Goal: Task Accomplishment & Management: Manage account settings

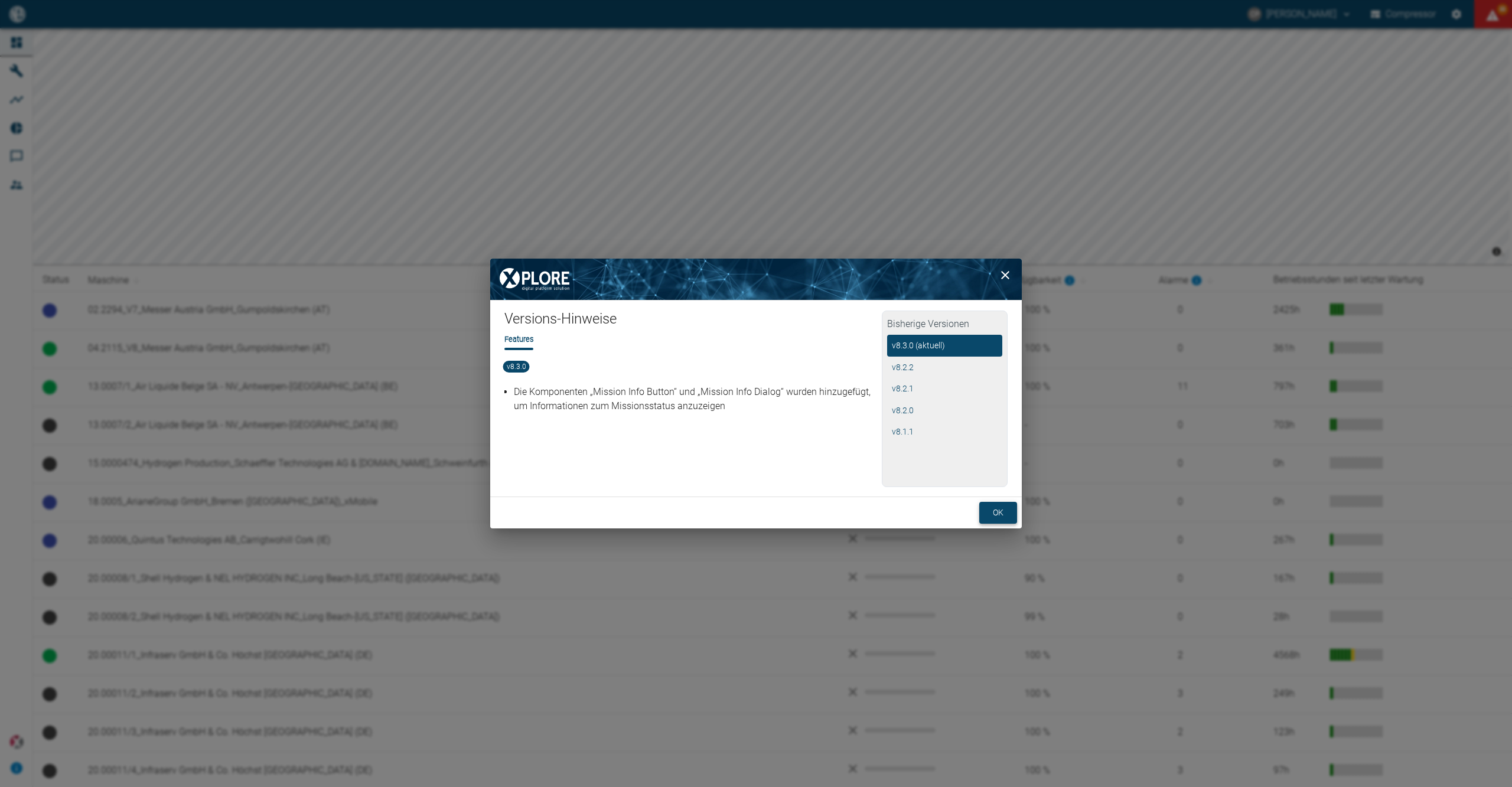
click at [1006, 515] on button "ok" at bounding box center [998, 512] width 37 height 22
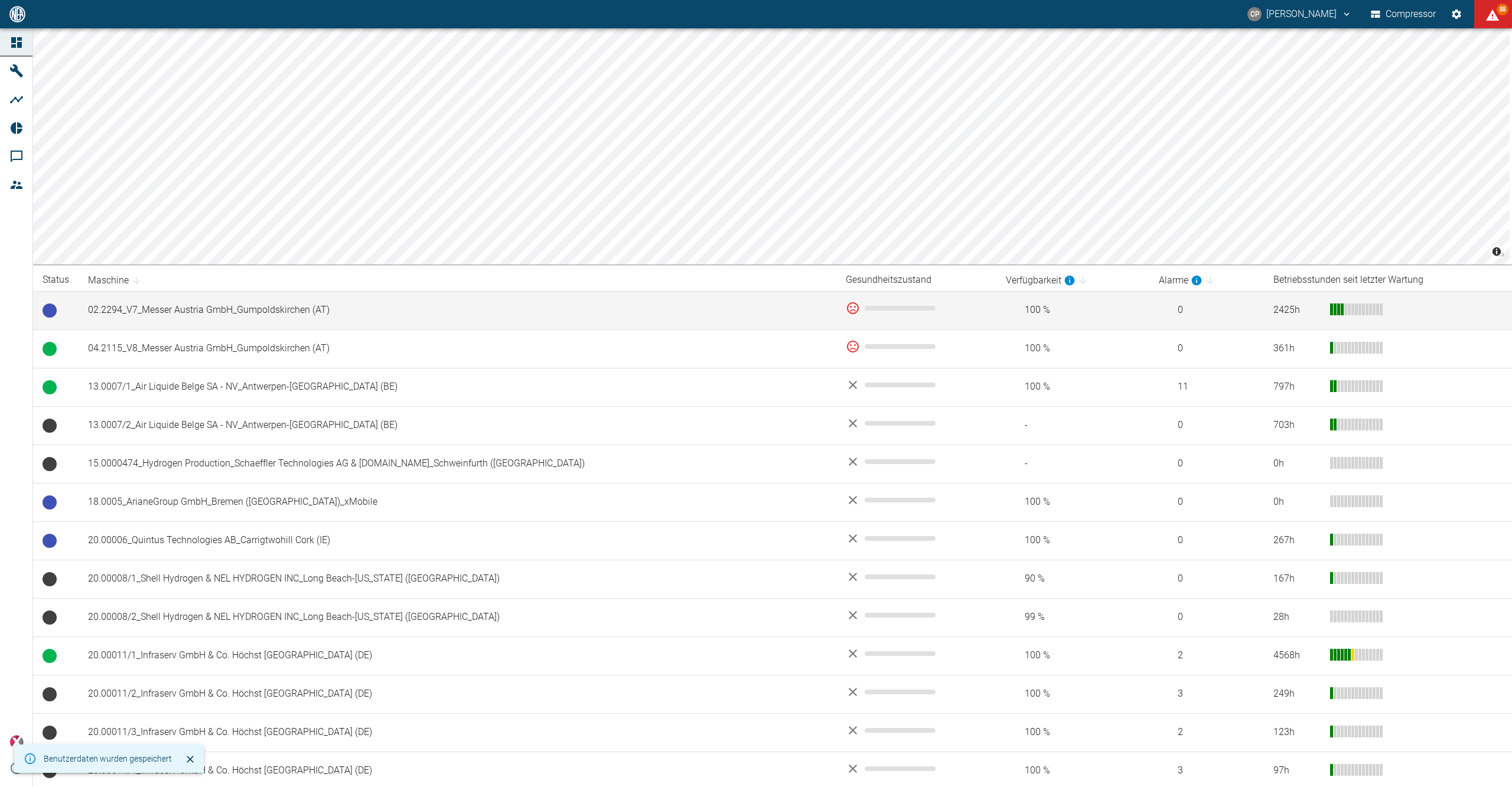
click at [397, 308] on td "02.2294_V7_Messer Austria GmbH_Gumpoldskirchen (AT)" at bounding box center [457, 310] width 757 height 38
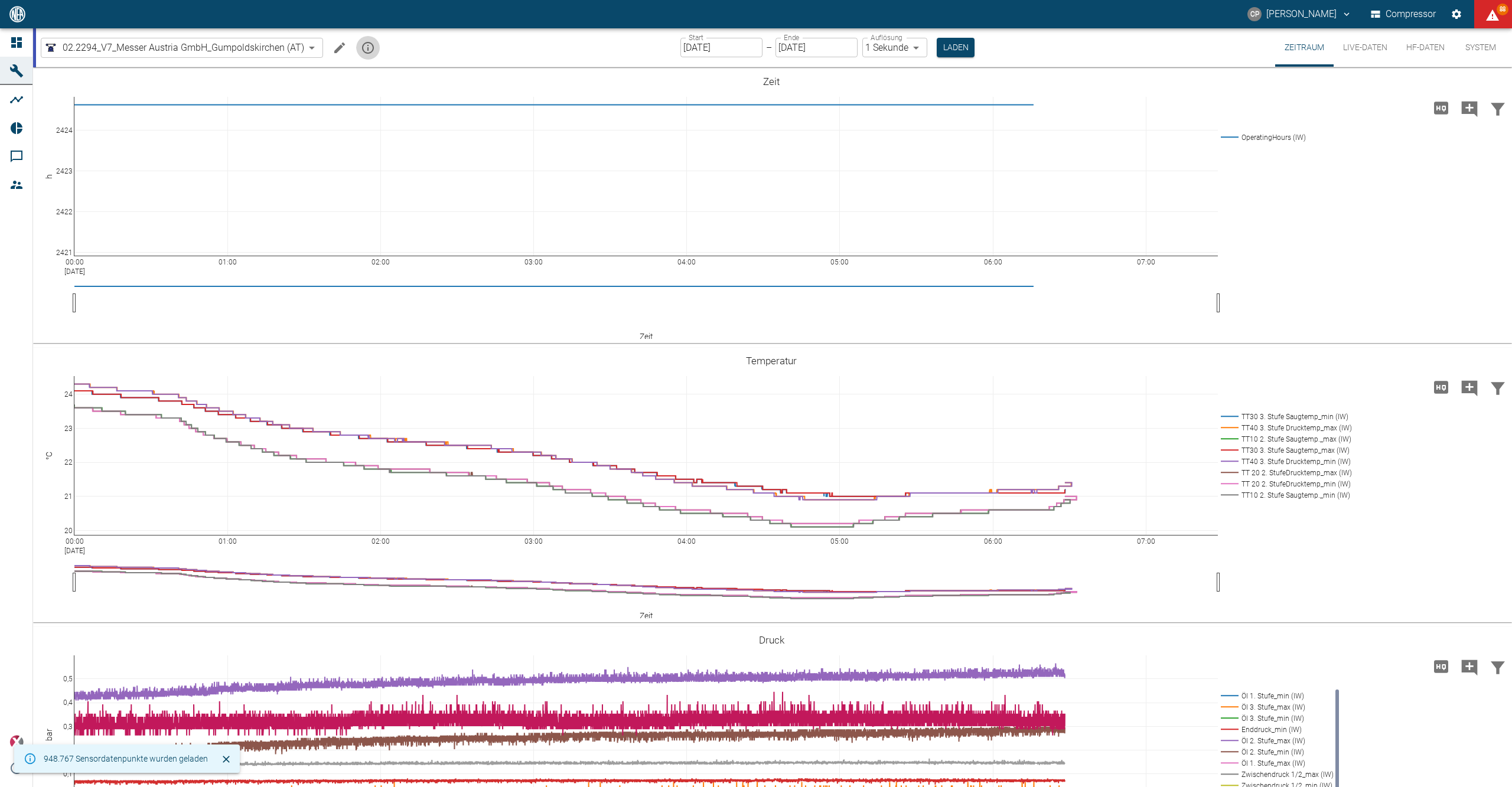
click at [367, 50] on icon "mission info" at bounding box center [368, 48] width 12 height 12
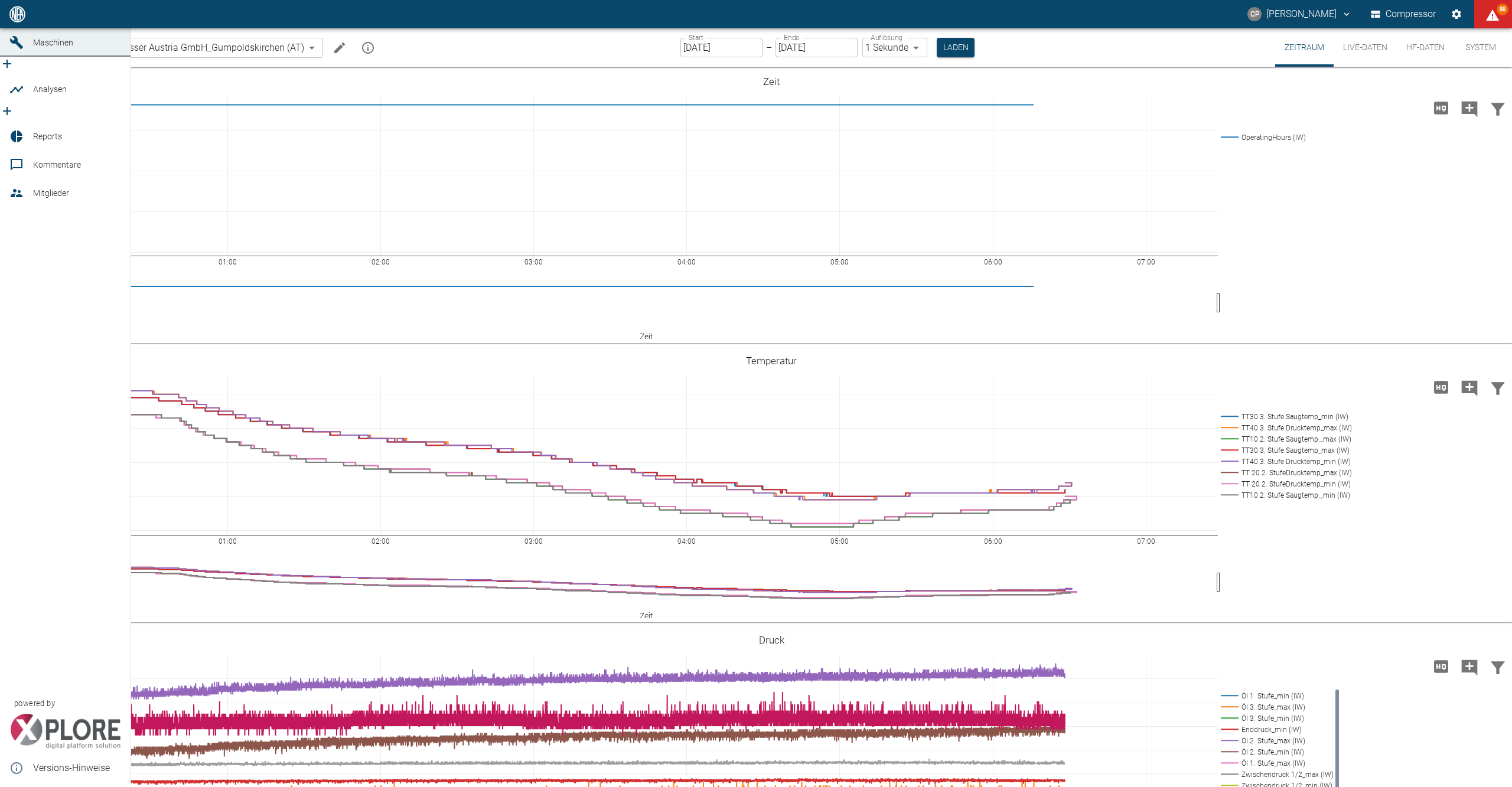
click at [22, 22] on icon at bounding box center [16, 14] width 14 height 14
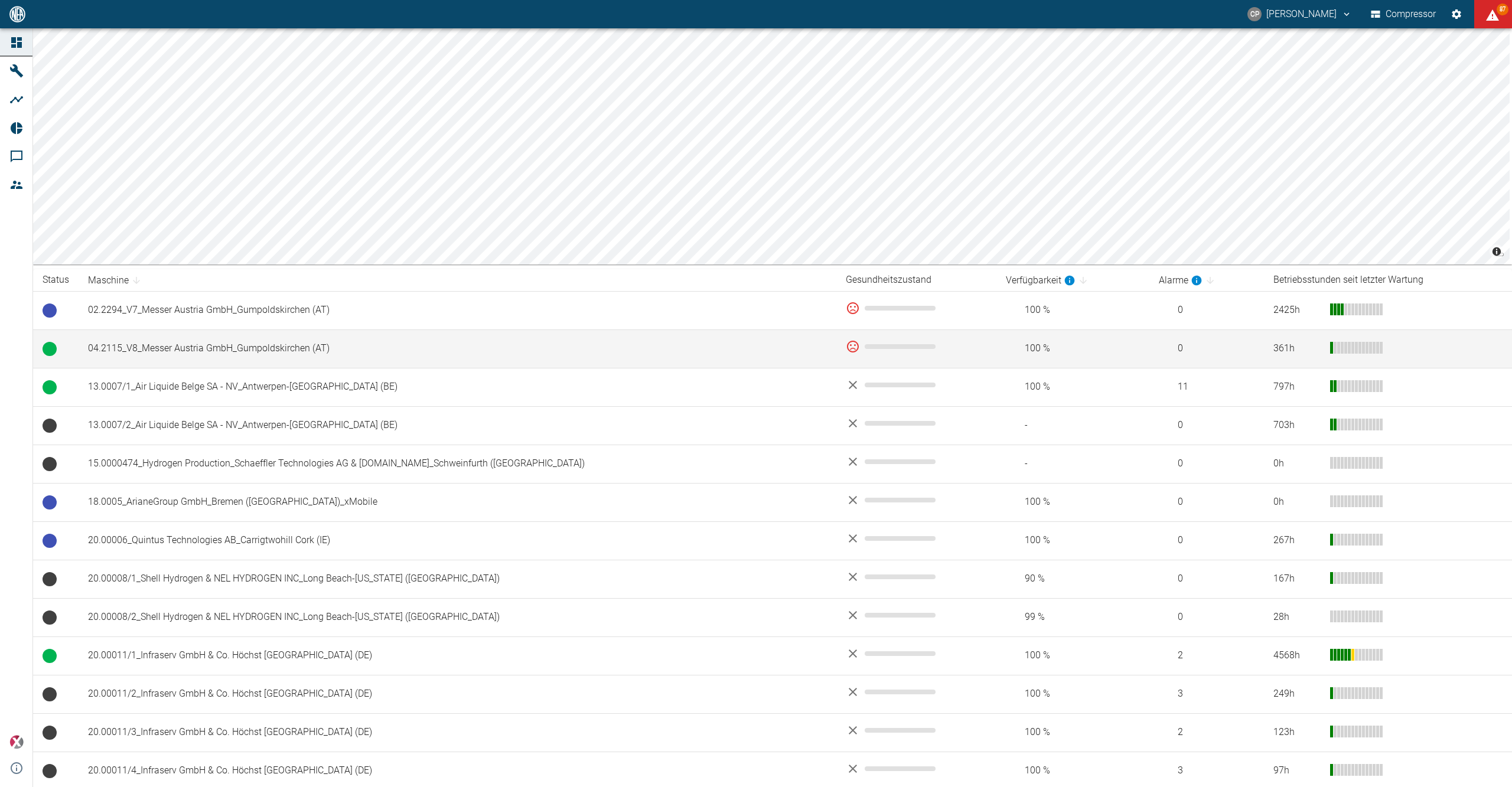
click at [201, 355] on td "04.2115_V8_Messer Austria GmbH_Gumpoldskirchen (AT)" at bounding box center [457, 348] width 757 height 38
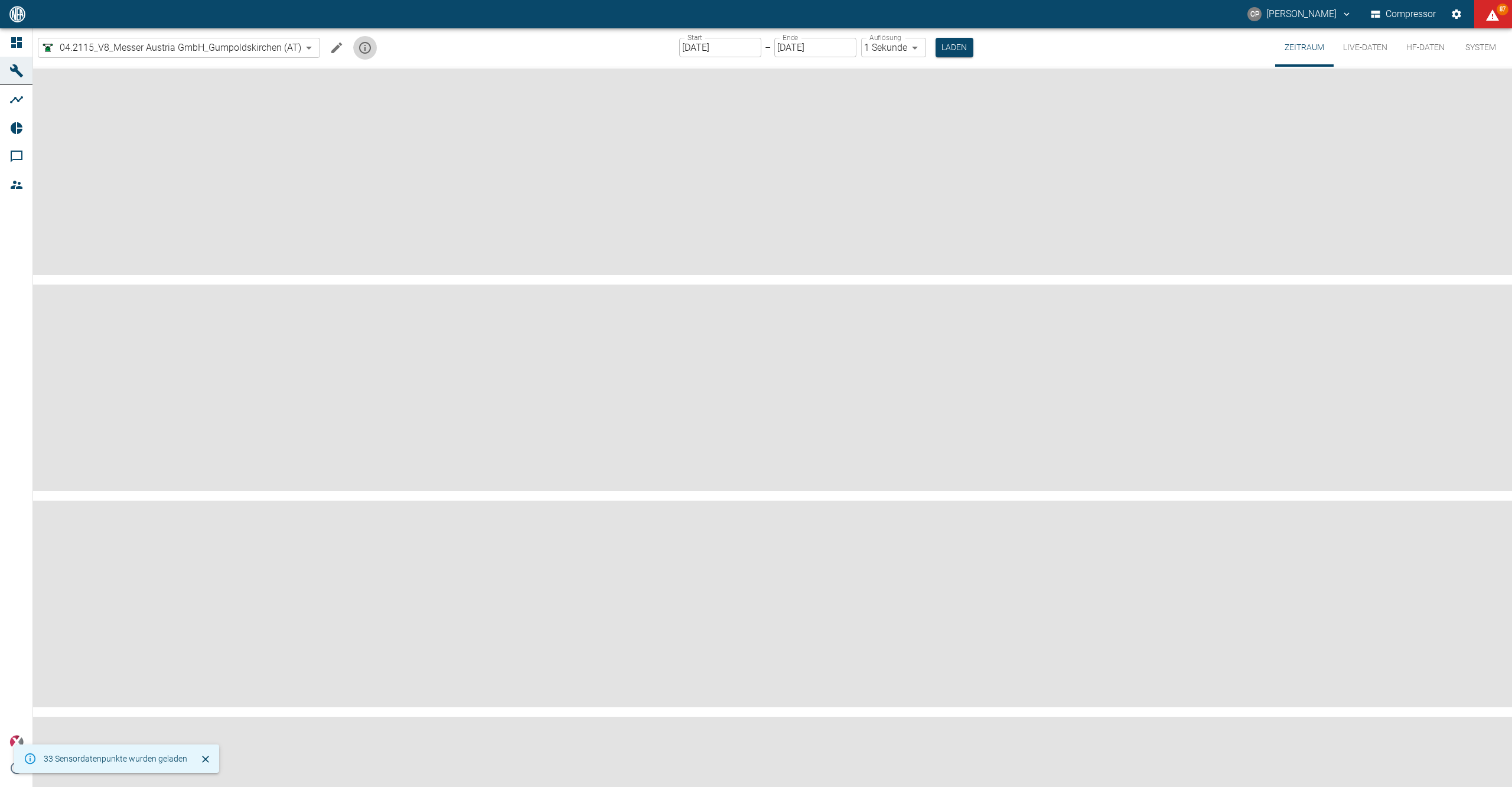
click at [366, 48] on icon "mission info" at bounding box center [365, 48] width 12 height 12
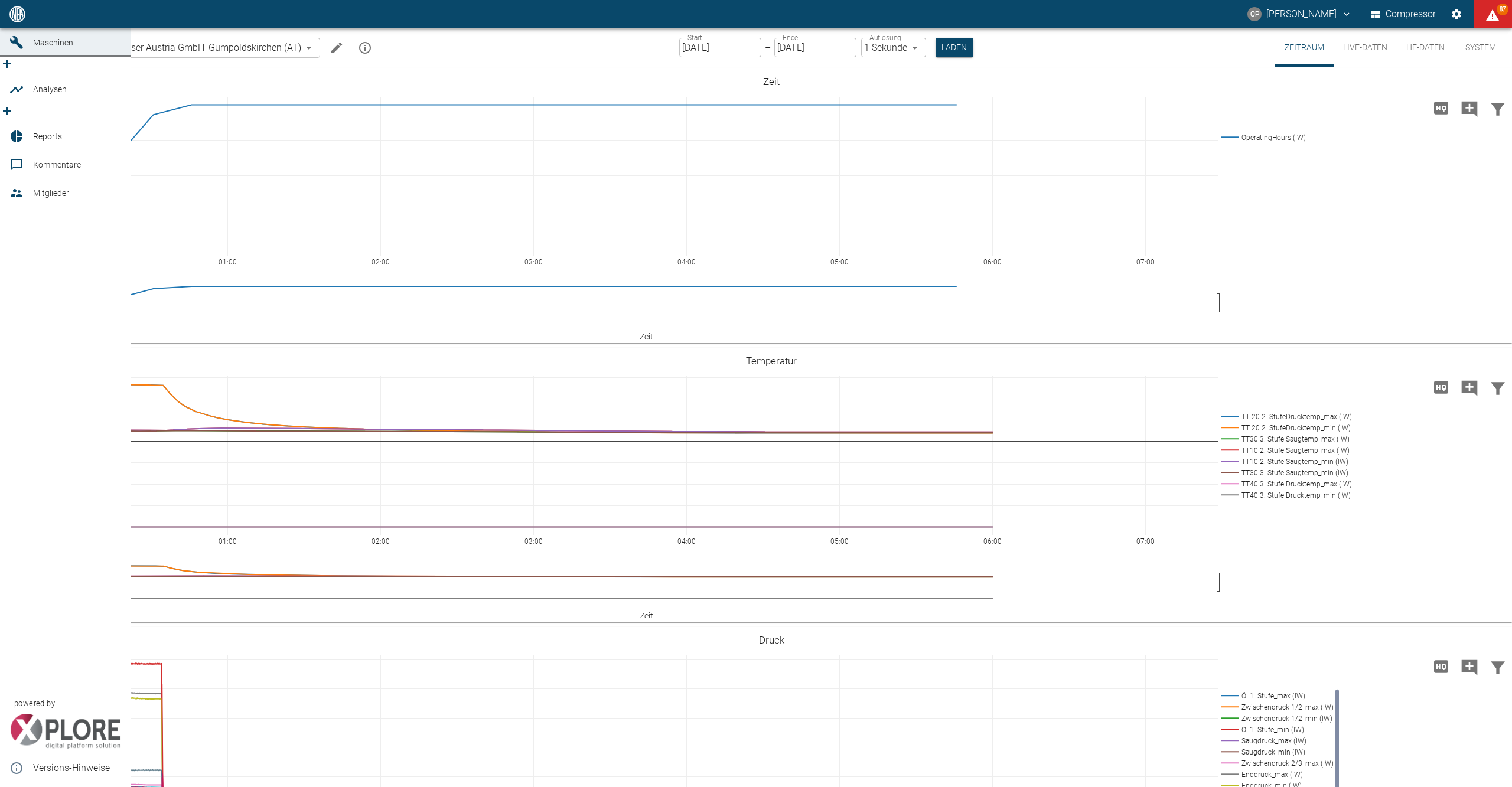
click at [12, 22] on icon at bounding box center [16, 14] width 14 height 14
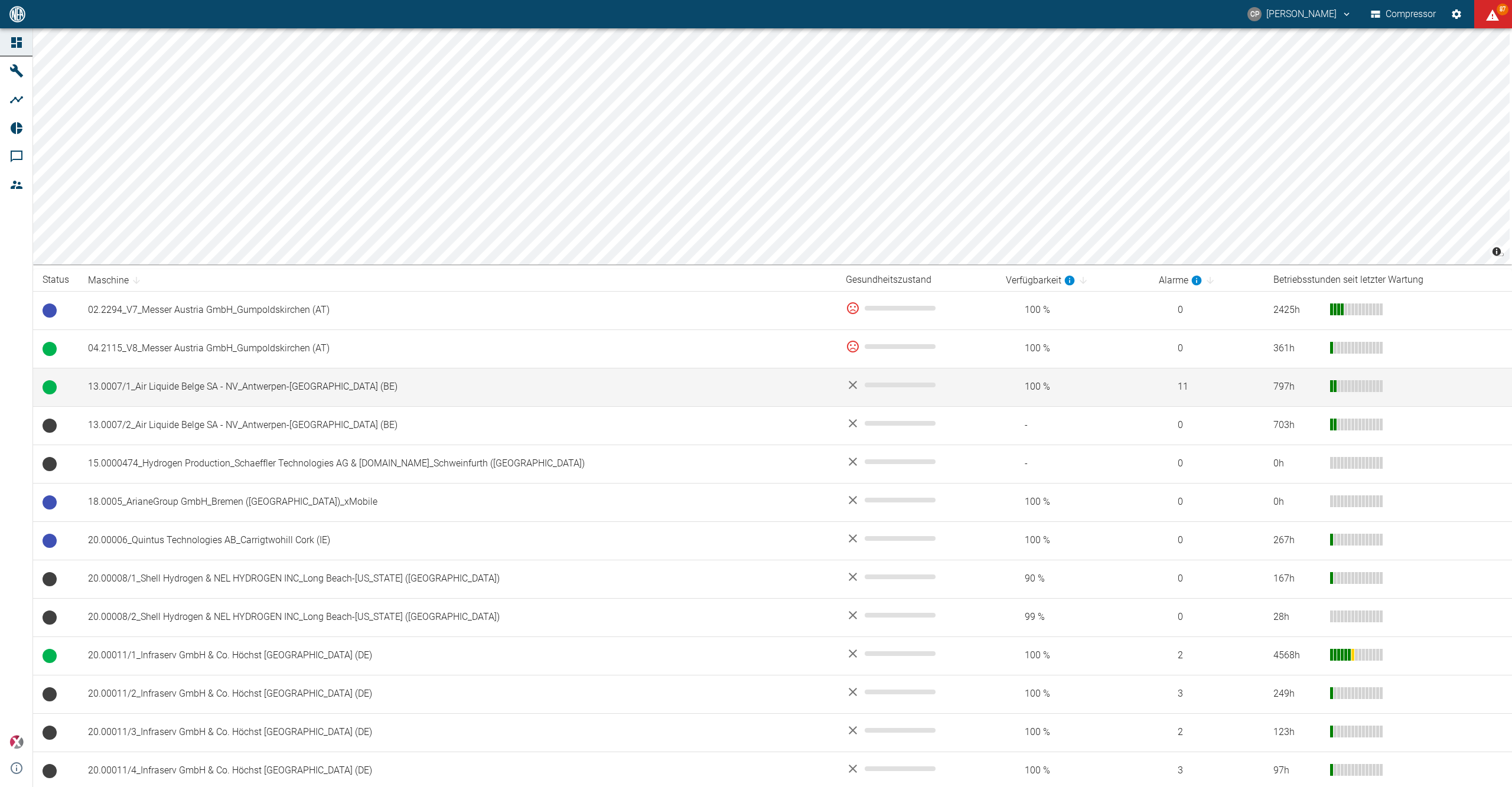
click at [249, 380] on td "13.0007/1_Air Liquide Belge SA - NV_Antwerpen-[GEOGRAPHIC_DATA] (BE)" at bounding box center [457, 386] width 757 height 38
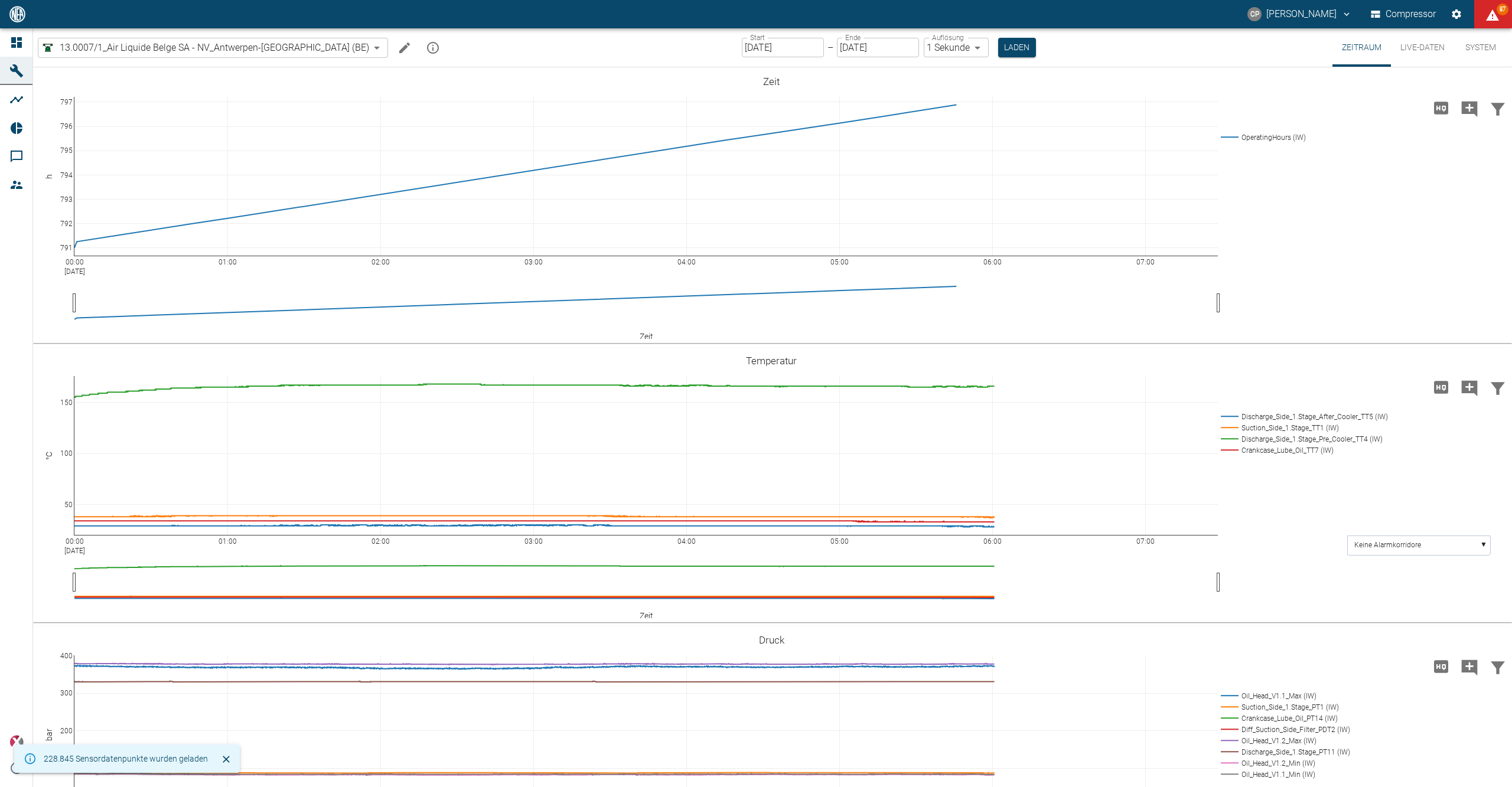
click at [426, 46] on icon "mission info" at bounding box center [433, 48] width 14 height 14
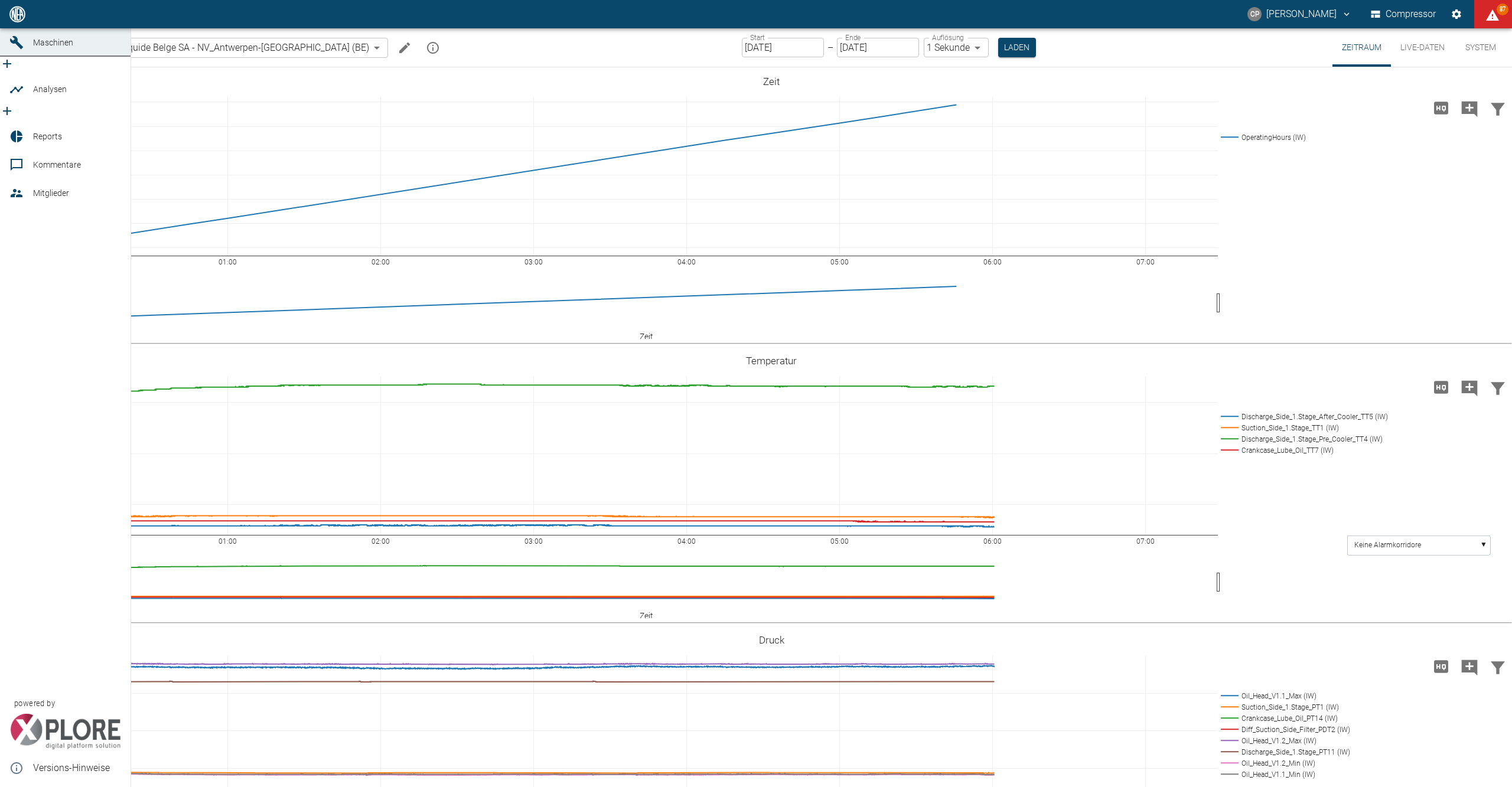
click at [19, 20] on icon at bounding box center [16, 13] width 10 height 10
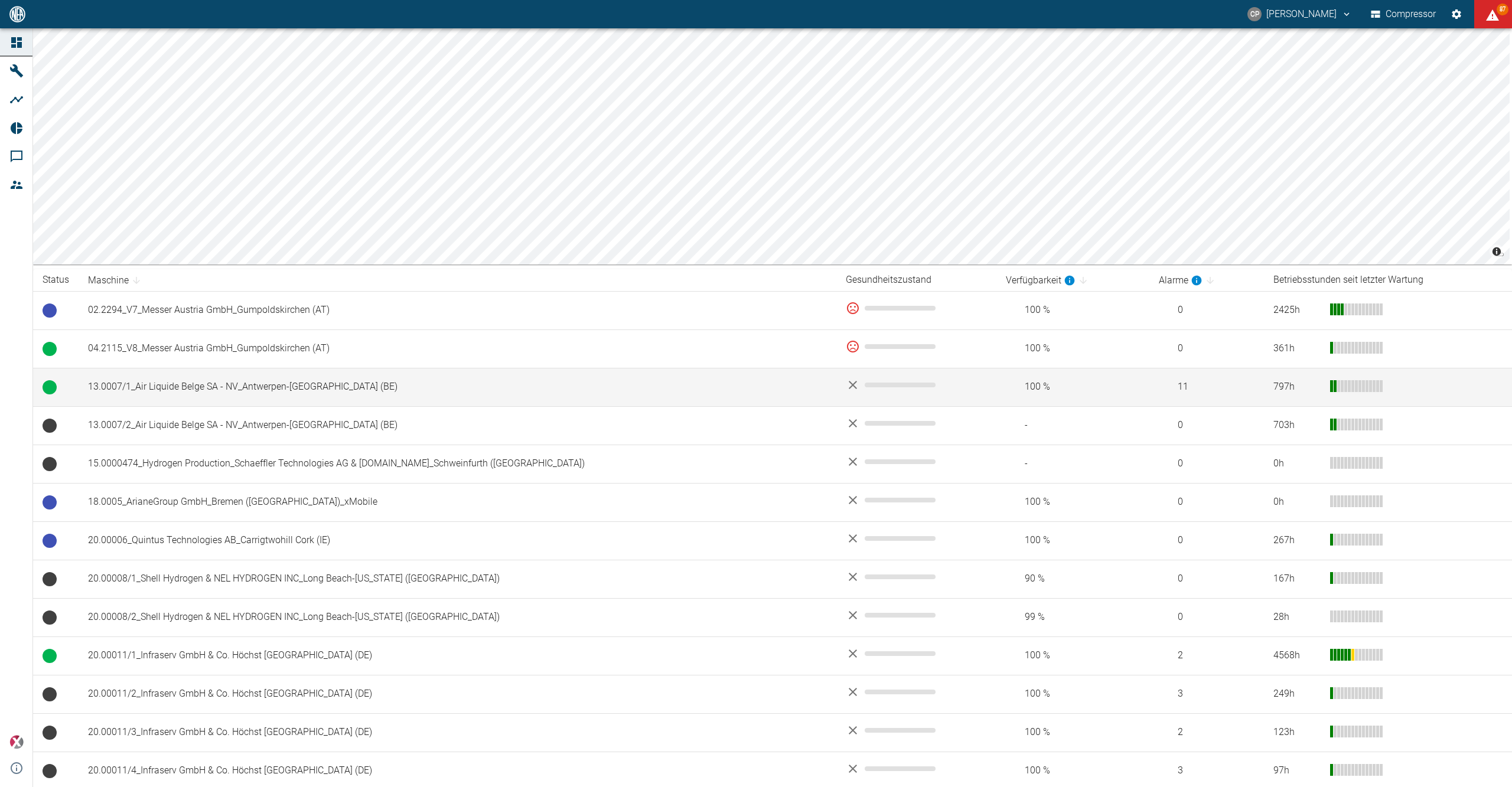
click at [244, 383] on td "13.0007/1_Air Liquide Belge SA - NV_Antwerpen-[GEOGRAPHIC_DATA] (BE)" at bounding box center [457, 386] width 757 height 38
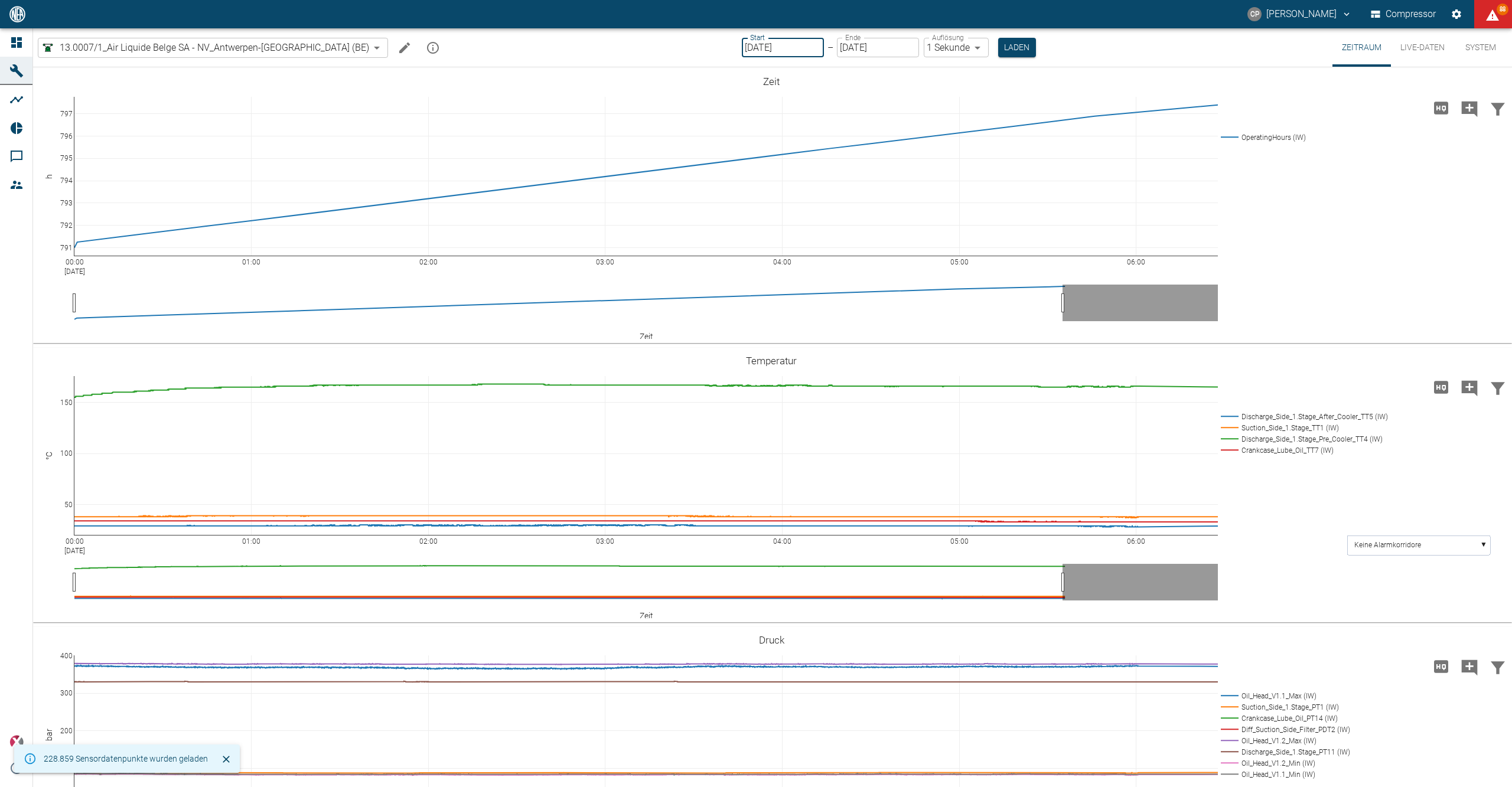
click at [741, 43] on input "[DATE]" at bounding box center [783, 47] width 82 height 20
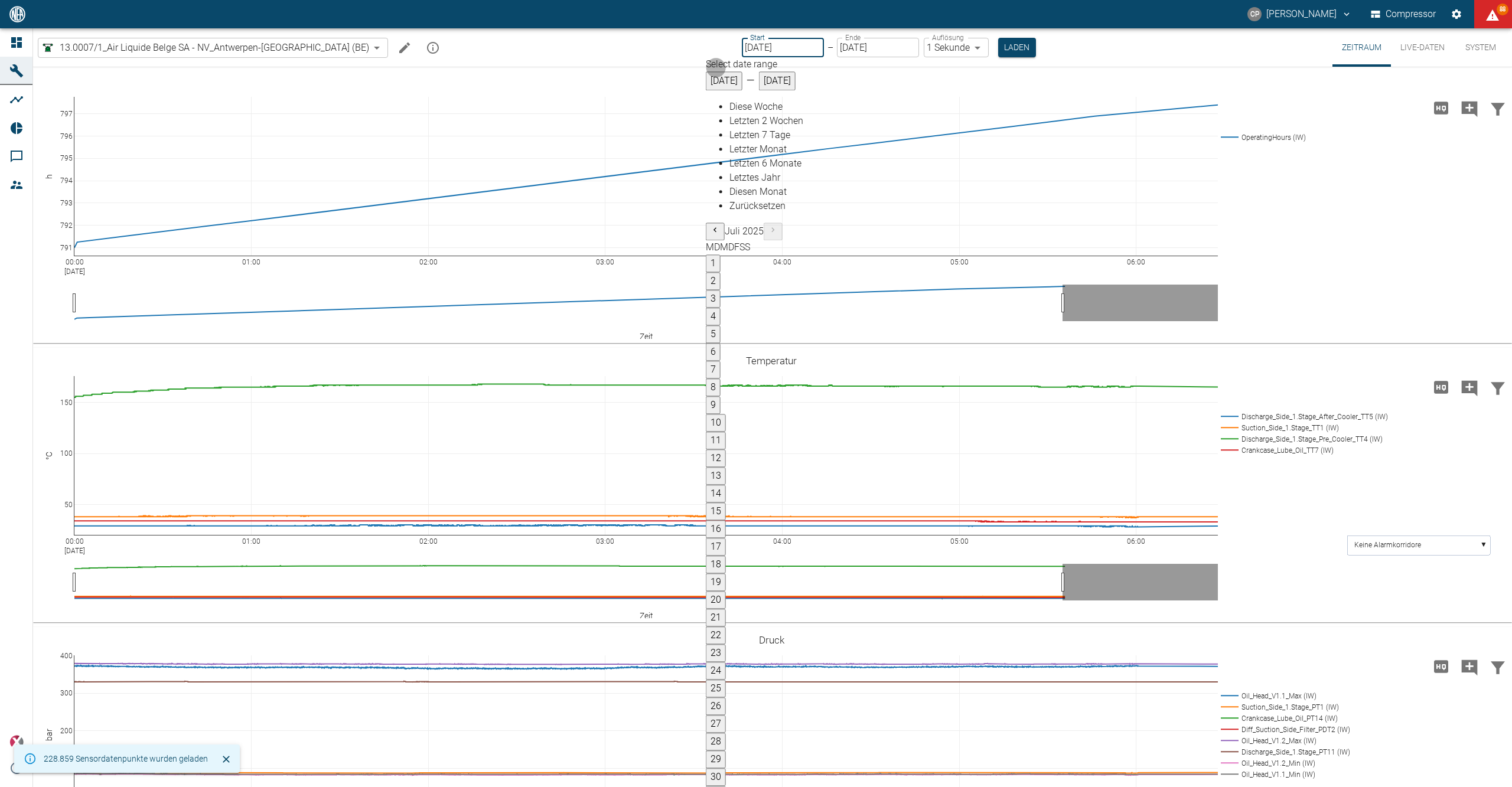
type input "26.08.2025"
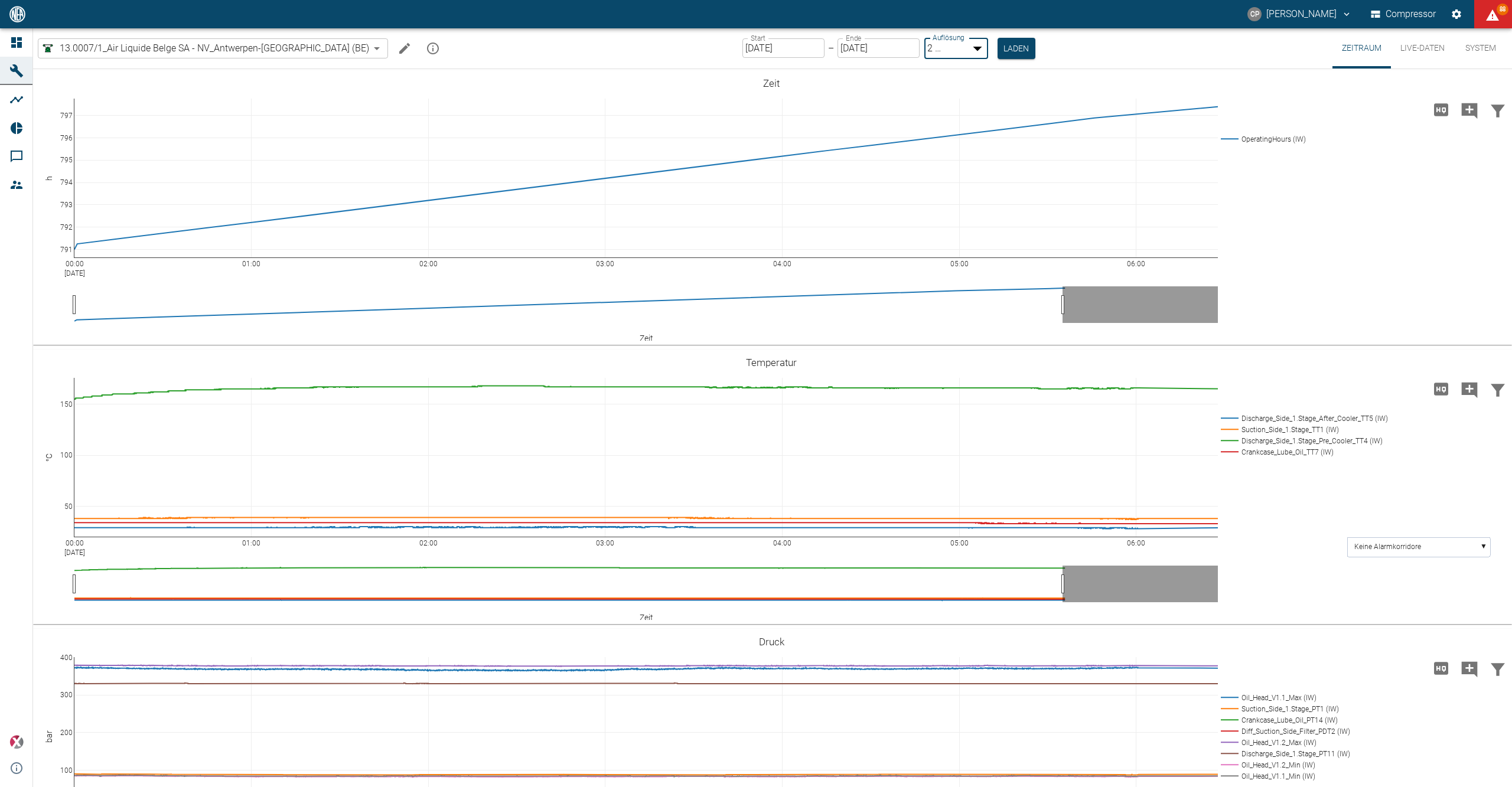
click at [944, 55] on body "CP Christoph Palm Compressor 88 Dashboard Maschinen Analysen Reports Kommentare…" at bounding box center [756, 393] width 1512 height 787
type input "1sec"
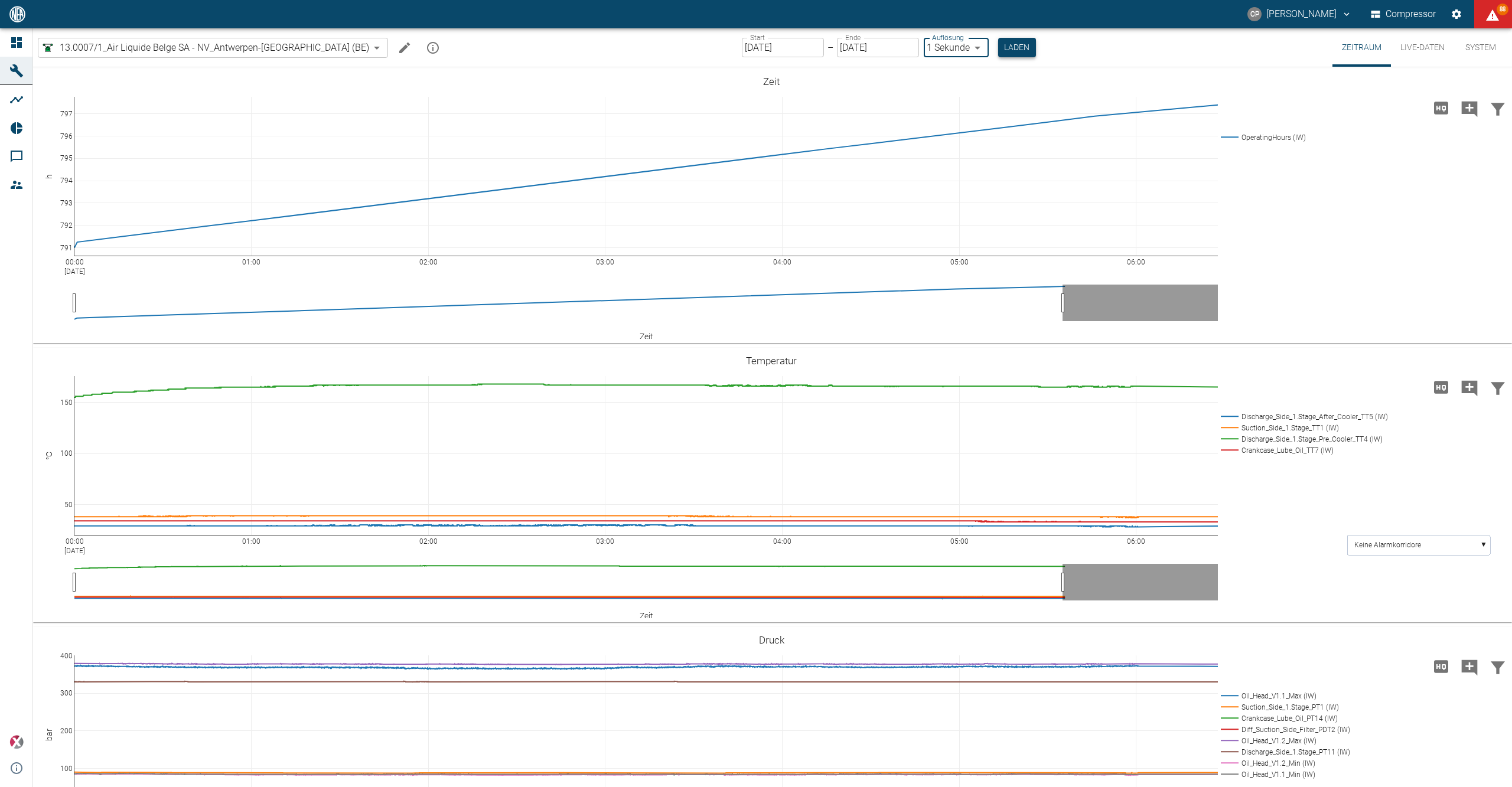
click at [998, 52] on button "Laden" at bounding box center [1017, 47] width 37 height 20
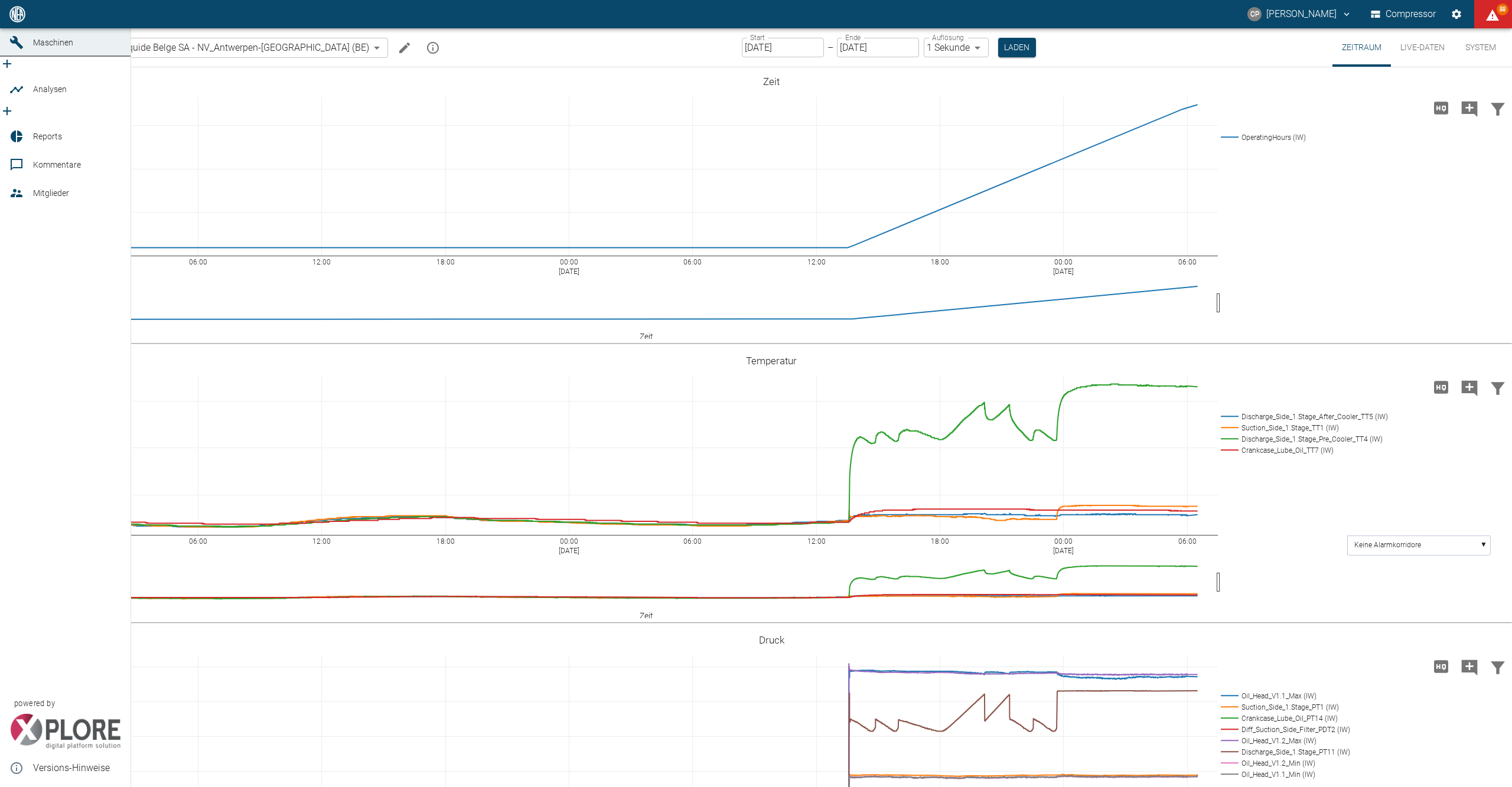
click at [19, 28] on link "Dashboard" at bounding box center [65, 14] width 130 height 28
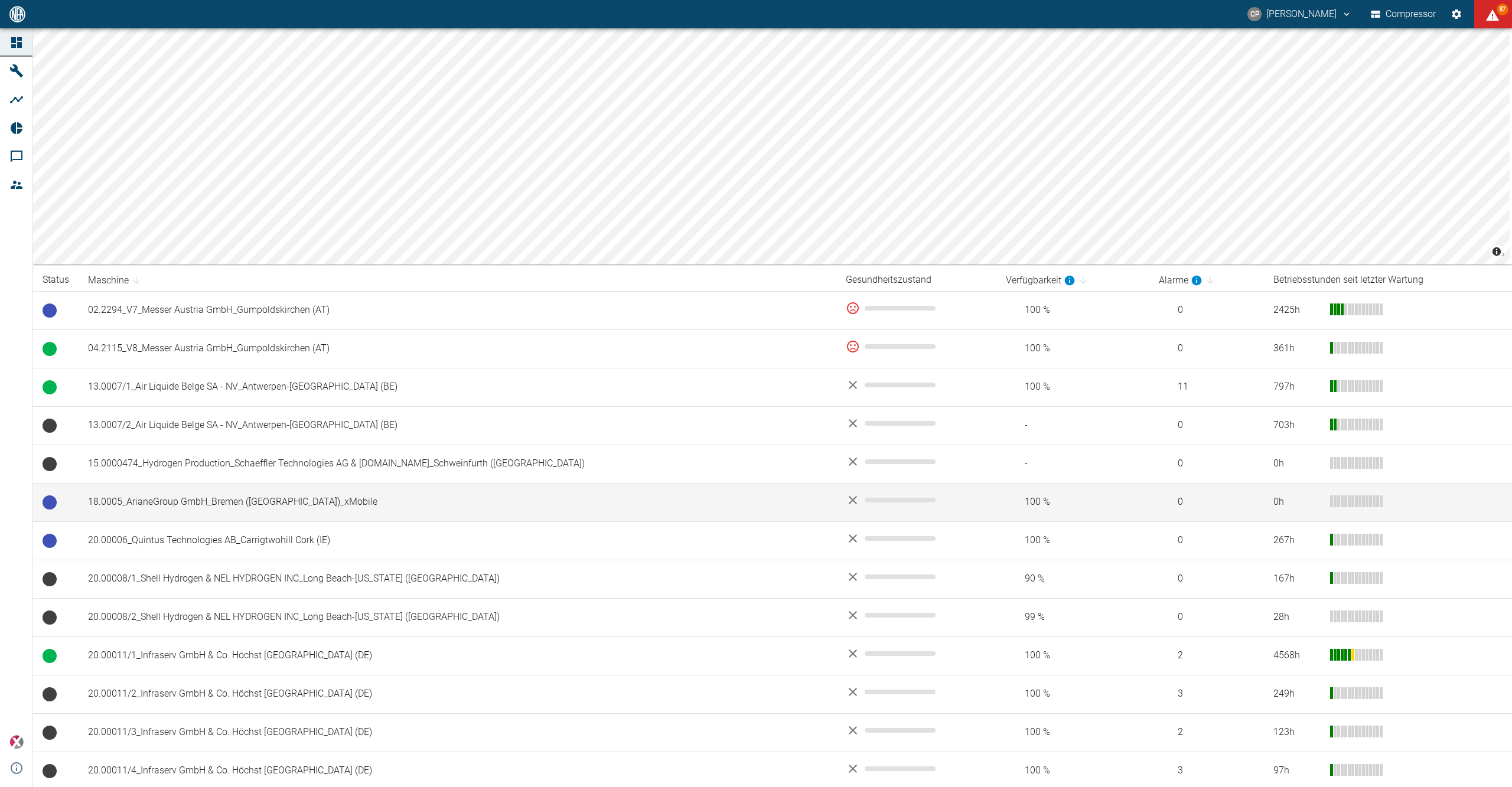
click at [294, 497] on td "18.0005_ArianeGroup GmbH_Bremen ([GEOGRAPHIC_DATA])_xMobile" at bounding box center [457, 502] width 757 height 38
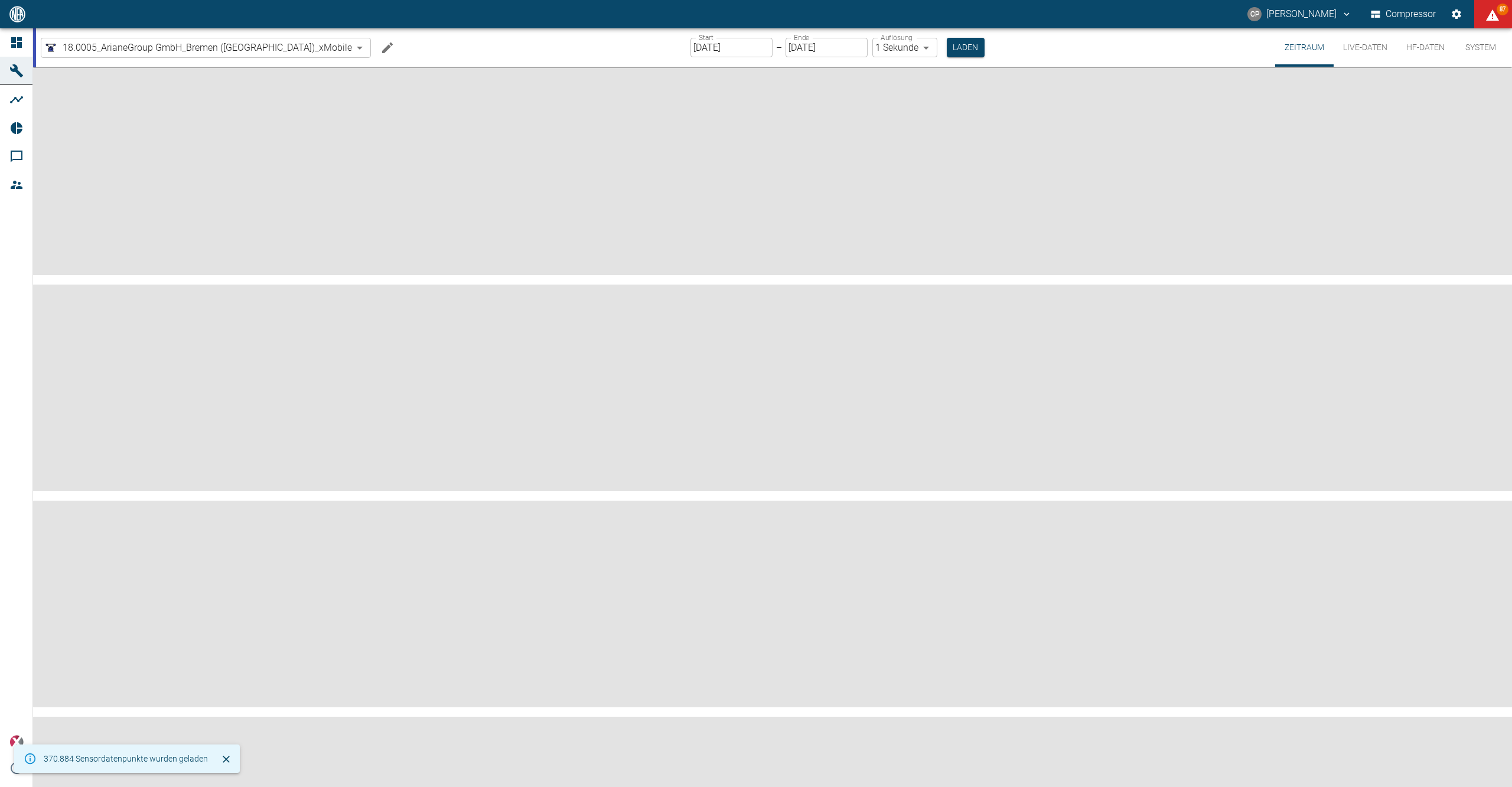
click at [692, 52] on input "[DATE]" at bounding box center [732, 47] width 82 height 20
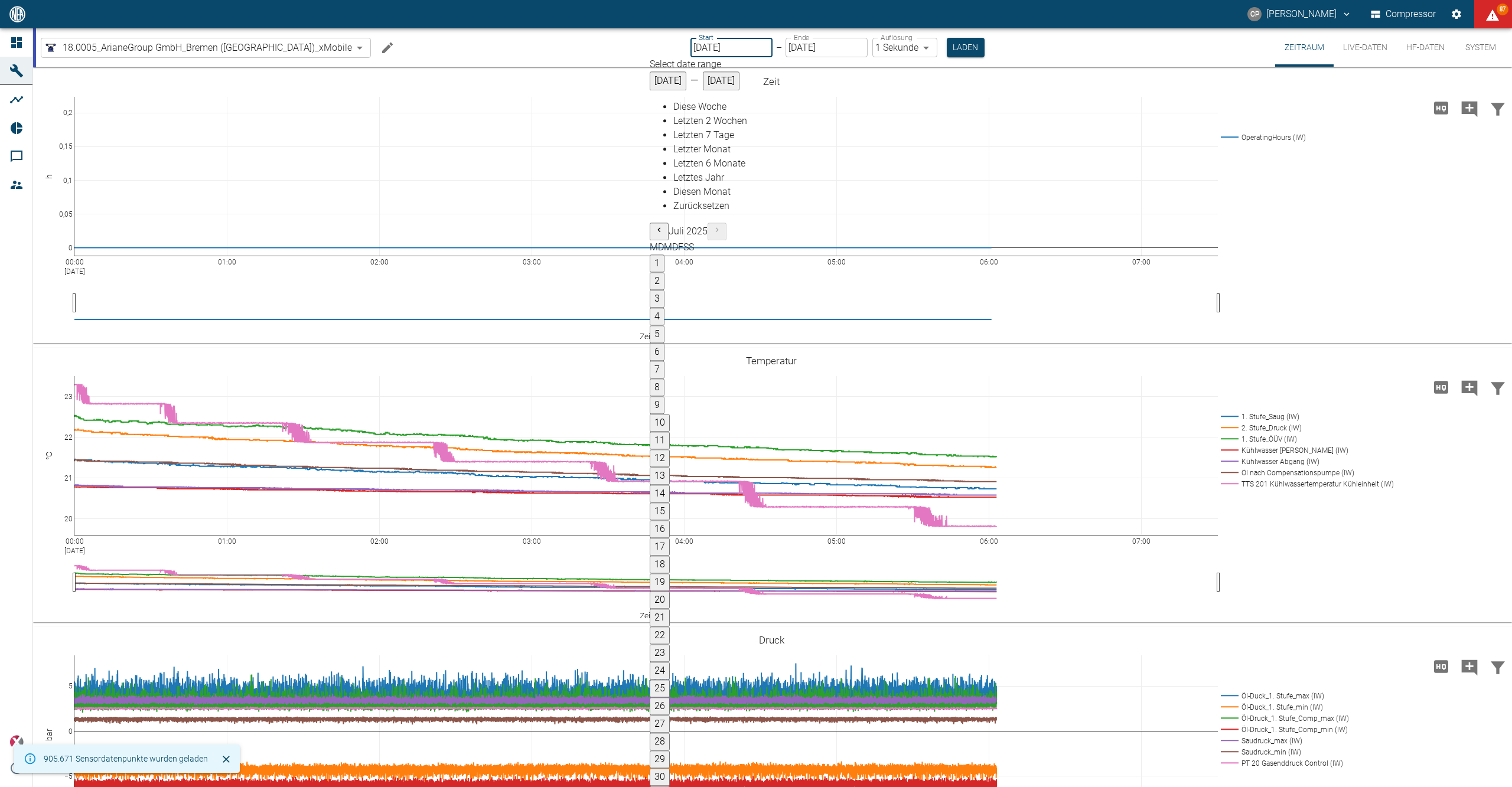
type input "20.08.2025"
type input "2min"
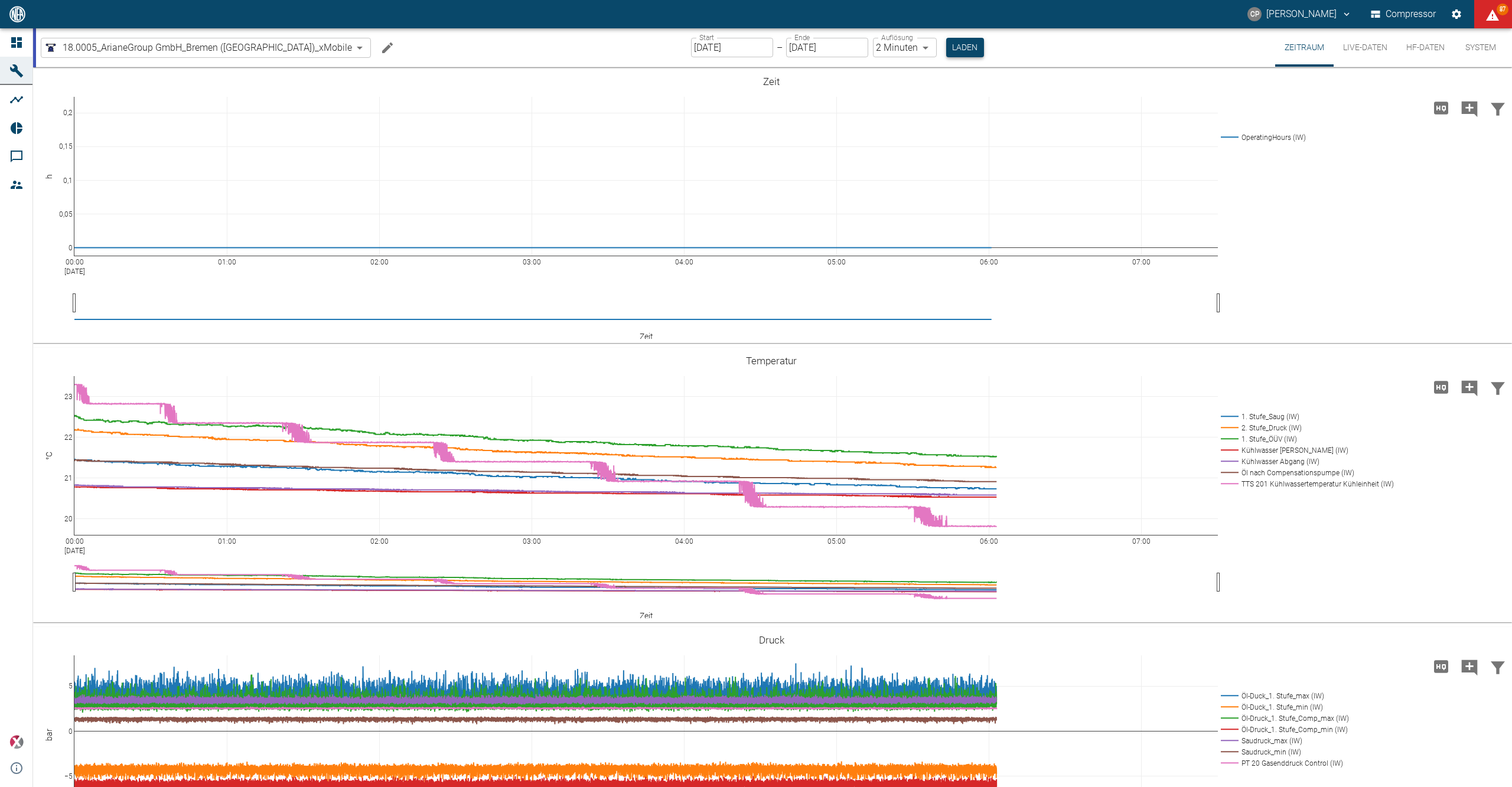
click at [947, 40] on button "Laden" at bounding box center [965, 47] width 37 height 20
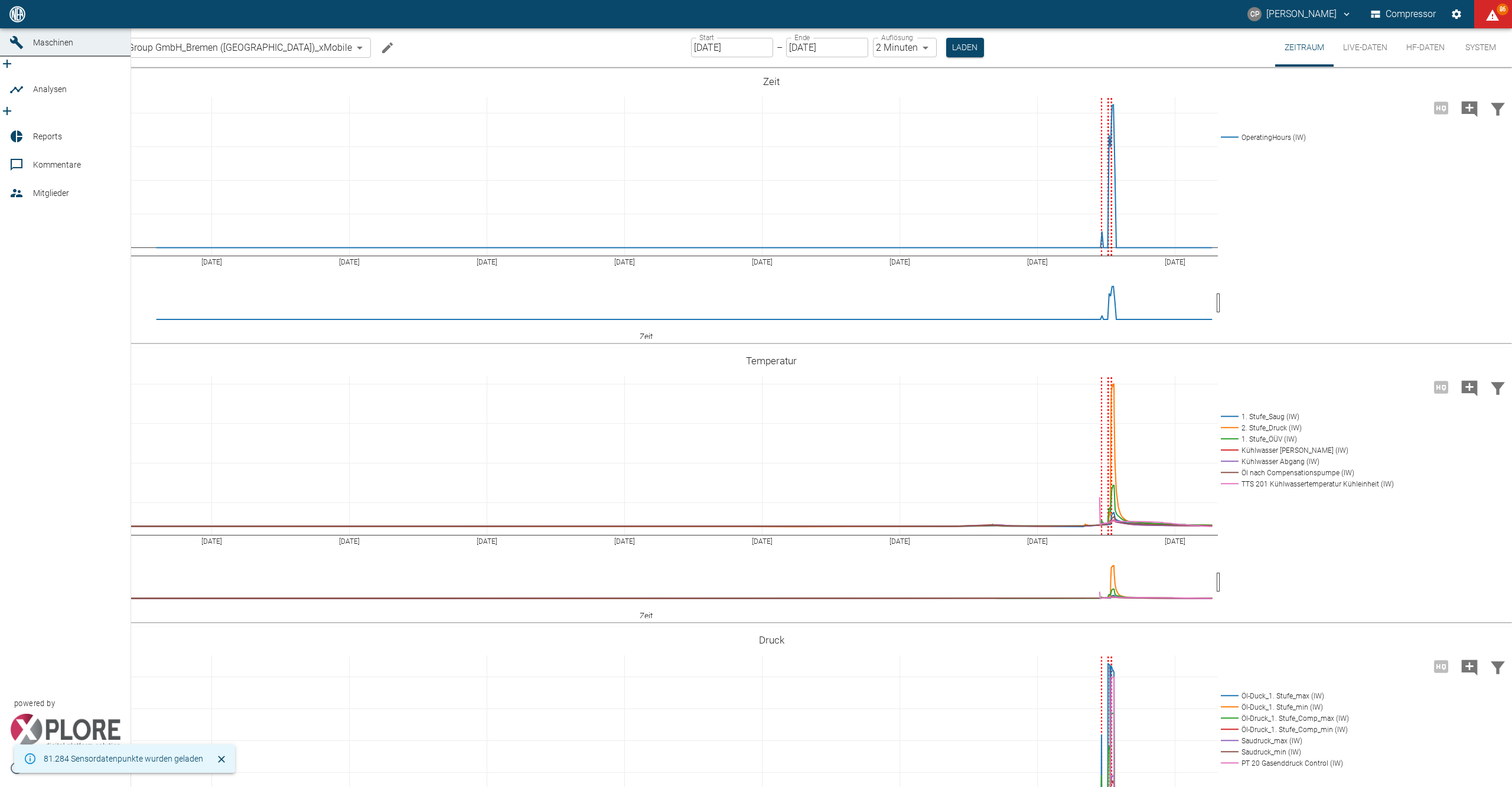
click at [22, 22] on icon at bounding box center [16, 14] width 14 height 14
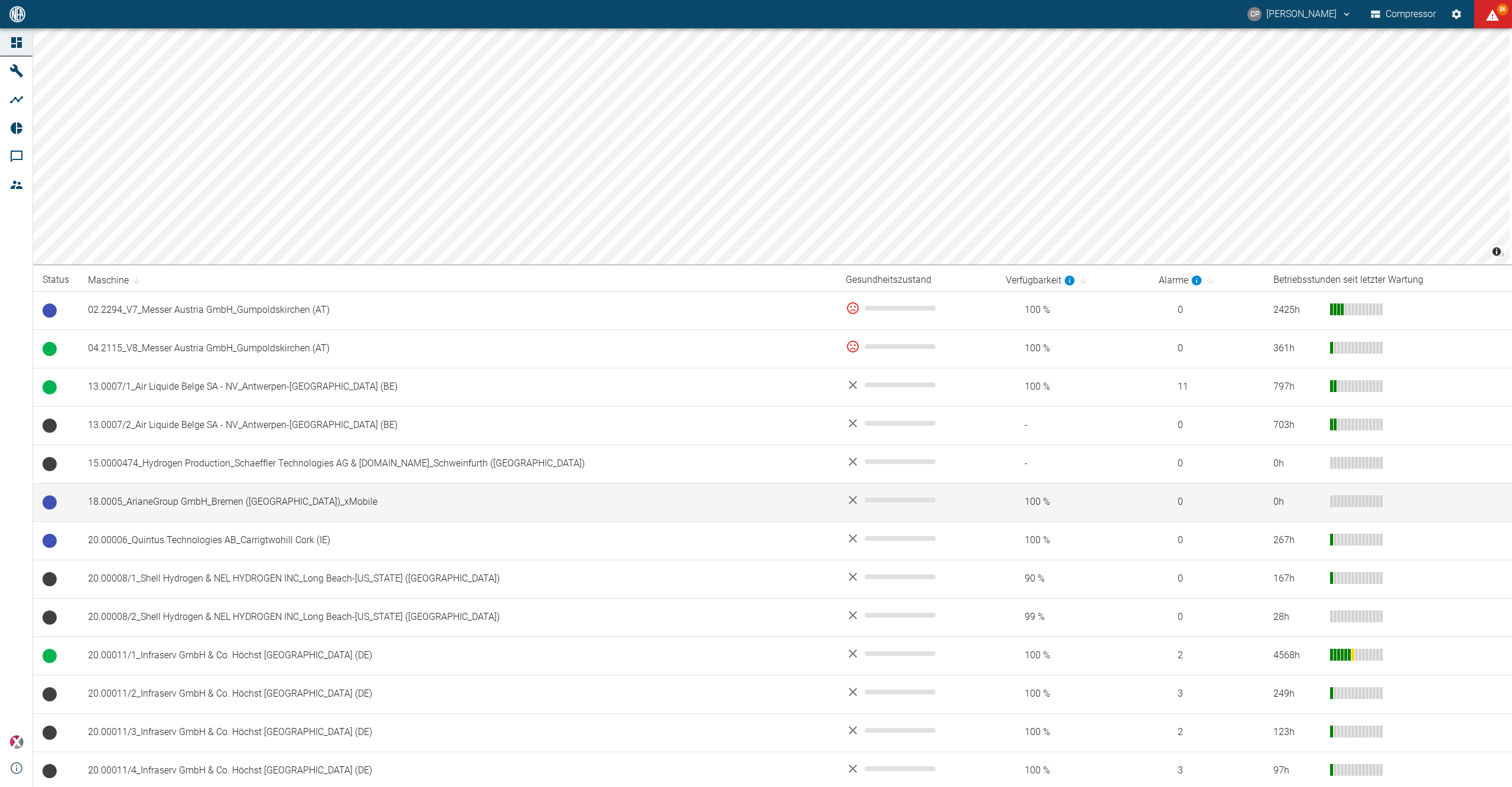
click at [344, 518] on td "18.0005_ArianeGroup GmbH_Bremen ([GEOGRAPHIC_DATA])_xMobile" at bounding box center [457, 502] width 757 height 38
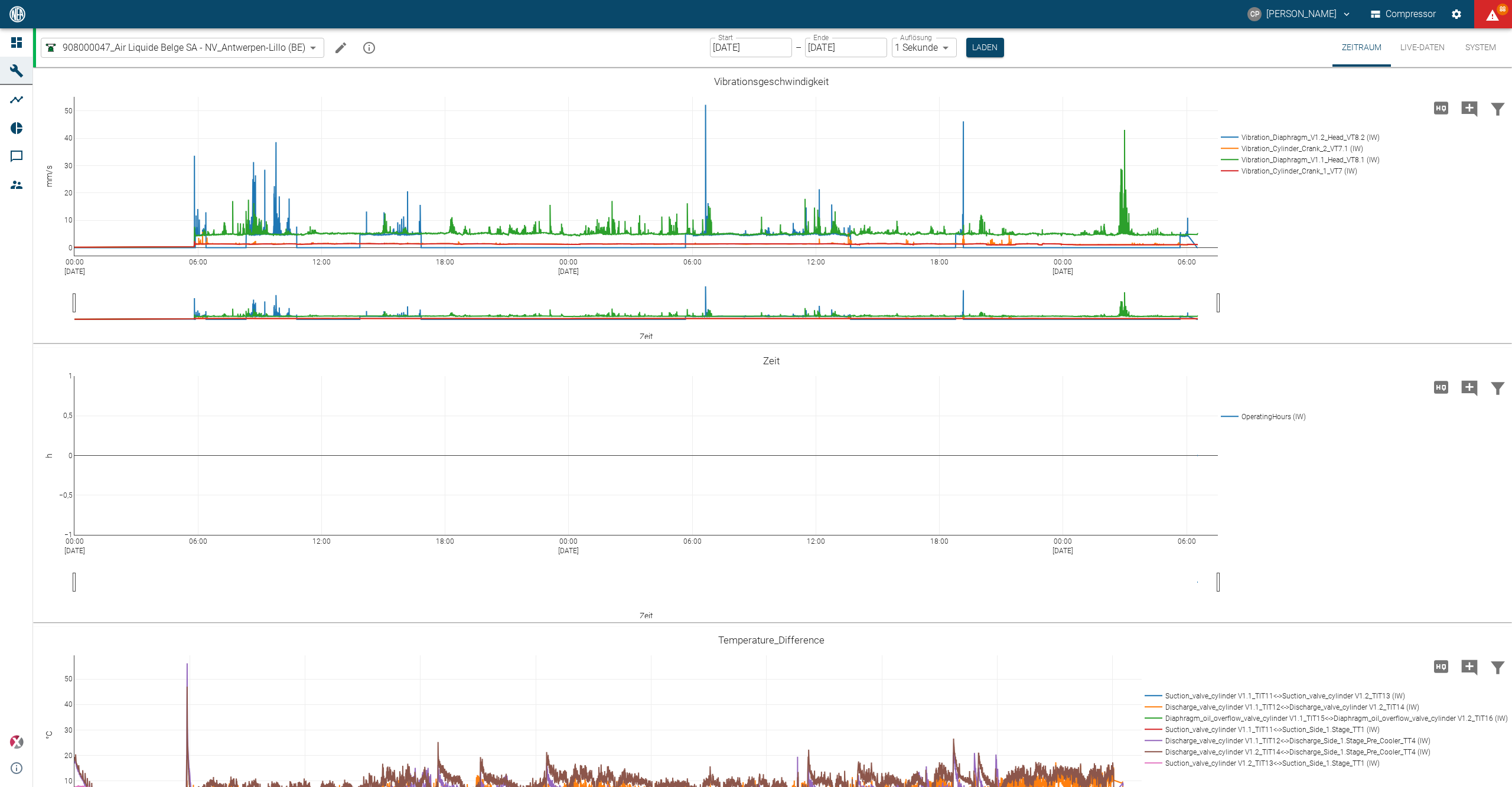
scroll to position [551, 0]
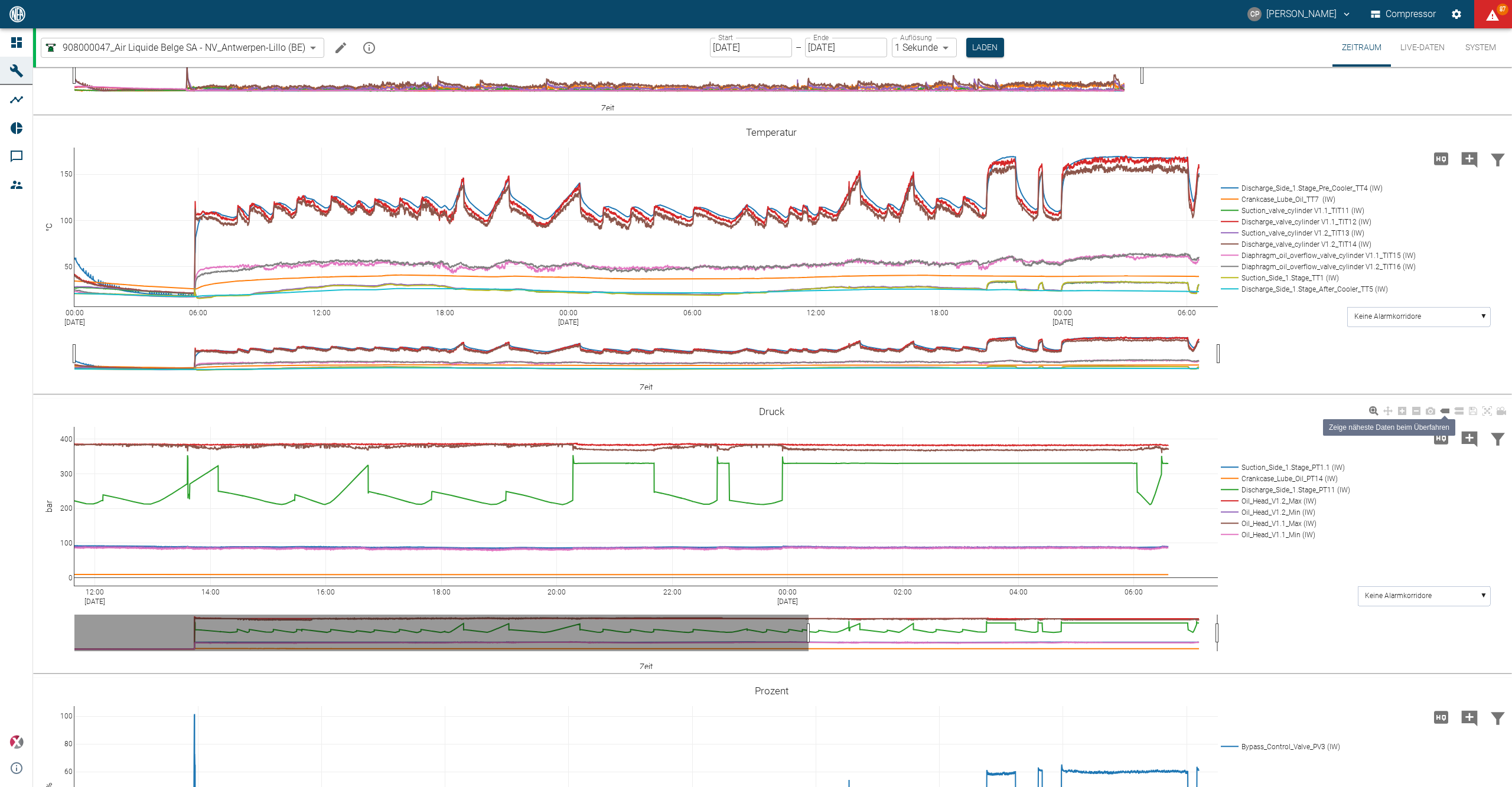
click at [1444, 411] on icon at bounding box center [1445, 411] width 9 height 5
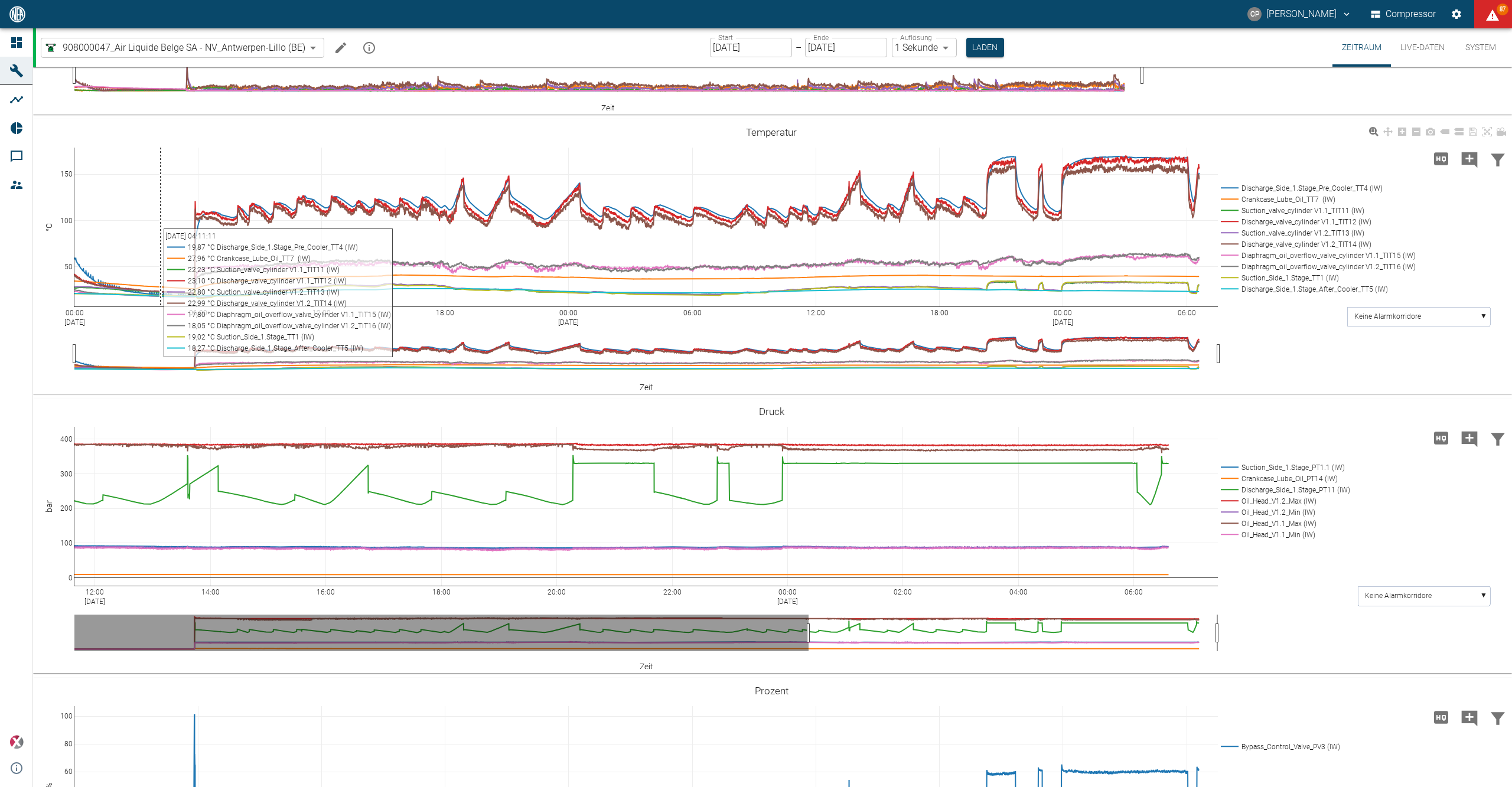
scroll to position [1181, 0]
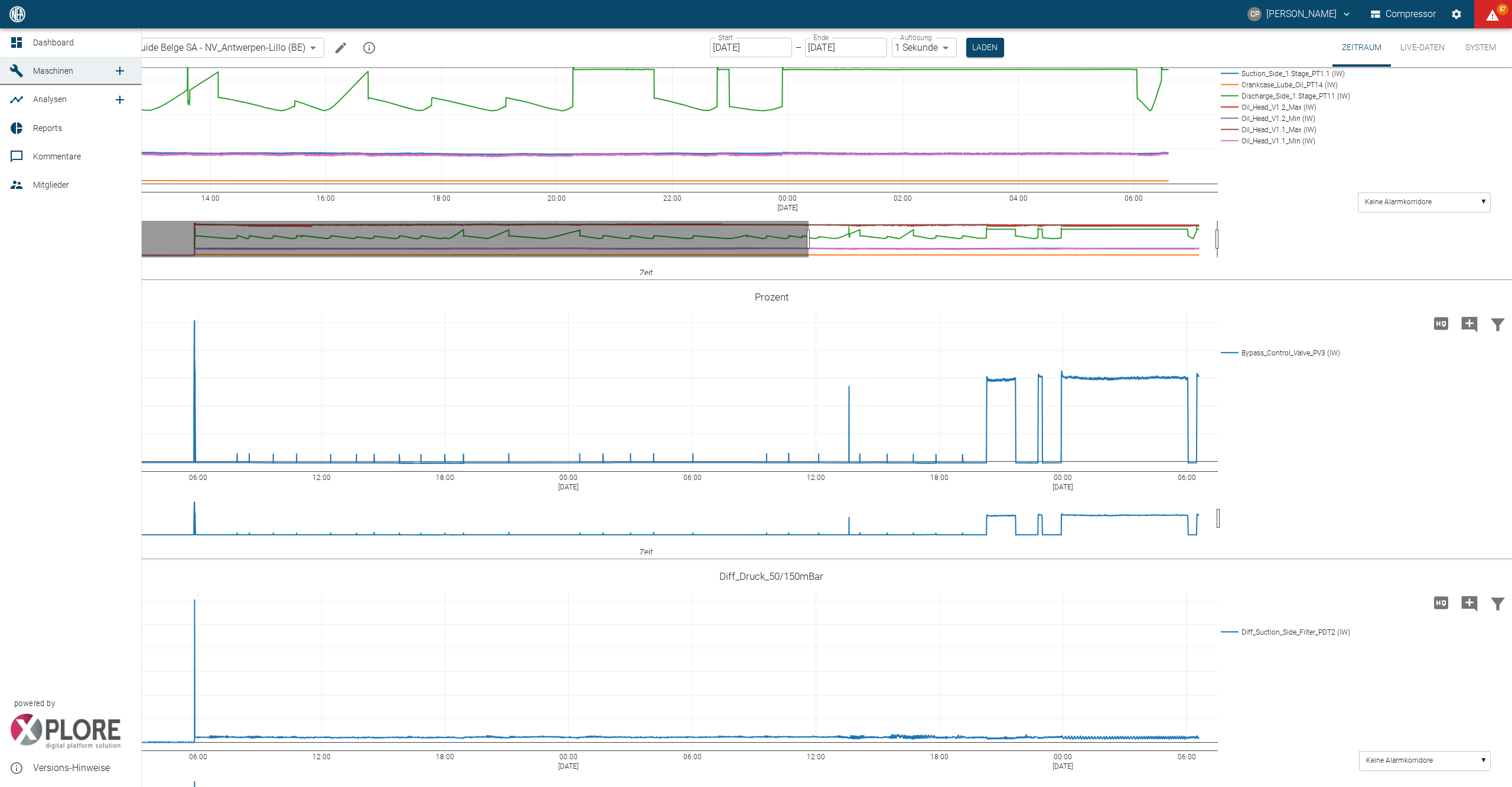
click at [28, 45] on link "Dashboard" at bounding box center [70, 42] width 141 height 28
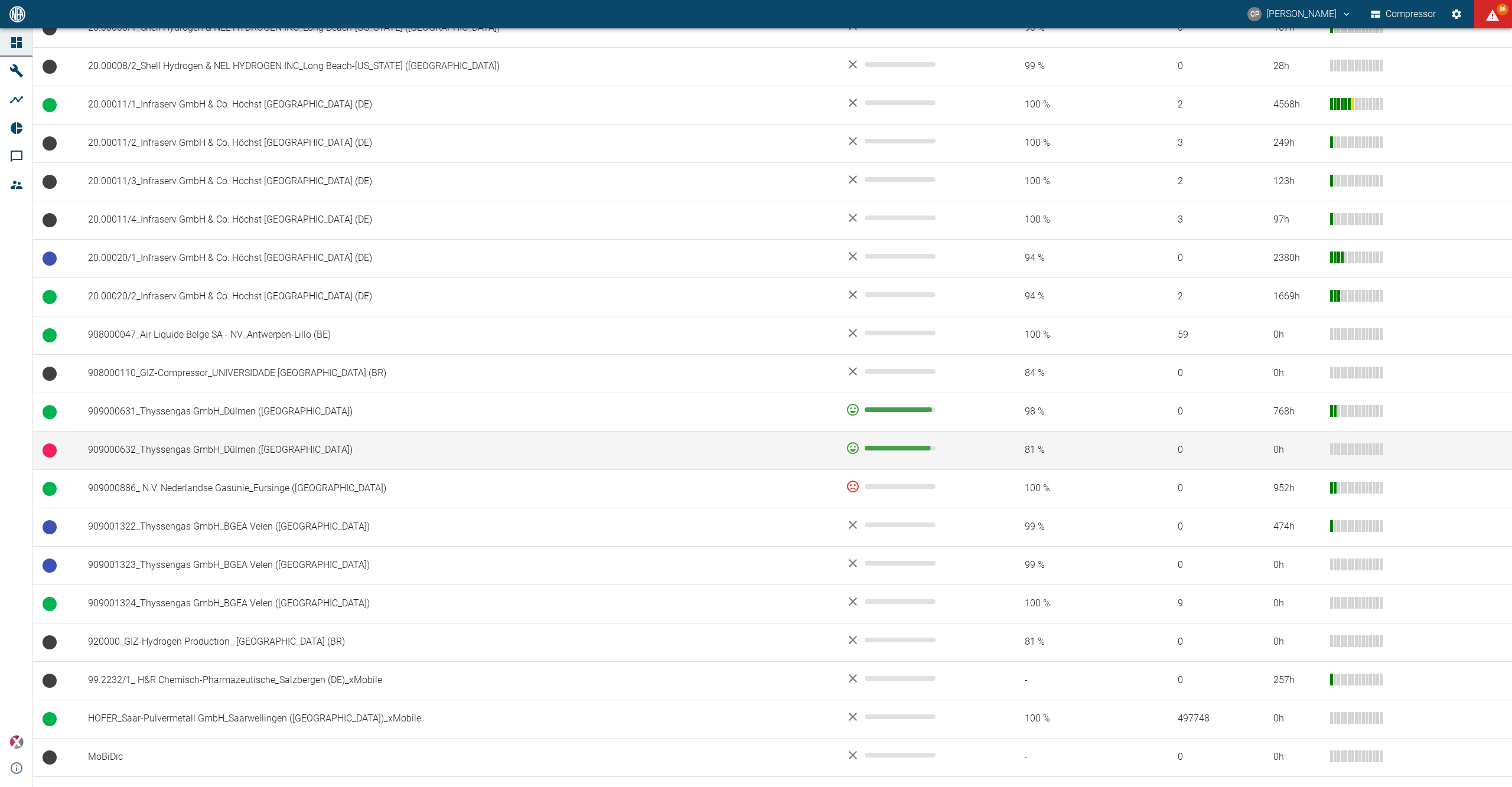
scroll to position [623, 0]
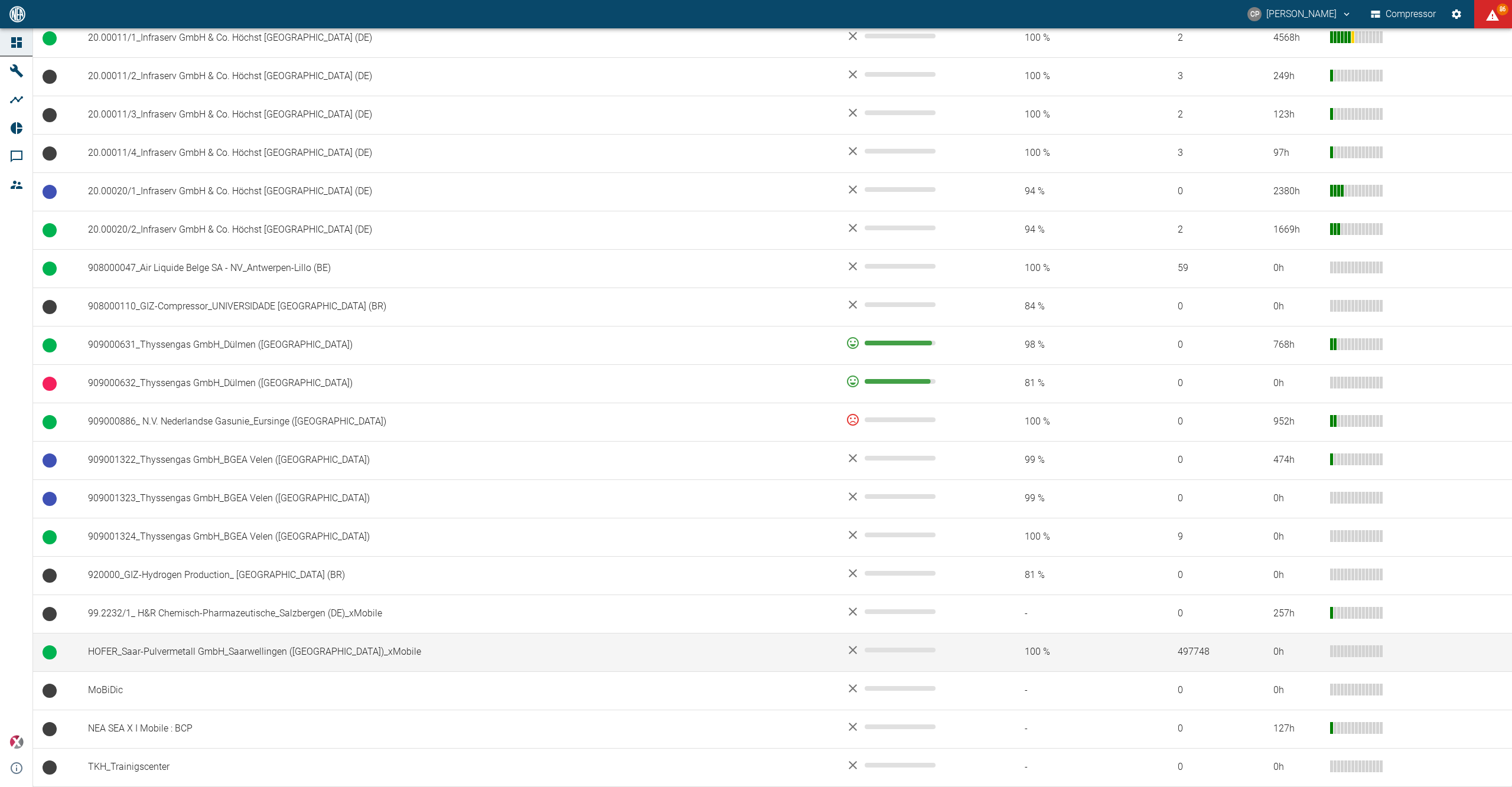
click at [286, 652] on td "HOFER_Saar-Pulvermetall GmbH_Saarwellingen (DE)_xMobile" at bounding box center [457, 651] width 757 height 38
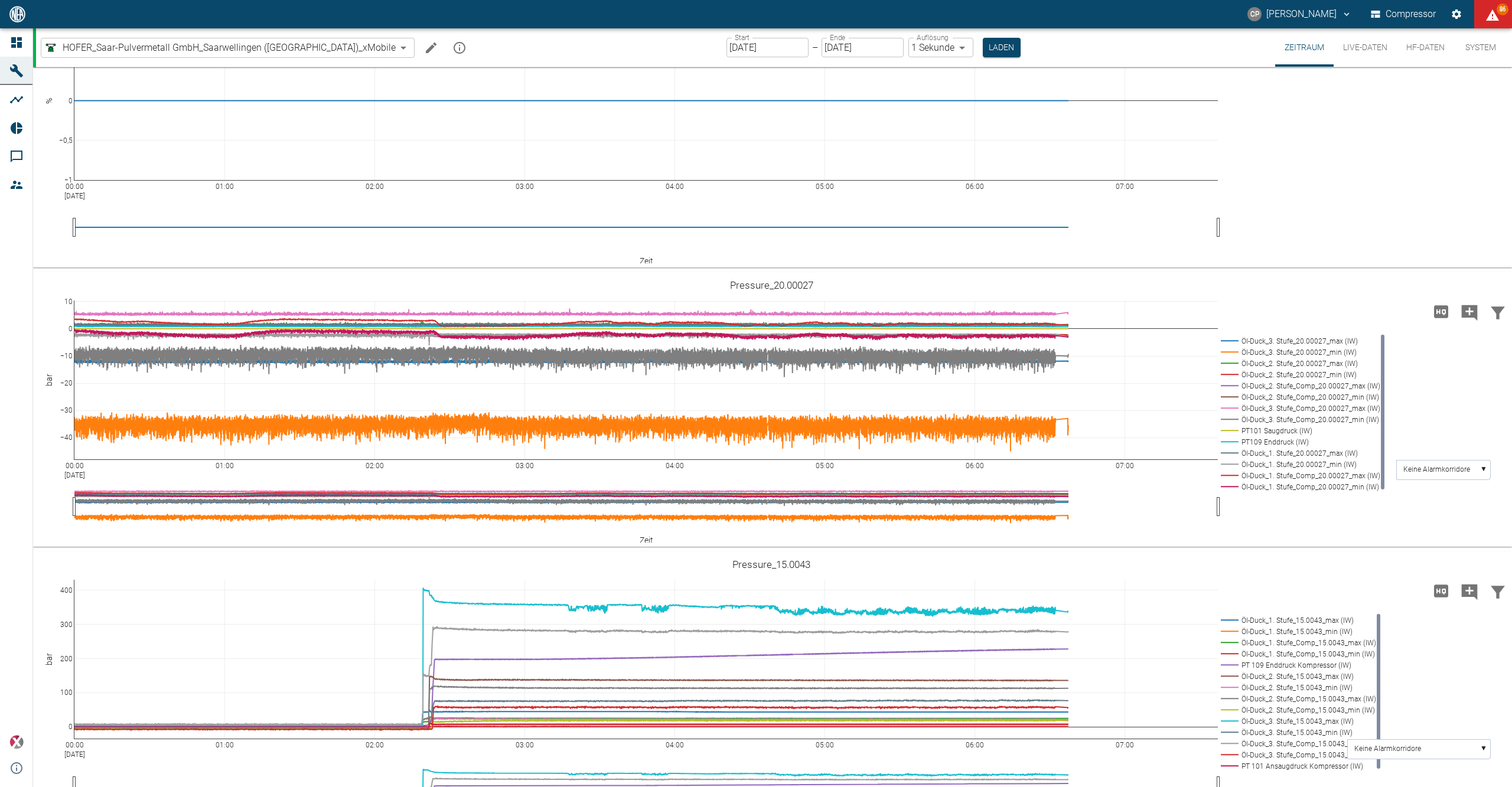
scroll to position [944, 0]
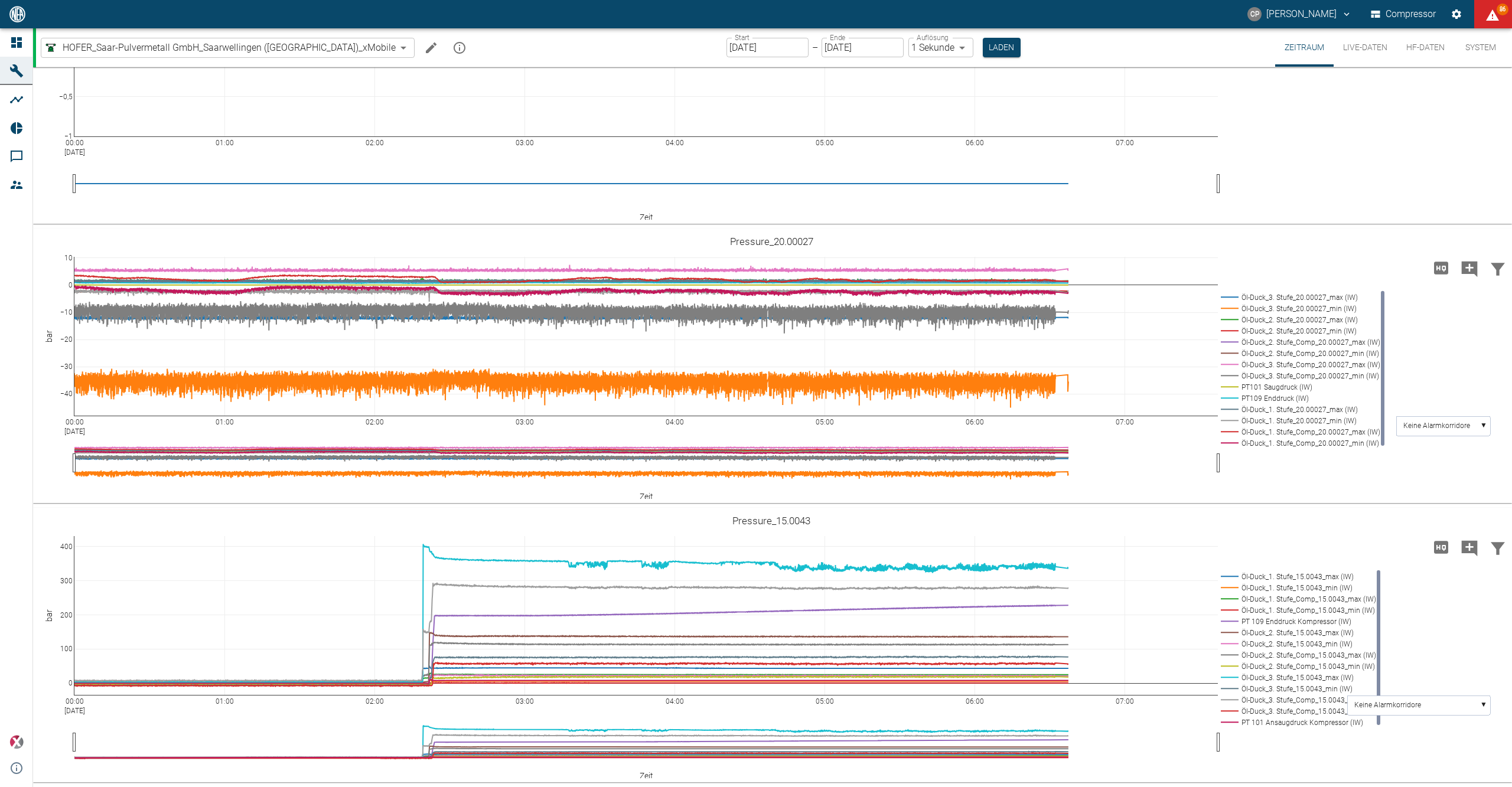
click at [1364, 52] on button "Live-Daten" at bounding box center [1366, 47] width 64 height 38
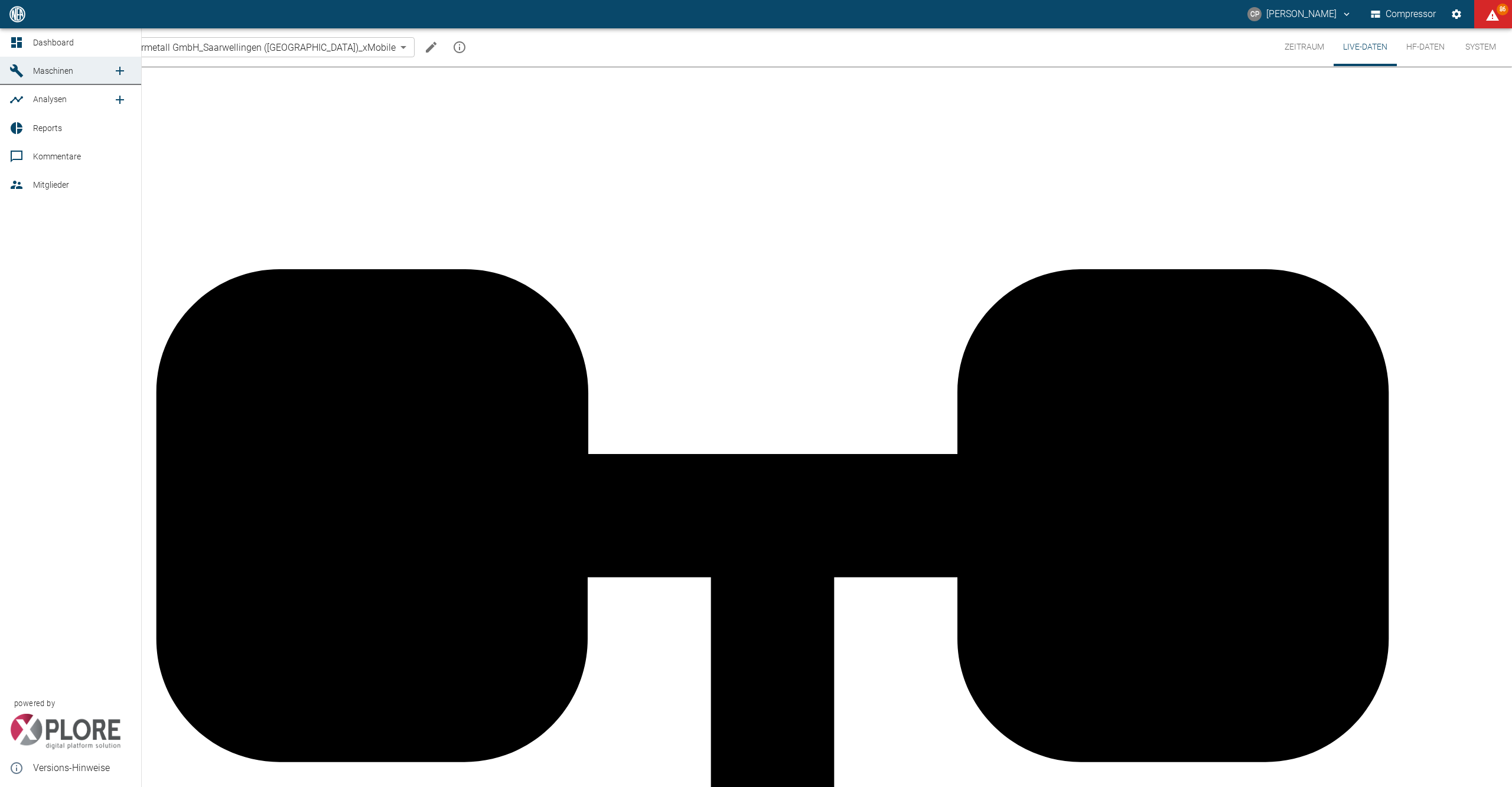
click at [18, 46] on icon at bounding box center [16, 42] width 10 height 10
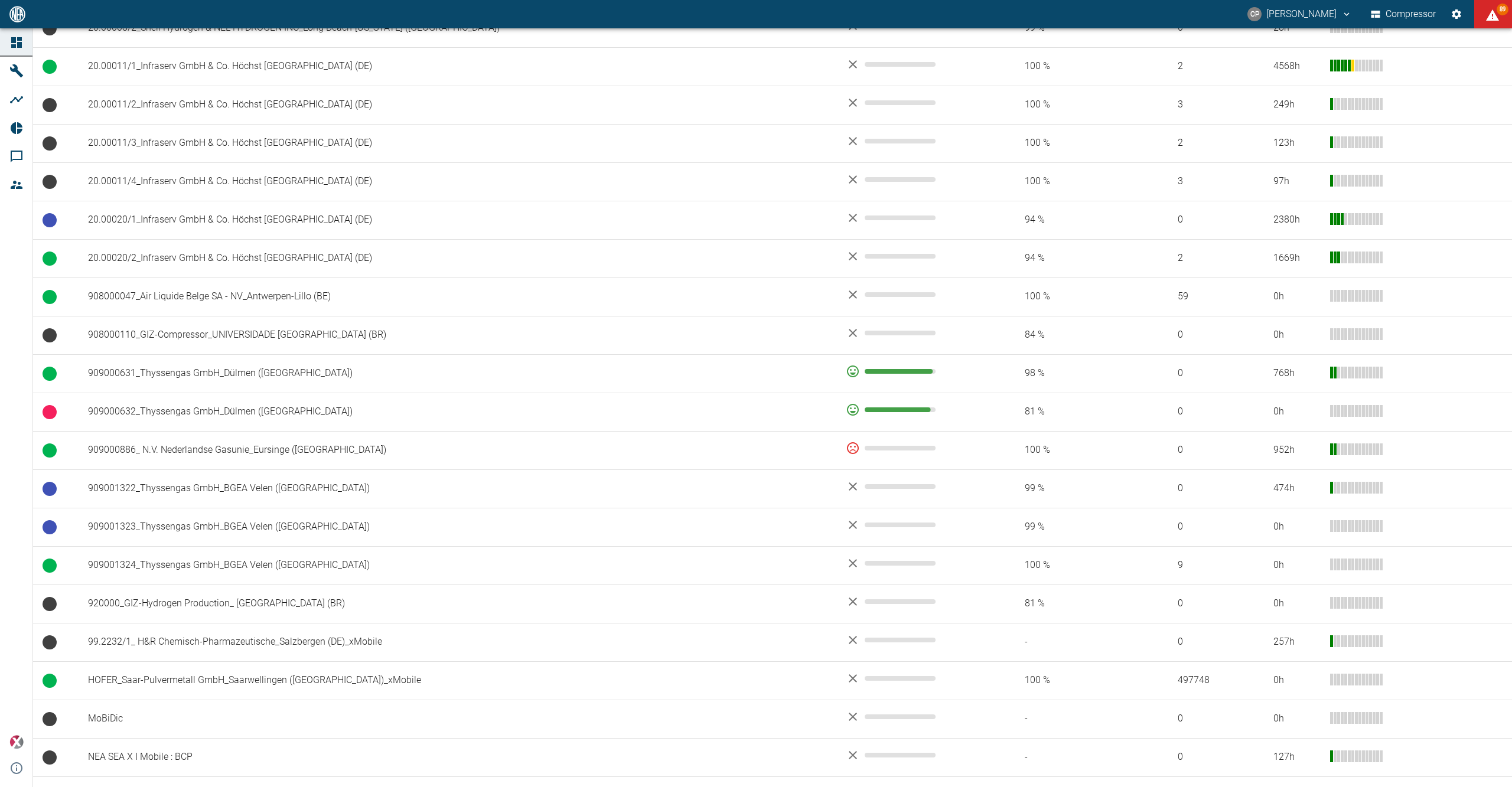
scroll to position [623, 0]
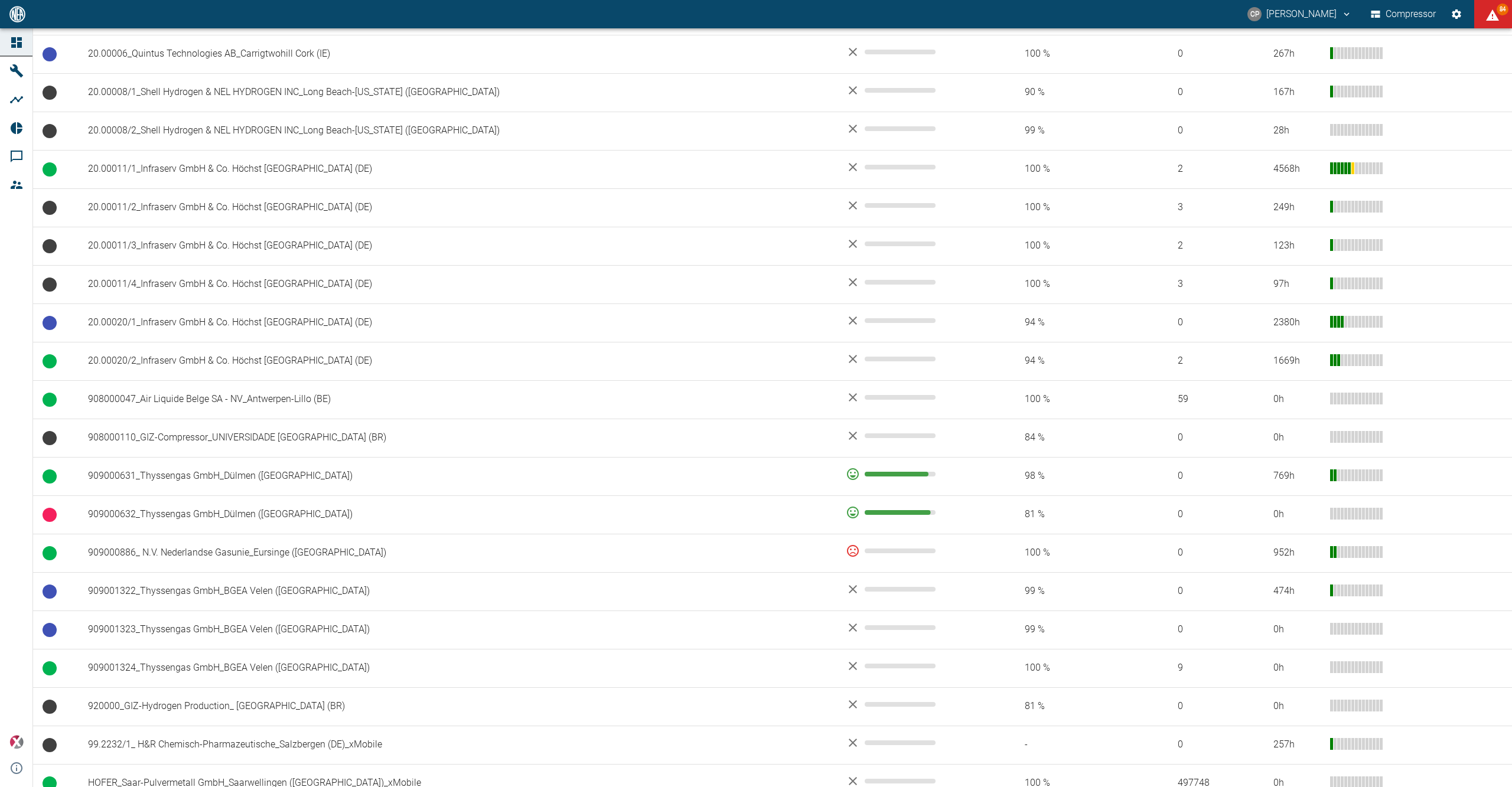
scroll to position [623, 0]
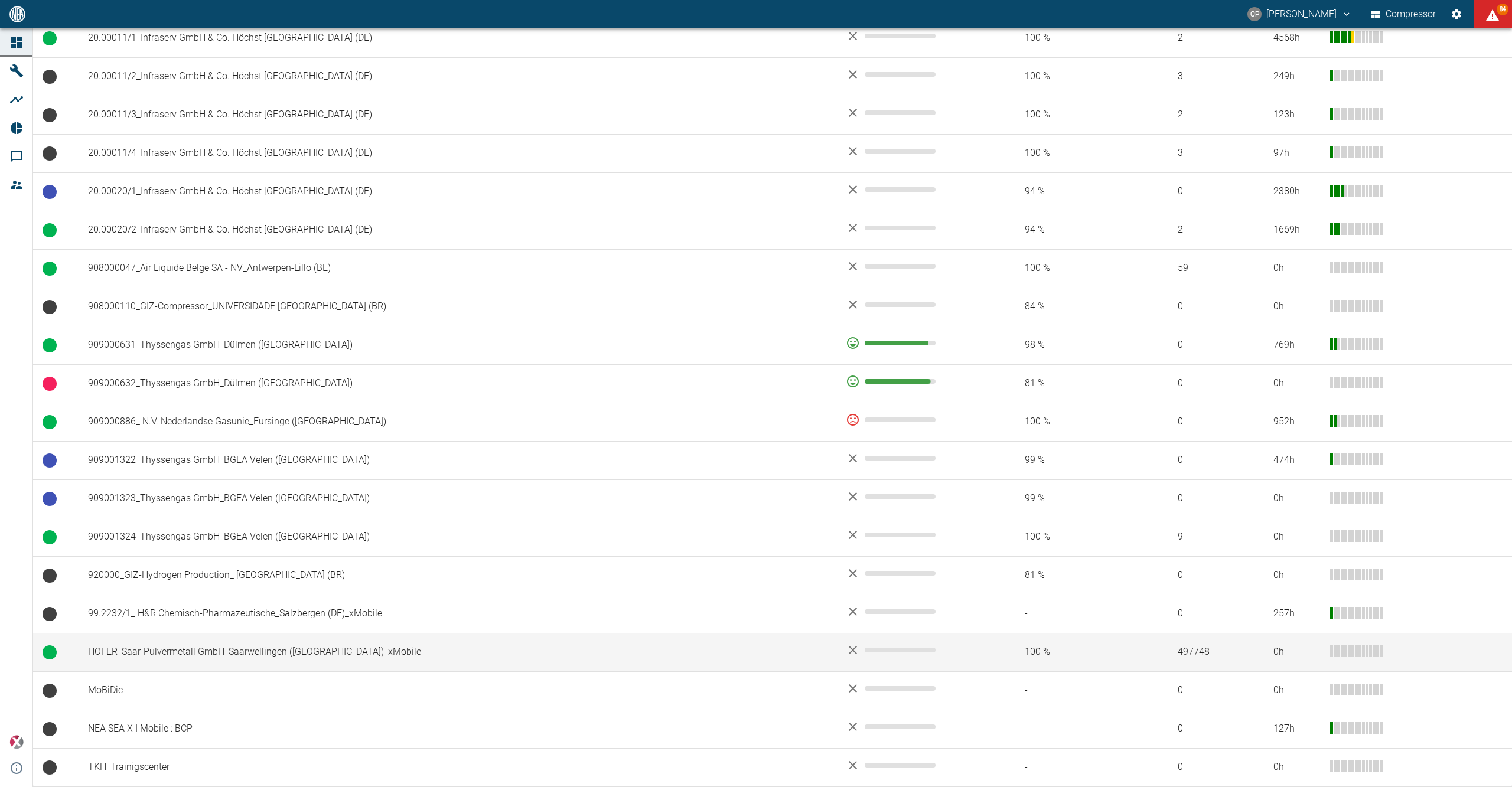
click at [381, 658] on td "HOFER_Saar-Pulvermetall GmbH_Saarwellingen ([GEOGRAPHIC_DATA])_xMobile" at bounding box center [457, 651] width 757 height 38
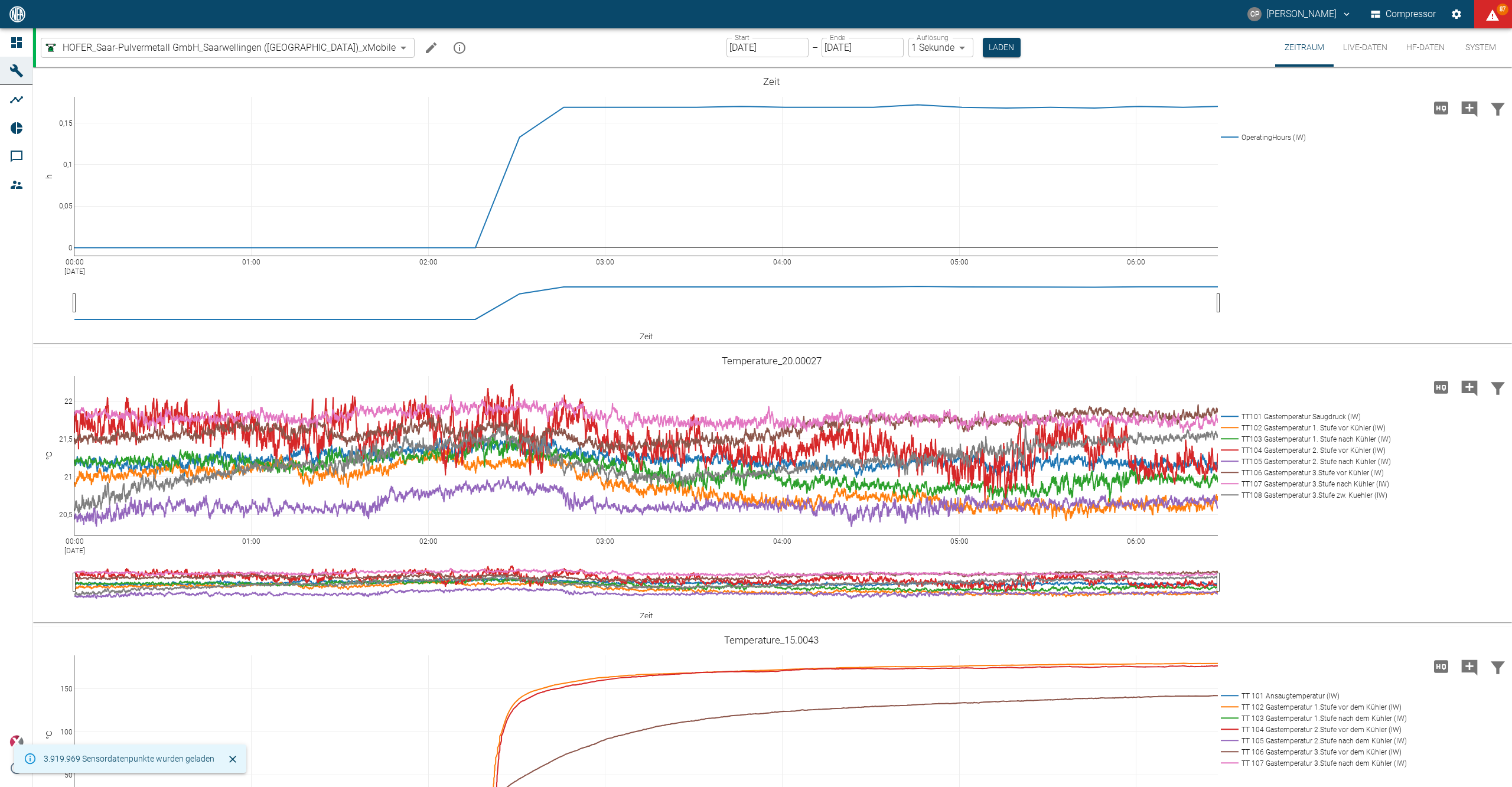
click at [1428, 42] on button "HF-Daten" at bounding box center [1425, 47] width 57 height 38
click at [1369, 54] on button "Live-Daten" at bounding box center [1366, 47] width 64 height 38
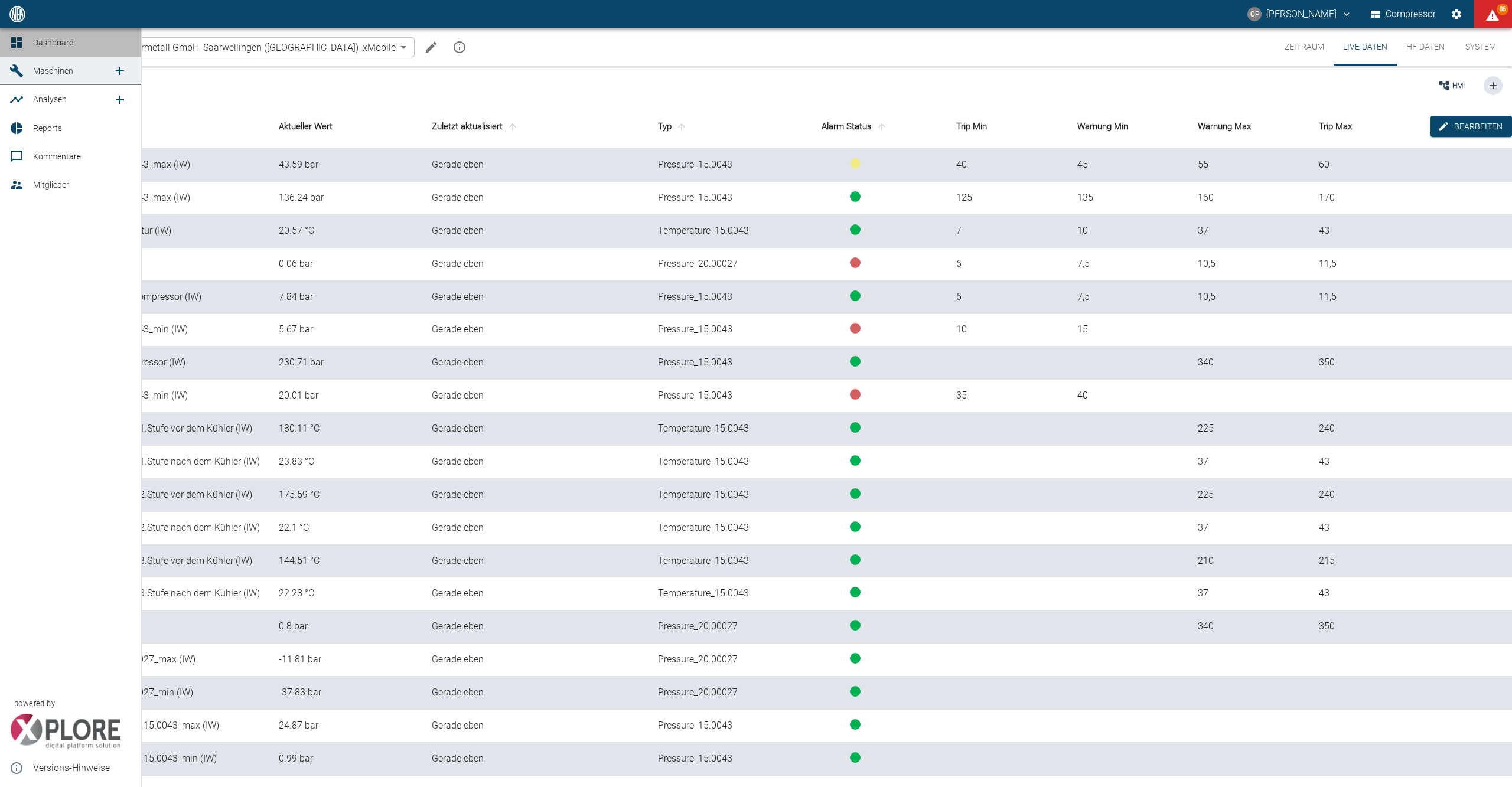
click at [24, 35] on link "Dashboard" at bounding box center [70, 42] width 141 height 28
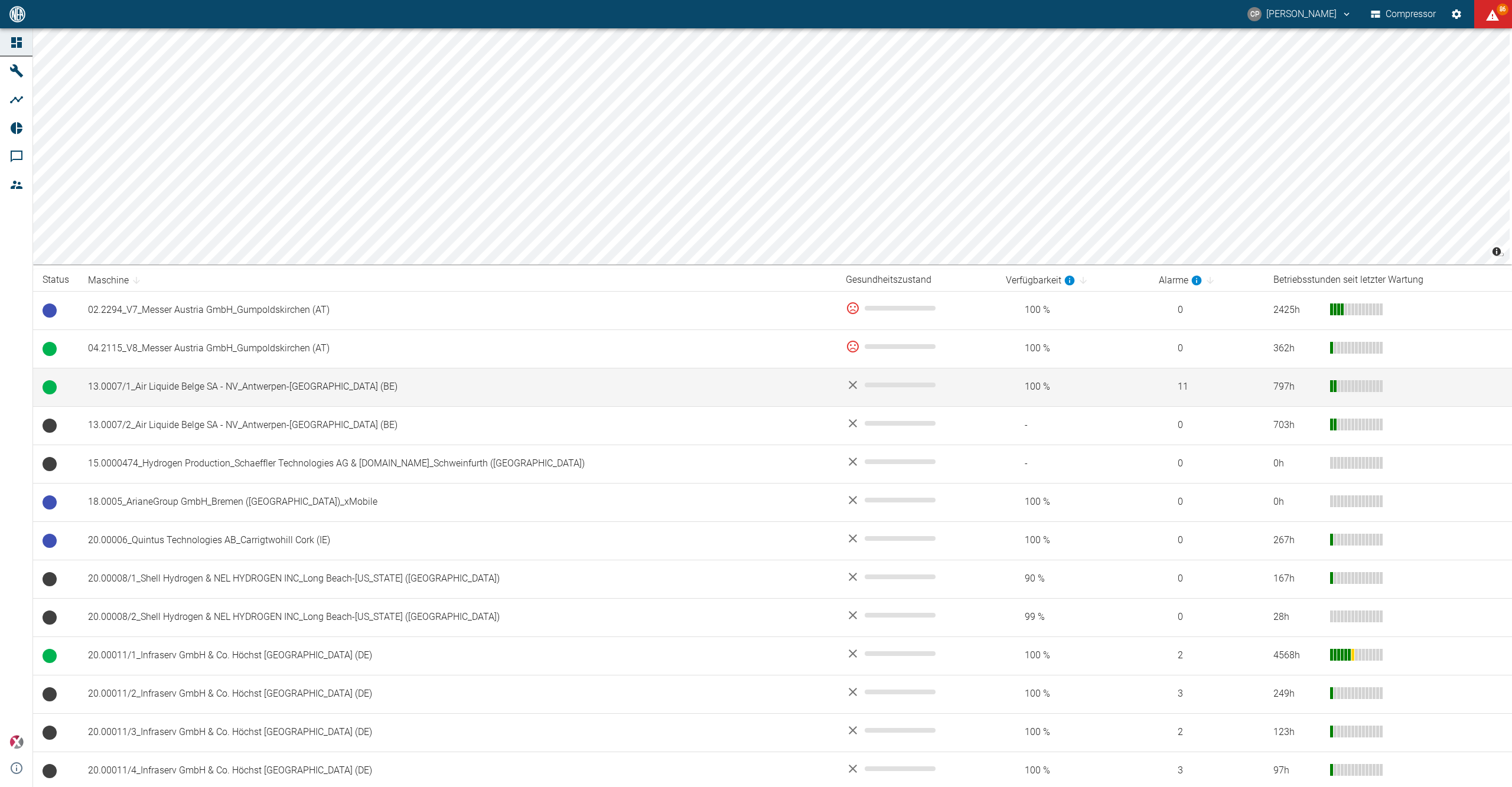
click at [209, 386] on td "13.0007/1_Air Liquide Belge SA - NV_Antwerpen-[GEOGRAPHIC_DATA] (BE)" at bounding box center [457, 386] width 757 height 38
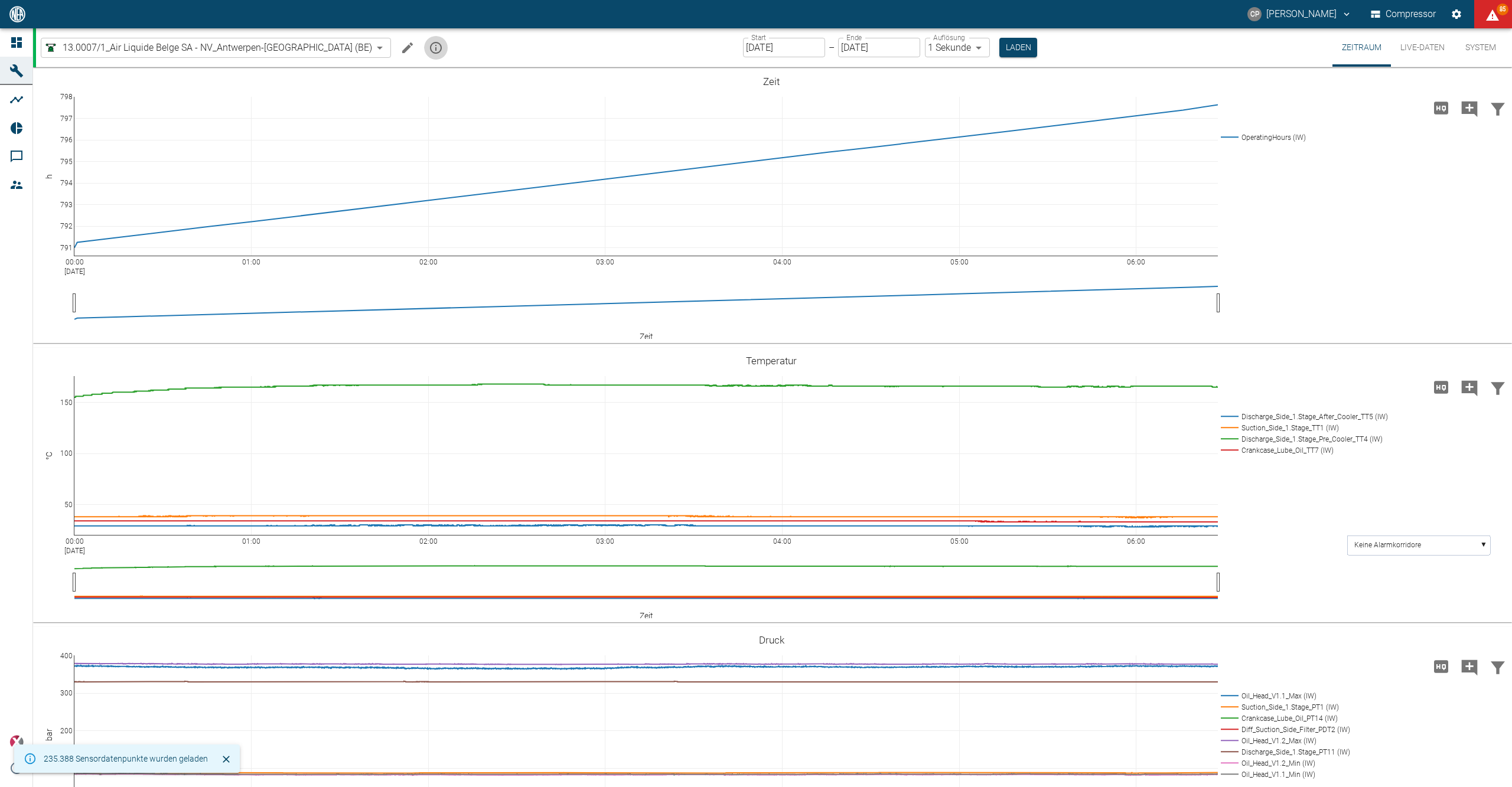
click at [430, 46] on icon "mission info" at bounding box center [435, 48] width 12 height 12
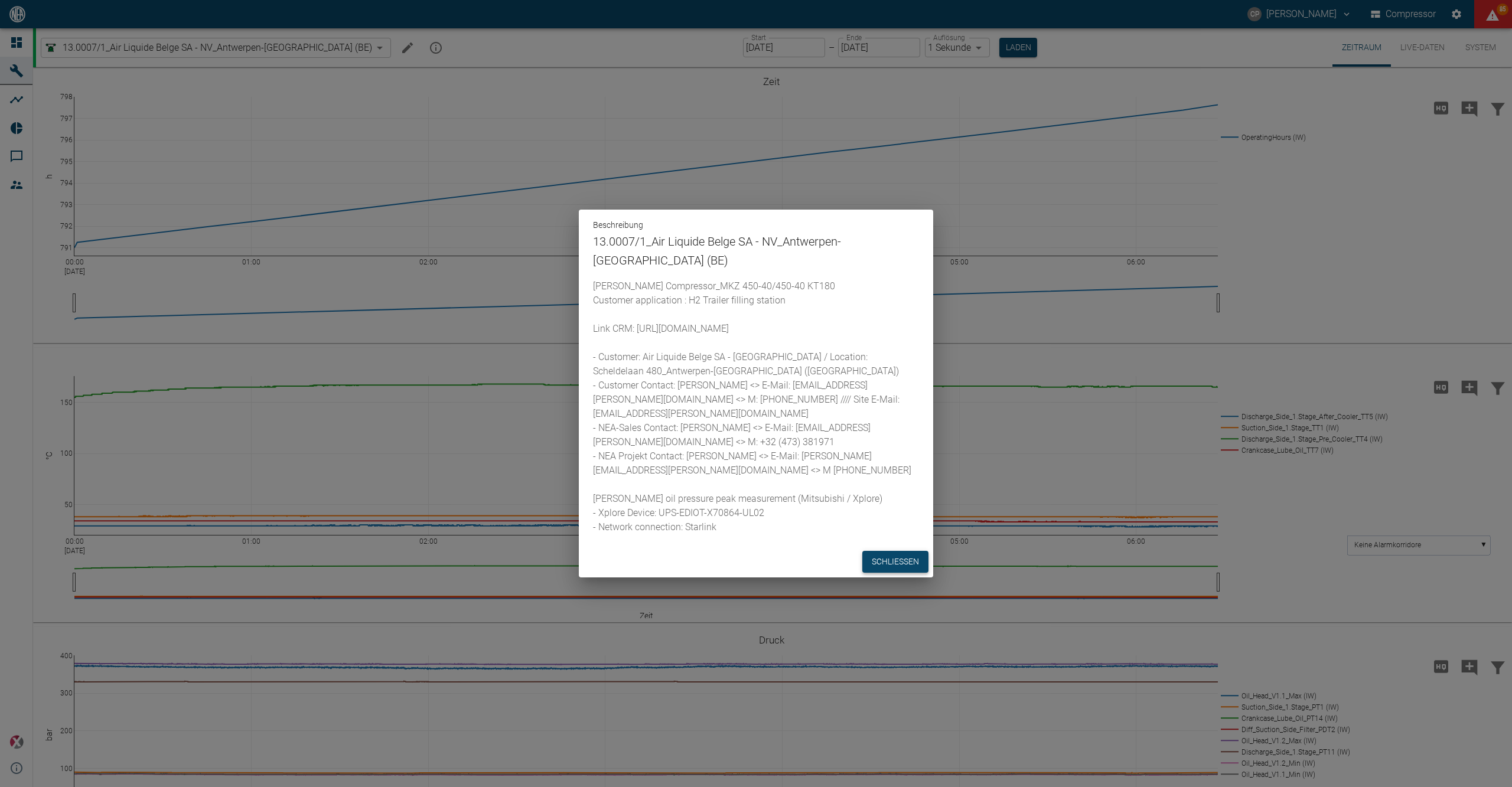
click at [881, 564] on button "Schließen" at bounding box center [895, 561] width 66 height 22
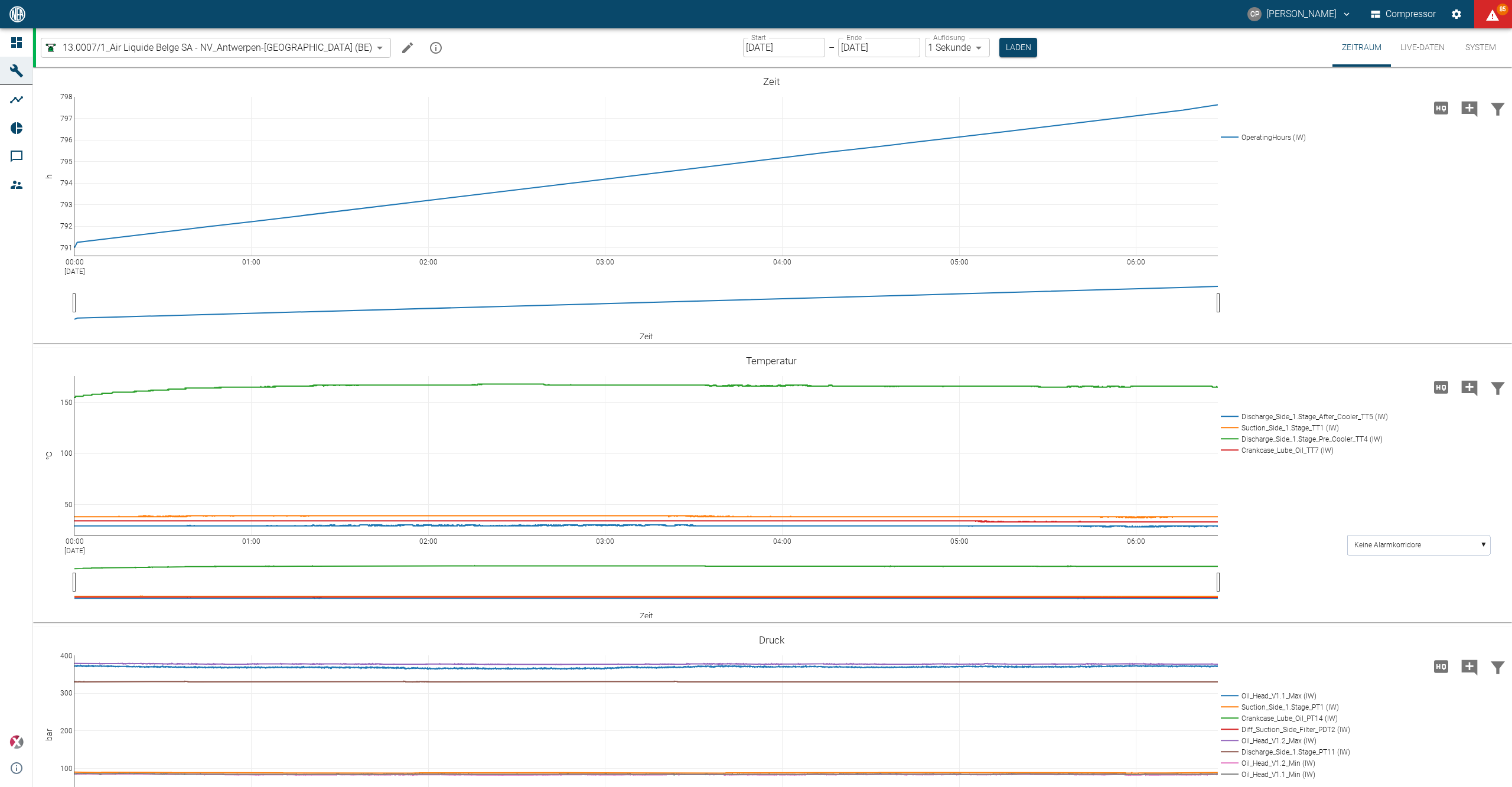
click at [401, 46] on icon "Machine bearbeiten" at bounding box center [407, 48] width 14 height 14
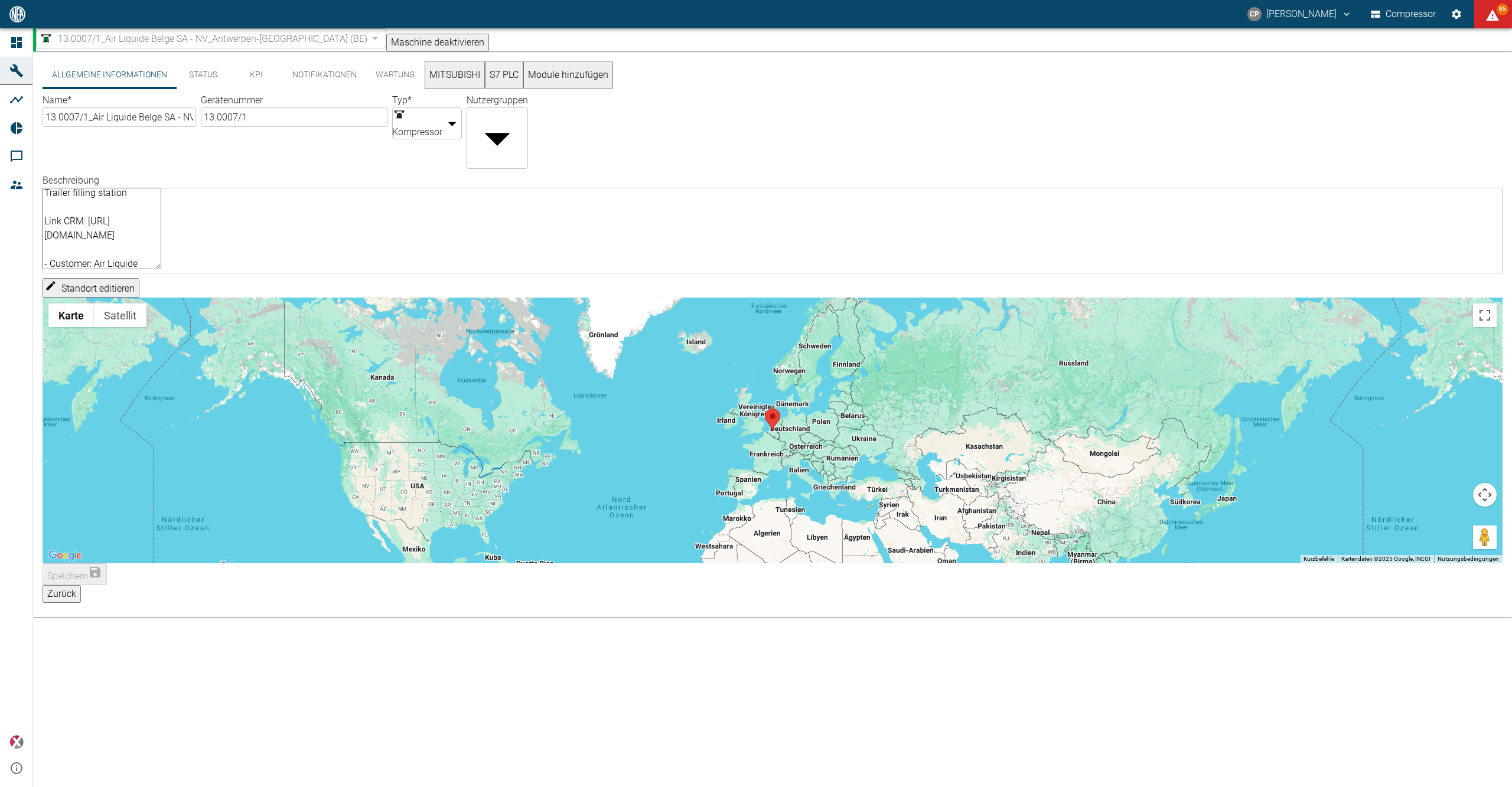
scroll to position [95, 0]
drag, startPoint x: 52, startPoint y: 189, endPoint x: 463, endPoint y: 260, distance: 417.1
click at [161, 260] on textarea "[PERSON_NAME] Compressor_MKZ 450-40/450-40 KT180 Customer application : H2 Trai…" at bounding box center [101, 228] width 119 height 81
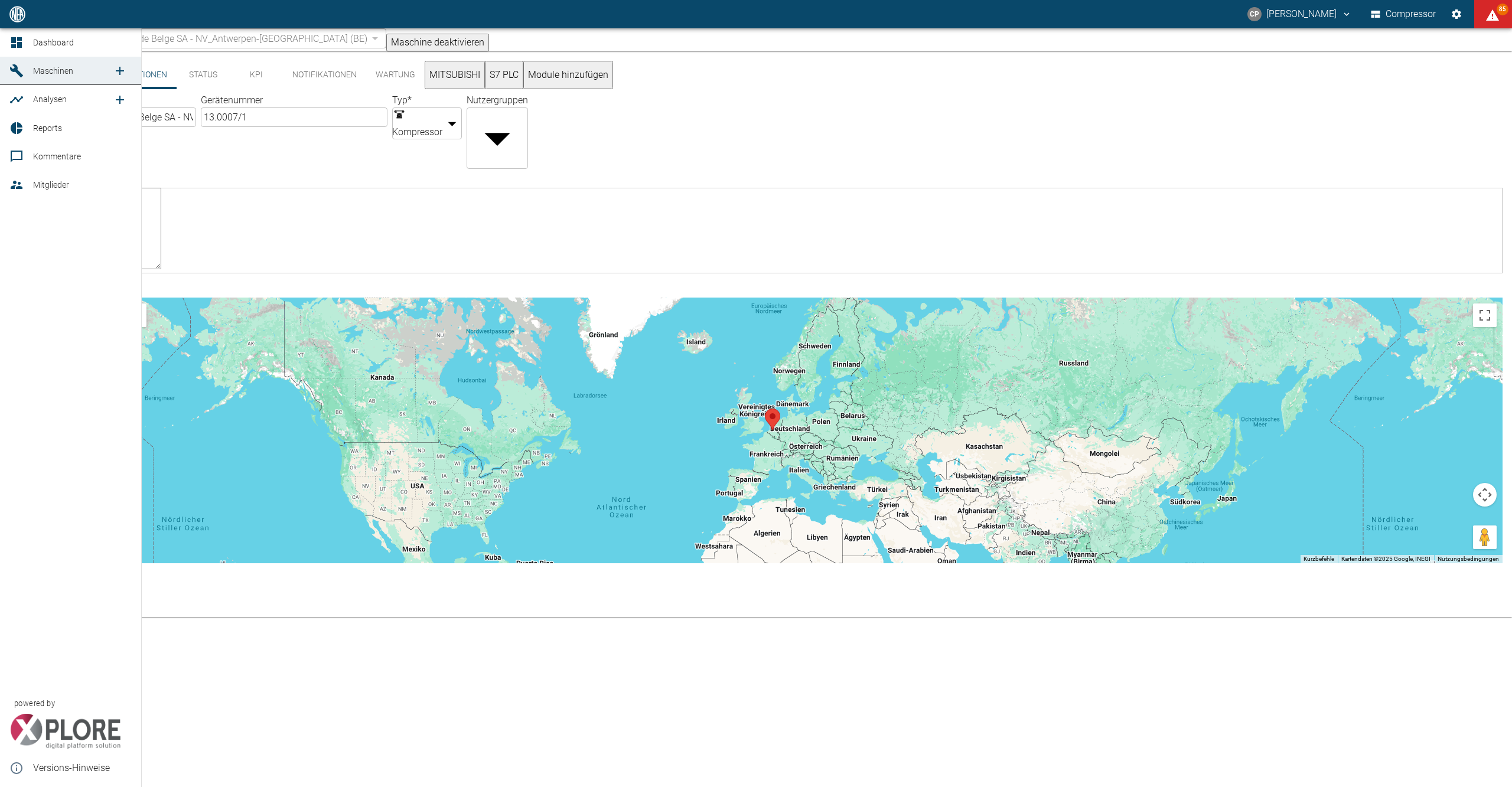
click at [17, 48] on icon at bounding box center [16, 42] width 14 height 14
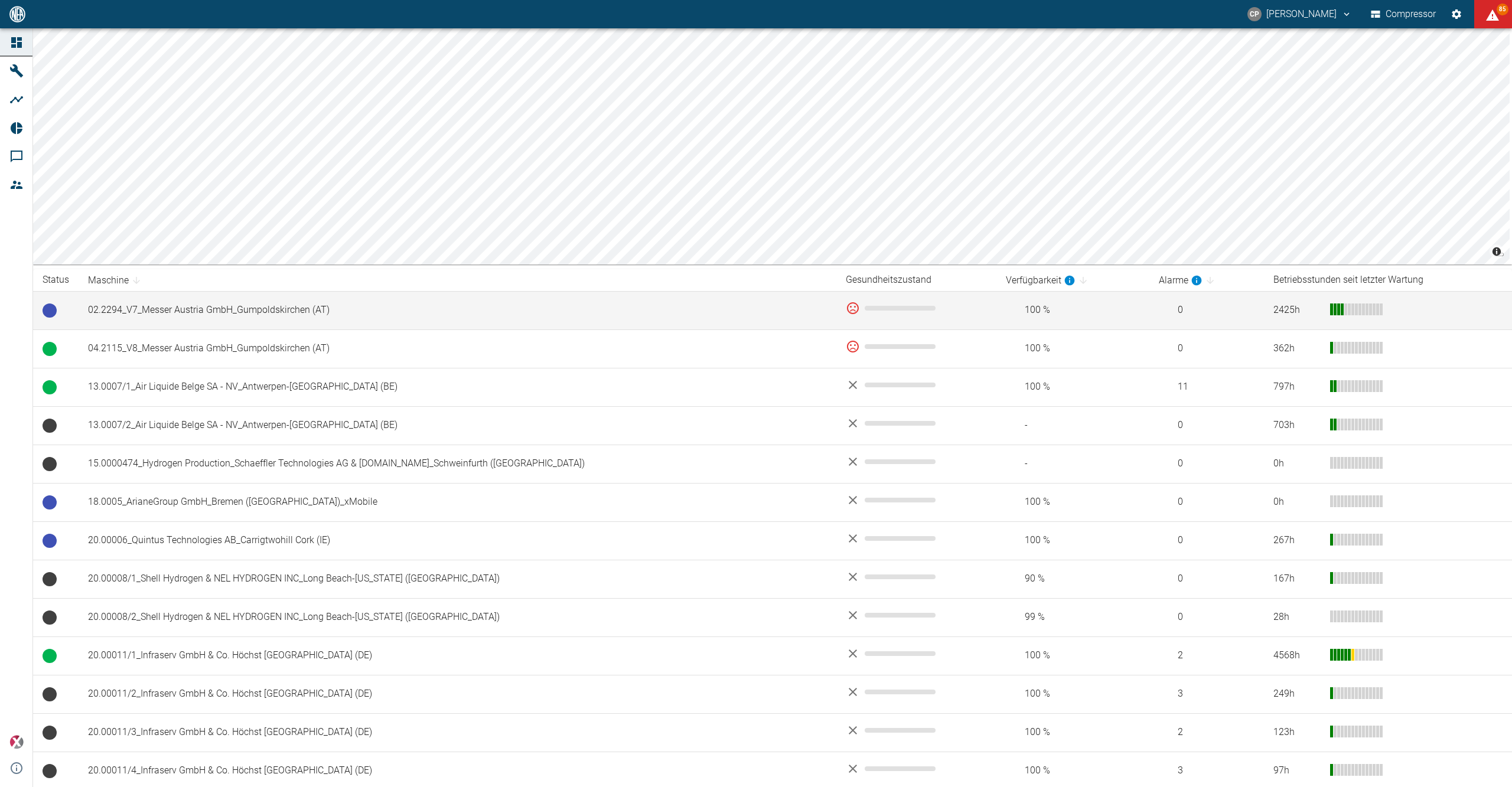
click at [173, 295] on td "02.2294_V7_Messer Austria GmbH_Gumpoldskirchen (AT)" at bounding box center [457, 310] width 757 height 38
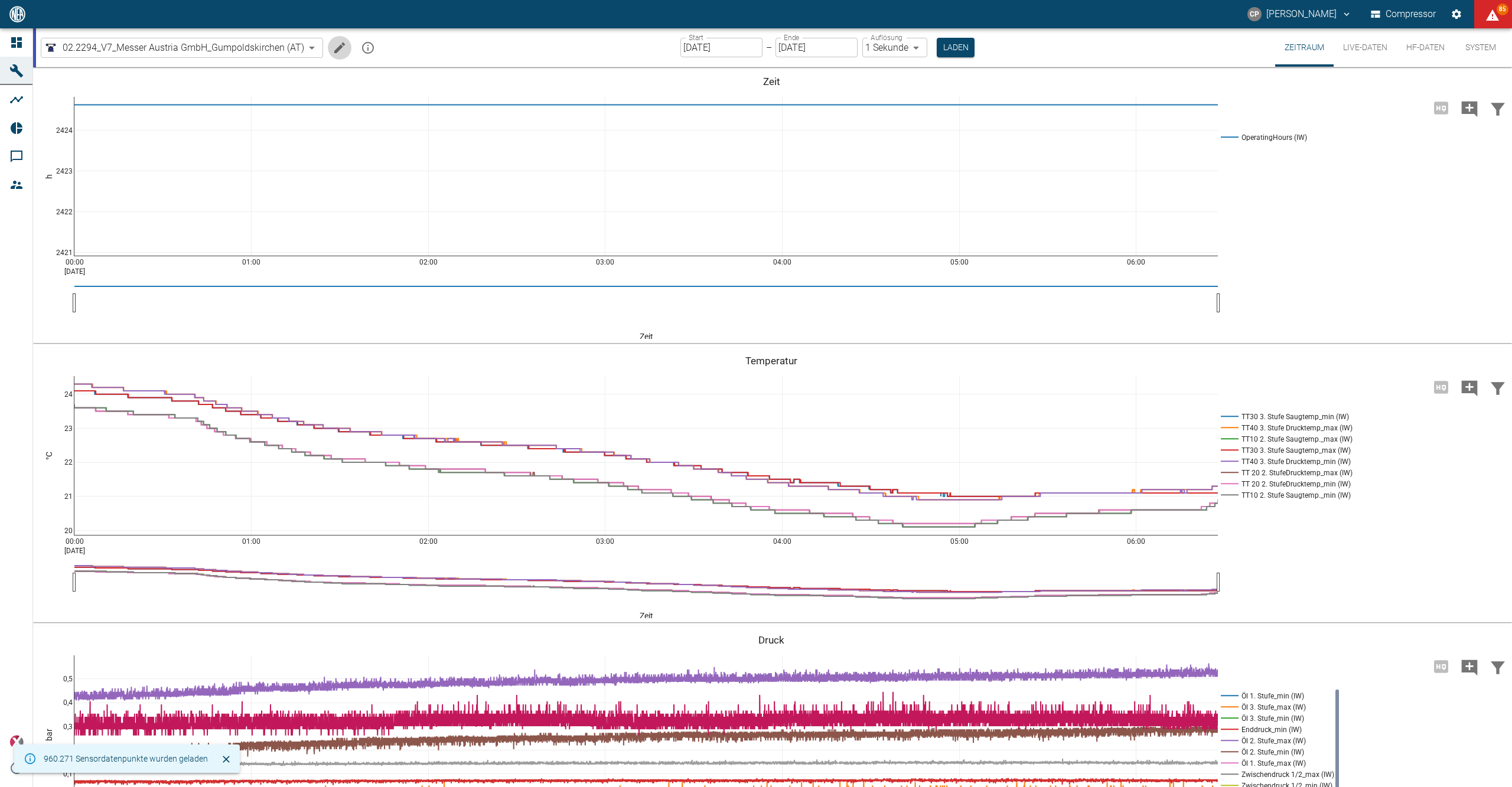
click at [335, 49] on icon "Machine bearbeiten" at bounding box center [339, 47] width 10 height 10
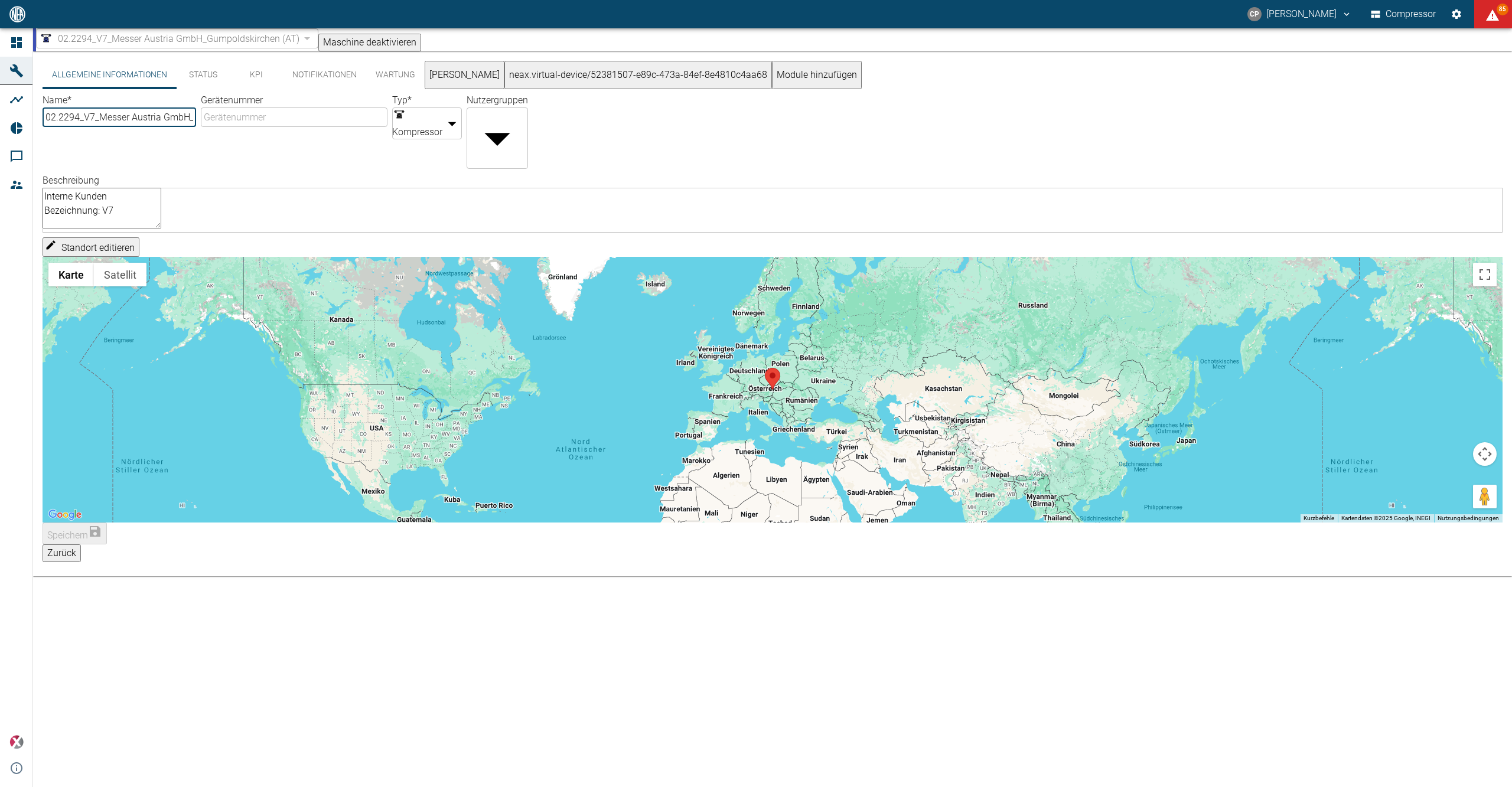
click at [57, 189] on textarea "Interne Kunden Bezeichnung: V7" at bounding box center [101, 209] width 119 height 41
click at [111, 215] on textarea "Interne Kunden Bezeichnung: V7" at bounding box center [101, 209] width 119 height 41
click at [116, 211] on textarea "Interne Kunden Bezeichnung: V7" at bounding box center [101, 209] width 119 height 41
click at [55, 193] on textarea "Interne Kunden Bezeichnung: V7" at bounding box center [101, 209] width 119 height 41
click at [161, 203] on textarea "Interne Kunden Bezeichnung: V7" at bounding box center [101, 209] width 119 height 41
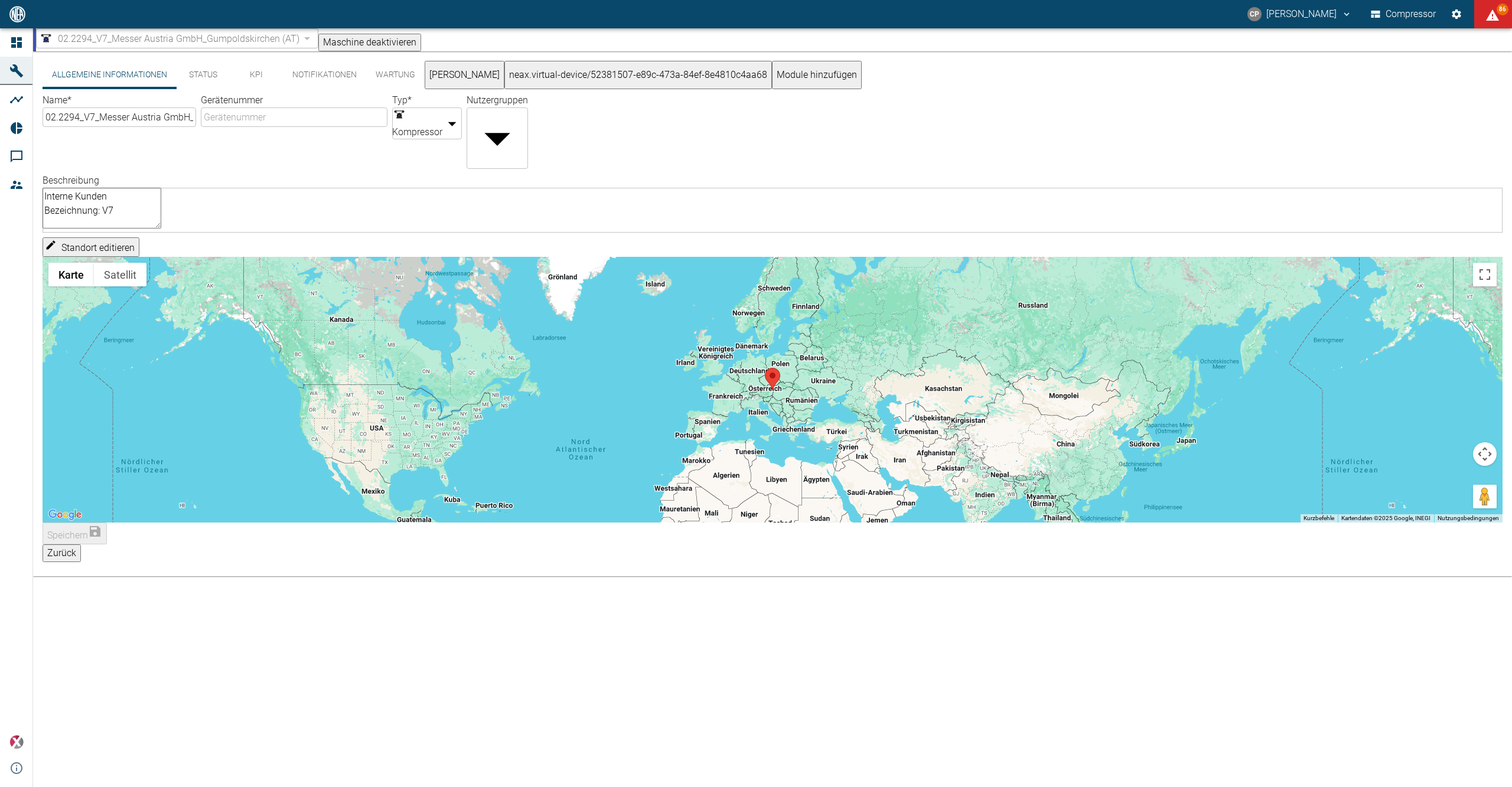
click at [161, 197] on textarea "Interne Kunden Bezeichnung: V7" at bounding box center [101, 209] width 119 height 41
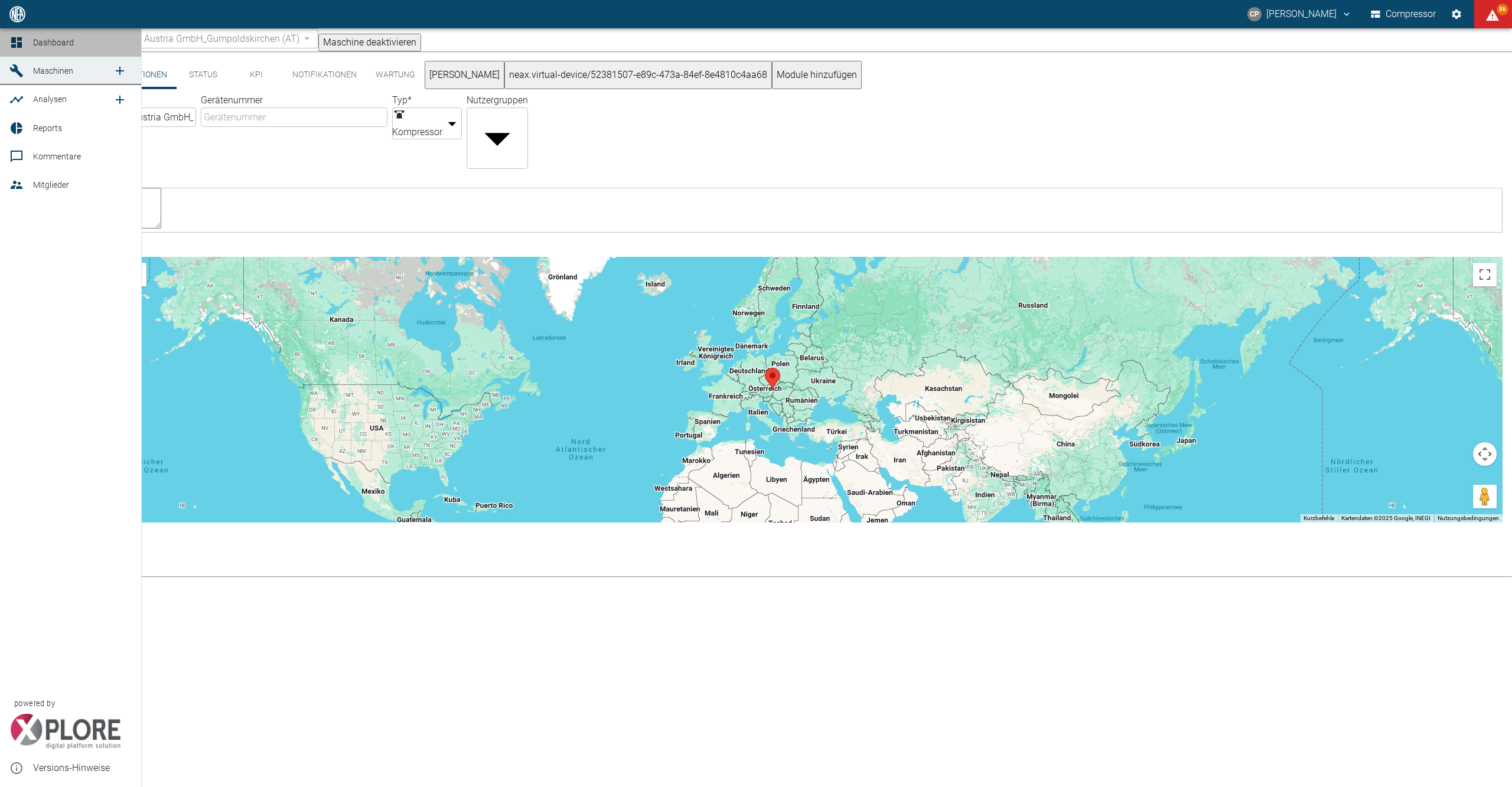
click at [14, 39] on icon at bounding box center [16, 42] width 10 height 10
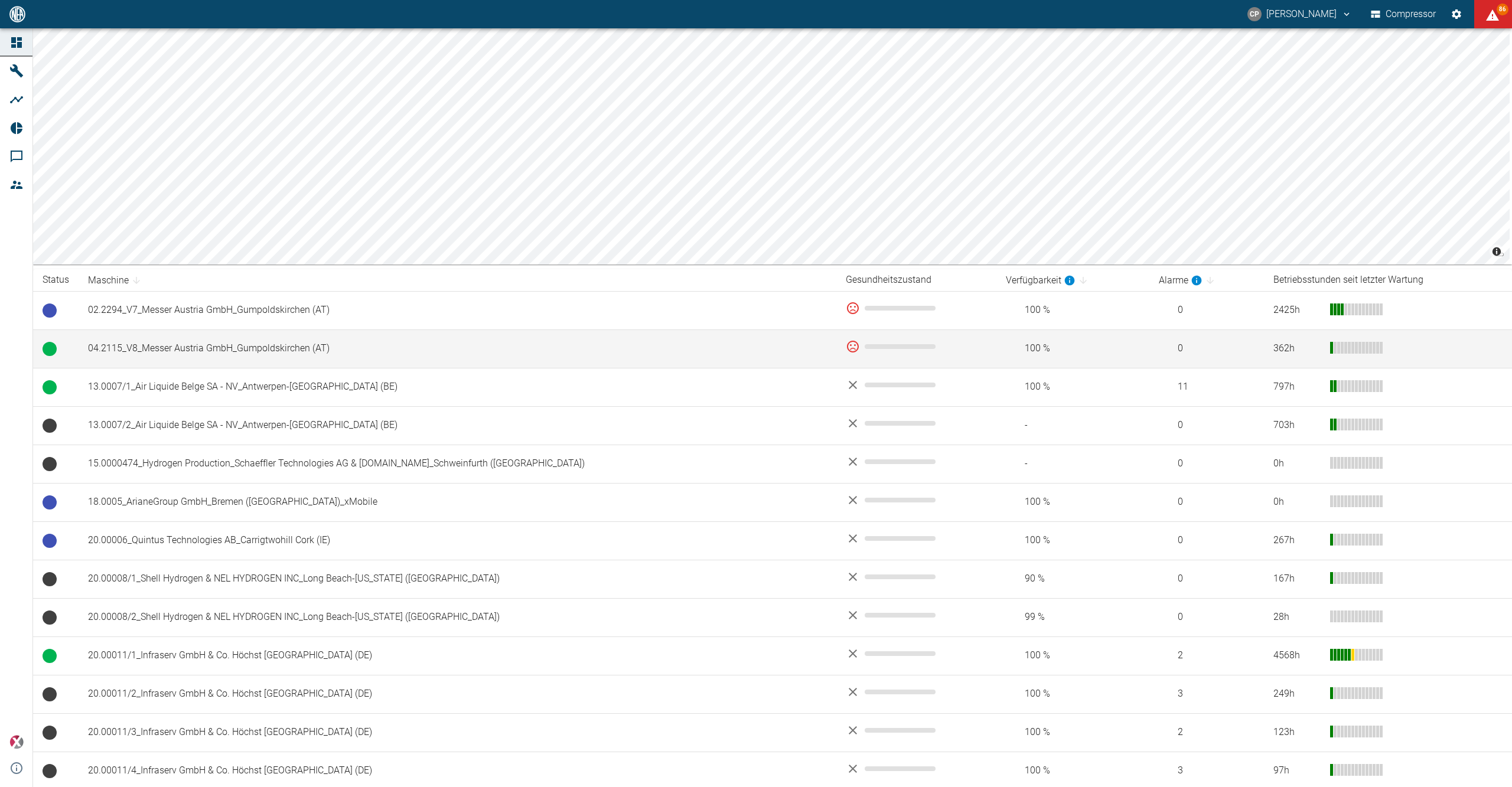
click at [266, 347] on td "04.2115_V8_Messer Austria GmbH_Gumpoldskirchen (AT)" at bounding box center [457, 348] width 757 height 38
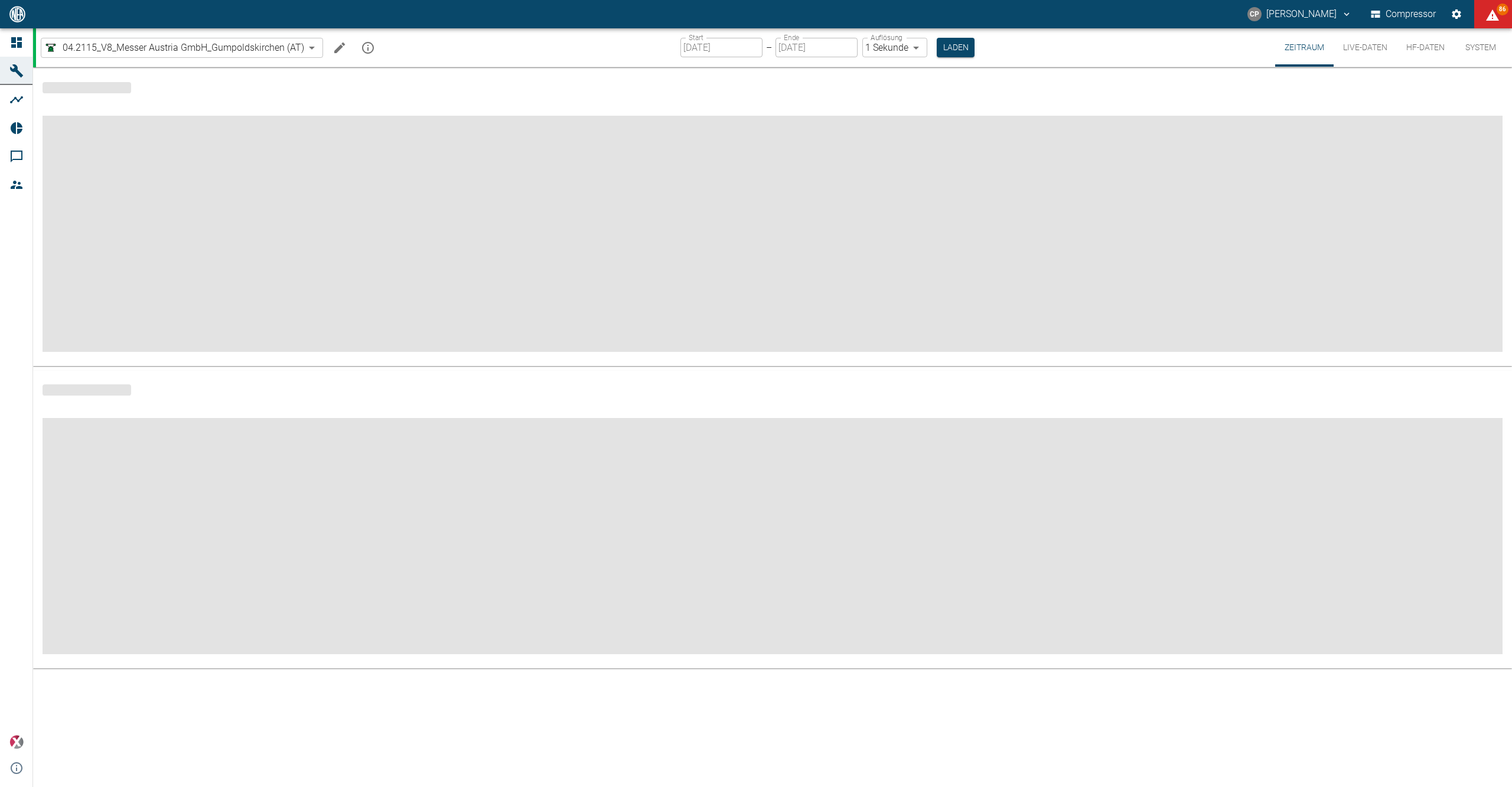
click at [339, 51] on icon "Machine bearbeiten" at bounding box center [339, 48] width 14 height 14
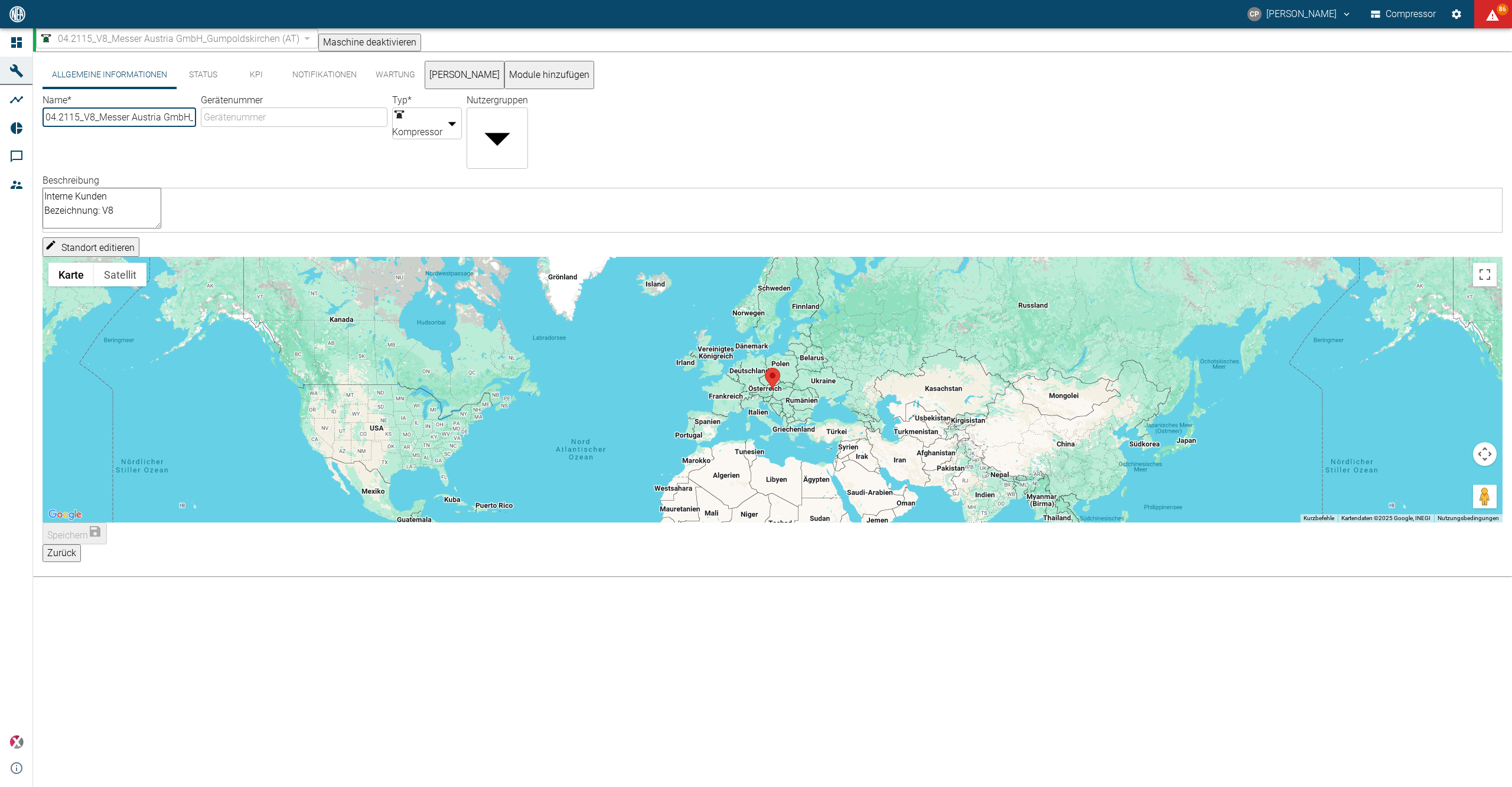
click at [116, 197] on textarea "Interne Kunden Bezeichnung: V8" at bounding box center [101, 209] width 119 height 41
click at [107, 222] on textarea "Interne Kunden Bezeichnung: V8" at bounding box center [101, 209] width 119 height 41
click at [161, 197] on textarea "Interne Kunden Bezeichnung: V8" at bounding box center [101, 209] width 119 height 41
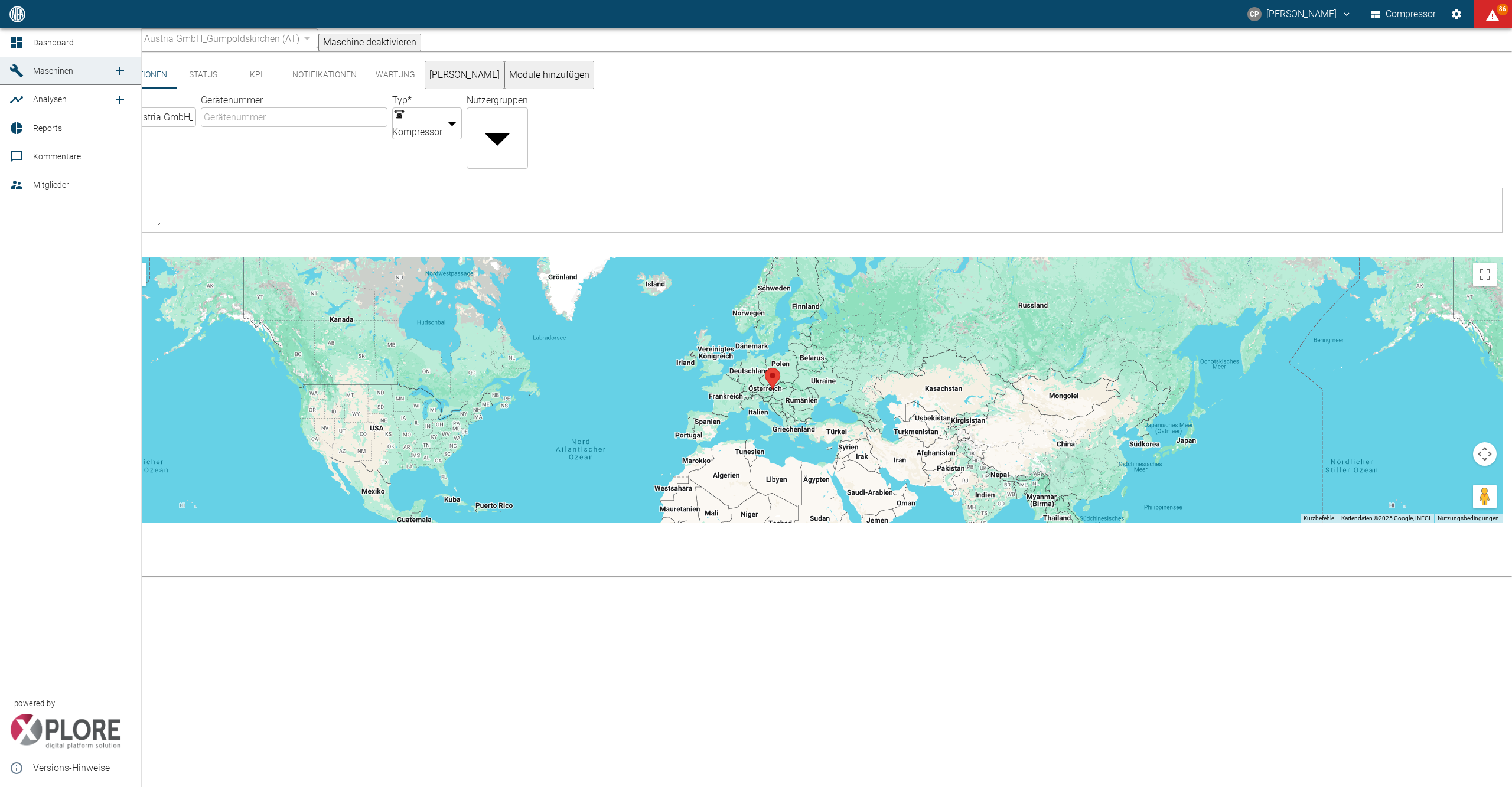
click at [19, 38] on icon at bounding box center [16, 42] width 10 height 10
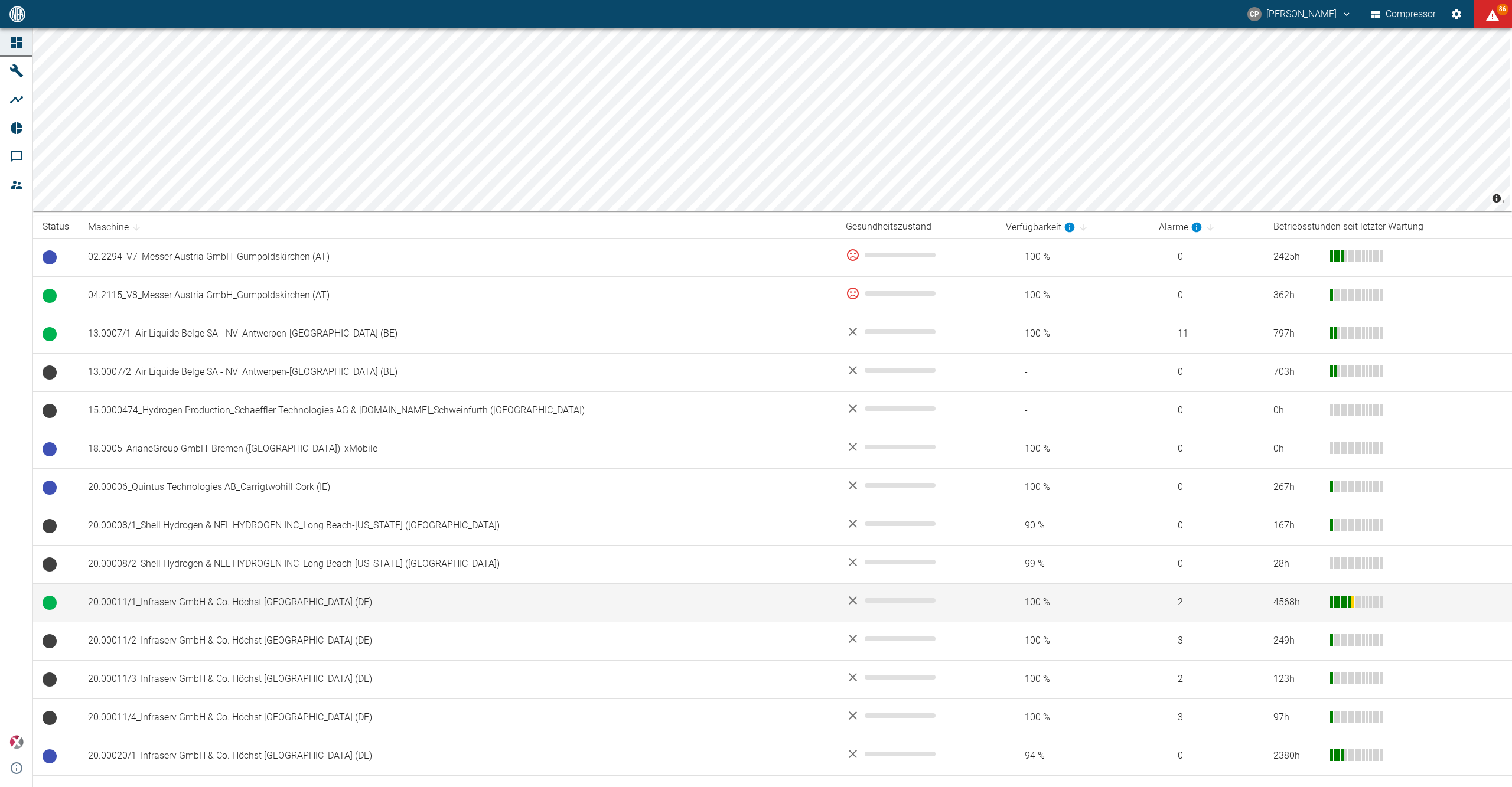
scroll to position [79, 0]
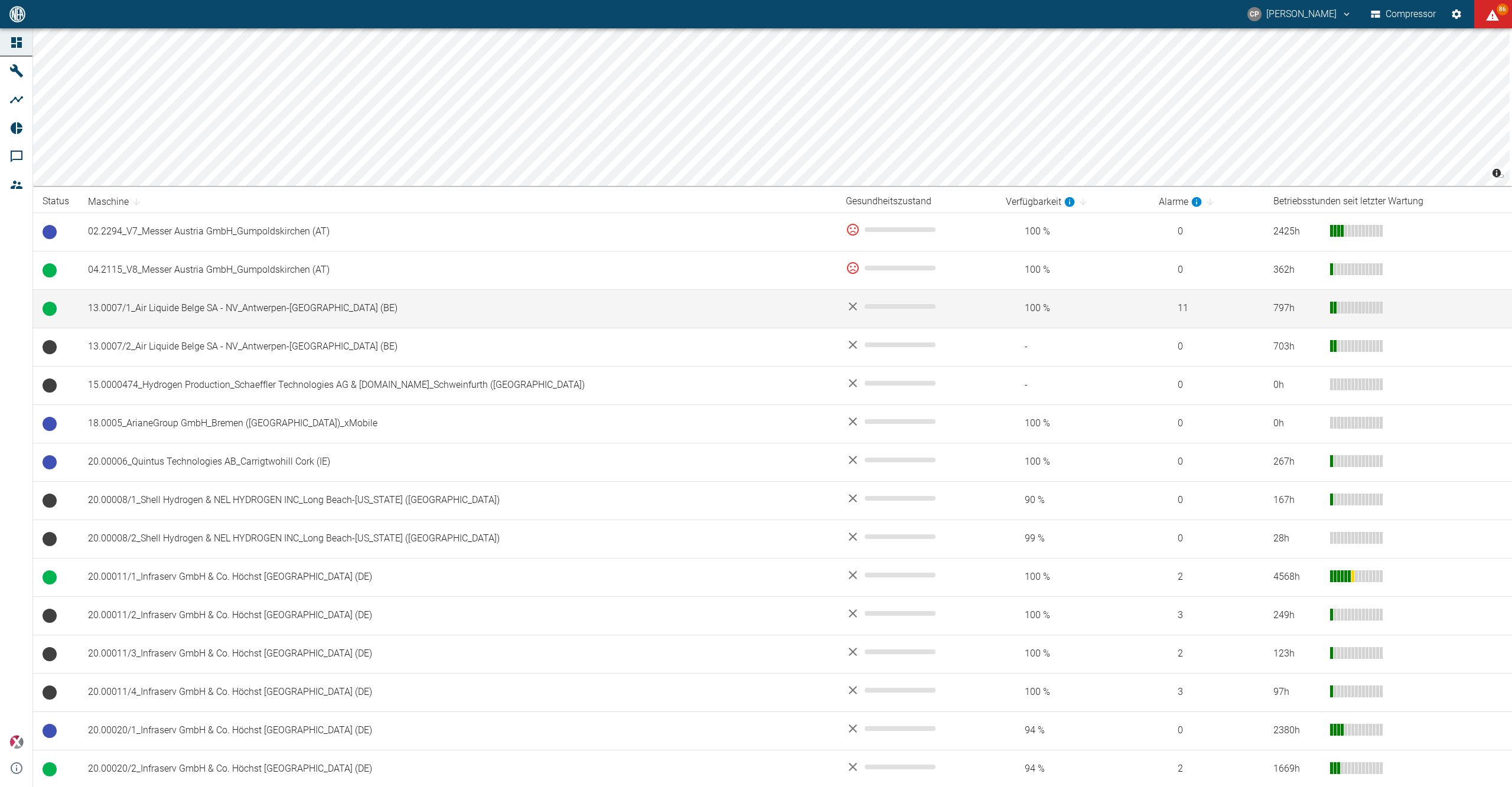
click at [298, 307] on td "13.0007/1_Air Liquide Belge SA - NV_Antwerpen-[GEOGRAPHIC_DATA] (BE)" at bounding box center [457, 308] width 757 height 38
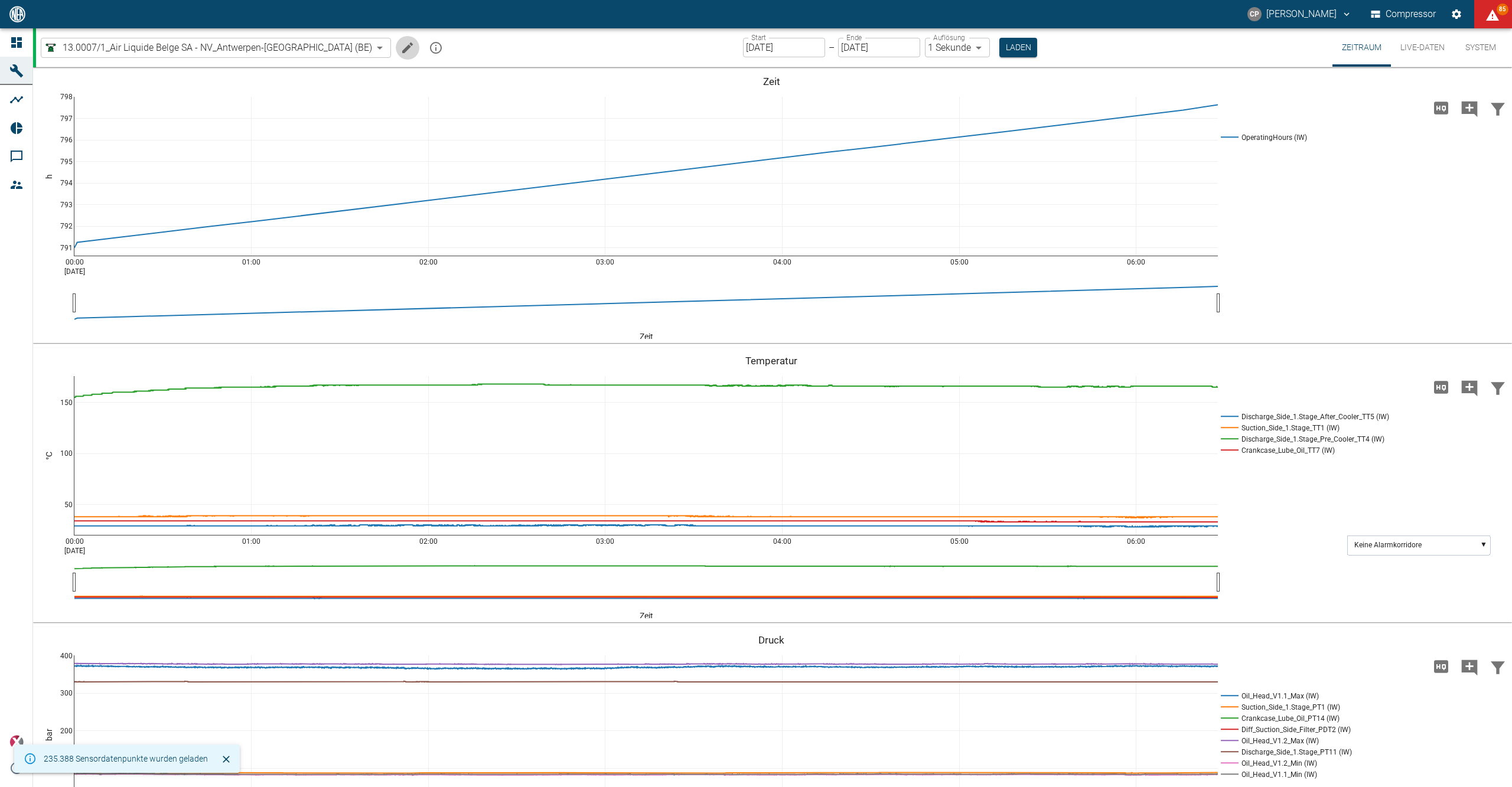
click at [401, 42] on icon "Machine bearbeiten" at bounding box center [407, 48] width 14 height 14
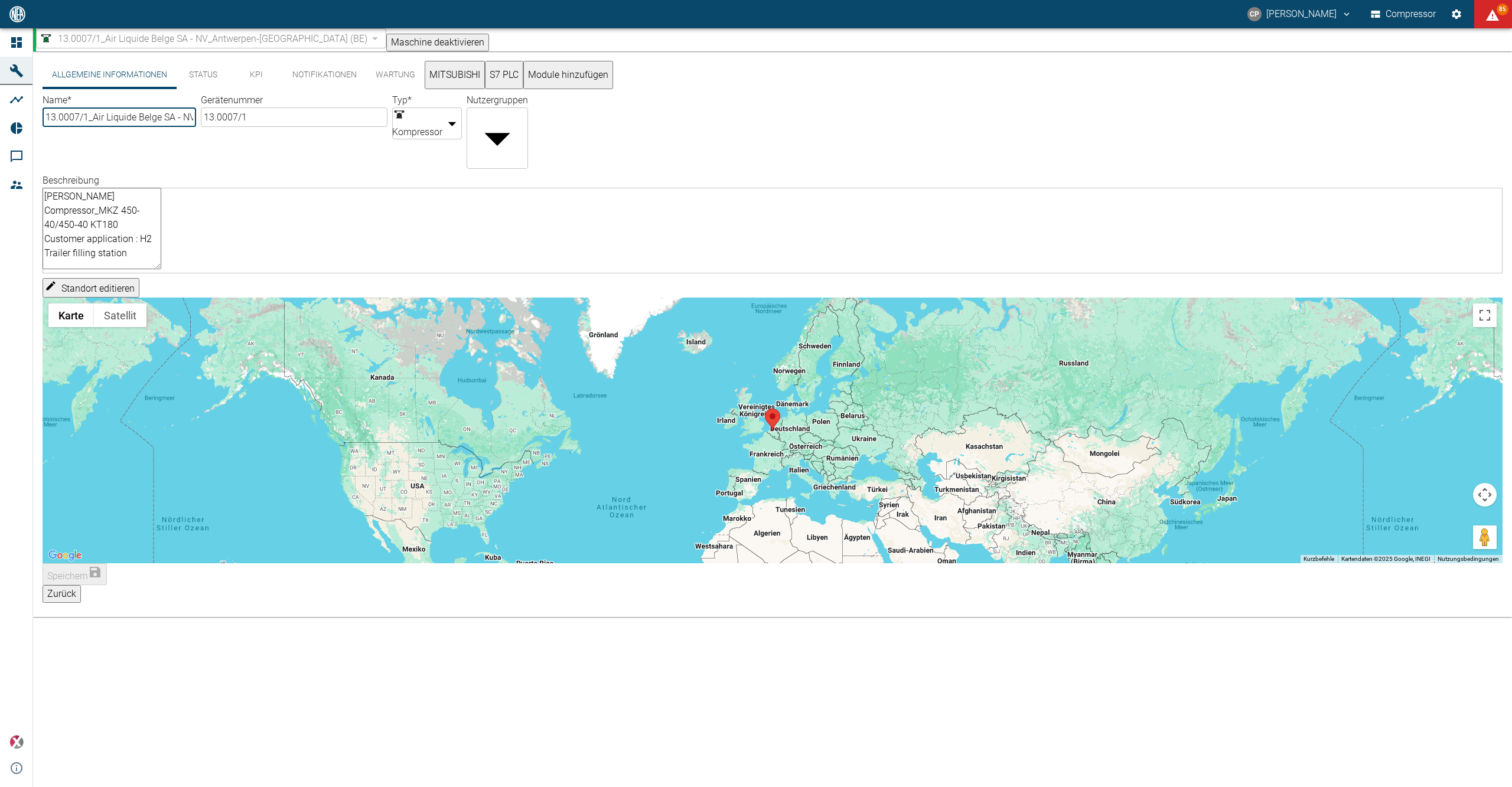
click at [161, 201] on textarea "[PERSON_NAME] Compressor_MKZ 450-40/450-40 KT180 Customer application : H2 Trai…" at bounding box center [101, 228] width 119 height 81
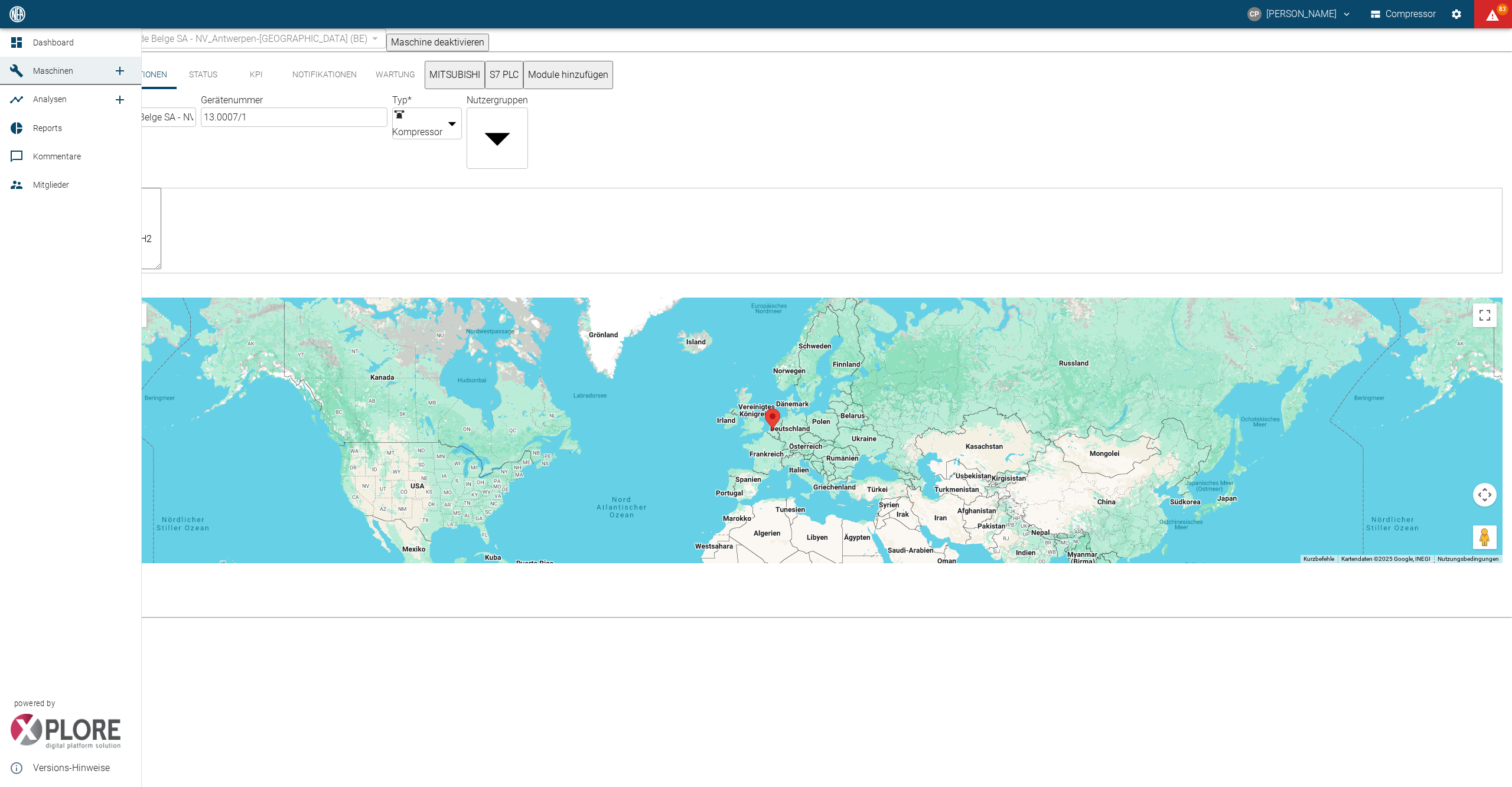
click at [18, 47] on icon at bounding box center [16, 42] width 10 height 10
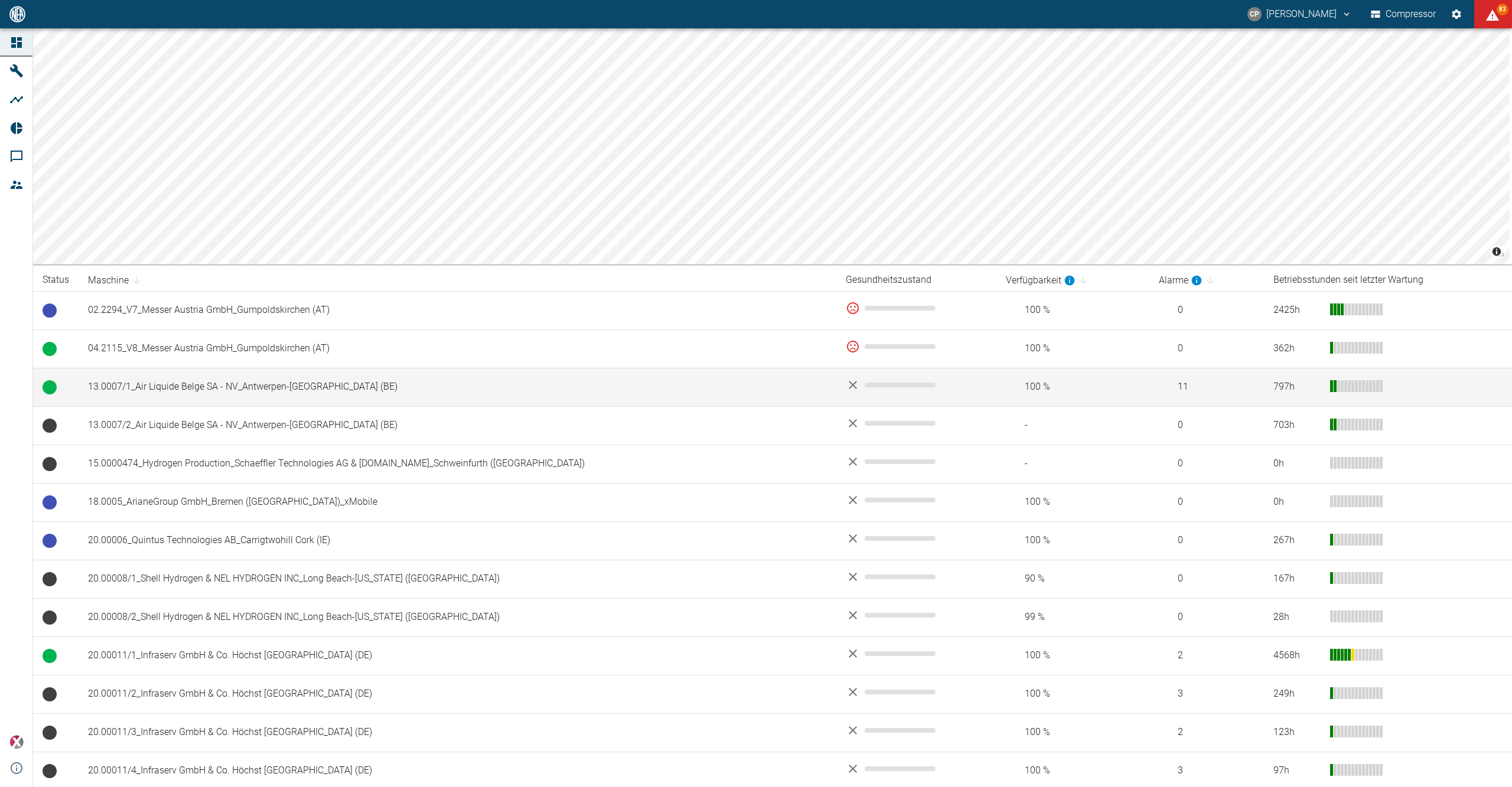
click at [180, 386] on td "13.0007/1_Air Liquide Belge SA - NV_Antwerpen-[GEOGRAPHIC_DATA] (BE)" at bounding box center [457, 386] width 757 height 38
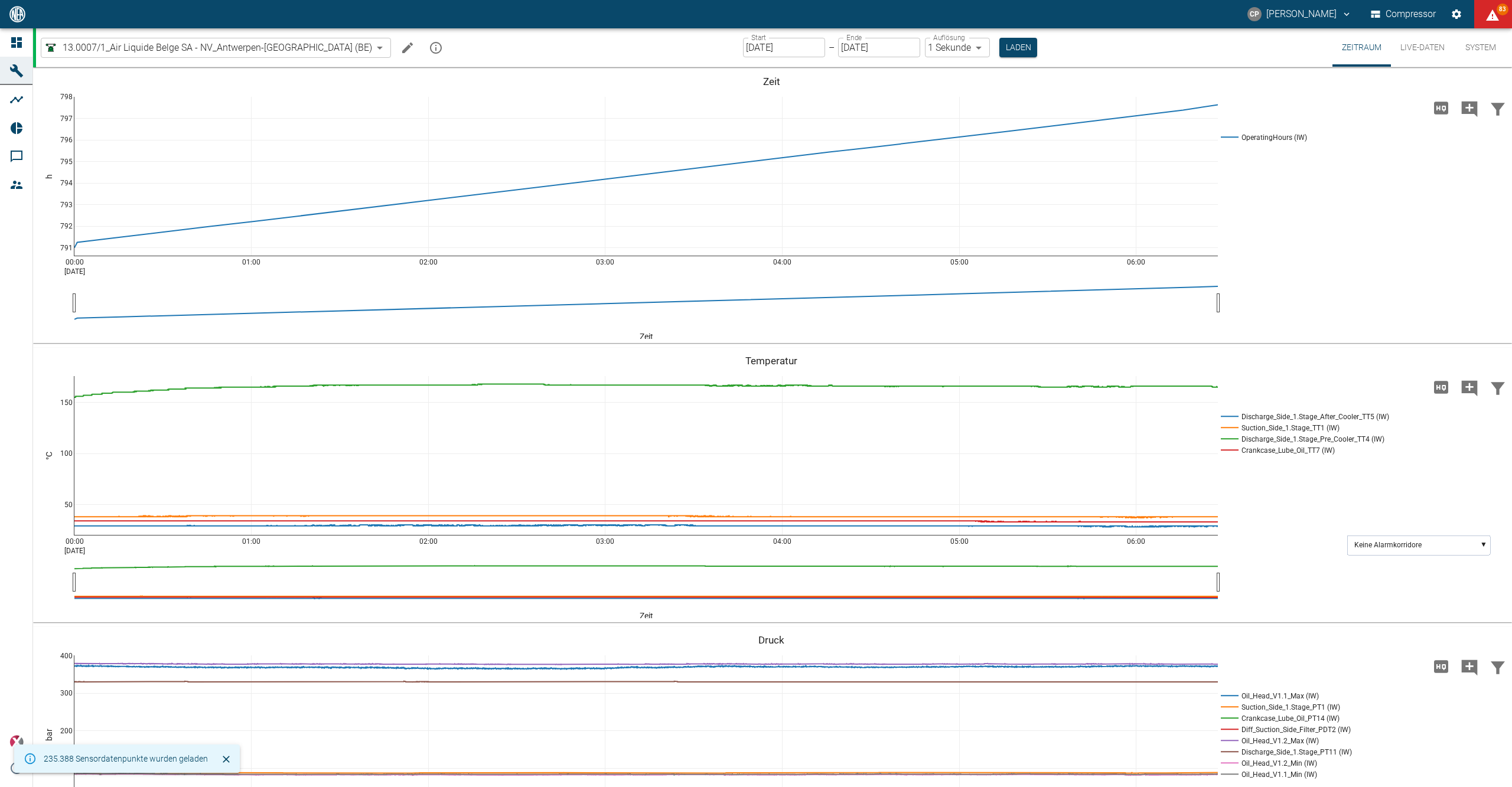
click at [401, 48] on icon "Machine bearbeiten" at bounding box center [407, 48] width 14 height 14
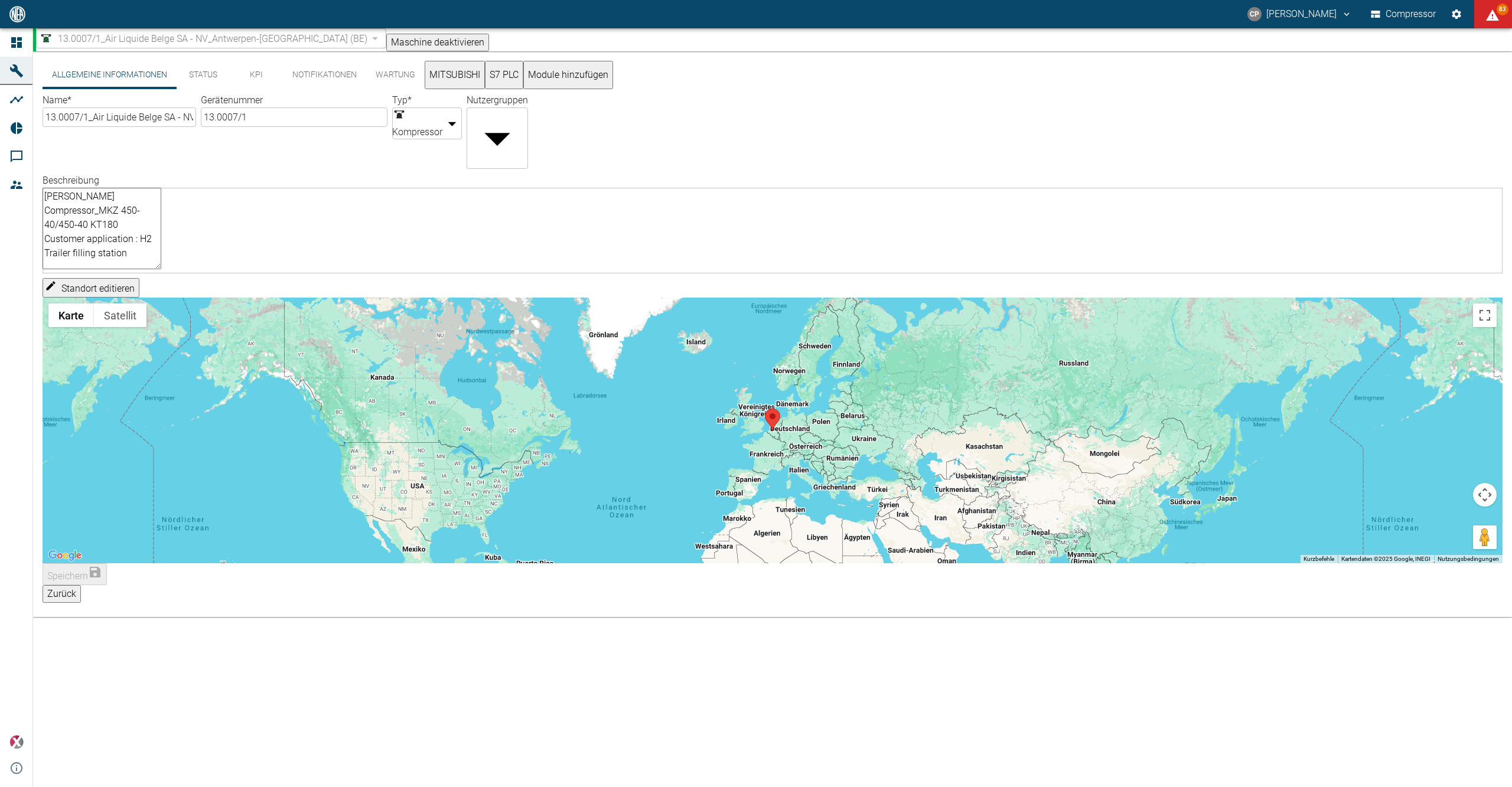
scroll to position [95, 0]
drag, startPoint x: 51, startPoint y: 184, endPoint x: 502, endPoint y: 299, distance: 465.4
click at [502, 299] on div "Name * 13.0007/1_Air Liquide Belge SA - NV_Antwerpen-[PERSON_NAME] (BE) ​ Gerät…" at bounding box center [770, 326] width 1465 height 474
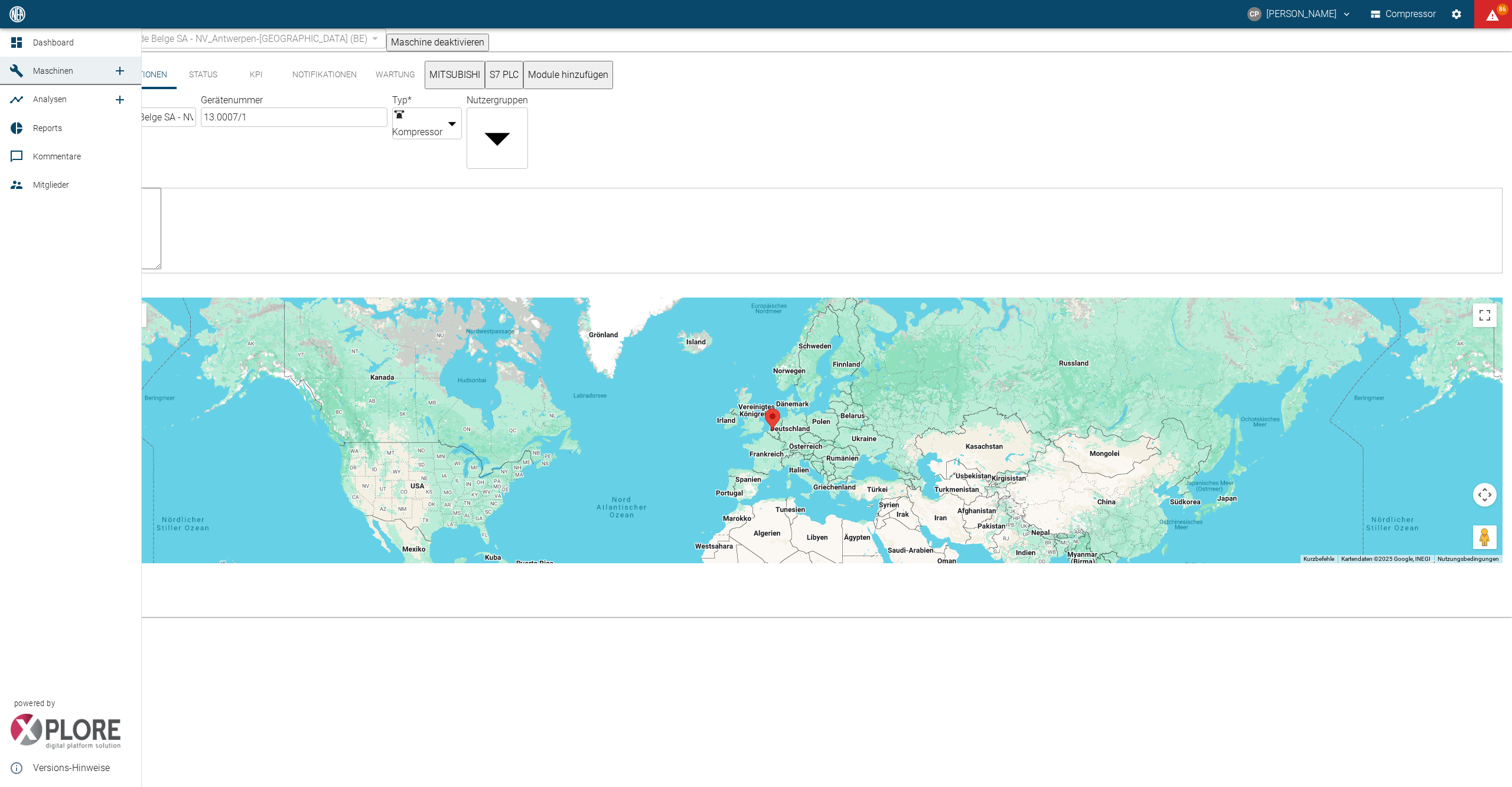
click at [19, 36] on icon at bounding box center [16, 42] width 14 height 14
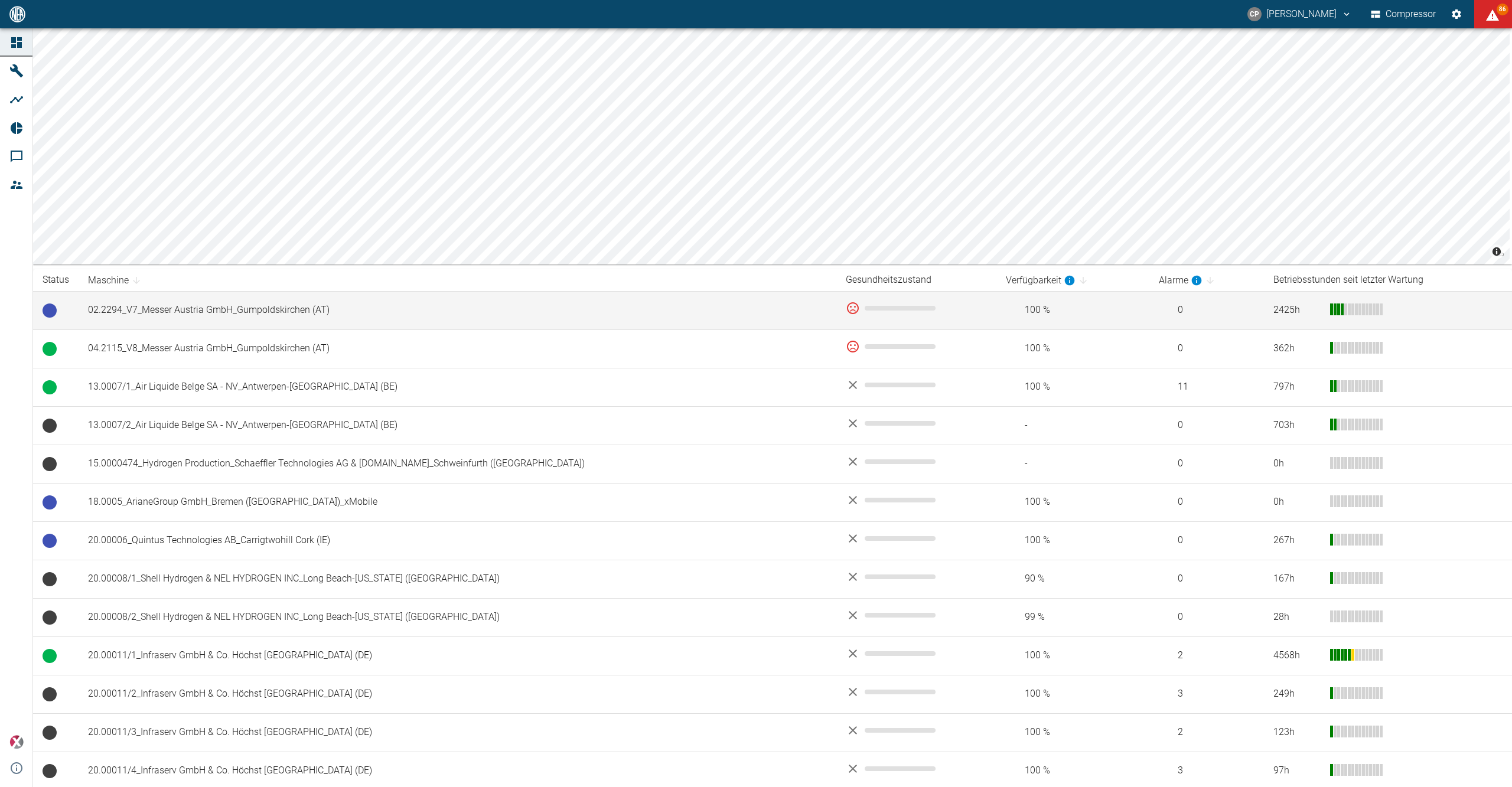
click at [136, 303] on td "02.2294_V7_Messer Austria GmbH_Gumpoldskirchen (AT)" at bounding box center [457, 310] width 757 height 38
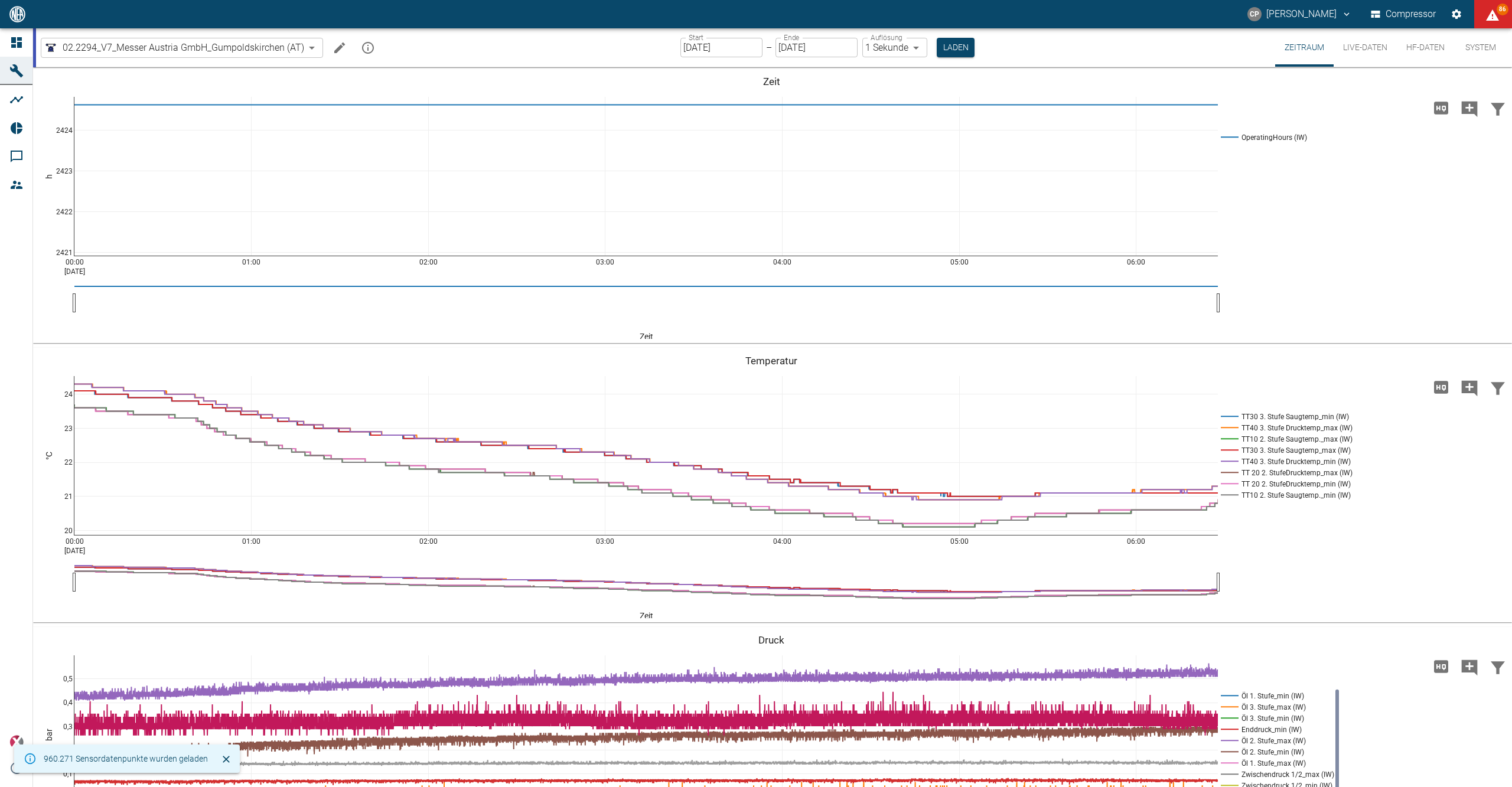
click at [337, 43] on icon "Machine bearbeiten" at bounding box center [339, 48] width 14 height 14
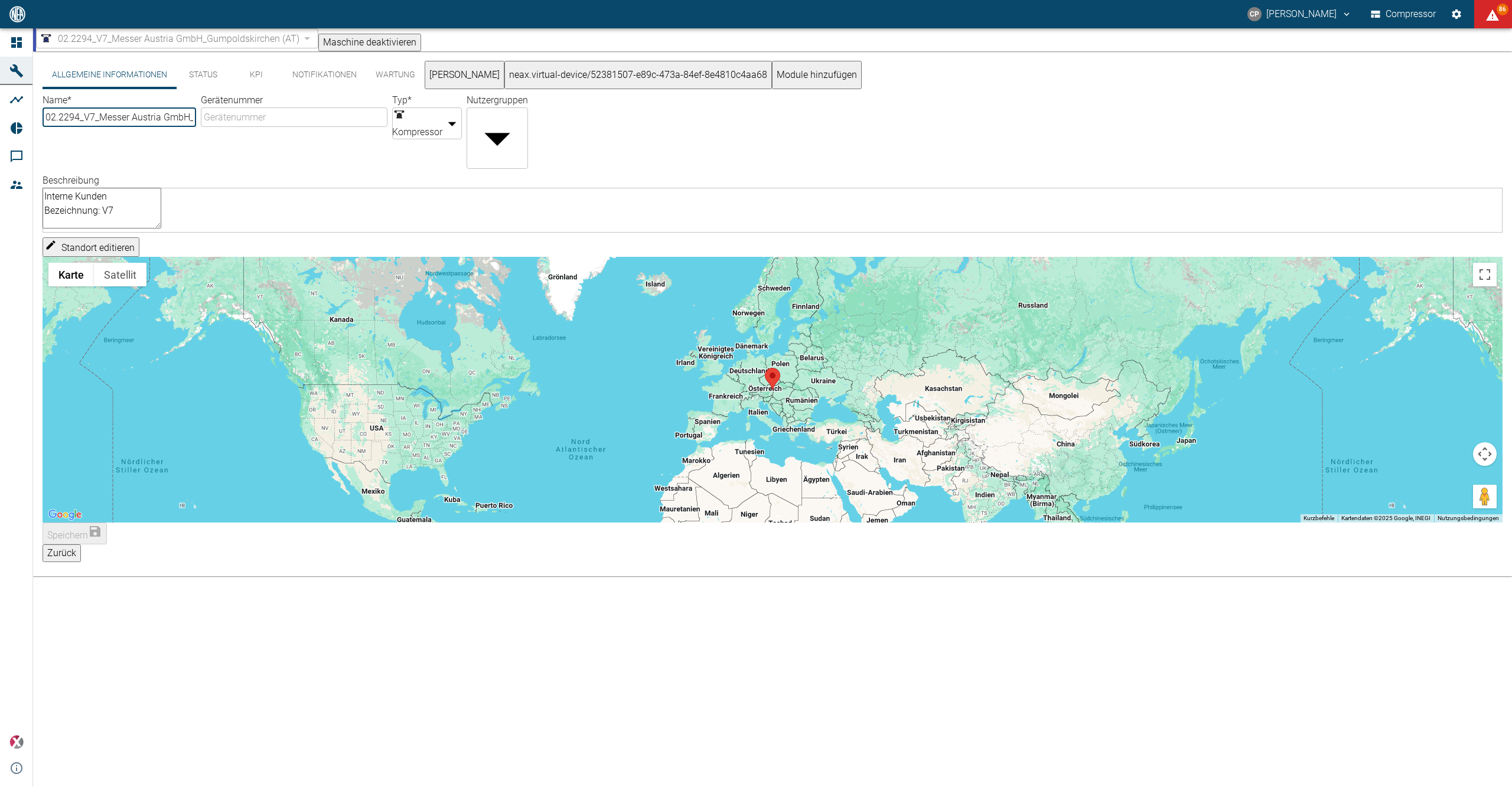
click at [66, 189] on textarea "Interne Kunden Bezeichnung: V7" at bounding box center [101, 209] width 119 height 41
click at [54, 190] on textarea "Interne Kunden Bezeichnung: V7" at bounding box center [101, 209] width 119 height 41
paste textarea "[PERSON_NAME] Compressor_MKZ 450-40/450-40 KT180 Customer application : H2 Trai…"
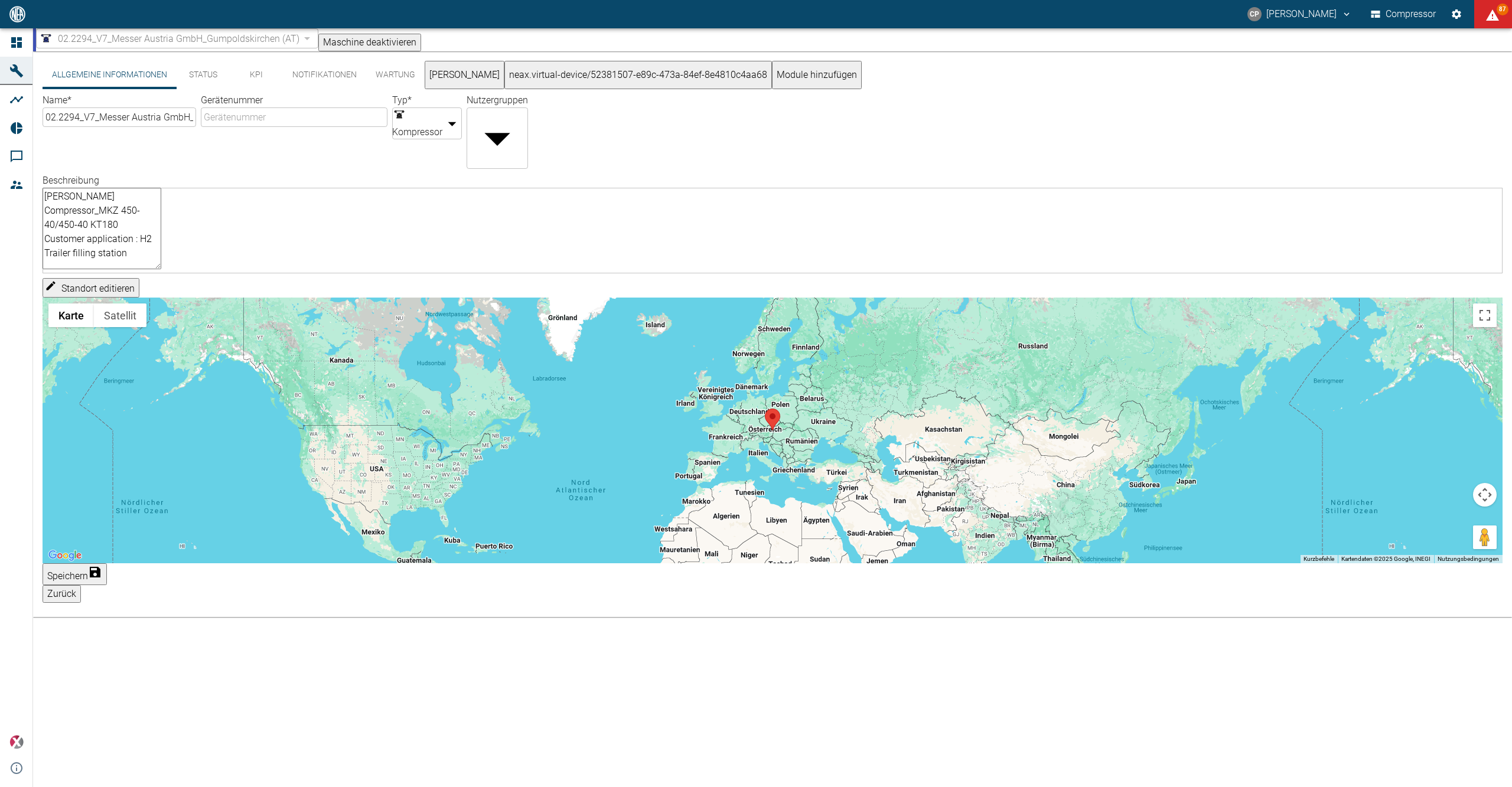
drag, startPoint x: 260, startPoint y: 196, endPoint x: 268, endPoint y: 234, distance: 38.8
click at [161, 195] on textarea "[PERSON_NAME] Compressor_MKZ 450-40/450-40 KT180 Customer application : H2 Trai…" at bounding box center [101, 228] width 119 height 81
click at [159, 212] on textarea "[PERSON_NAME] Compressor_MKZ 860-2/470-10/315 Customer application : H2 Trailer…" at bounding box center [101, 228] width 119 height 81
click at [161, 207] on textarea "[PERSON_NAME] Compressor_MKZ 860-2/470-10/315 Customer application : He Trailer…" at bounding box center [101, 228] width 119 height 81
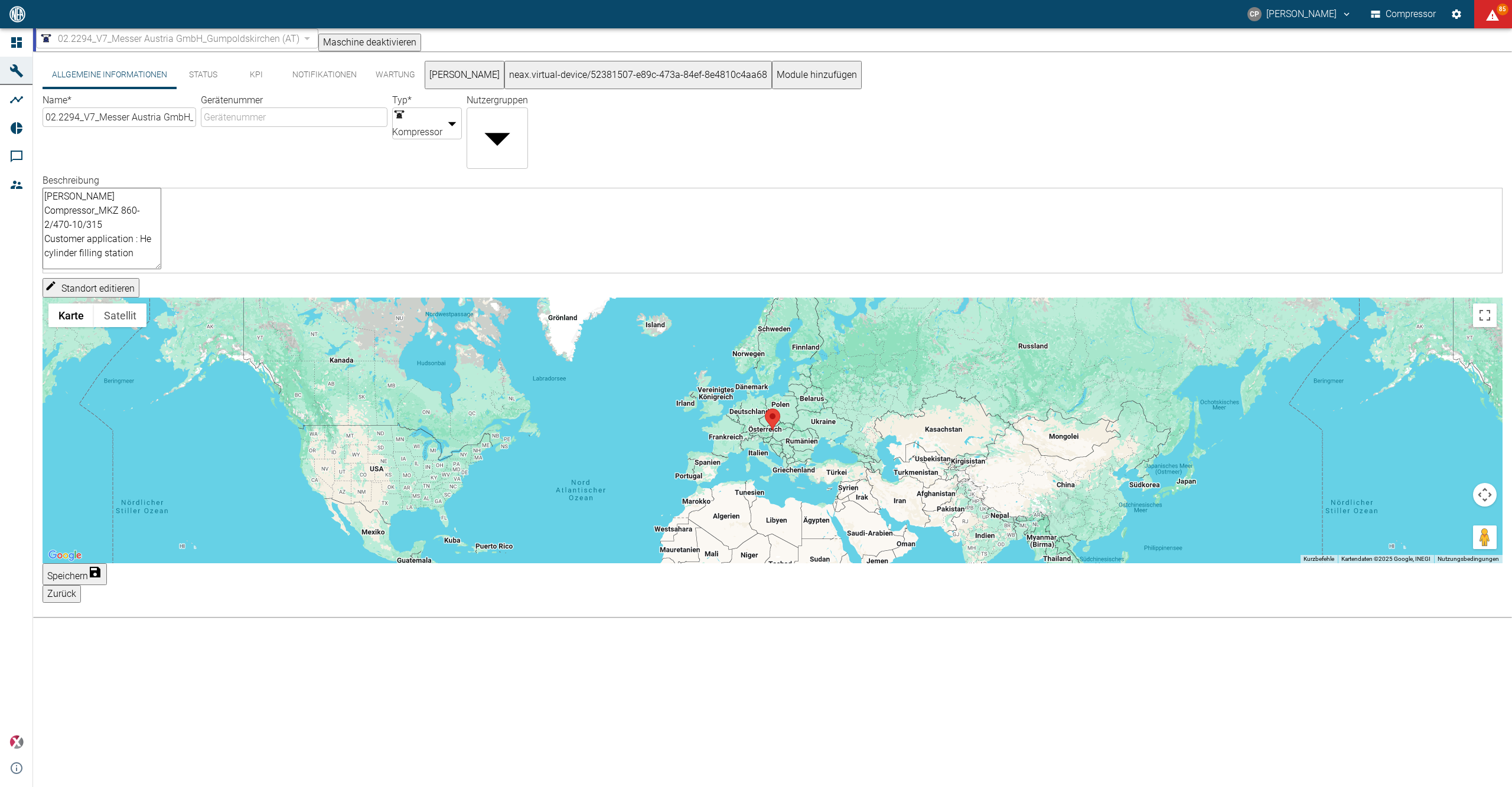
drag, startPoint x: 98, startPoint y: 234, endPoint x: 984, endPoint y: 240, distance: 886.0
click at [161, 240] on textarea "[PERSON_NAME] Compressor_MKZ 860-2/470-10/315 Customer application : He cylinde…" at bounding box center [101, 228] width 119 height 81
click at [98, 240] on textarea "[PERSON_NAME] Compressor_MKZ 860-2/470-10/315 Customer application : He cylinde…" at bounding box center [101, 228] width 119 height 81
drag, startPoint x: 98, startPoint y: 240, endPoint x: 937, endPoint y: 241, distance: 839.0
click at [161, 241] on textarea "[PERSON_NAME] Compressor_MKZ 860-2/470-10/315 Customer application : He cylinde…" at bounding box center [101, 228] width 119 height 81
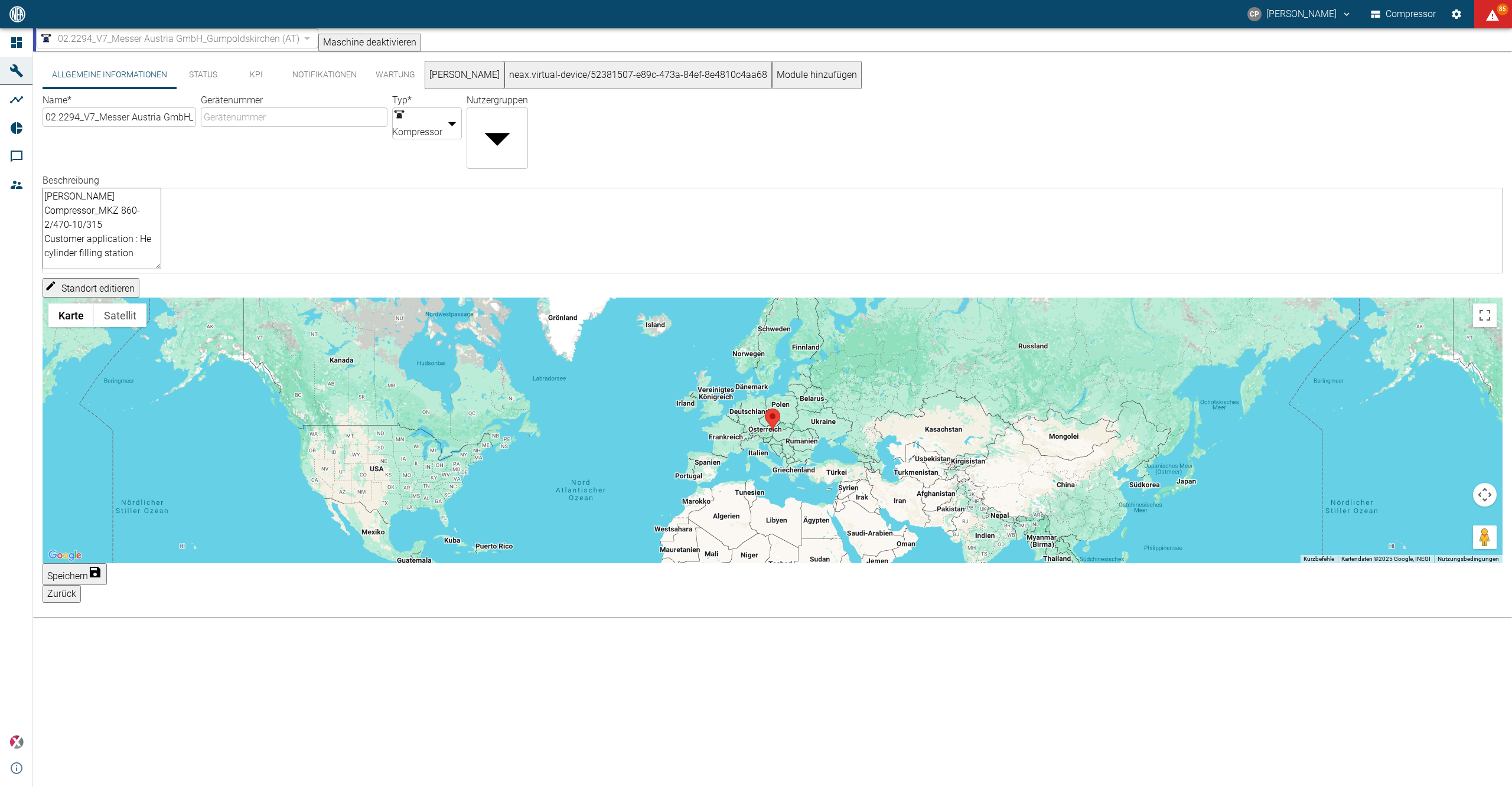
paste textarea "[URL][DOMAIN_NAME]"
drag, startPoint x: 204, startPoint y: 208, endPoint x: 204, endPoint y: 216, distance: 8.0
click at [161, 208] on textarea "[PERSON_NAME] Compressor_MKZ 860-2/470-10/315 Customer application : He cylinde…" at bounding box center [101, 228] width 119 height 81
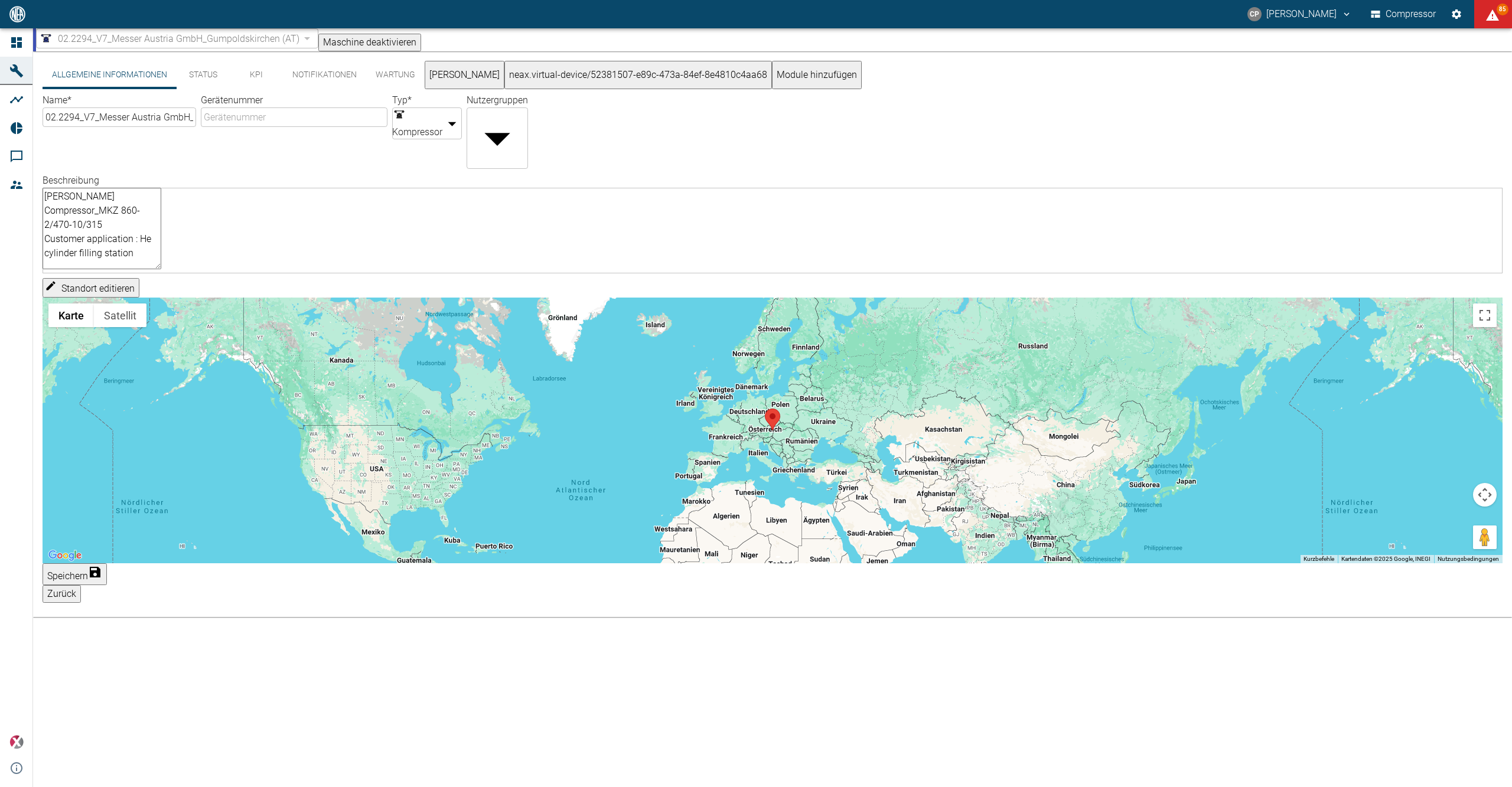
click at [161, 263] on textarea "[PERSON_NAME] Compressor_MKZ 860-2/470-10/315 Customer application : He cylinde…" at bounding box center [101, 228] width 119 height 81
drag, startPoint x: 201, startPoint y: 223, endPoint x: 206, endPoint y: 238, distance: 15.8
click at [161, 223] on textarea "[PERSON_NAME] Compressor_MKZ 860-2/470-10/315 Customer application : He cylinde…" at bounding box center [101, 228] width 119 height 81
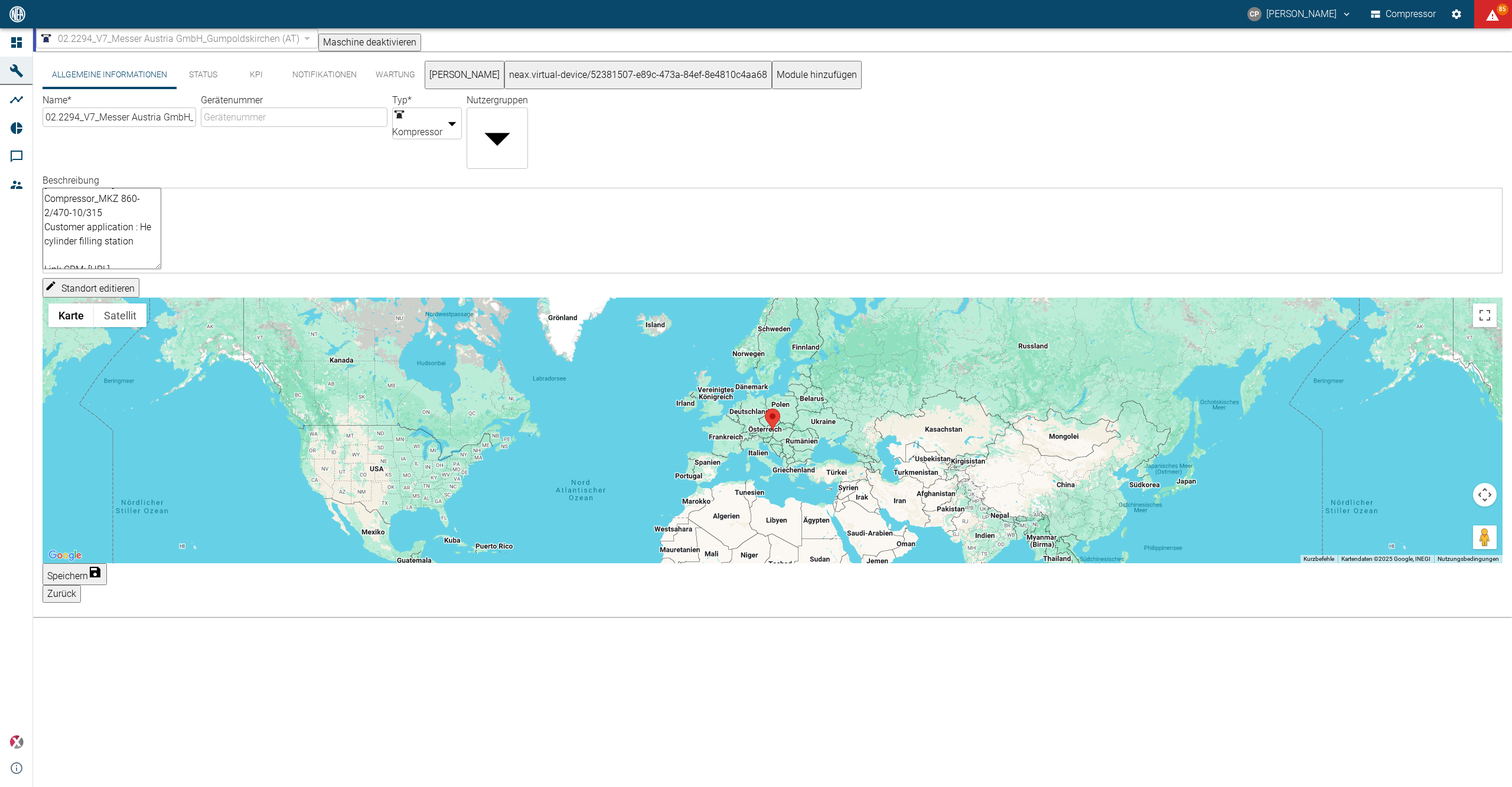
click at [161, 266] on textarea "[PERSON_NAME] Compressor_MKZ 860-2/470-10/315 Customer application : He cylinde…" at bounding box center [101, 228] width 119 height 81
click at [161, 265] on textarea "[PERSON_NAME] Compressor_MKZ 860-2/470-10/315 Customer application : He cylinde…" at bounding box center [101, 228] width 119 height 81
paste textarea "[PERSON_NAME][EMAIL_ADDRESS][DOMAIN_NAME]"
drag, startPoint x: 541, startPoint y: 265, endPoint x: 518, endPoint y: 266, distance: 23.0
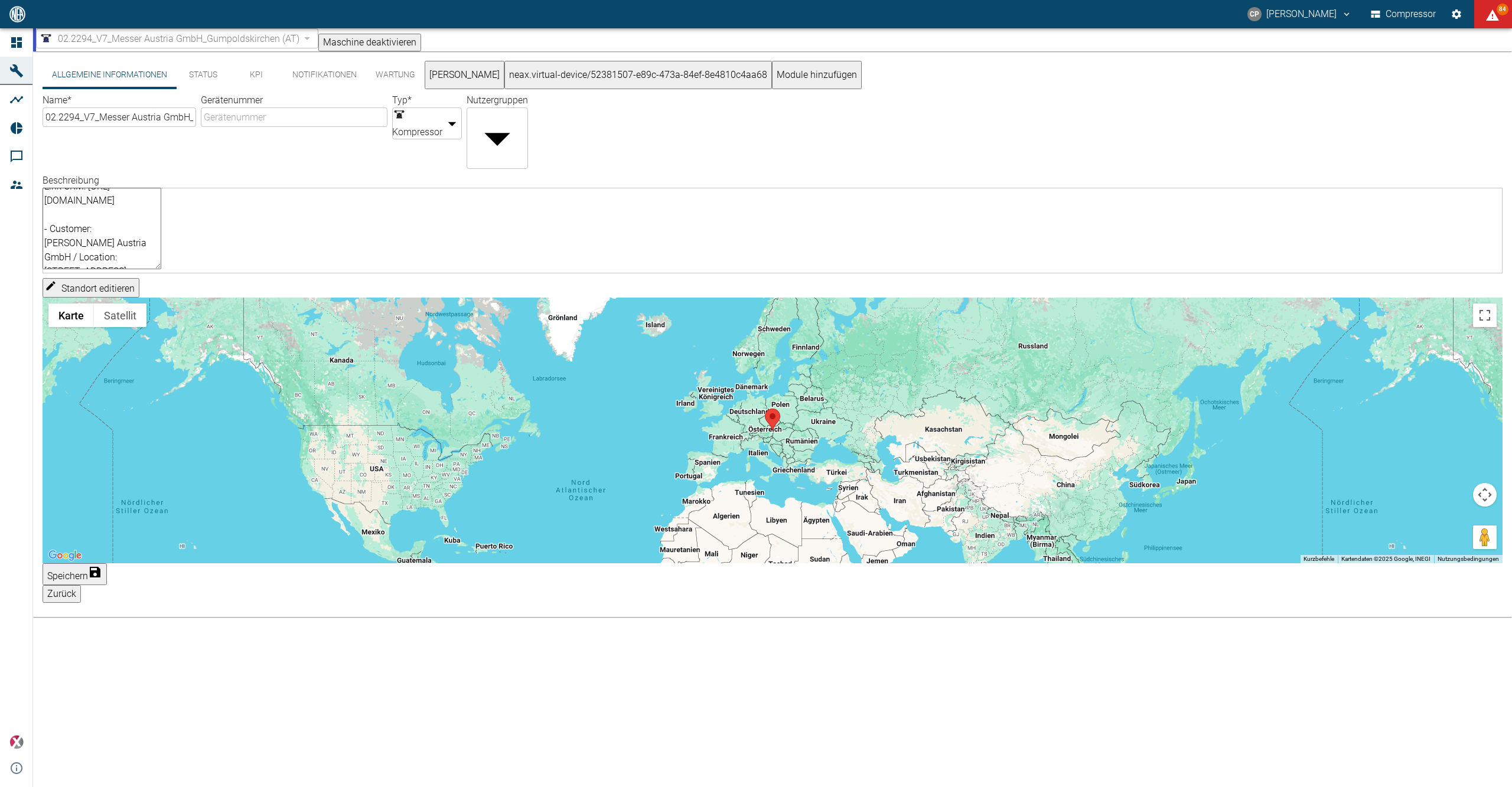
click at [161, 266] on textarea "[PERSON_NAME] Compressor_MKZ 860-2/470-10/315 Customer application : He cylinde…" at bounding box center [101, 228] width 119 height 81
click at [161, 262] on textarea "[PERSON_NAME] Compressor_MKZ 860-2/470-10/315 Customer application : He cylinde…" at bounding box center [101, 228] width 119 height 81
drag, startPoint x: 542, startPoint y: 197, endPoint x: 505, endPoint y: 199, distance: 37.1
click at [161, 199] on textarea "[PERSON_NAME] Compressor_MKZ 860-2/470-10/315 Customer application : He cylinde…" at bounding box center [101, 228] width 119 height 81
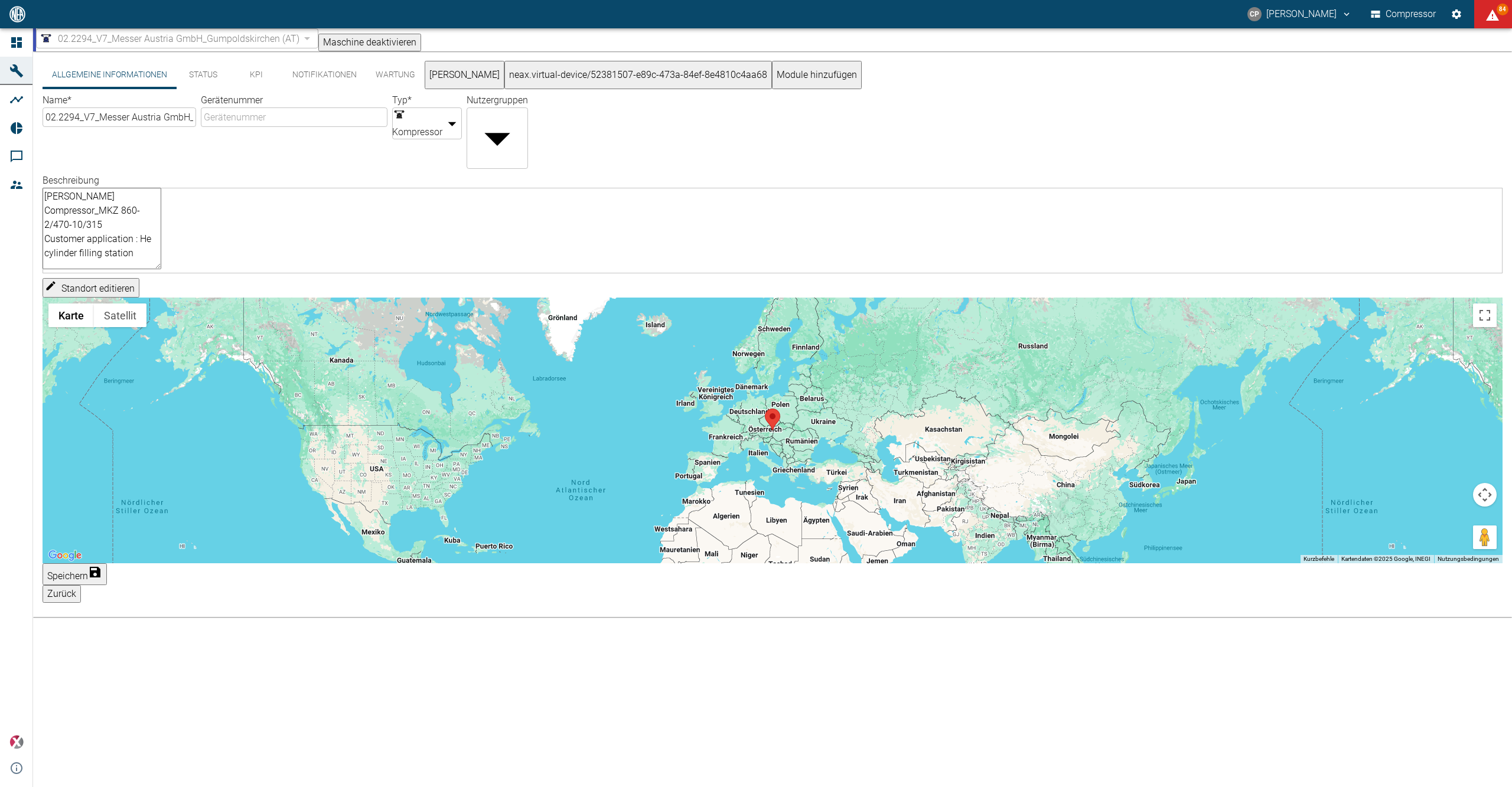
click at [161, 254] on textarea "[PERSON_NAME] Compressor_MKZ 860-2/470-10/315 Customer application : He cylinde…" at bounding box center [101, 228] width 119 height 81
drag, startPoint x: 544, startPoint y: 195, endPoint x: 506, endPoint y: 197, distance: 38.1
click at [161, 197] on textarea "[PERSON_NAME] Compressor_MKZ 860-2/470-10/315 Customer application : He cylinde…" at bounding box center [101, 228] width 119 height 81
click at [161, 245] on textarea "[PERSON_NAME] Compressor_MKZ 860-2/470-10/315 Customer application : He cylinde…" at bounding box center [101, 228] width 119 height 81
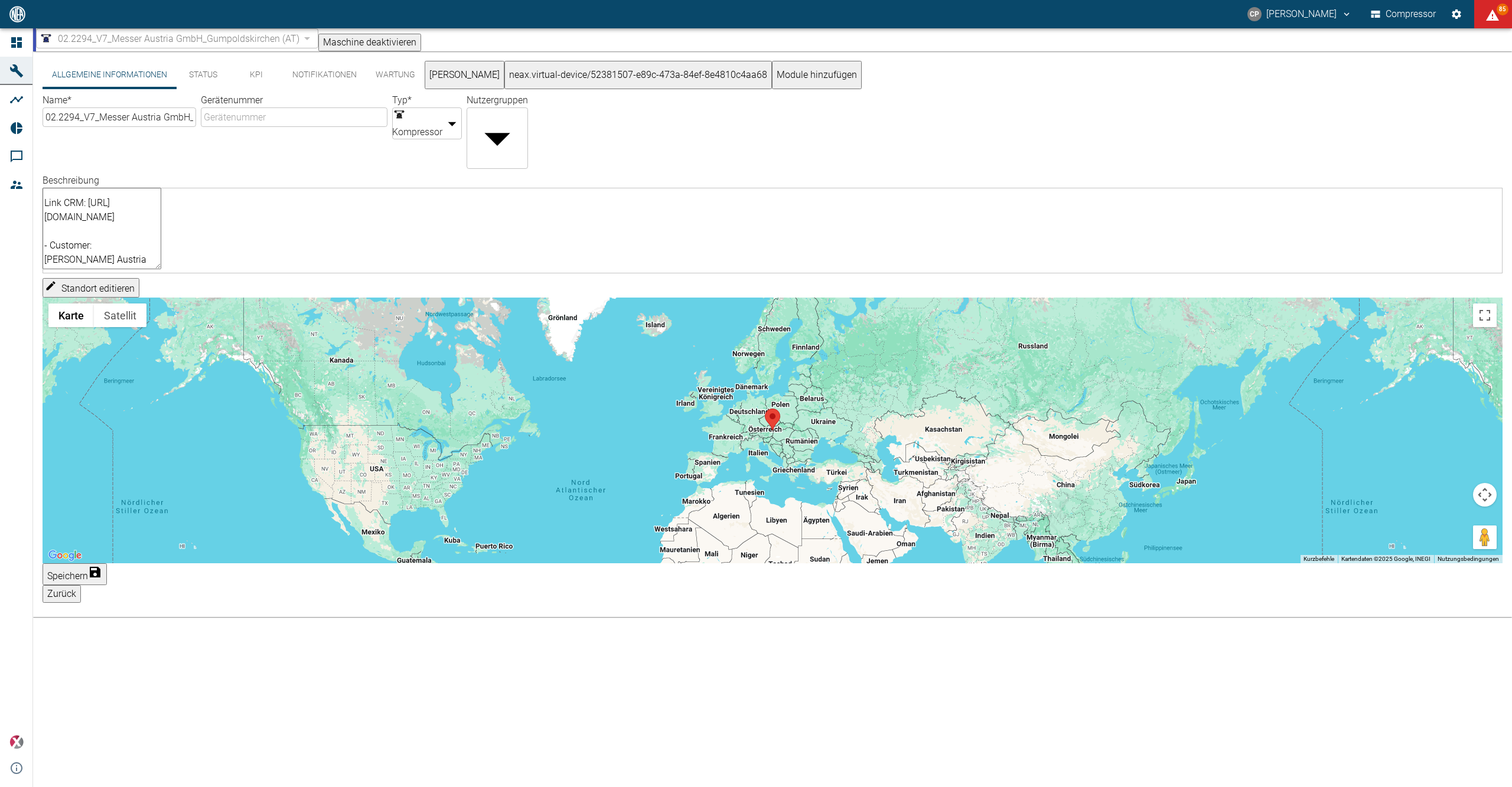
click at [161, 197] on textarea "[PERSON_NAME] Compressor_MKZ 860-2/470-10/315 Customer application : He cylinde…" at bounding box center [101, 228] width 119 height 81
paste textarea "[PHONE_NUMBER]"
click at [161, 202] on textarea "[PERSON_NAME] Compressor_MKZ 860-2/470-10/315 Customer application : He cylinde…" at bounding box center [101, 228] width 119 height 81
paste textarea "unknown"
drag, startPoint x: 190, startPoint y: 209, endPoint x: 187, endPoint y: 215, distance: 6.7
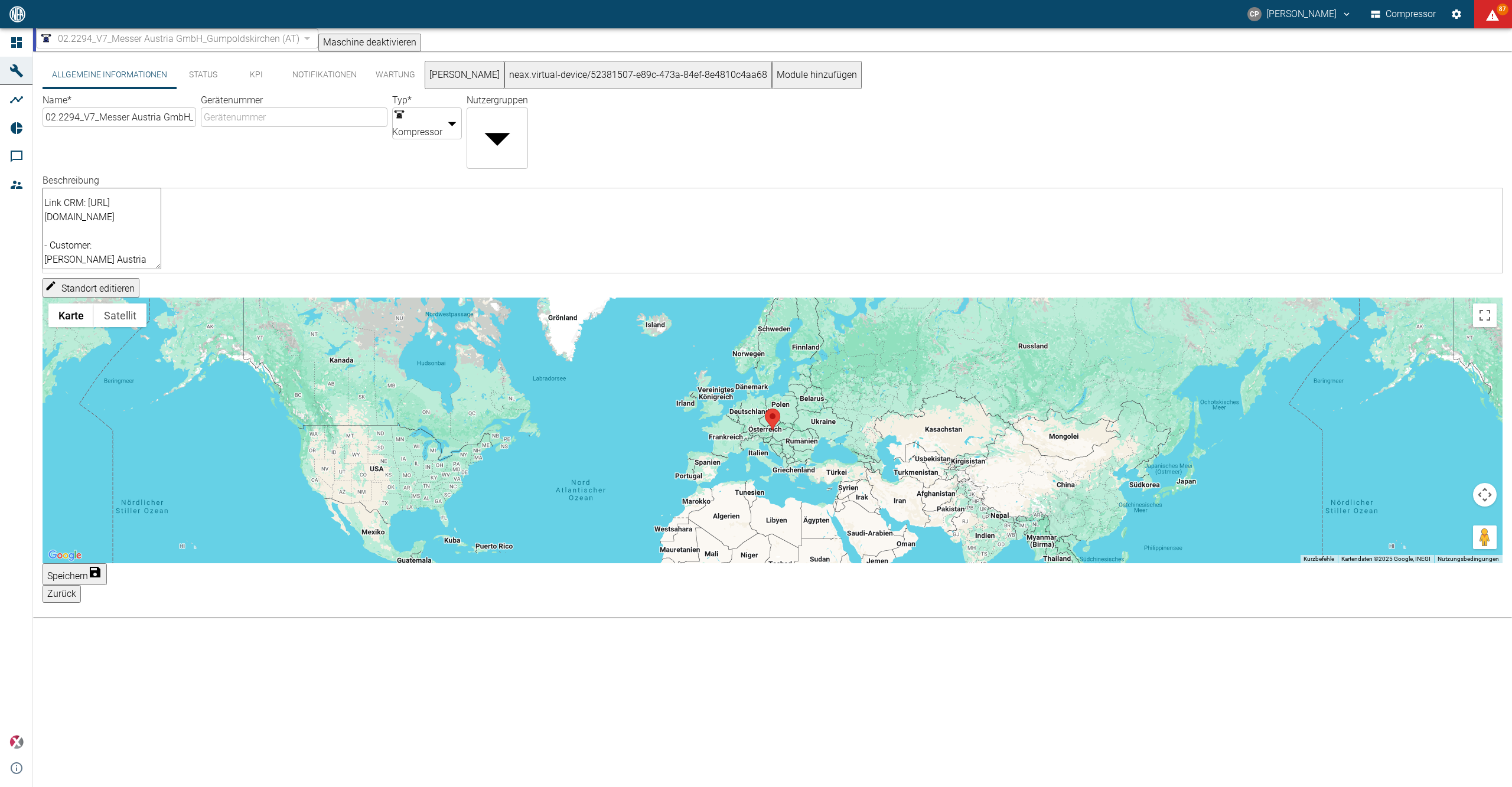
click at [161, 209] on textarea "[PERSON_NAME] Compressor_MKZ 860-2/470-10/315 Customer application : He cylinde…" at bounding box center [101, 228] width 119 height 81
drag, startPoint x: 338, startPoint y: 209, endPoint x: 355, endPoint y: 236, distance: 31.9
click at [161, 209] on textarea "[PERSON_NAME] Compressor_MKZ 860-2/470-10/315 Customer application : He cylinde…" at bounding box center [101, 228] width 119 height 81
paste textarea "[PERSON_NAME][EMAIL_ADDRESS][PERSON_NAME][DOMAIN_NAME]"
drag, startPoint x: 553, startPoint y: 226, endPoint x: 456, endPoint y: 230, distance: 97.1
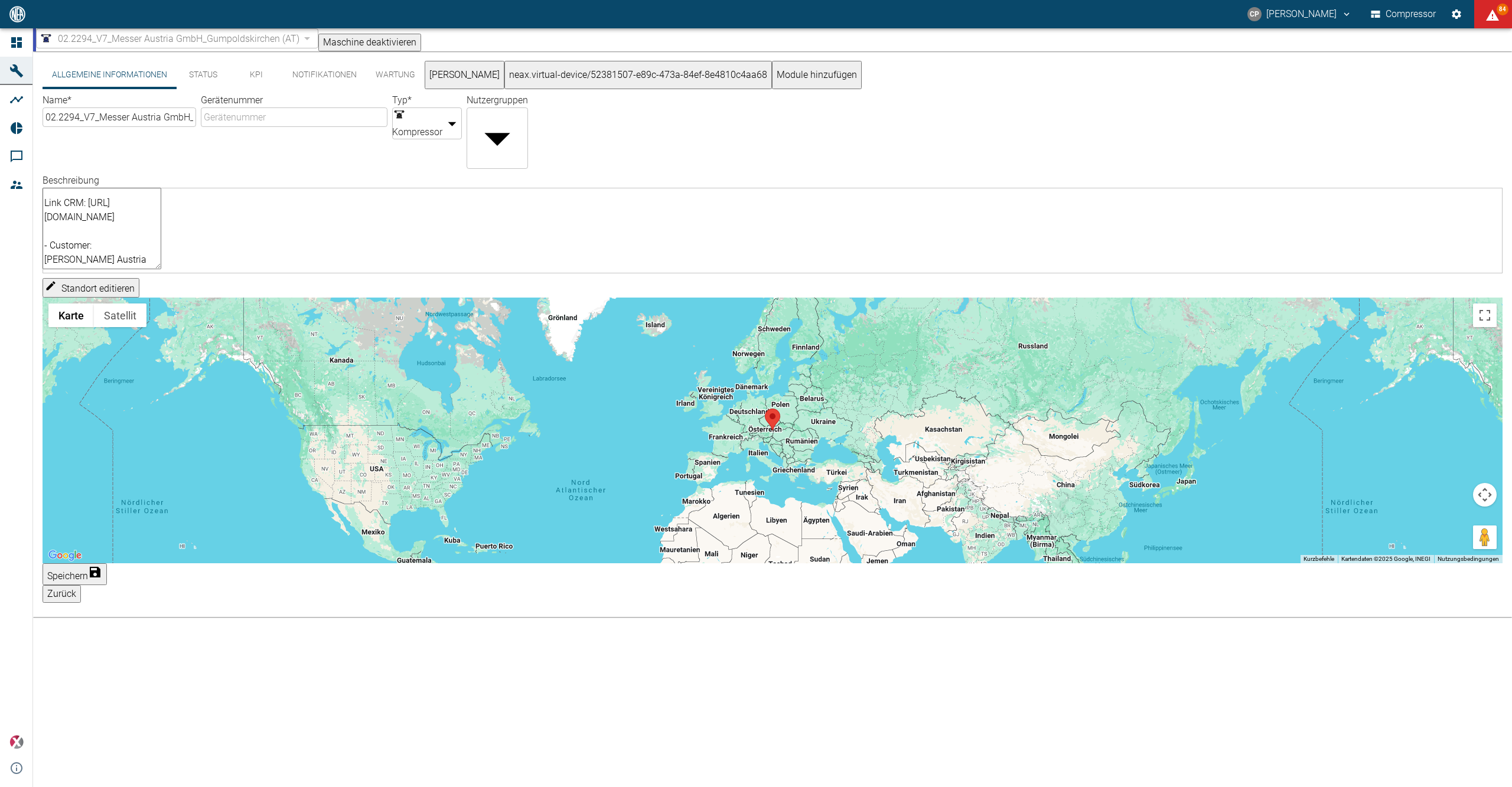
click at [161, 230] on textarea "[PERSON_NAME] Compressor_MKZ 860-2/470-10/315 Customer application : He cylinde…" at bounding box center [101, 228] width 119 height 81
paste textarea "173 7098079"
click at [161, 249] on textarea "[PERSON_NAME] Compressor_MKZ 860-2/470-10/315 Customer application : He cylinde…" at bounding box center [101, 228] width 119 height 81
drag, startPoint x: 493, startPoint y: 211, endPoint x: 419, endPoint y: 213, distance: 74.0
click at [161, 213] on textarea "[PERSON_NAME] Compressor_MKZ 860-2/470-10/315 Customer application : He cylinde…" at bounding box center [101, 228] width 119 height 81
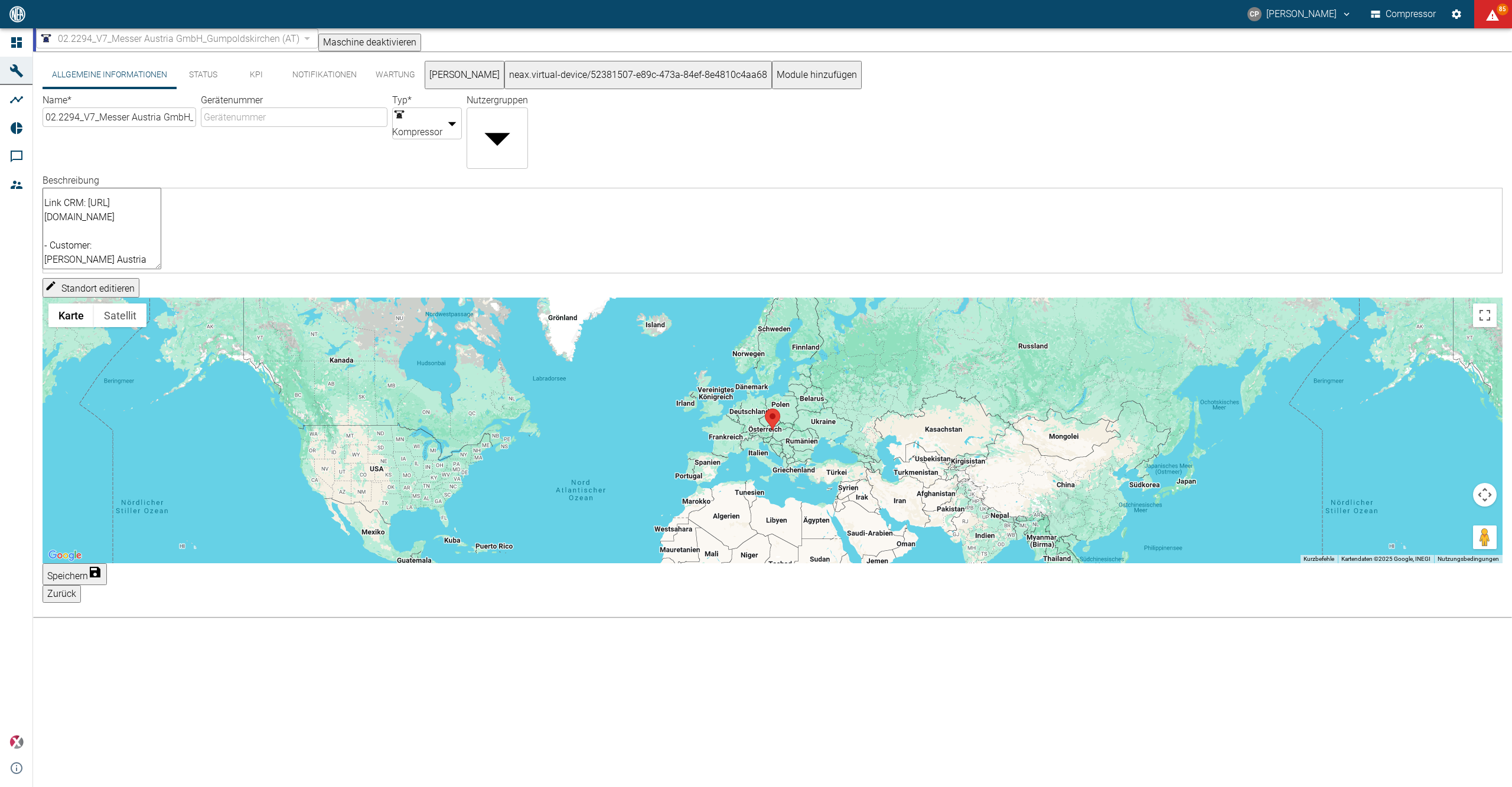
paste textarea "49 173 7098079"
click at [161, 236] on textarea "[PERSON_NAME] Compressor_MKZ 860-2/470-10/315 Customer application : He cylinde…" at bounding box center [101, 228] width 119 height 81
drag, startPoint x: 537, startPoint y: 231, endPoint x: 455, endPoint y: 229, distance: 82.0
click at [161, 229] on textarea "[PERSON_NAME] Compressor_MKZ 860-2/470-10/315 Customer application : He cylinde…" at bounding box center [101, 228] width 119 height 81
paste textarea "15238257928"
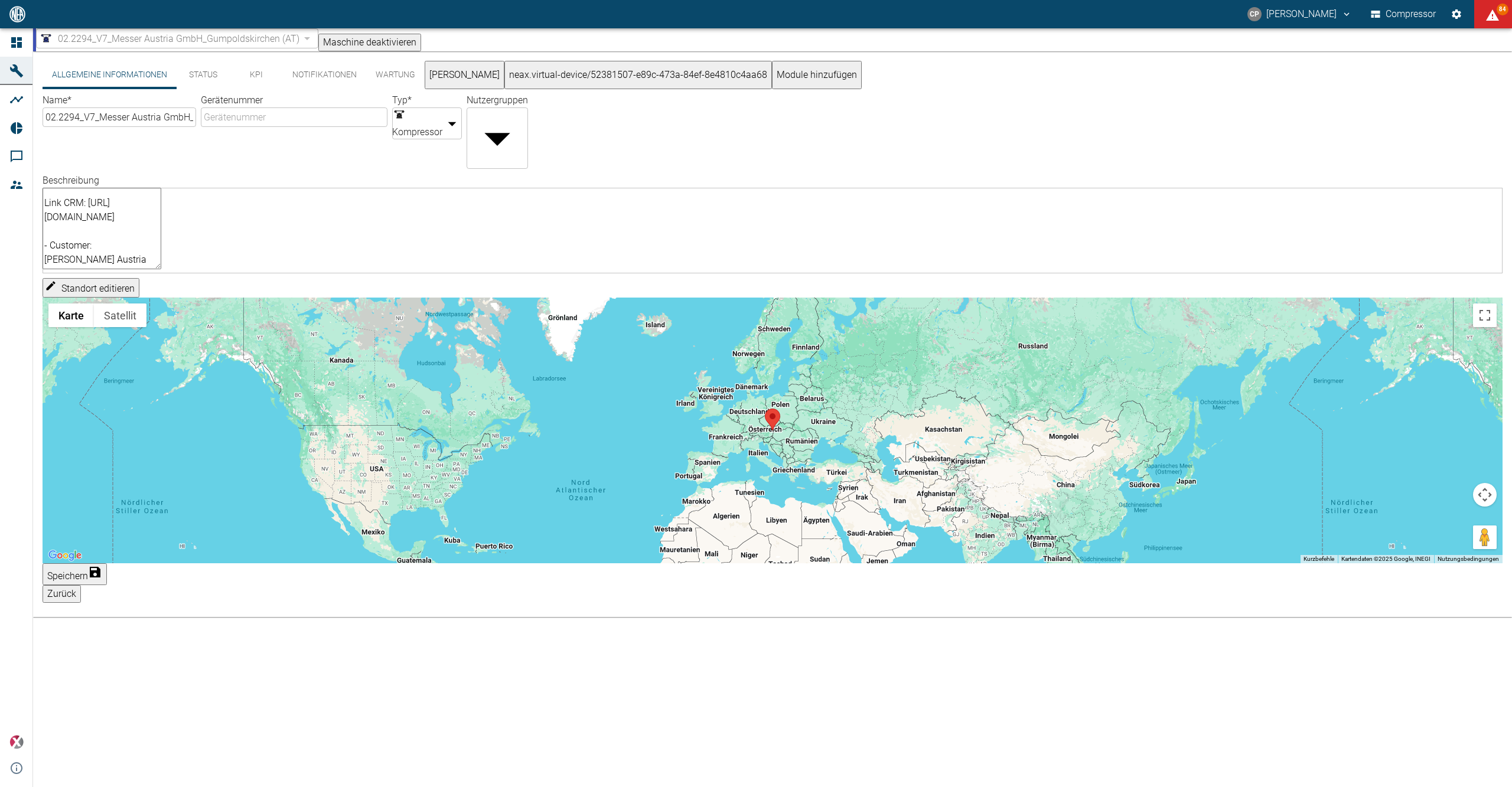
click at [161, 255] on textarea "[PERSON_NAME] Compressor_MKZ 860-2/470-10/315 Customer application : He cylinde…" at bounding box center [101, 228] width 119 height 81
drag, startPoint x: 234, startPoint y: 249, endPoint x: 51, endPoint y: 233, distance: 183.7
click at [51, 233] on textarea "[PERSON_NAME] Compressor_MKZ 860-2/470-10/315 Customer application : He cylinde…" at bounding box center [101, 228] width 119 height 81
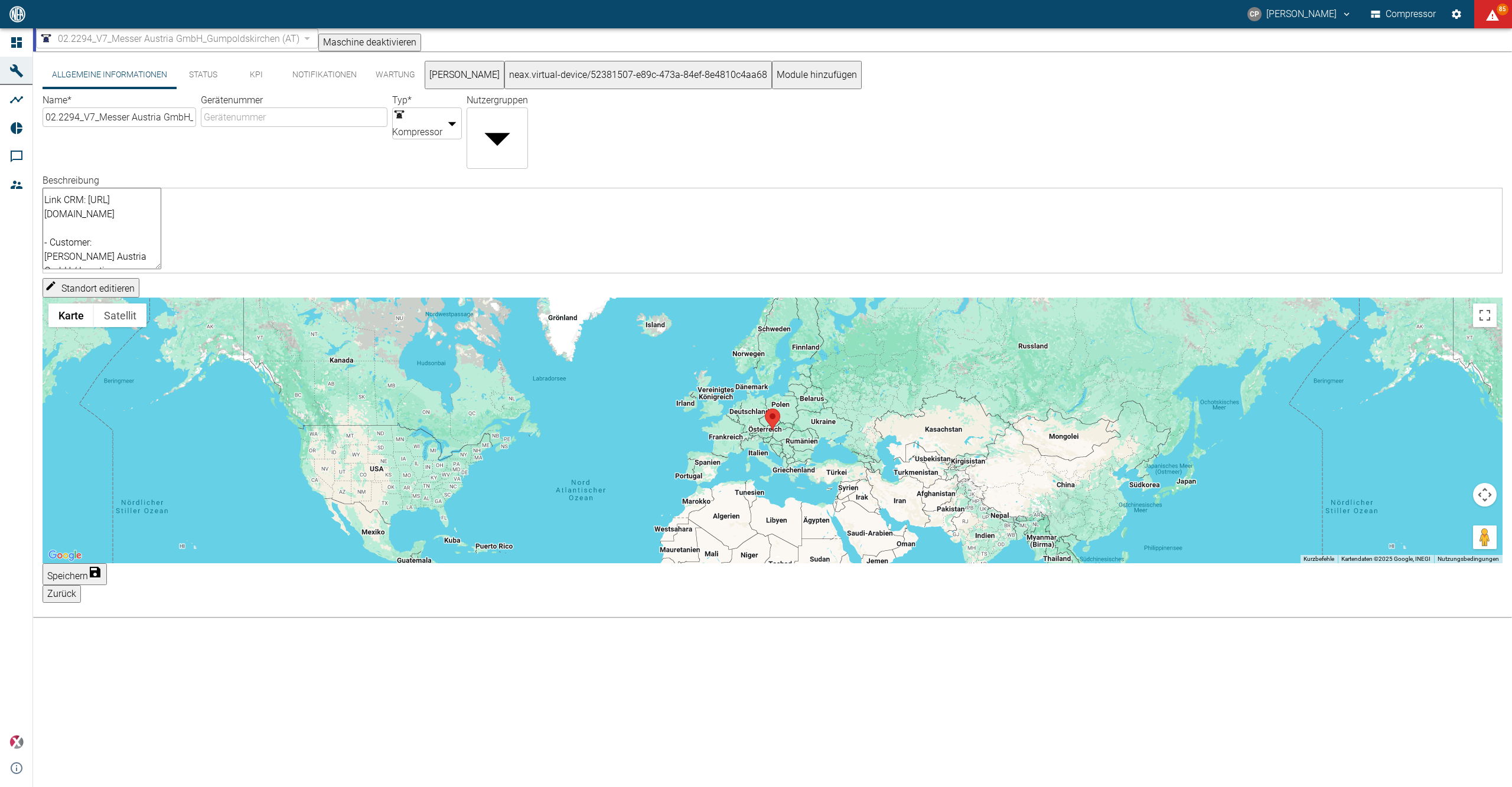
drag, startPoint x: 130, startPoint y: 244, endPoint x: 52, endPoint y: 247, distance: 78.1
click at [52, 247] on textarea "[PERSON_NAME] Compressor_MKZ 860-2/470-10/315 Customer application : He cylinde…" at bounding box center [101, 228] width 119 height 81
paste textarea "incl. HMI"
drag, startPoint x: 317, startPoint y: 263, endPoint x: 145, endPoint y: 274, distance: 172.4
click at [145, 270] on textarea "[PERSON_NAME] Compressor_MKZ 860-2/470-10/315 Customer application : He cylinde…" at bounding box center [101, 228] width 119 height 81
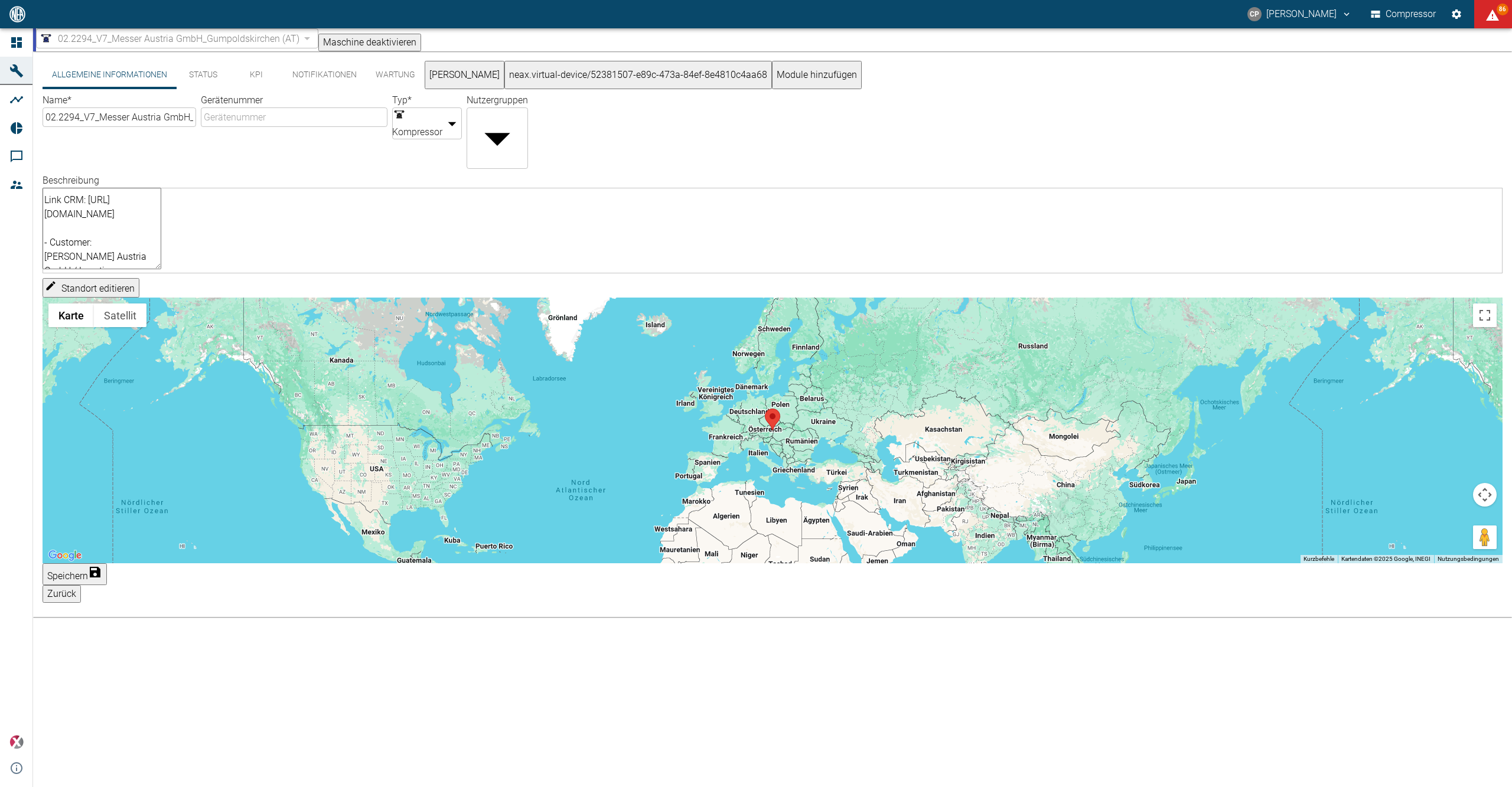
click at [161, 270] on textarea "[PERSON_NAME] Compressor_MKZ 860-2/470-10/315 Customer application : He cylinde…" at bounding box center [101, 228] width 119 height 81
paste textarea "Customer SIM card"
click at [161, 261] on textarea "[PERSON_NAME] Compressor_MKZ 860-2/470-10/315 Customer application : He cylinde…" at bounding box center [101, 228] width 119 height 81
click at [161, 195] on textarea "[PERSON_NAME] Compressor_MKZ 860-2/470-10/315 Customer application : He cylinde…" at bounding box center [101, 228] width 119 height 81
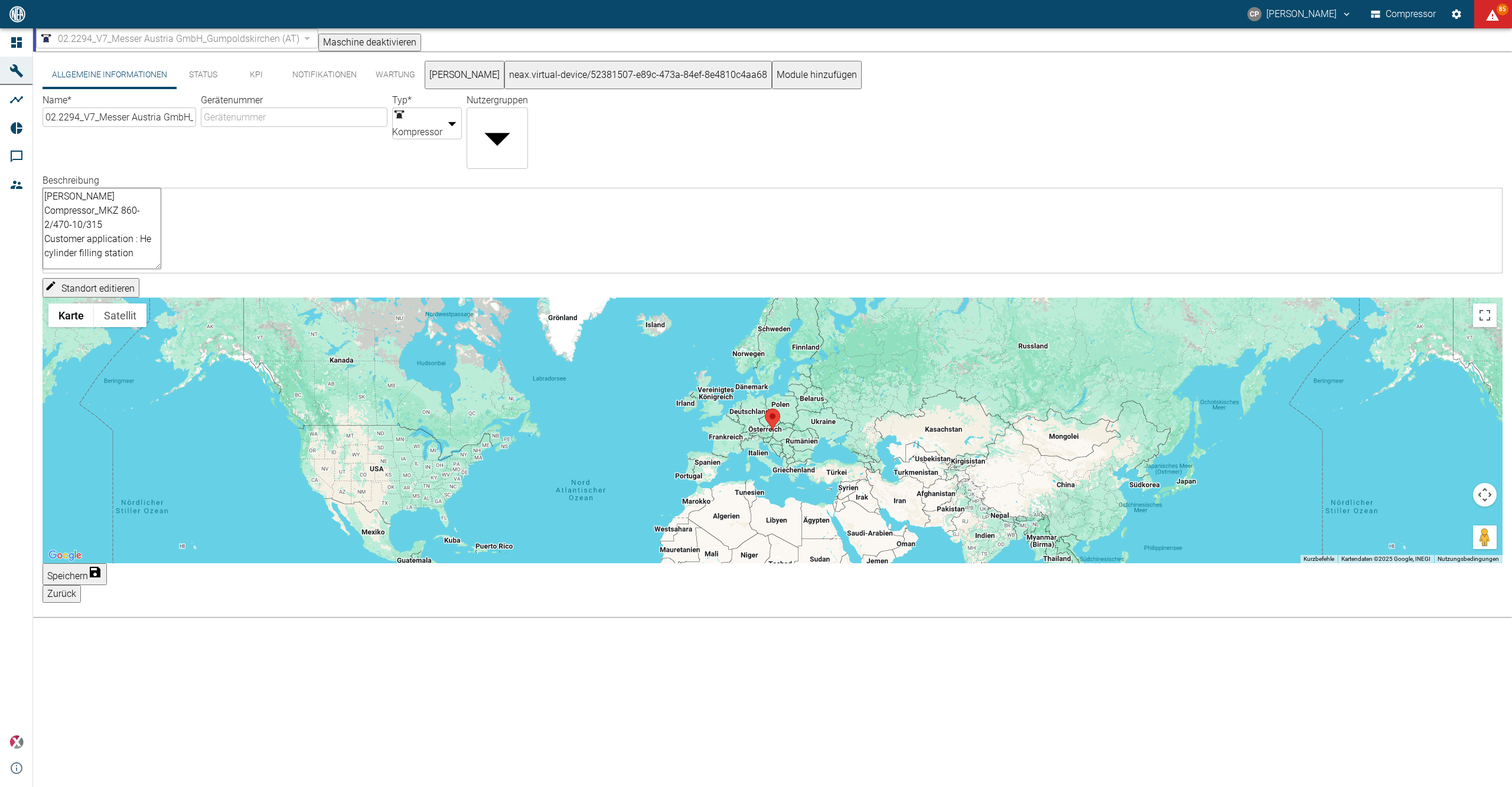
click at [161, 190] on textarea "[PERSON_NAME] Compressor_MKZ 860-2/470-10/315 Customer application : He cylinde…" at bounding box center [101, 228] width 119 height 81
click at [161, 193] on textarea "[PERSON_NAME] Compressor_MKZ 860-2/470-10/315 Customer application : He cylinde…" at bounding box center [101, 228] width 119 height 81
paste textarea "Customer internal ID V7"
click at [161, 195] on textarea "[PERSON_NAME] Compressor_MKZ 860-2/470-10/315 /// Customer internal ID V7 Custo…" at bounding box center [101, 228] width 119 height 81
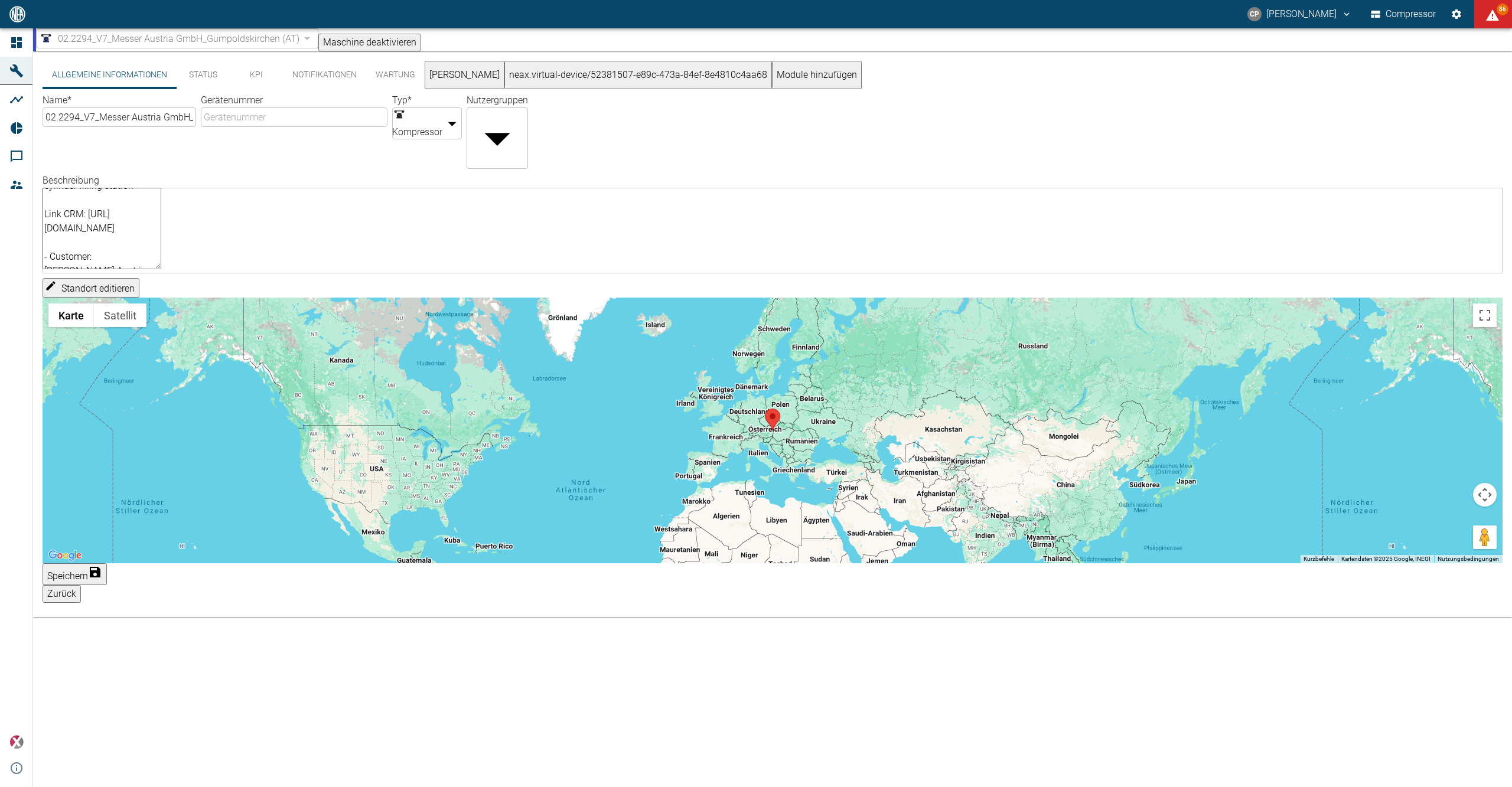
drag, startPoint x: 51, startPoint y: 193, endPoint x: 691, endPoint y: 307, distance: 650.1
click at [691, 307] on div "Name * 02.2294_V7_Messer Austria GmbH_Gumpoldskirchen (AT) ​ Gerätenummer ​ Typ…" at bounding box center [770, 326] width 1465 height 474
click at [161, 268] on textarea "[PERSON_NAME] Compressor_MKZ 860-2/470-10/315 /// Customer internal ID ''V7'' C…" at bounding box center [101, 228] width 119 height 81
type textarea "[PERSON_NAME] Compressor_MKZ 860-2/470-10/315 /// Customer internal ID ''V7'' C…"
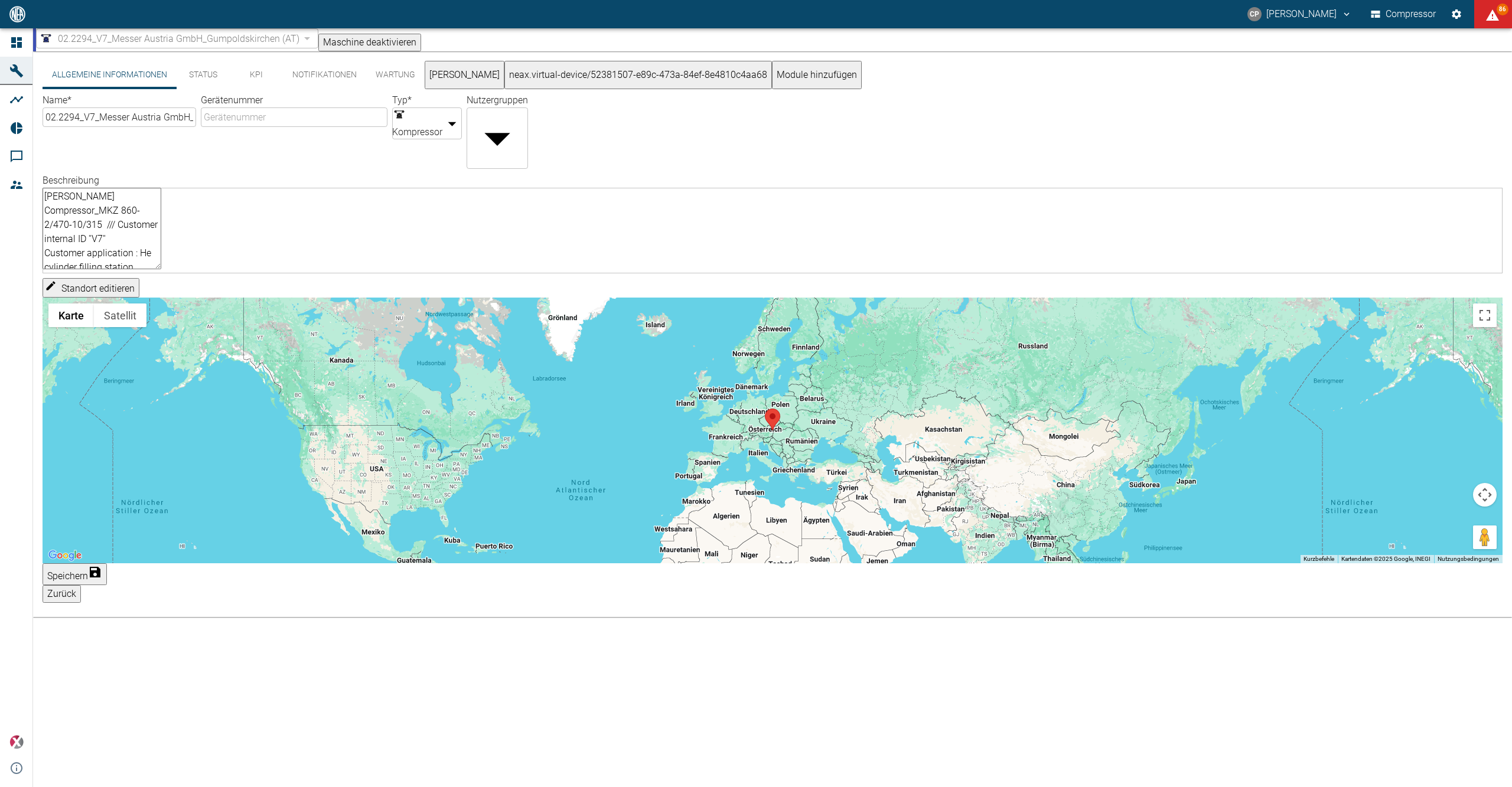
click at [99, 175] on label "Beschreibung" at bounding box center [70, 181] width 57 height 11
click at [161, 188] on textarea "[PERSON_NAME] Compressor_MKZ 860-2/470-10/315 /// Customer internal ID ''V7'' C…" at bounding box center [101, 228] width 119 height 81
click at [107, 585] on button "Speichern" at bounding box center [74, 574] width 65 height 22
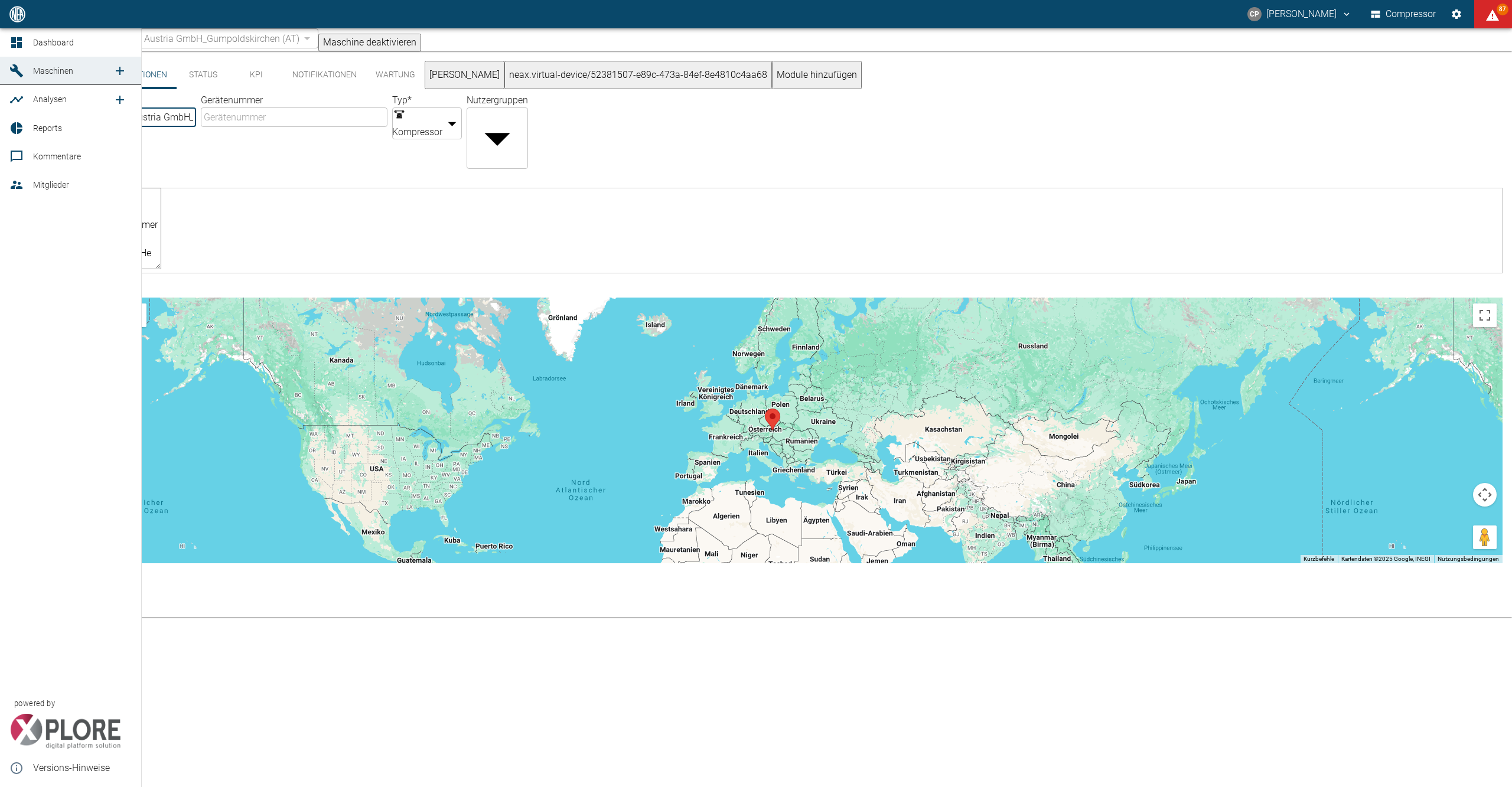
click at [24, 46] on div at bounding box center [18, 42] width 18 height 14
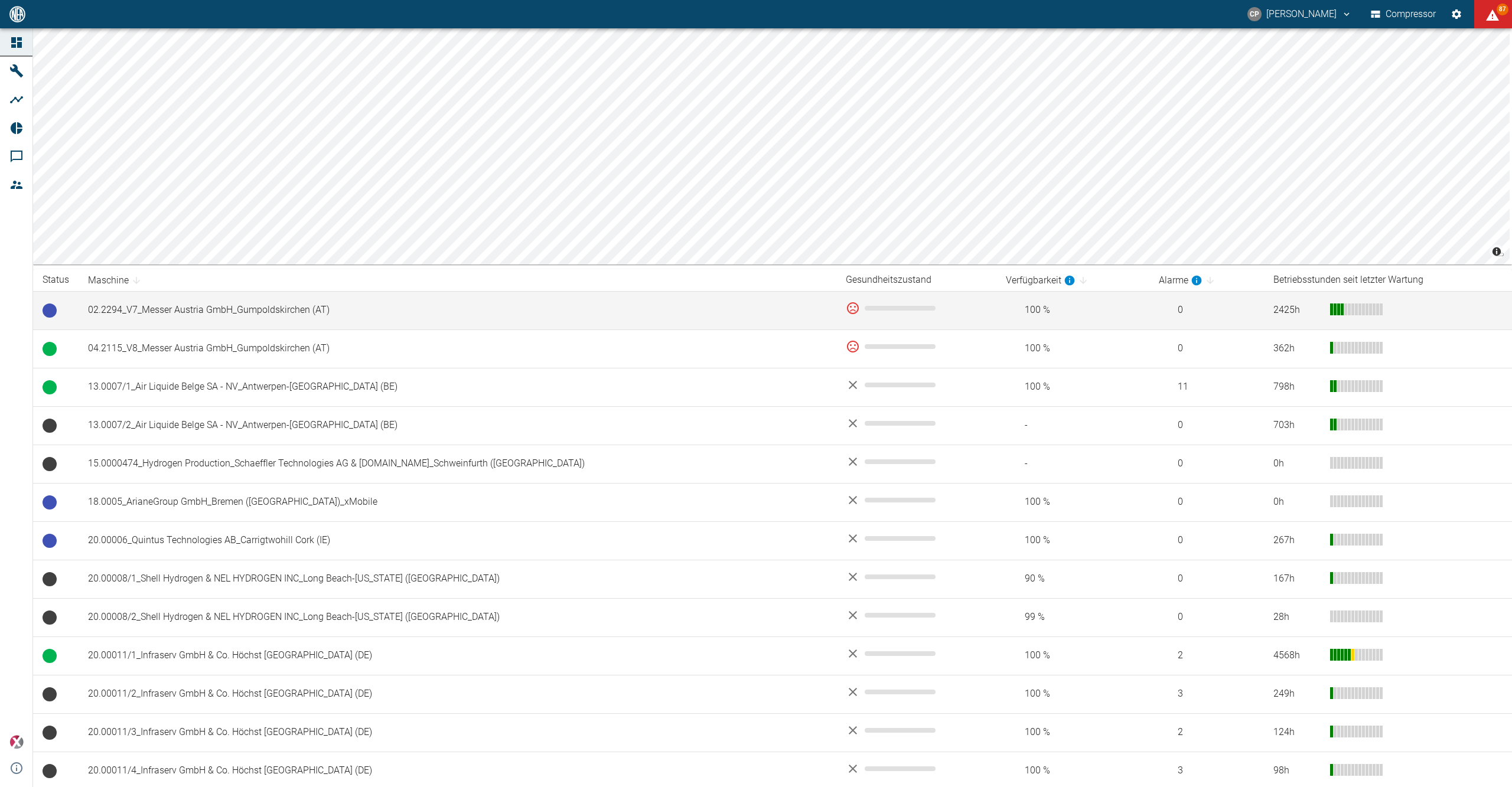
click at [159, 301] on td "02.2294_V7_Messer Austria GmbH_Gumpoldskirchen (AT)" at bounding box center [457, 310] width 757 height 38
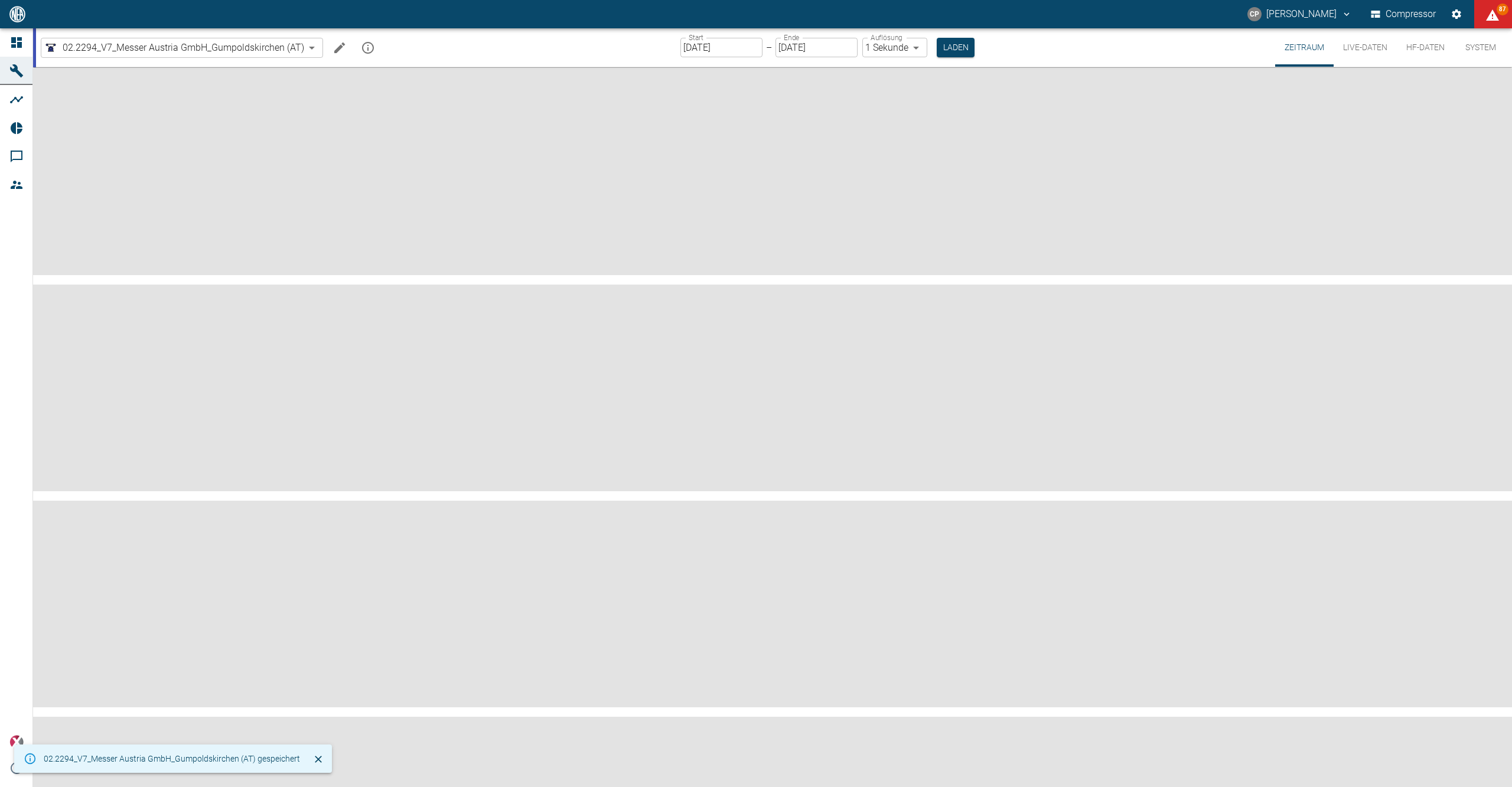
click at [367, 46] on icon "mission info" at bounding box center [367, 48] width 14 height 14
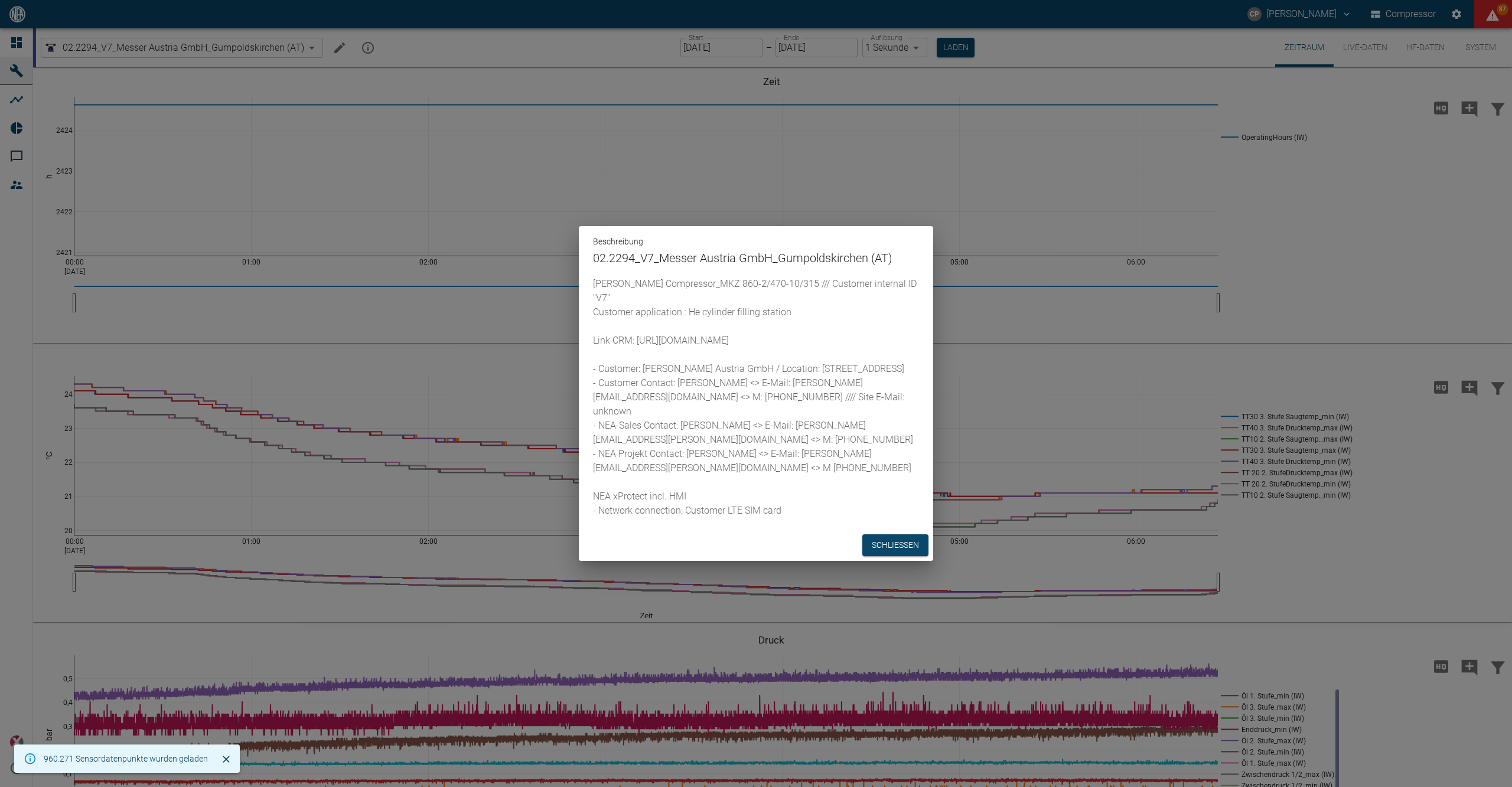
click at [348, 135] on div "Beschreibung 02.2294_V7_Messer Austria GmbH_Gumpoldskirchen (AT) [PERSON_NAME] …" at bounding box center [756, 393] width 1512 height 787
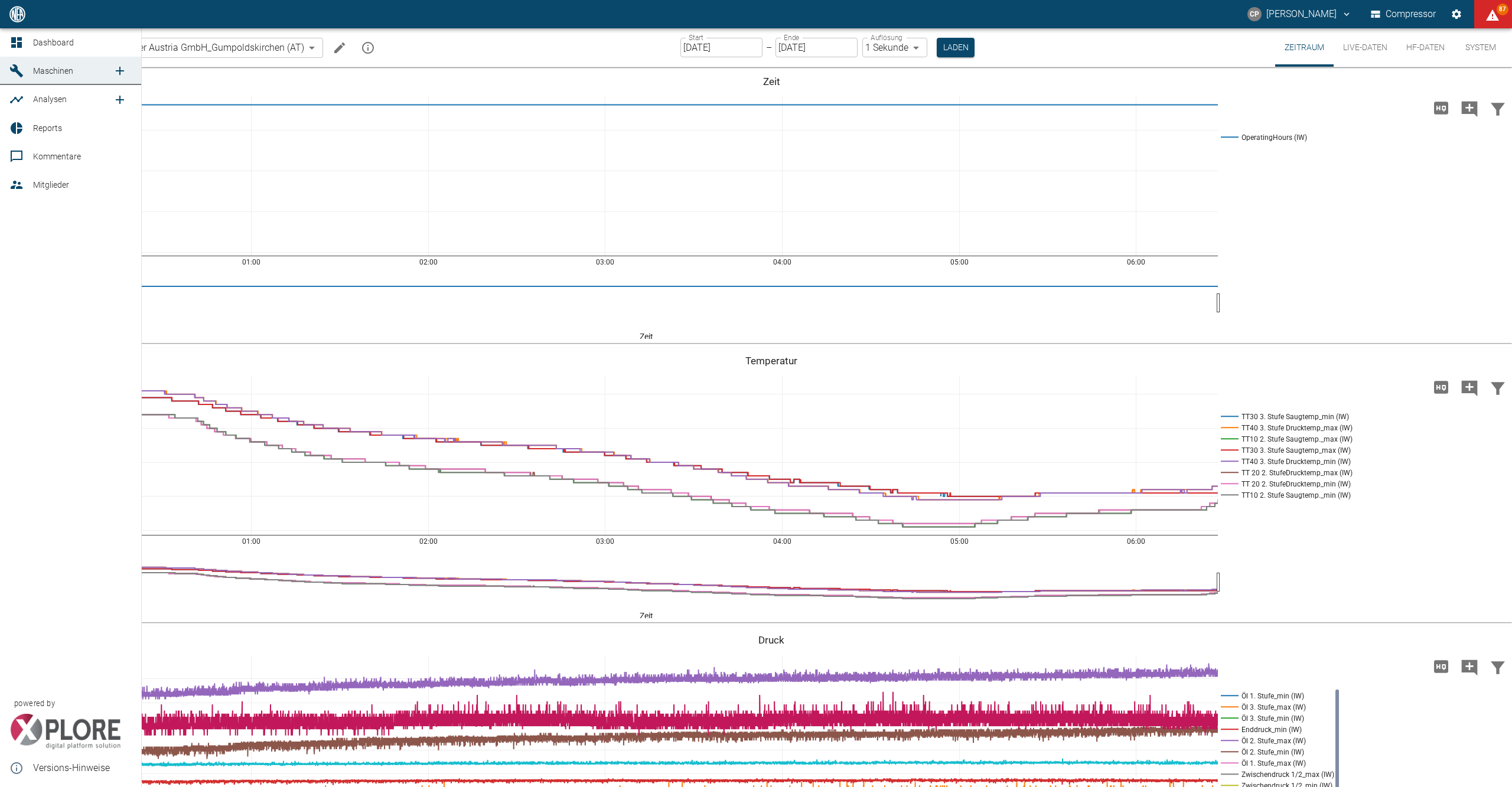
click at [22, 36] on icon at bounding box center [16, 42] width 14 height 14
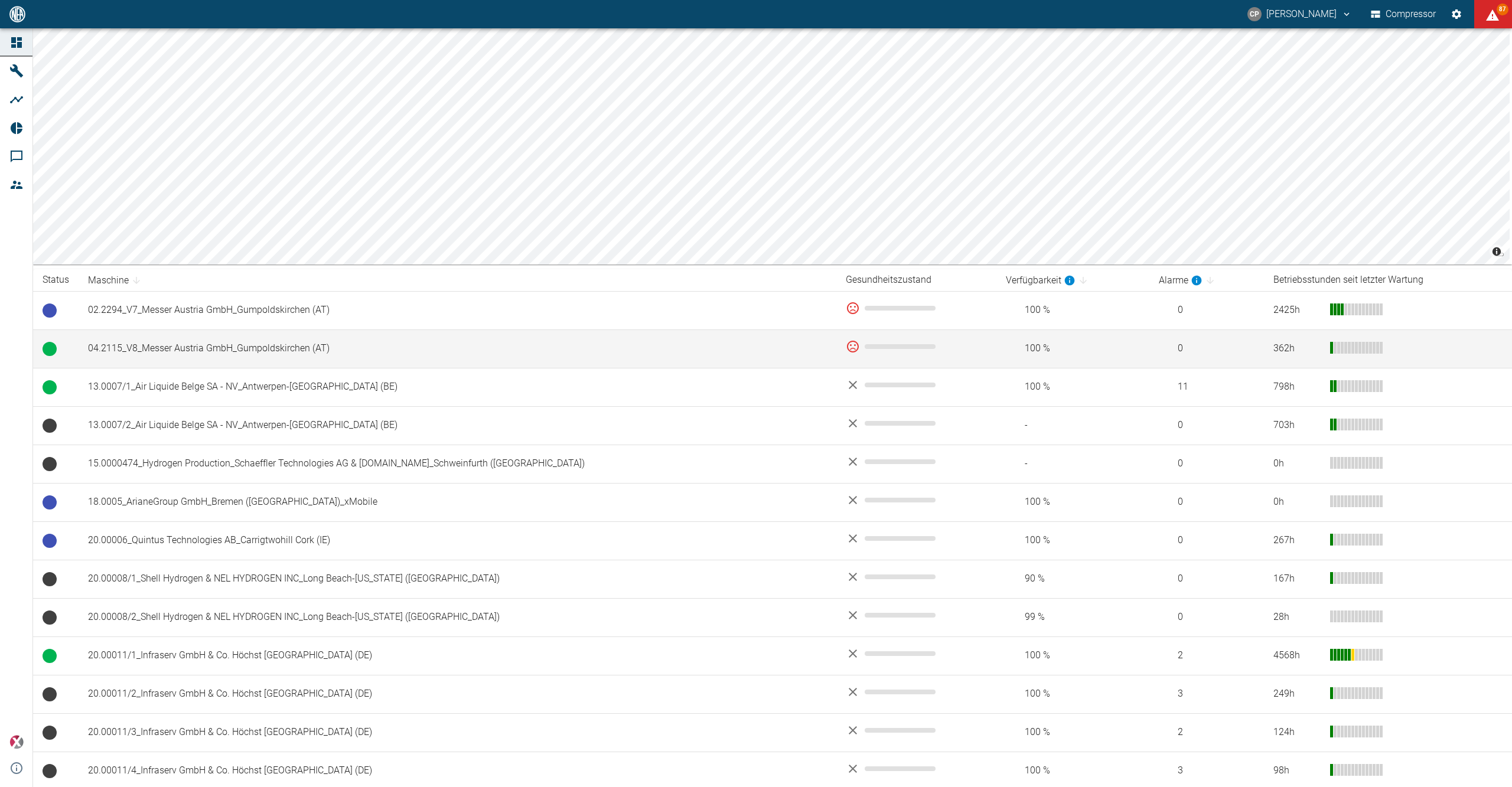
click at [167, 356] on td "04.2115_V8_Messer Austria GmbH_Gumpoldskirchen (AT)" at bounding box center [457, 348] width 757 height 38
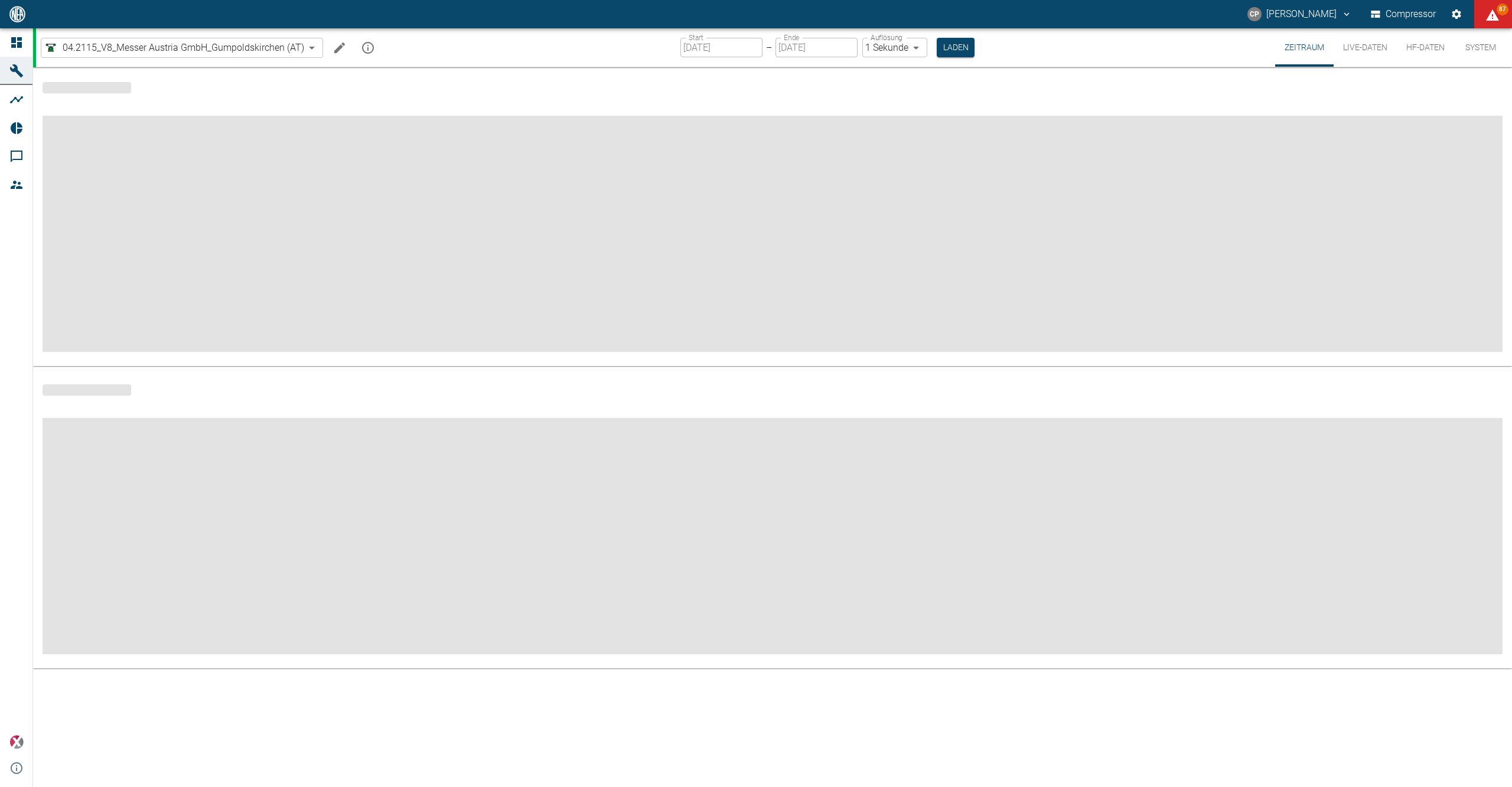
click at [365, 45] on icon "mission info" at bounding box center [367, 48] width 14 height 14
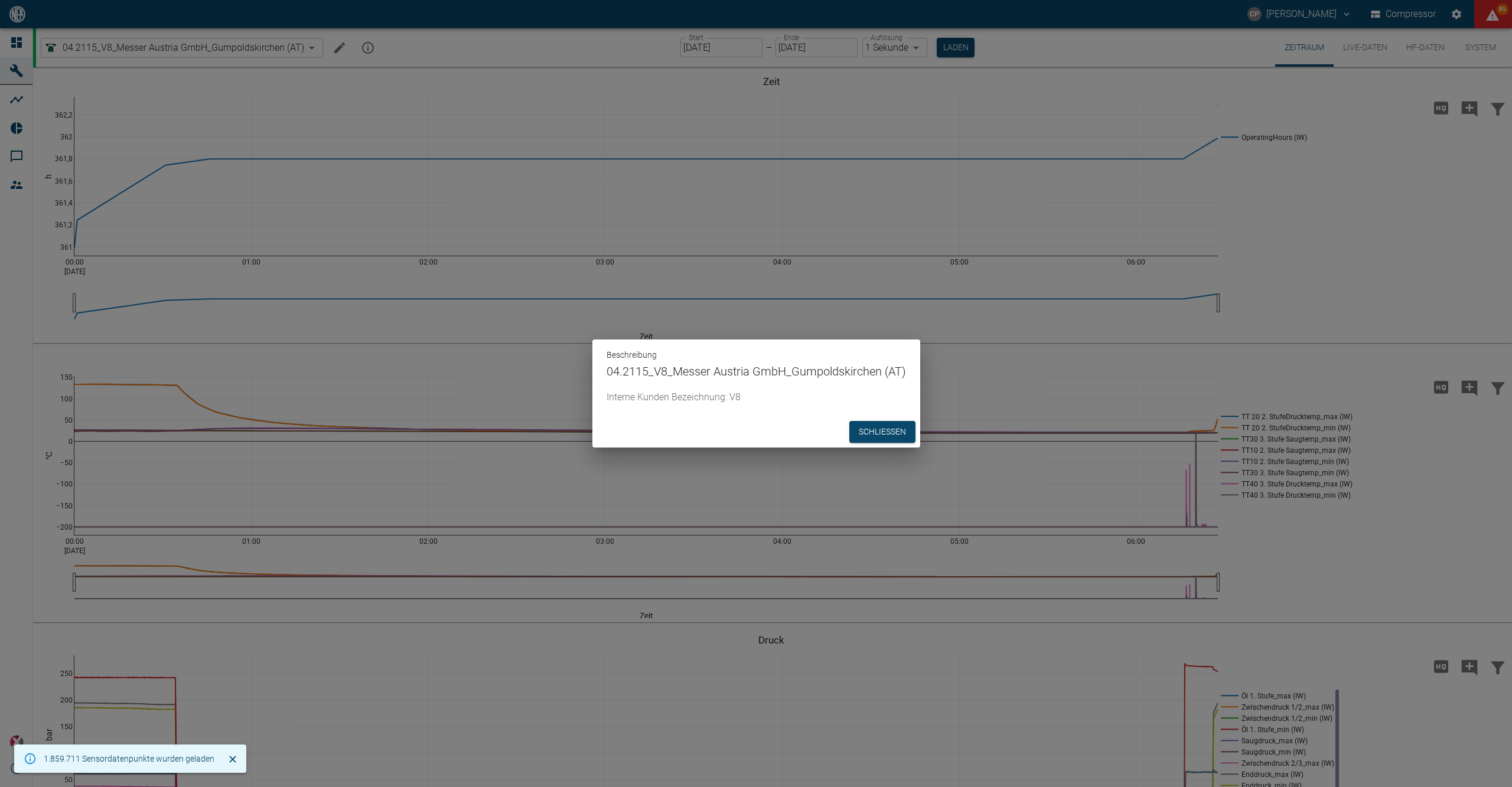
click at [332, 48] on div "Beschreibung 04.2115_V8_Messer Austria GmbH_Gumpoldskirchen (AT) Interne Kunden…" at bounding box center [756, 393] width 1512 height 787
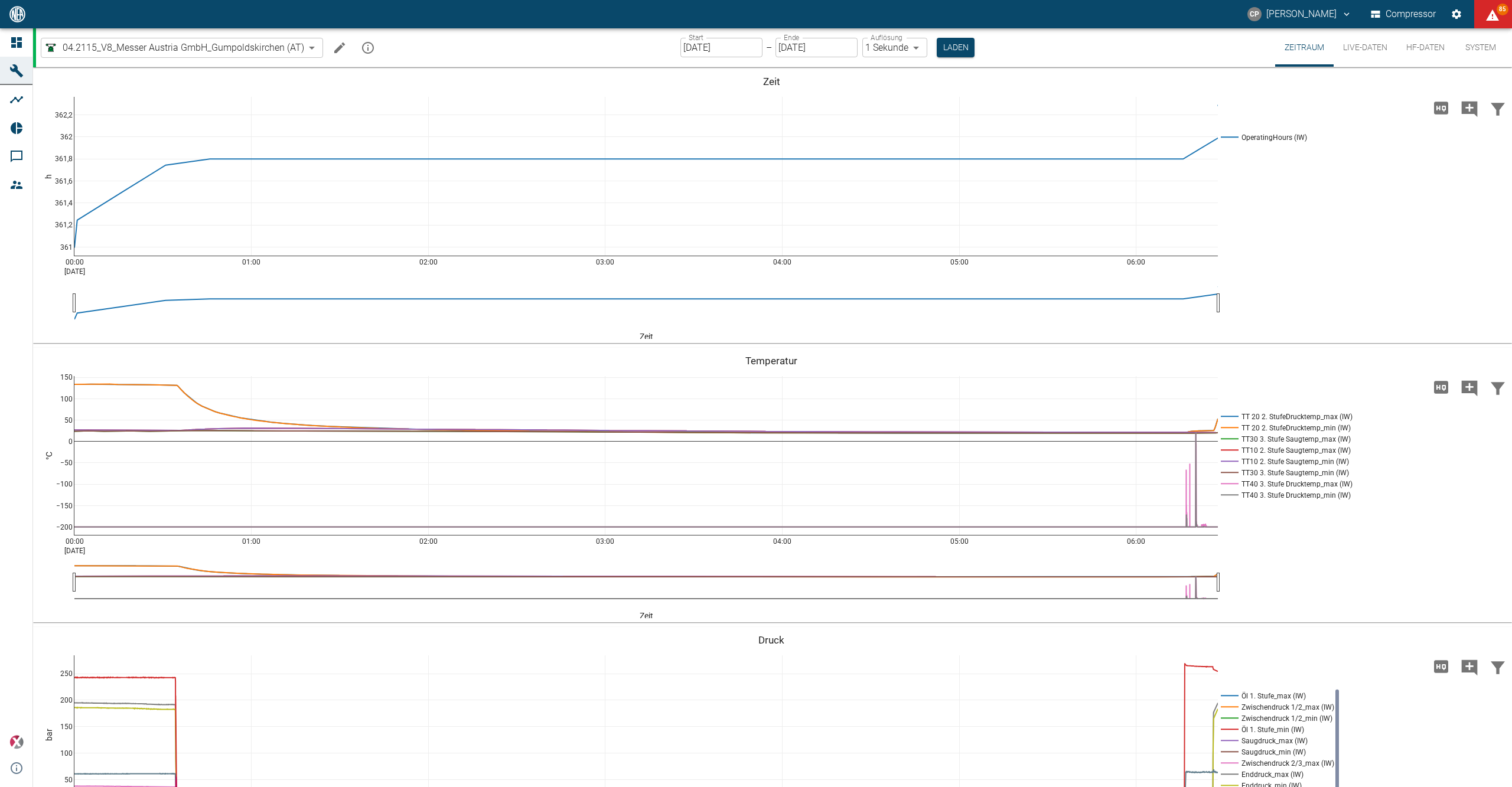
click at [332, 48] on icon "Machine bearbeiten" at bounding box center [339, 48] width 14 height 14
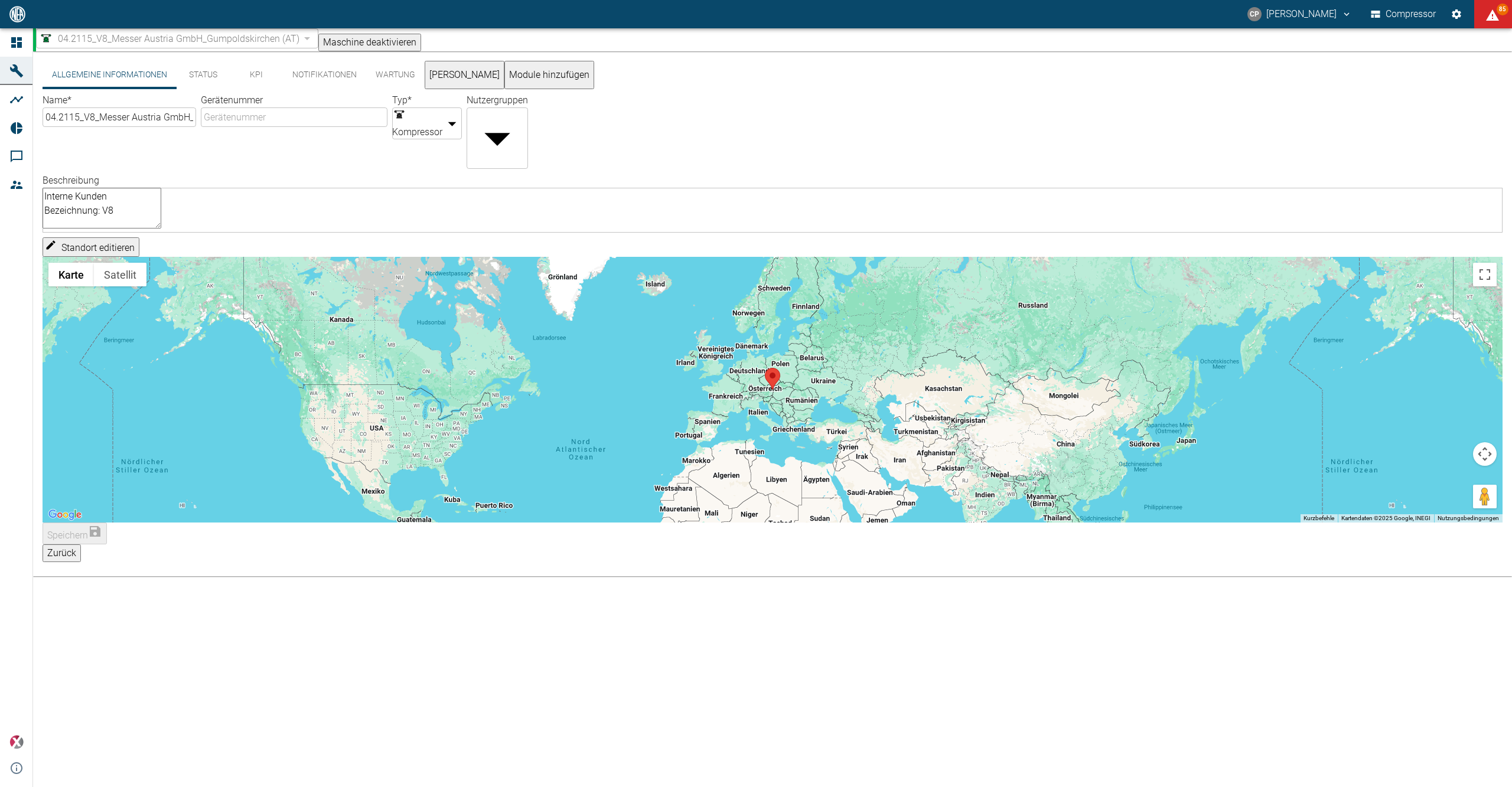
drag, startPoint x: 201, startPoint y: 193, endPoint x: 46, endPoint y: 196, distance: 155.0
click at [46, 195] on div "Interne Kunden Bezeichnung: V8 x ​" at bounding box center [772, 211] width 1461 height 45
paste textarea "[PERSON_NAME] Compressor_MKZ 860-2/470-10/315 /// Customer internal ID ''V7'' C…"
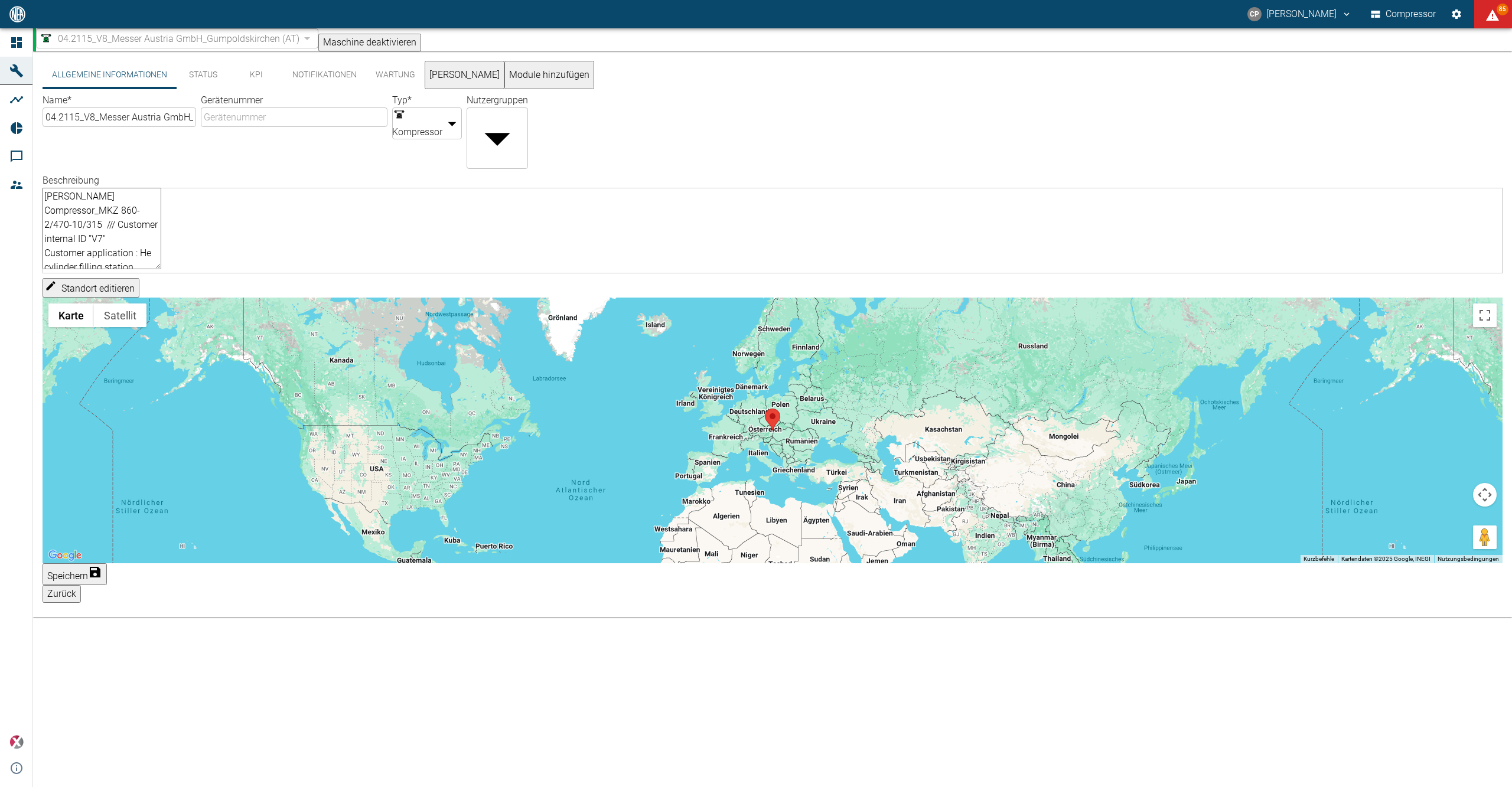
click at [161, 188] on textarea "[PERSON_NAME] Compressor_MKZ 860-2/470-10/315 /// Customer internal ID ''V7'' C…" at bounding box center [101, 228] width 119 height 81
drag, startPoint x: 353, startPoint y: 190, endPoint x: 358, endPoint y: 206, distance: 16.8
click at [161, 195] on textarea "[PERSON_NAME] Compressor_MKZ 860-2/470-10/315 /// Customer internal ID ''V7'' C…" at bounding box center [101, 228] width 119 height 81
drag, startPoint x: 237, startPoint y: 184, endPoint x: 242, endPoint y: 201, distance: 17.7
click at [161, 188] on textarea "[PERSON_NAME] Compressor_MKZ 860-2/470-10/315 /// Customer internal ID ''V8'' C…" at bounding box center [101, 228] width 119 height 81
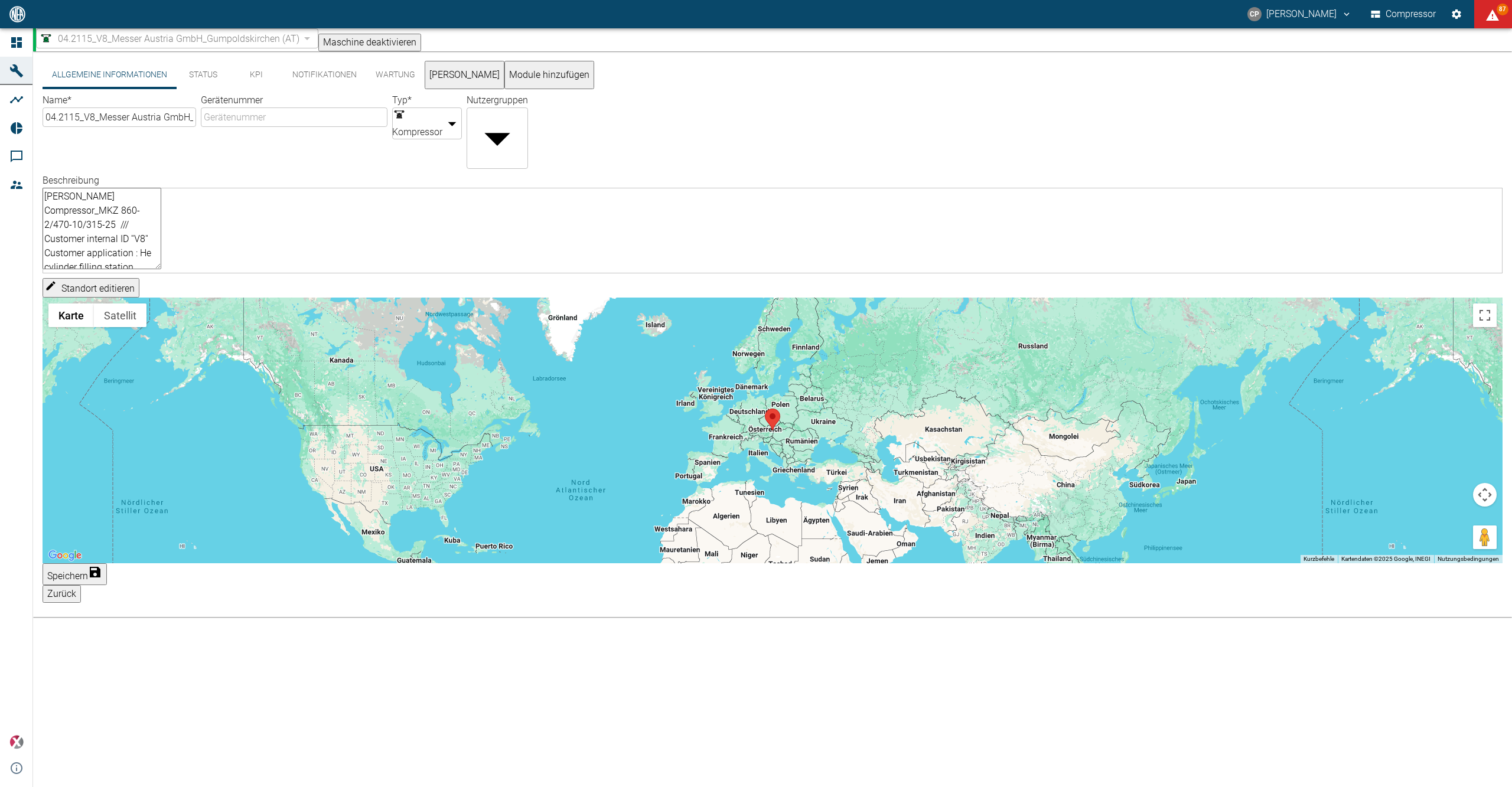
click at [161, 206] on textarea "[PERSON_NAME] Compressor_MKZ 860-2/470-10/315-25 /// Customer internal ID ''V8'…" at bounding box center [101, 228] width 119 height 81
drag, startPoint x: 97, startPoint y: 226, endPoint x: 930, endPoint y: 232, distance: 833.0
click at [161, 232] on textarea "[PERSON_NAME] Compressor_MKZ 860-2/470-10/315-25 /// Customer internal ID ''V8'…" at bounding box center [101, 228] width 119 height 81
paste textarea "forceUCI=1&pagetype=entityrecord&etn=i040_machine&id=044c7089-48fd-474c-8bd1-55…"
click at [161, 255] on textarea "[PERSON_NAME] Compressor_MKZ 860-2/470-10/315-25 /// Customer internal ID ''V8'…" at bounding box center [101, 228] width 119 height 81
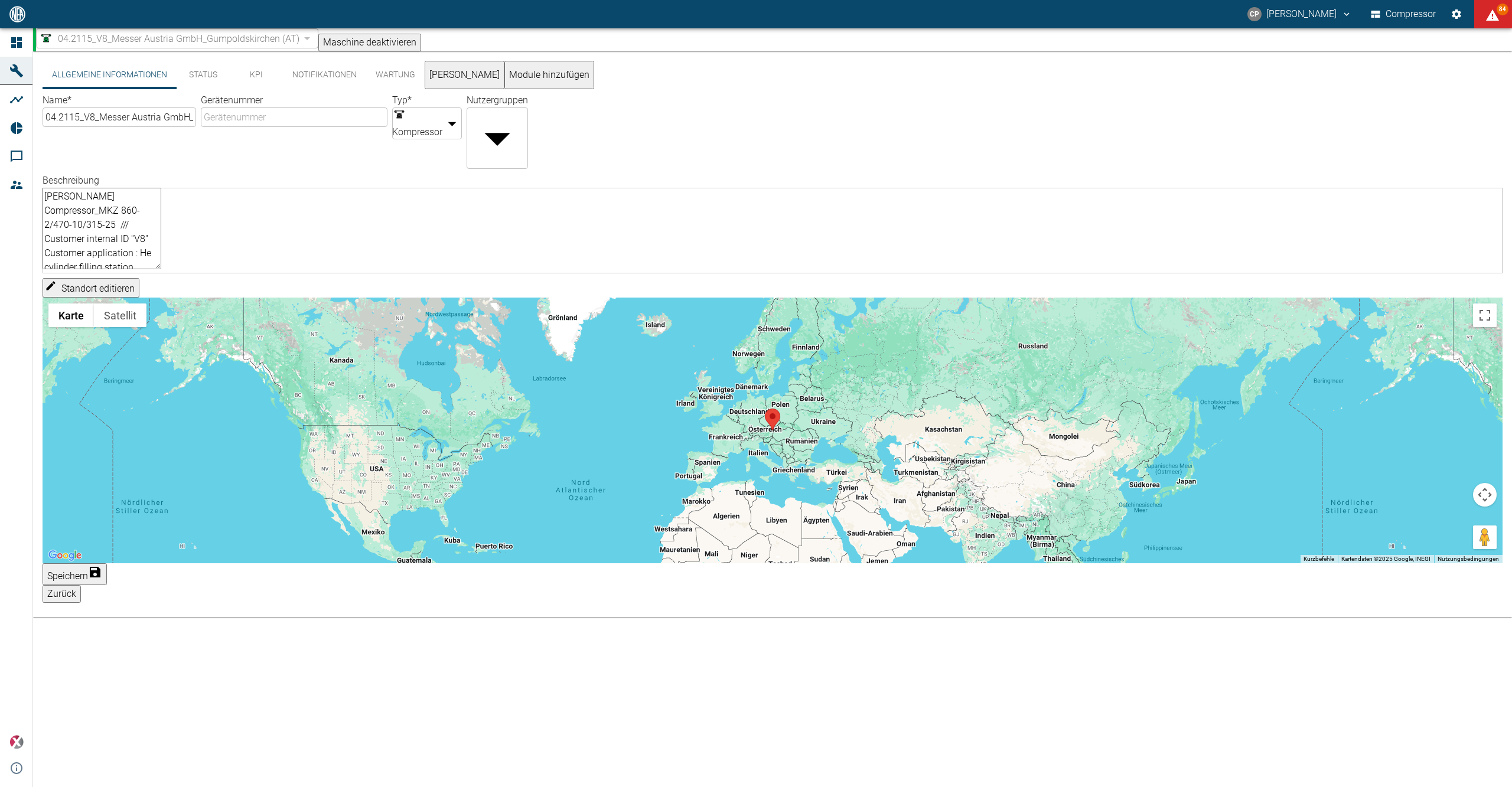
type textarea "[PERSON_NAME] Compressor_MKZ 860-2/470-10/315-25 /// Customer internal ID ''V8'…"
click at [107, 585] on button "Speichern" at bounding box center [74, 574] width 65 height 22
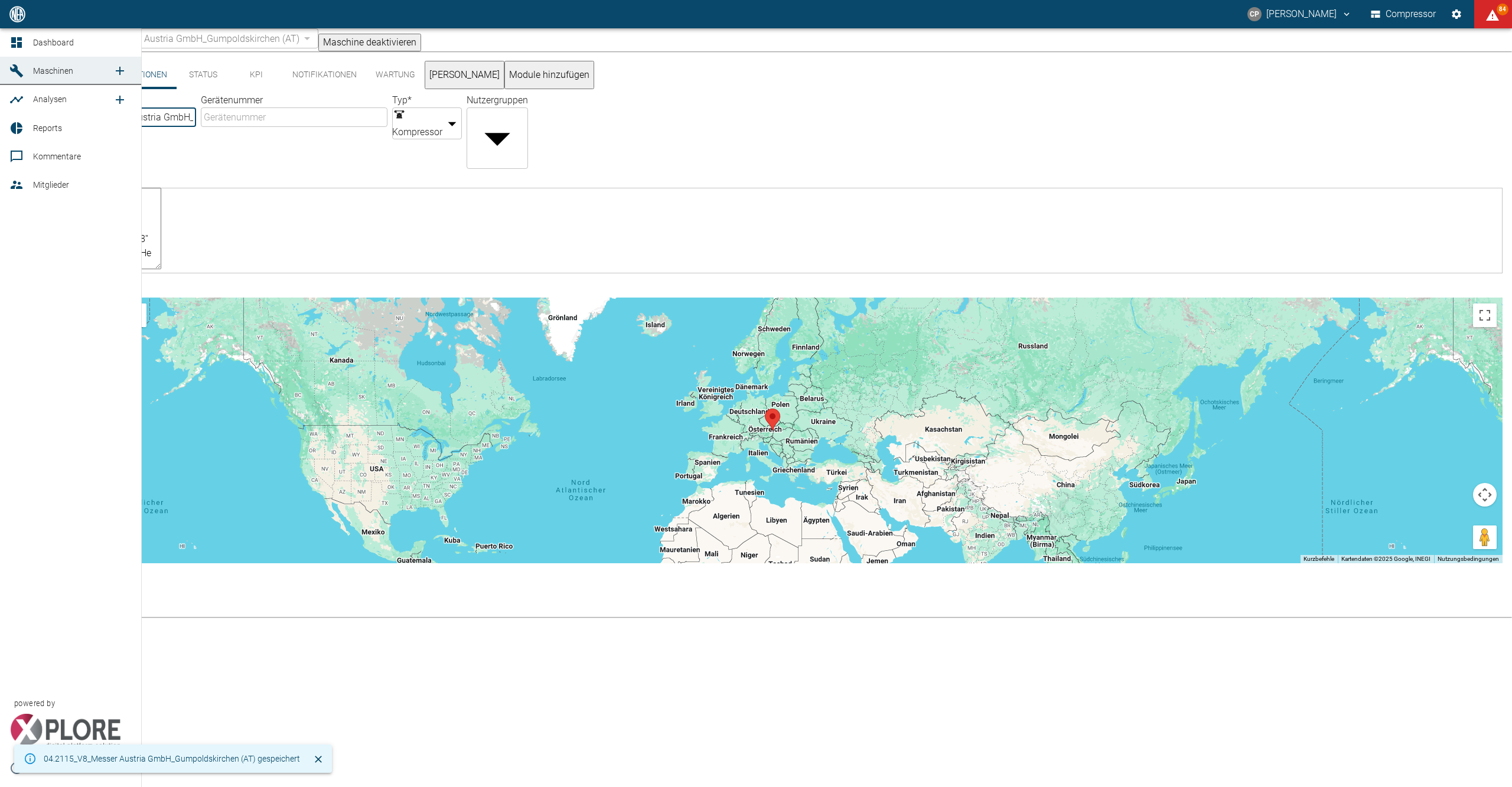
click at [10, 42] on icon at bounding box center [16, 42] width 14 height 14
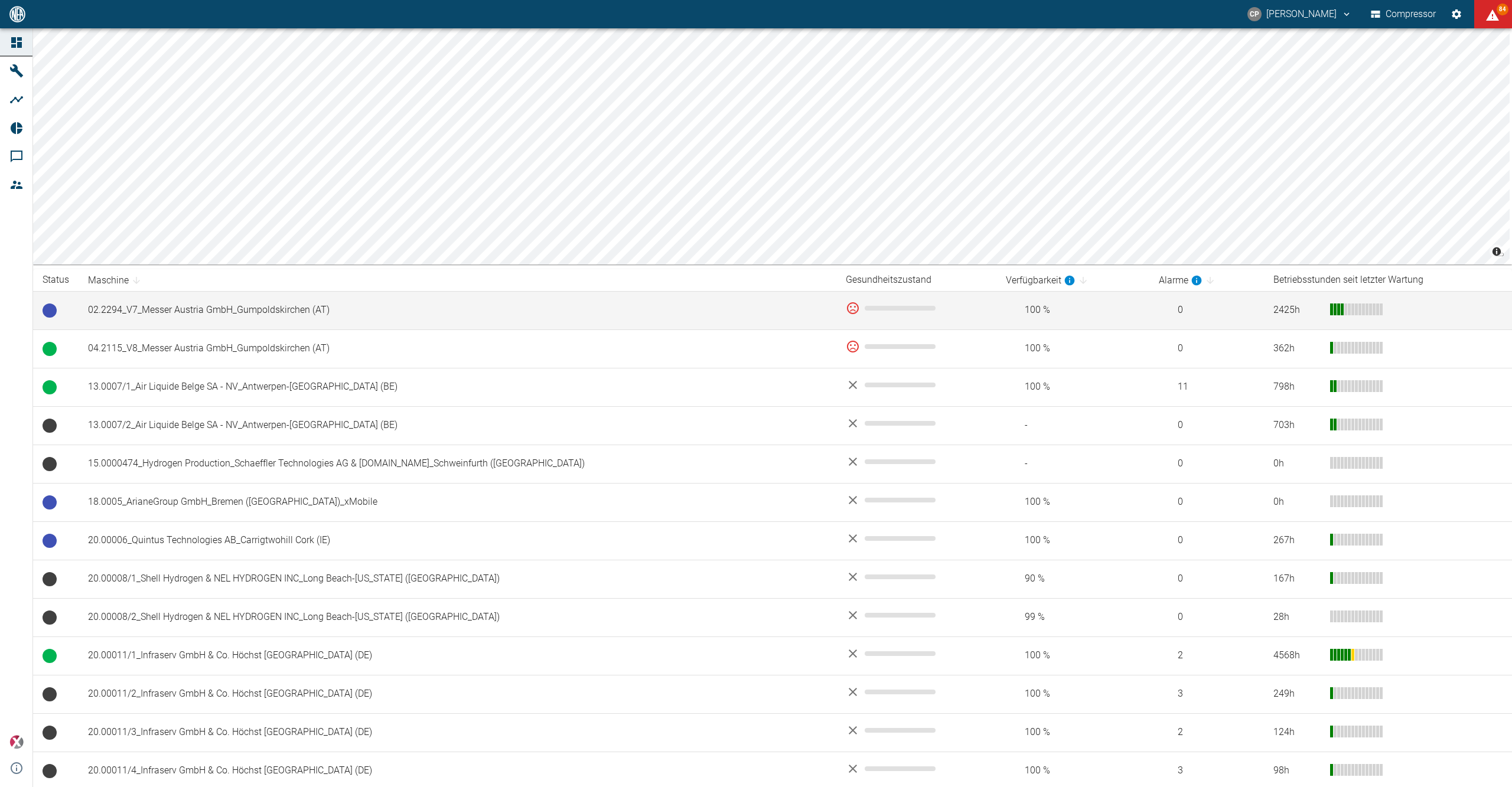
click at [179, 308] on td "02.2294_V7_Messer Austria GmbH_Gumpoldskirchen (AT)" at bounding box center [457, 310] width 757 height 38
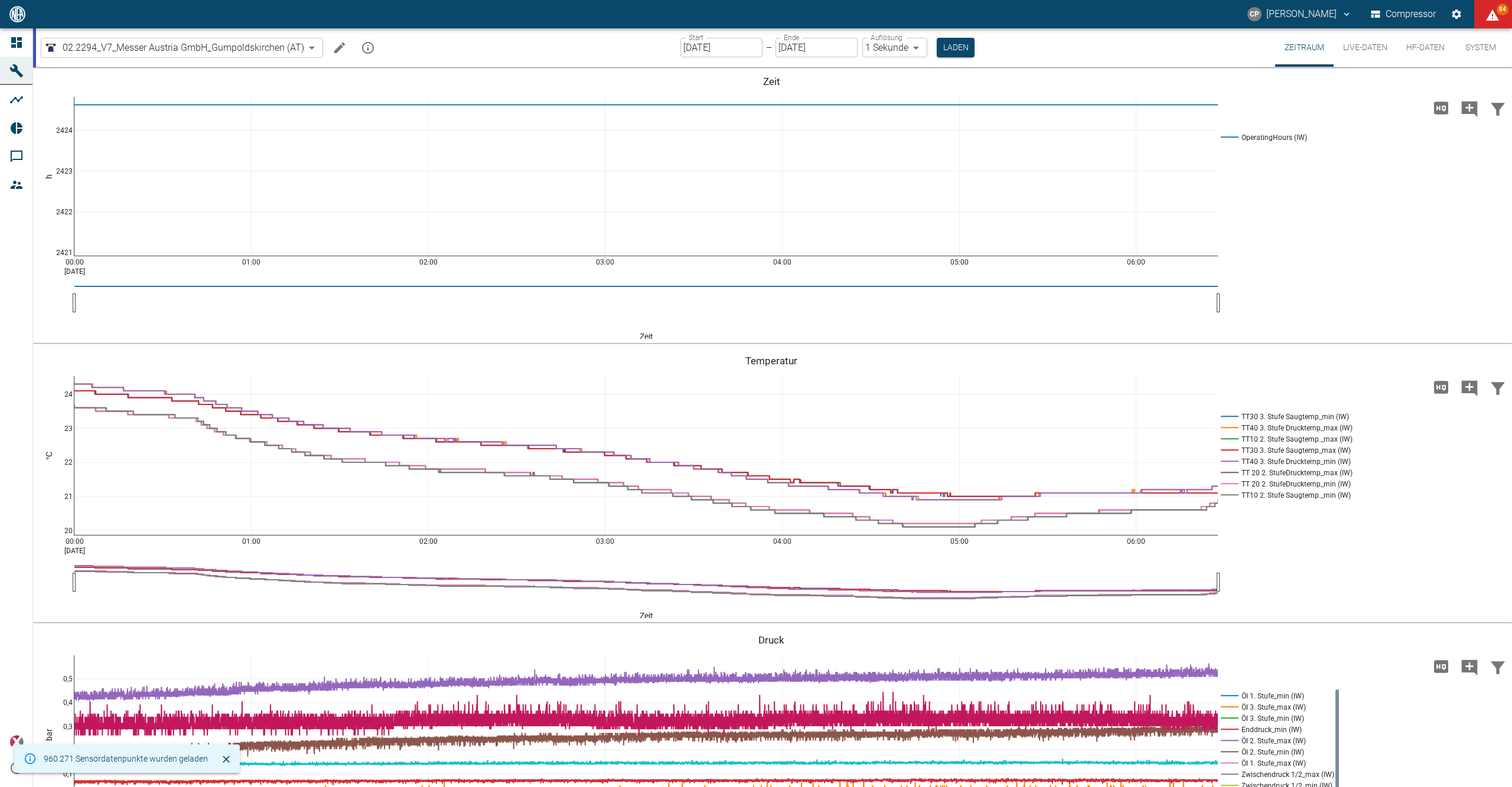
click at [338, 51] on icon "Machine bearbeiten" at bounding box center [339, 48] width 14 height 14
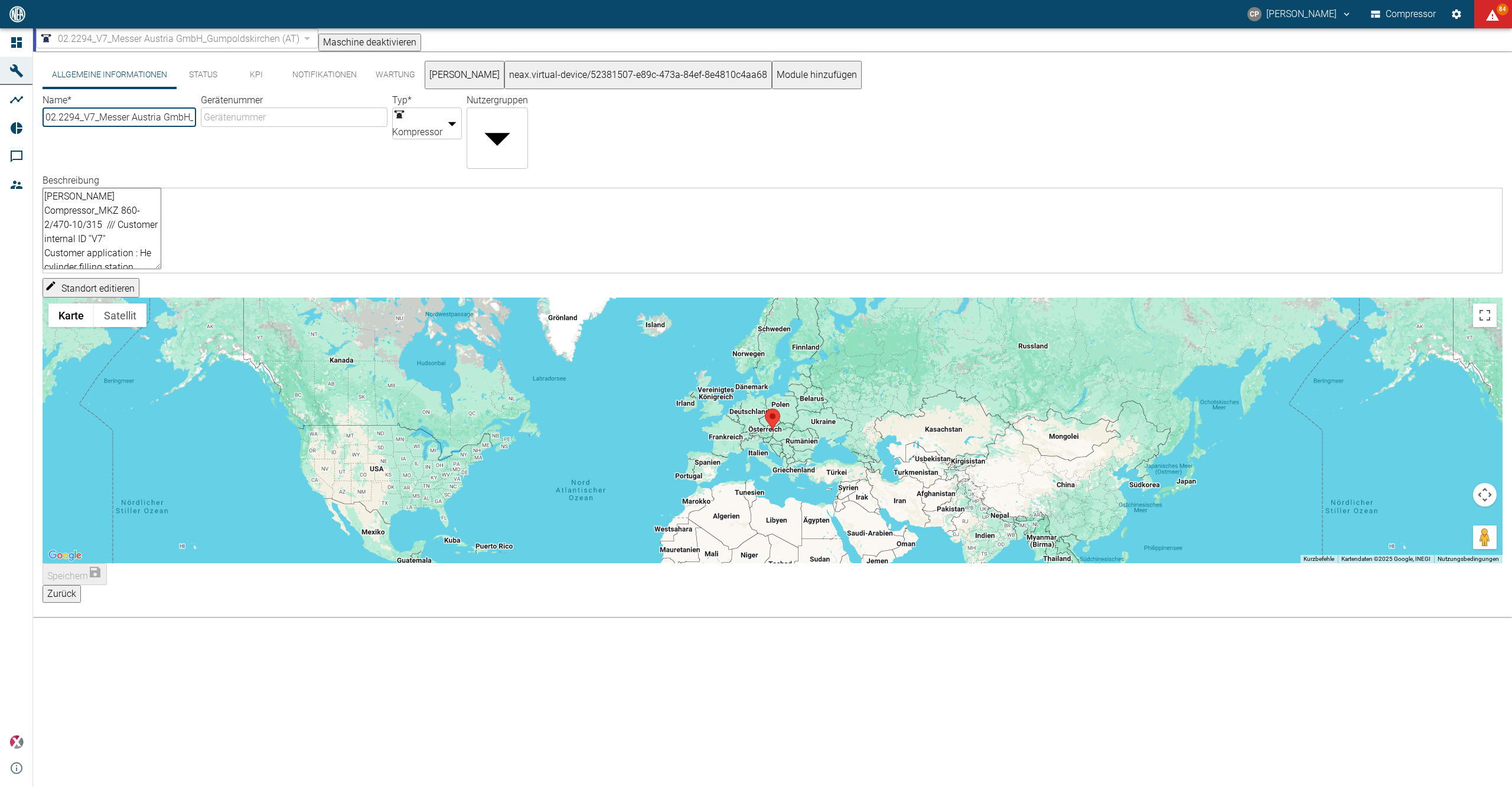
click at [161, 197] on textarea "[PERSON_NAME] Compressor_MKZ 860-2/470-10/315 /// Customer internal ID ''V7'' C…" at bounding box center [101, 228] width 119 height 81
type textarea "[PERSON_NAME] Compressor_MKZ 860-2/470-10/315-25 /// Customer internal ID ''V7'…"
click at [107, 585] on button "Speichern" at bounding box center [74, 574] width 65 height 22
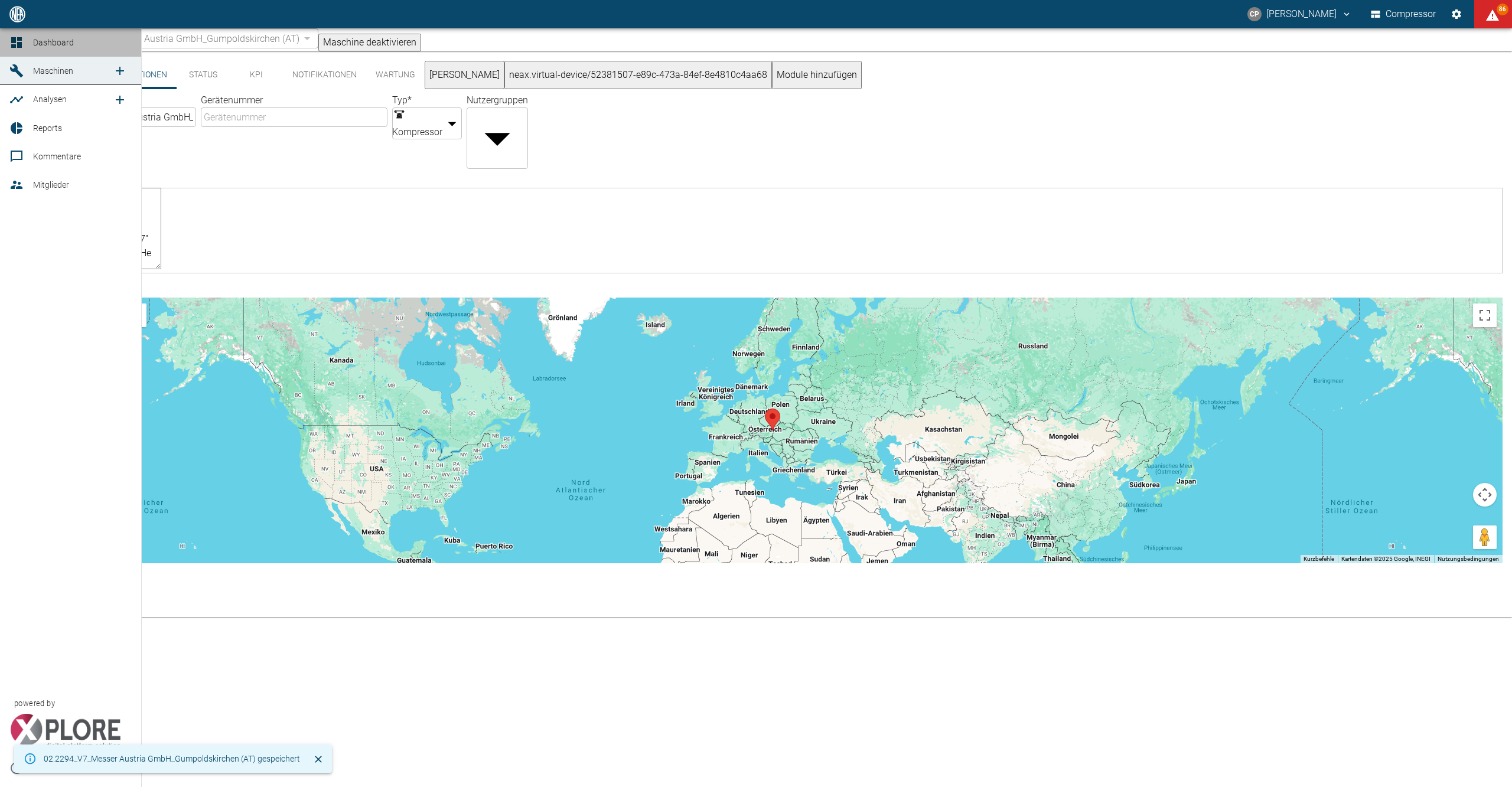
click at [8, 41] on link "Dashboard" at bounding box center [70, 42] width 141 height 28
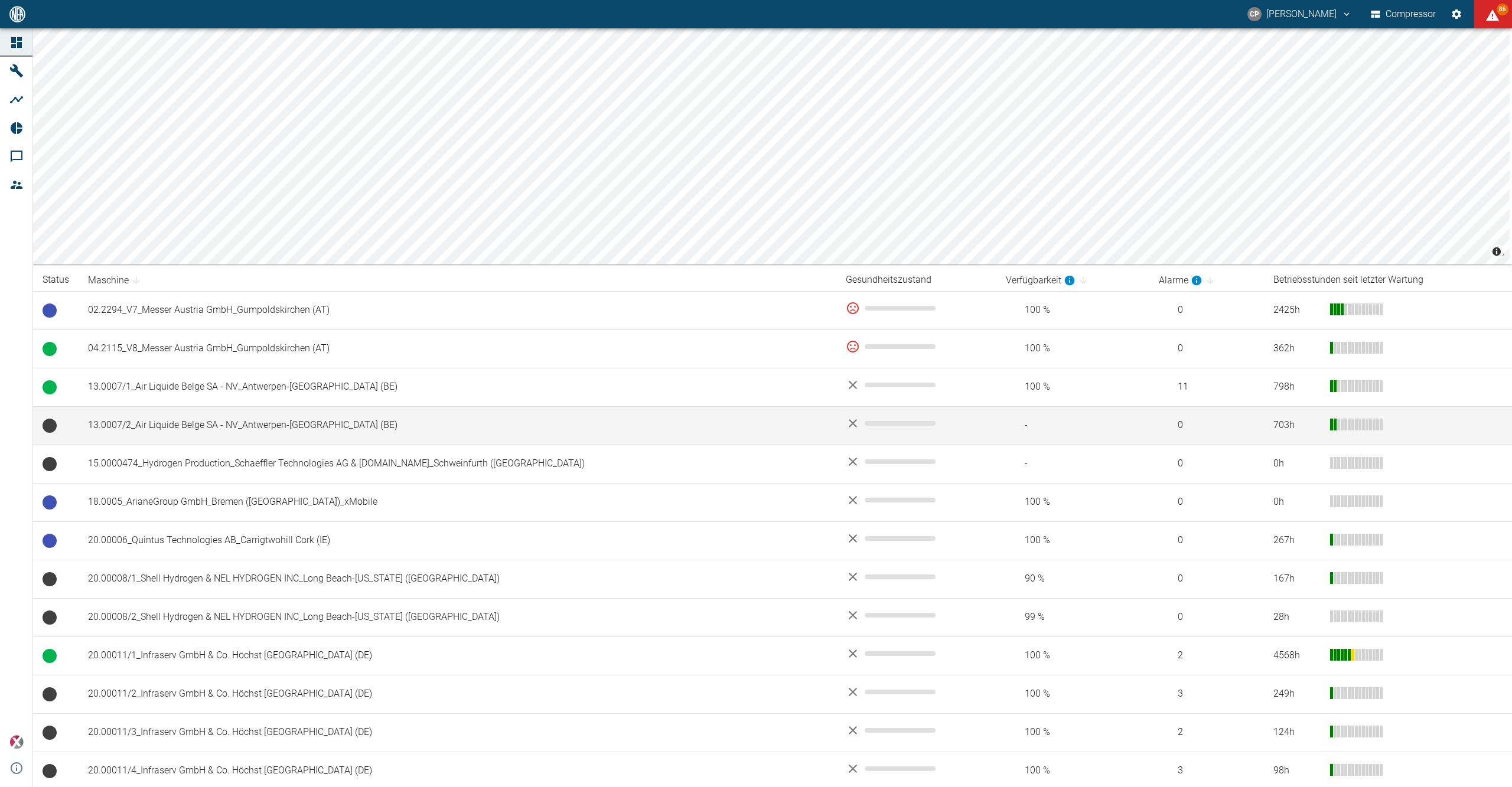
click at [175, 425] on td "13.0007/2_Air Liquide Belge SA - NV_Antwerpen-[GEOGRAPHIC_DATA] (BE)" at bounding box center [457, 425] width 757 height 38
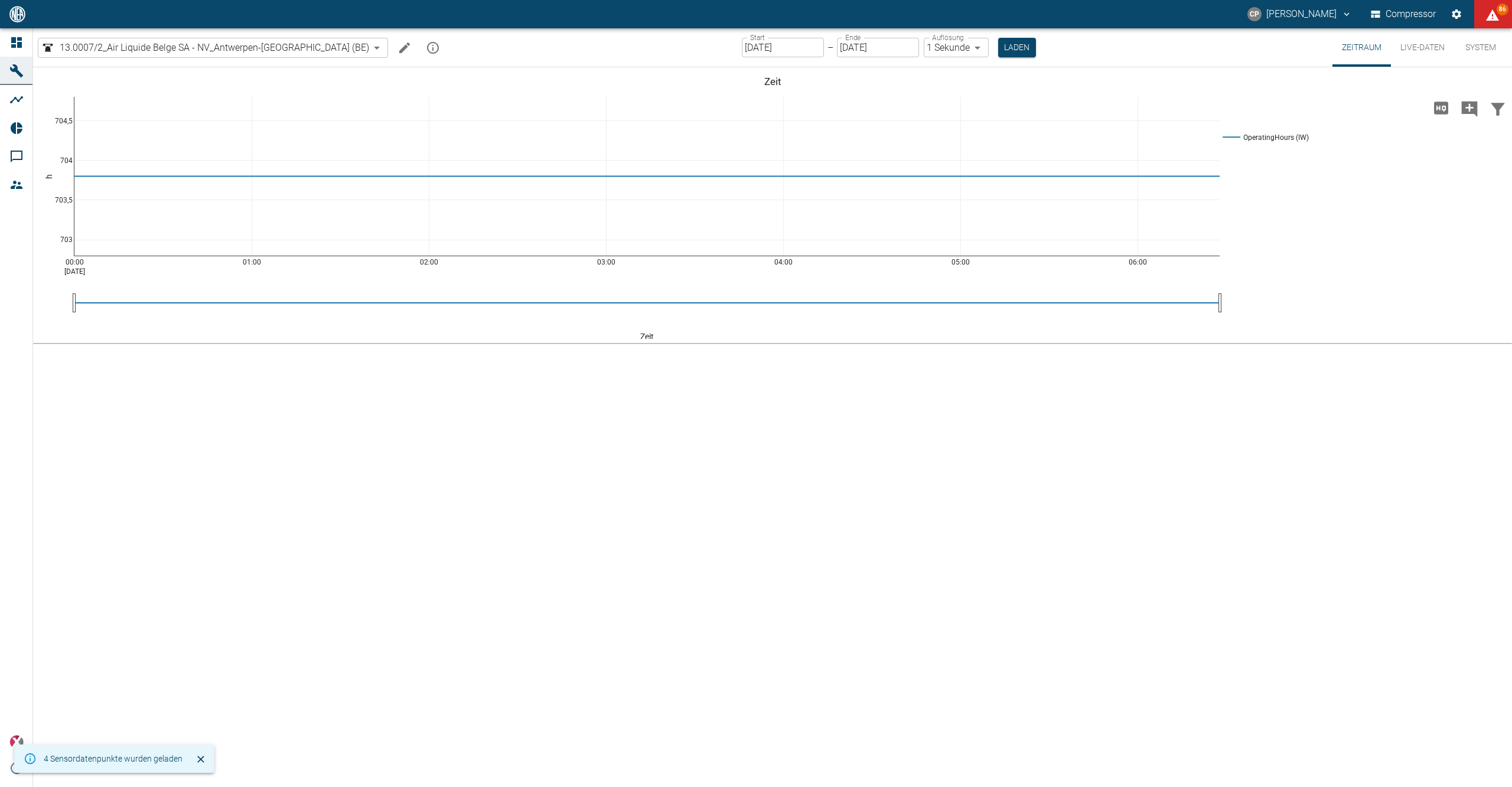
click at [426, 49] on icon "mission info" at bounding box center [433, 48] width 14 height 14
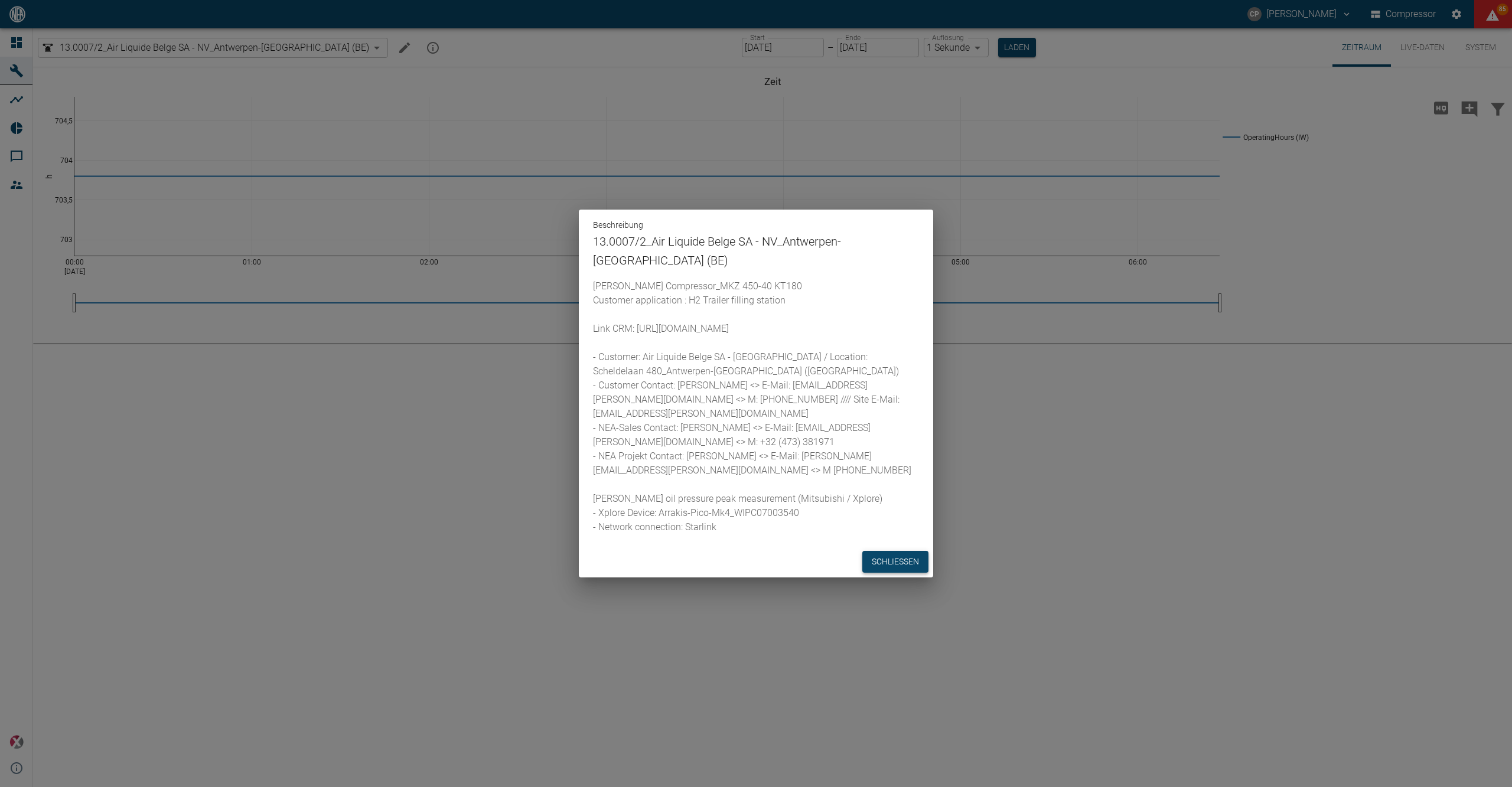
click at [910, 570] on button "Schließen" at bounding box center [895, 561] width 66 height 22
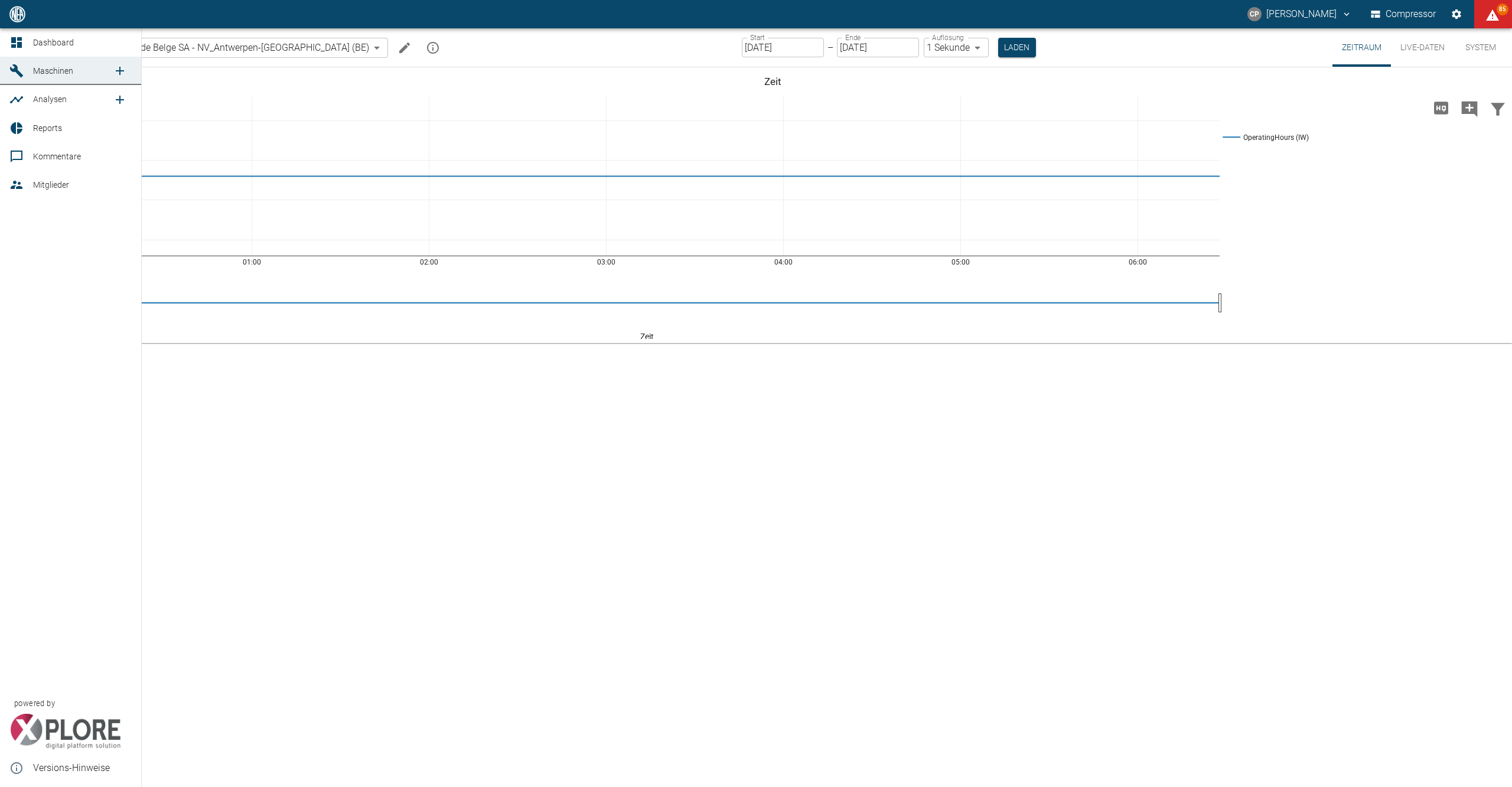
click at [22, 36] on icon at bounding box center [16, 42] width 14 height 14
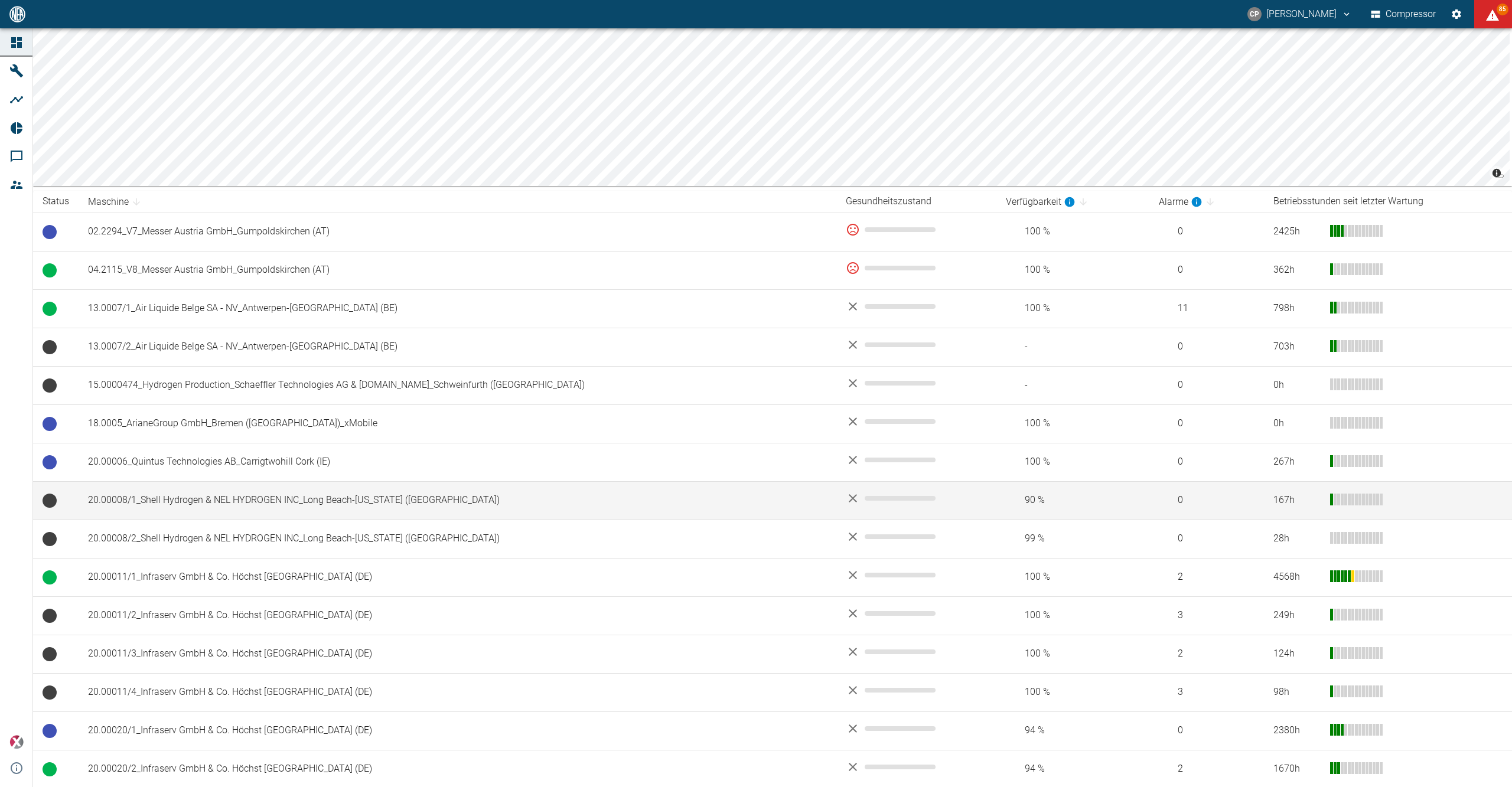
scroll to position [157, 0]
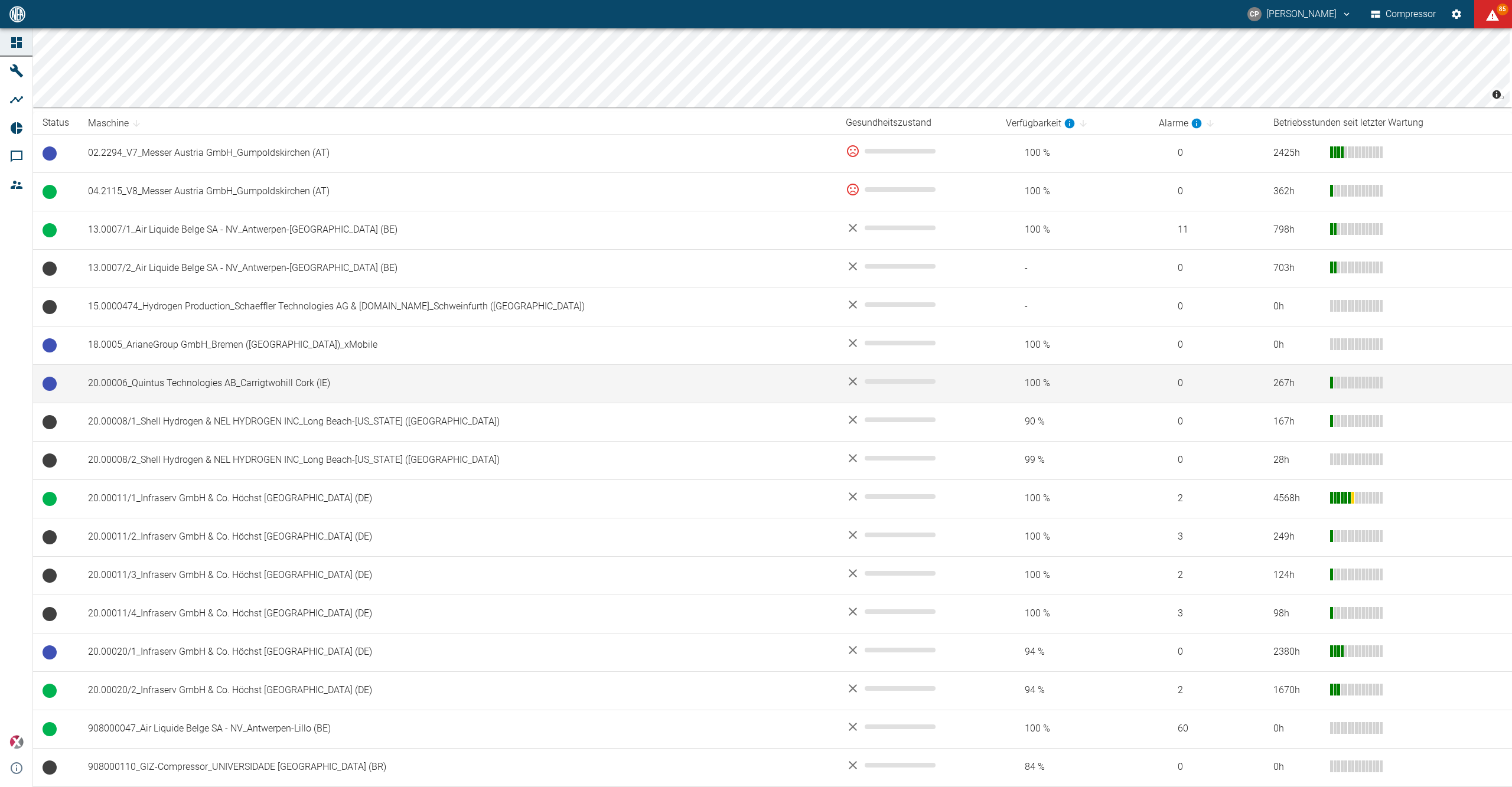
click at [294, 383] on td "20.00006_Quintus Technologies AB_Carrigtwohill Cork (IE)" at bounding box center [457, 383] width 757 height 38
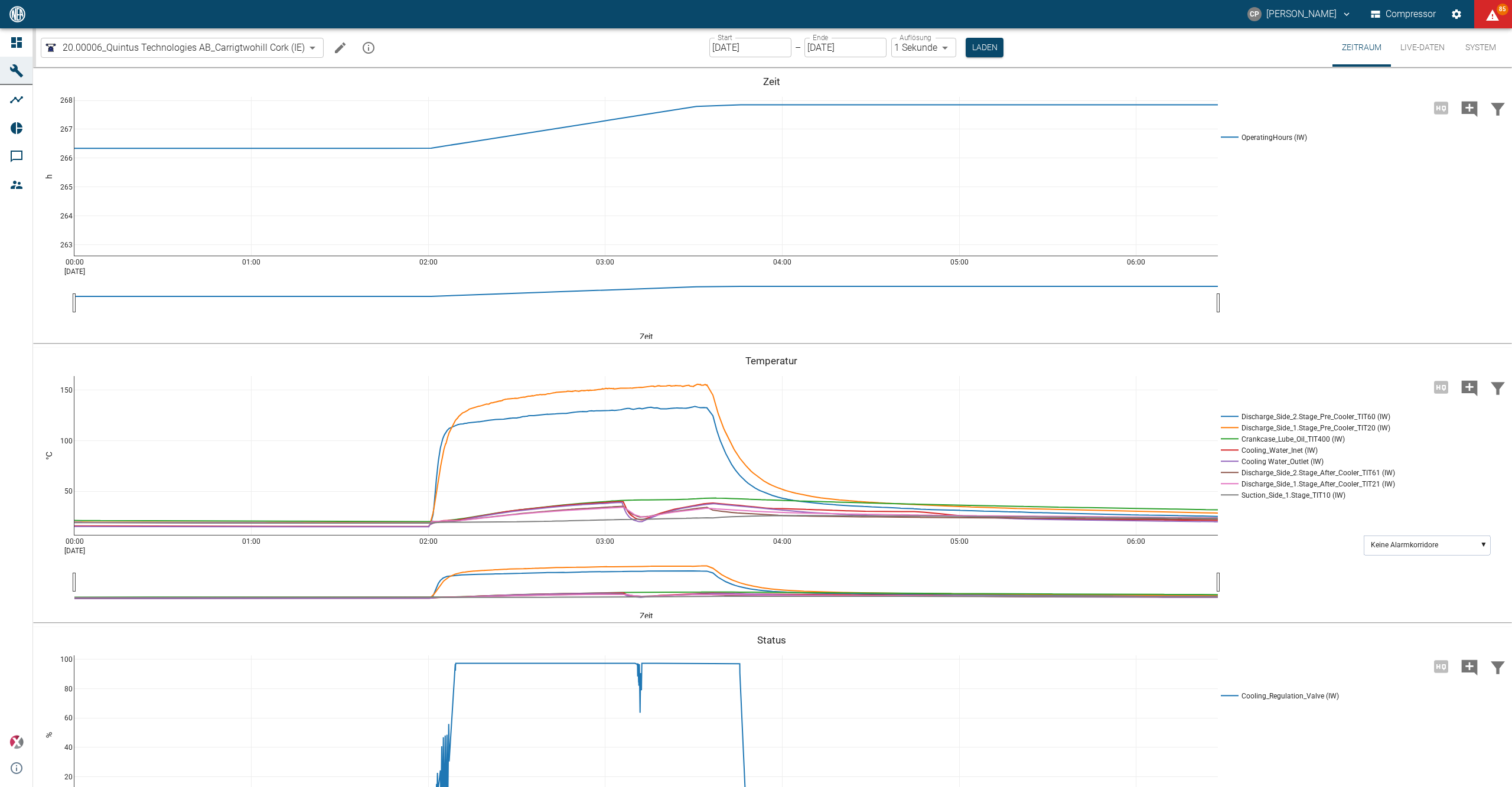
click at [361, 38] on button "mission info" at bounding box center [368, 47] width 23 height 23
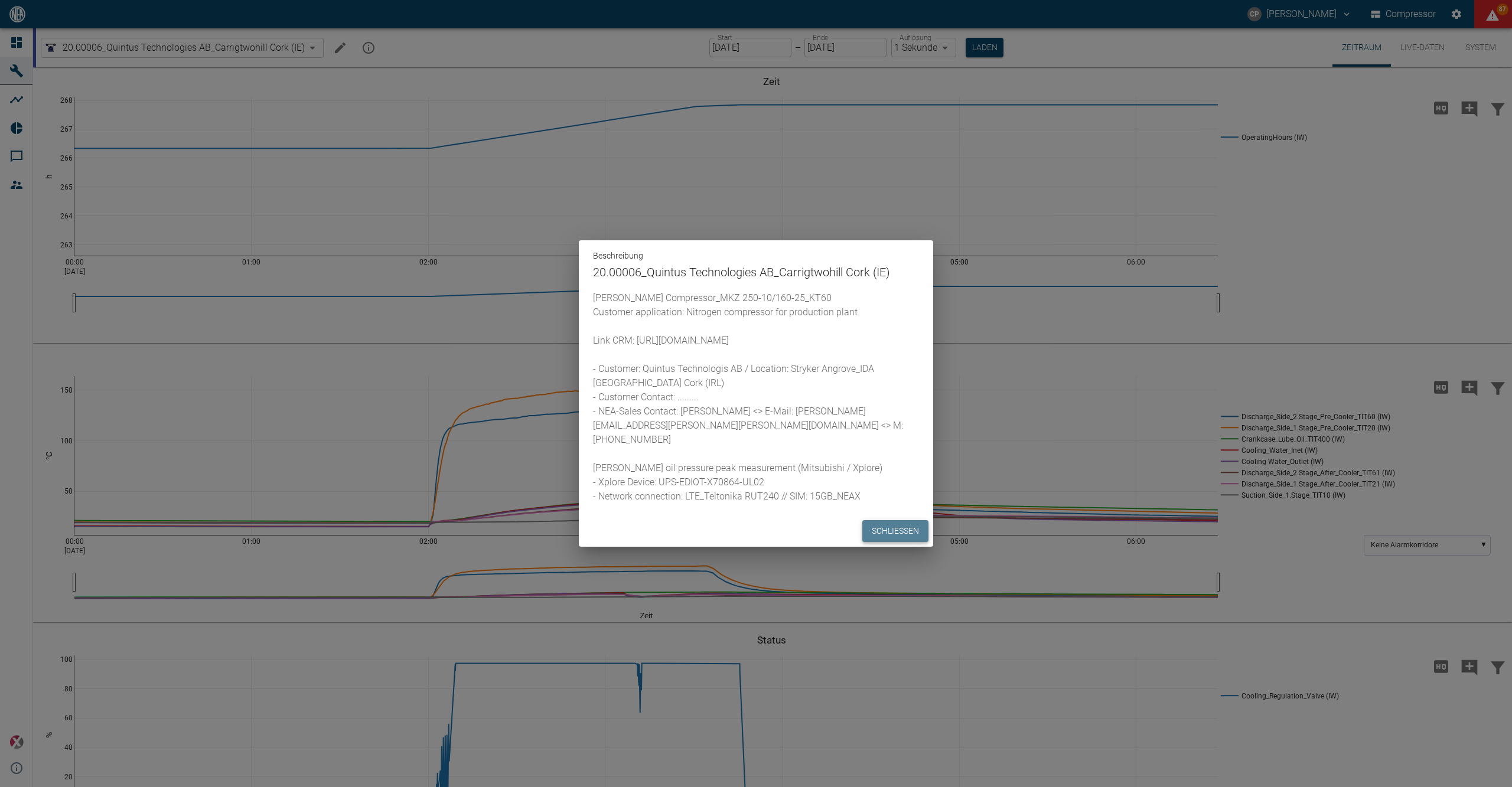
click at [877, 538] on button "Schließen" at bounding box center [895, 531] width 66 height 22
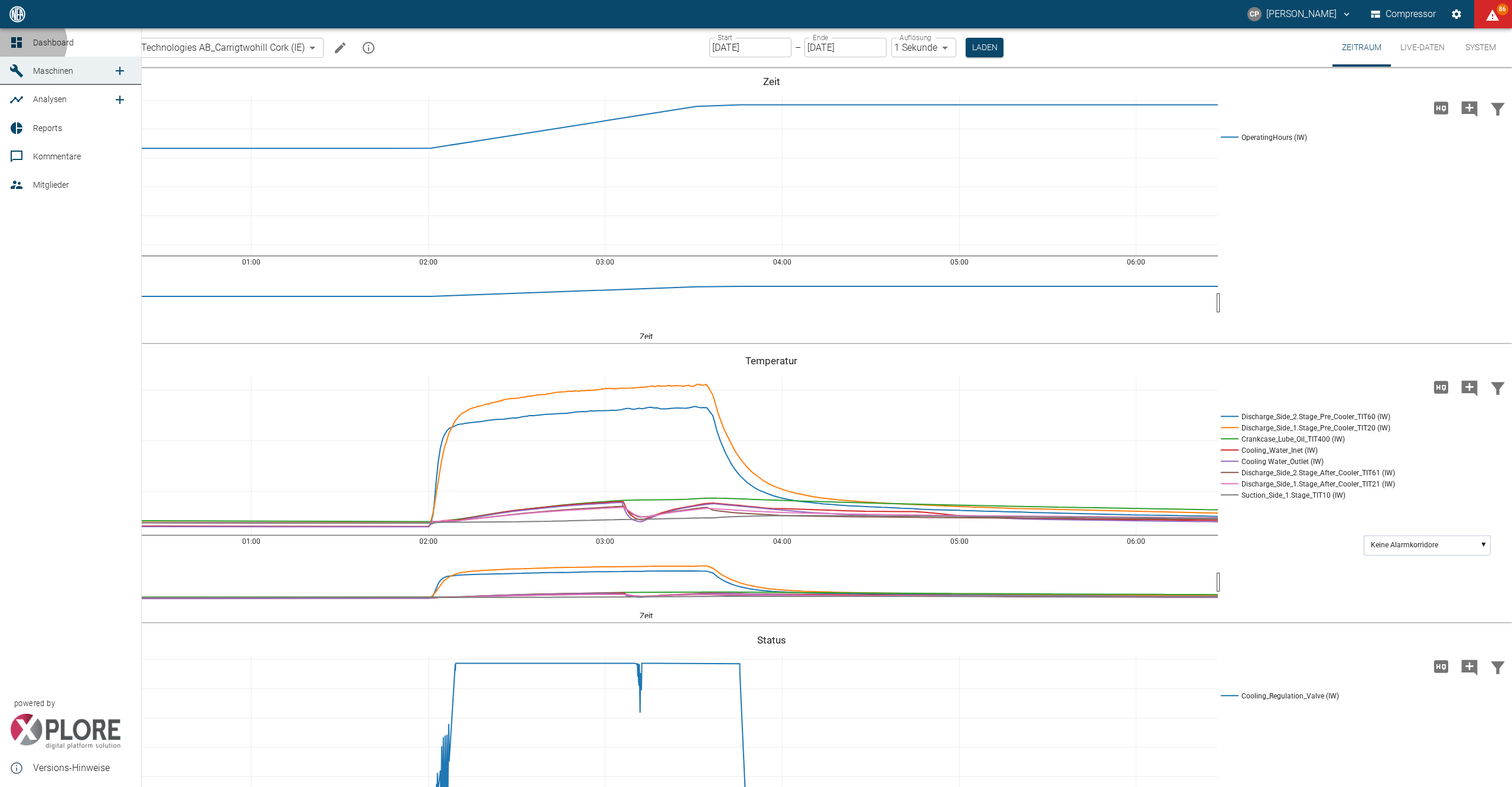
click at [29, 42] on link "Dashboard" at bounding box center [70, 42] width 141 height 28
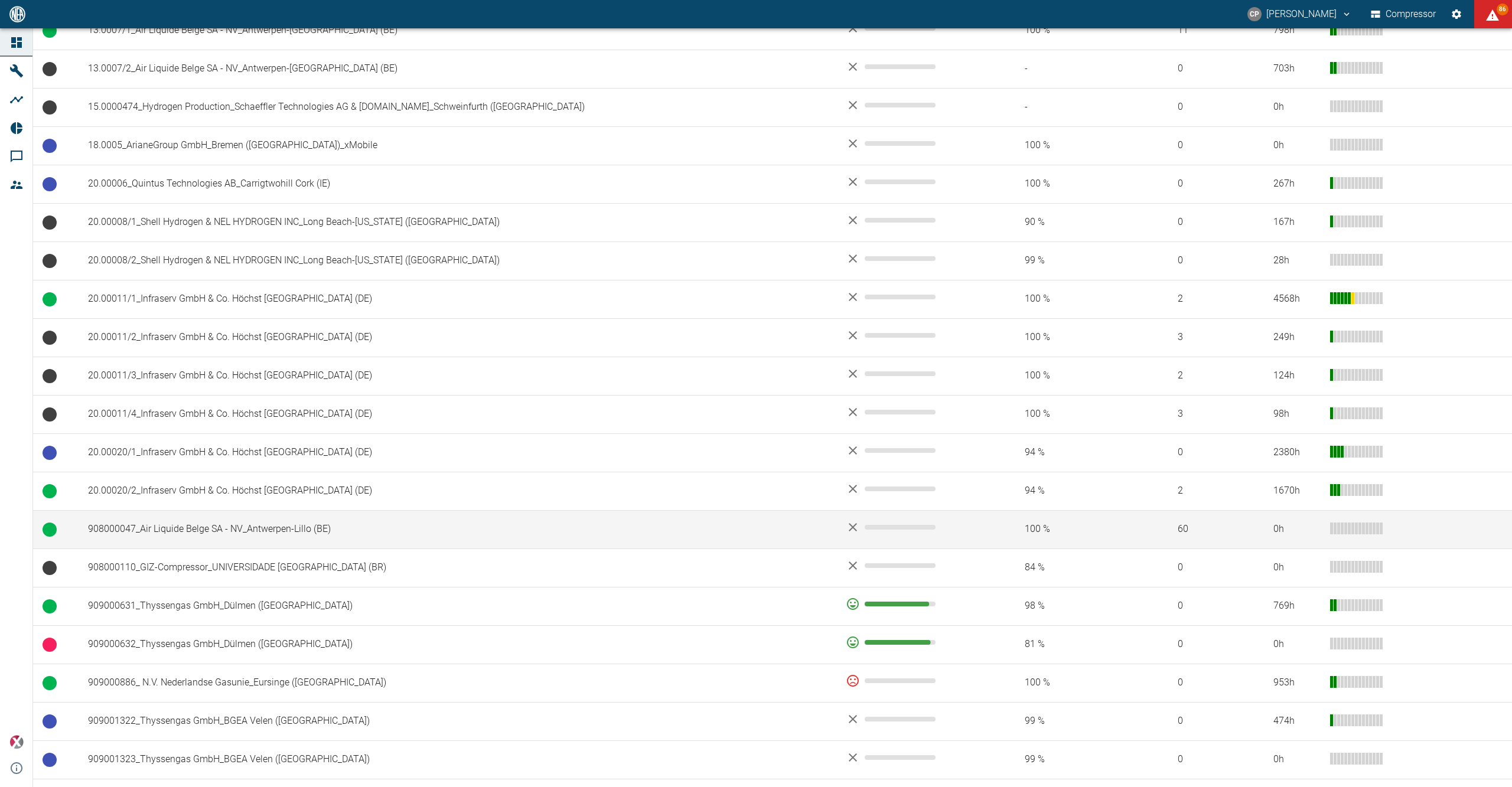
scroll to position [393, 0]
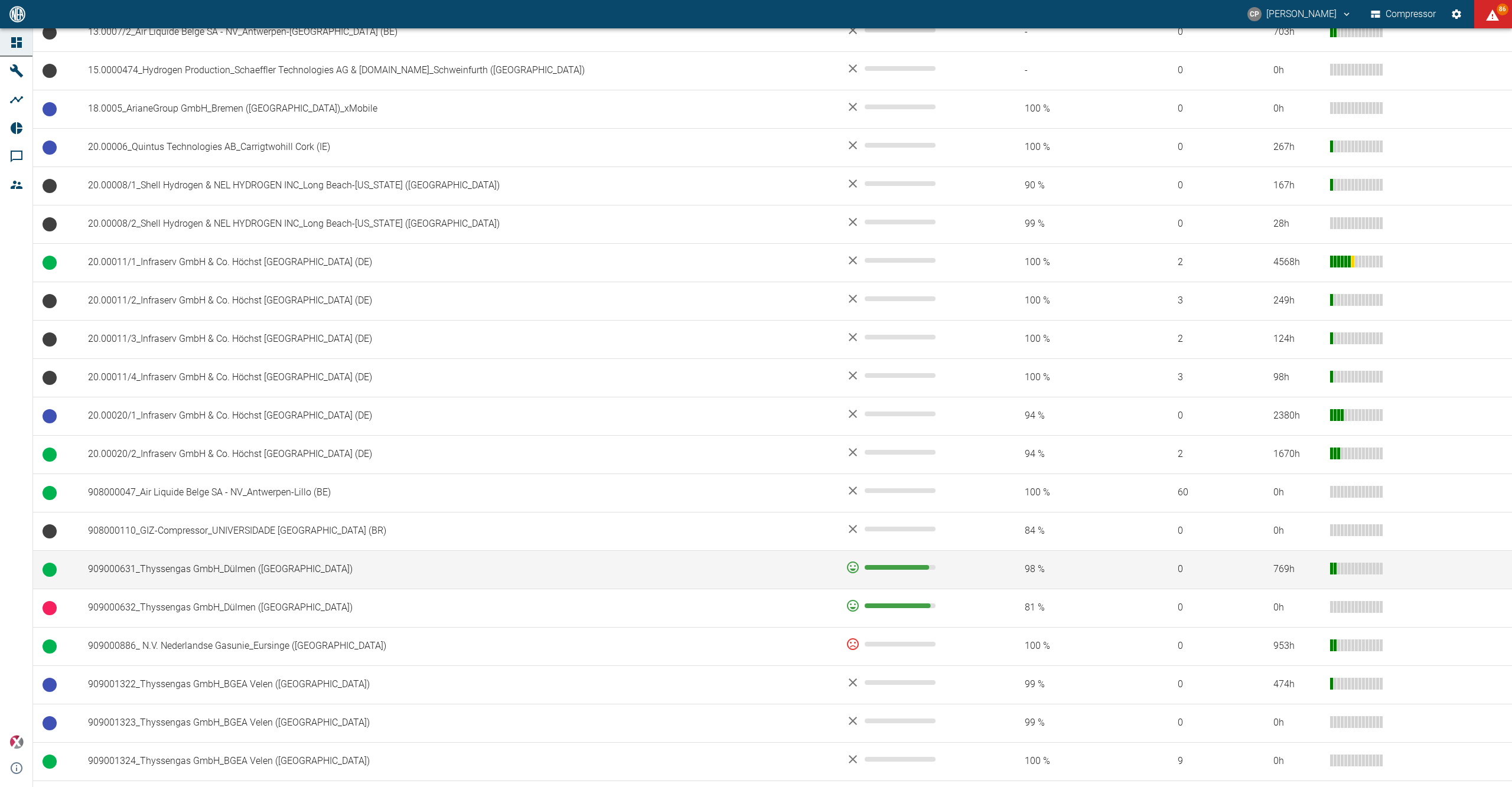
click at [265, 572] on td "909000631_Thyssengas GmbH_Dülmen ([GEOGRAPHIC_DATA])" at bounding box center [457, 569] width 757 height 38
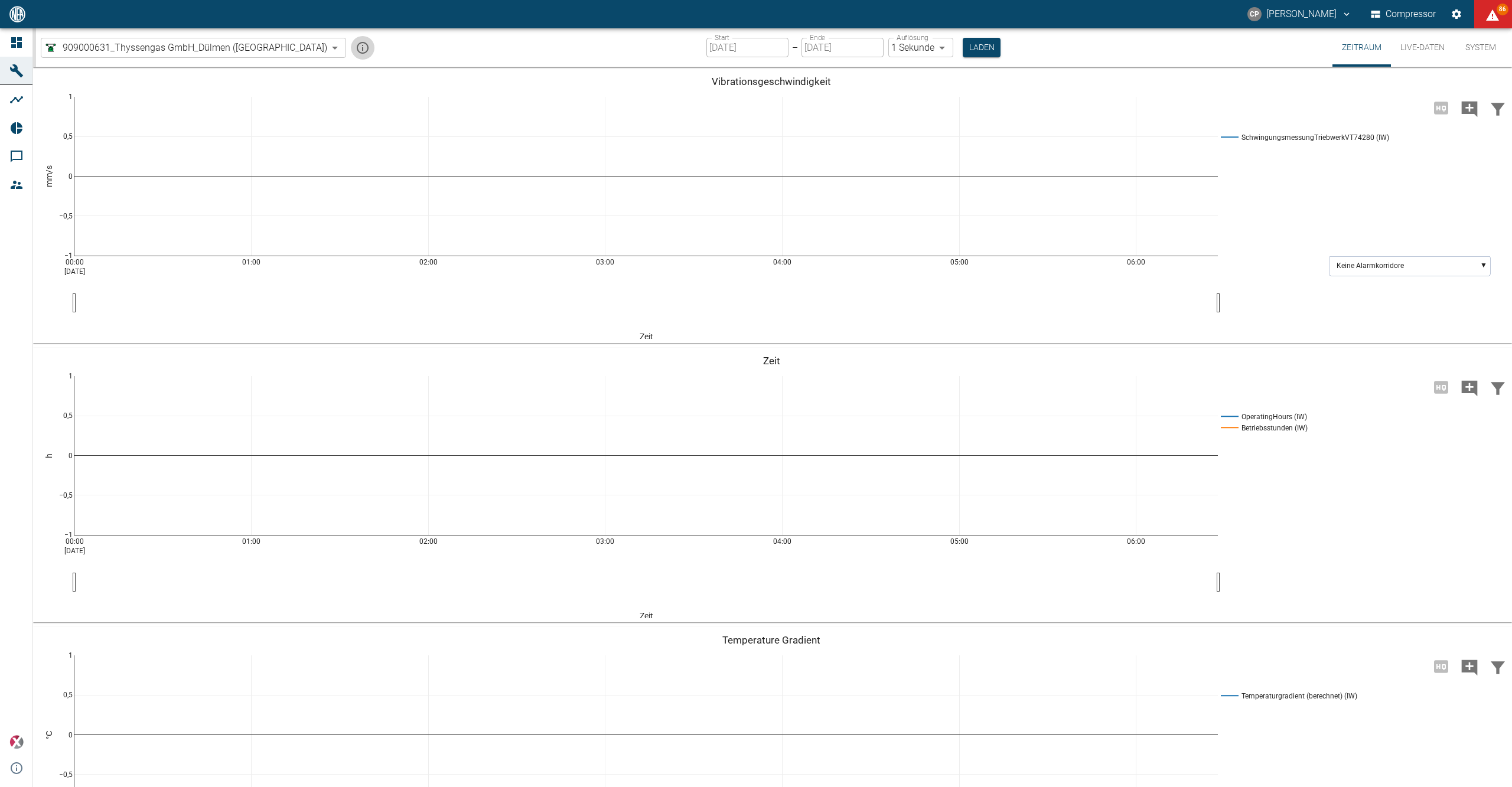
click at [356, 48] on icon "mission info" at bounding box center [362, 48] width 14 height 14
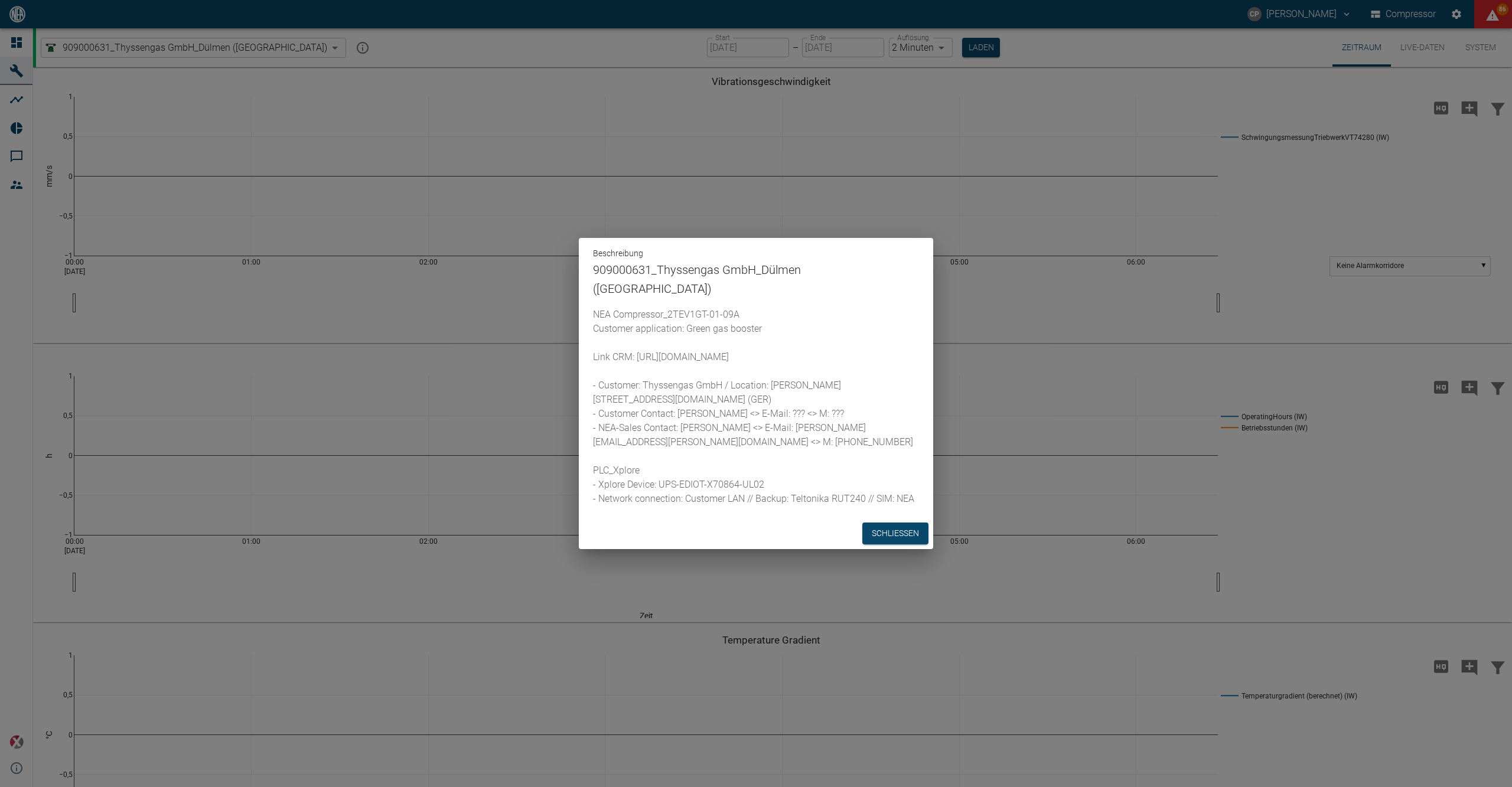
type input "2min"
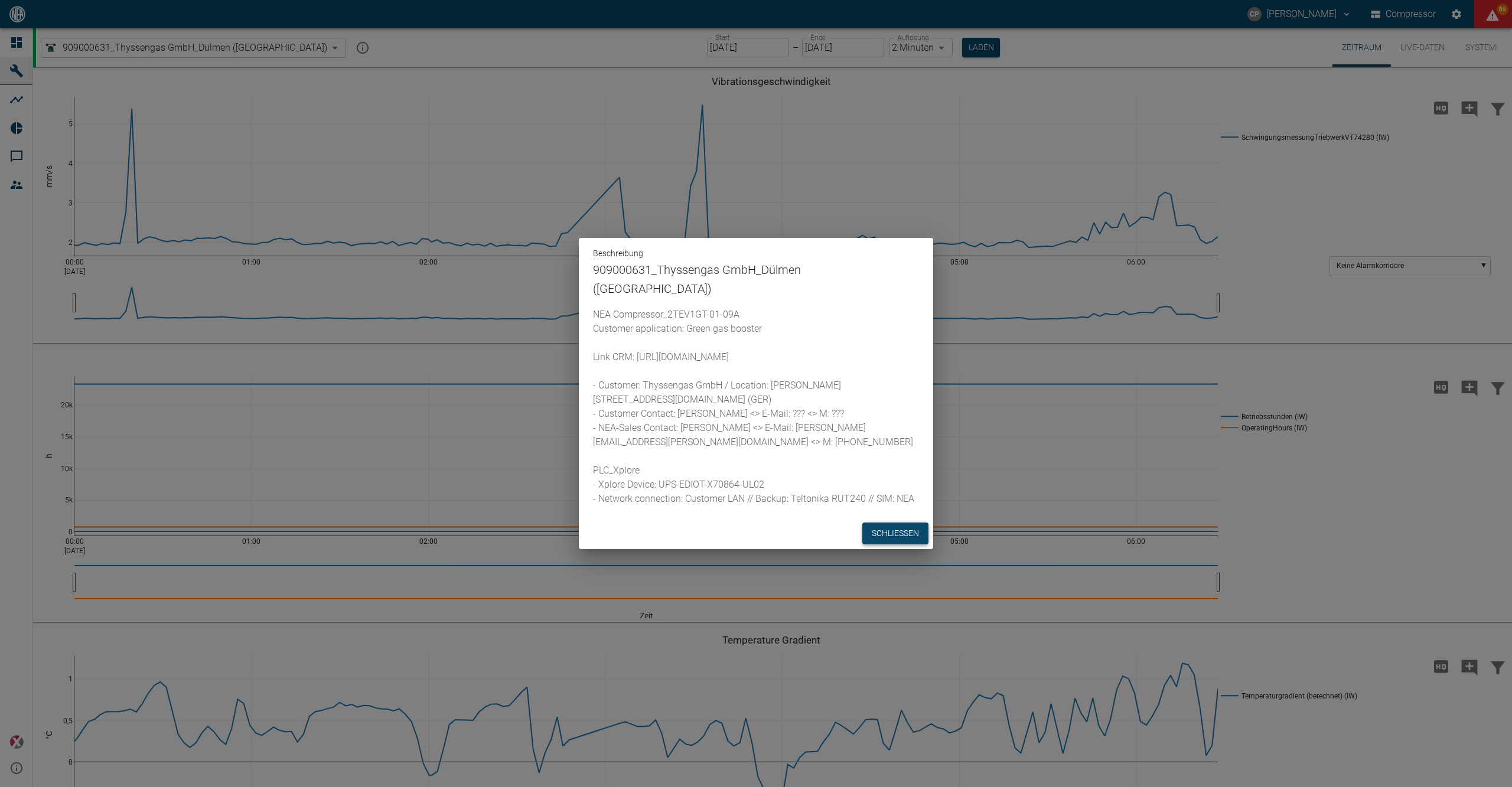
click at [888, 536] on button "Schließen" at bounding box center [895, 532] width 66 height 22
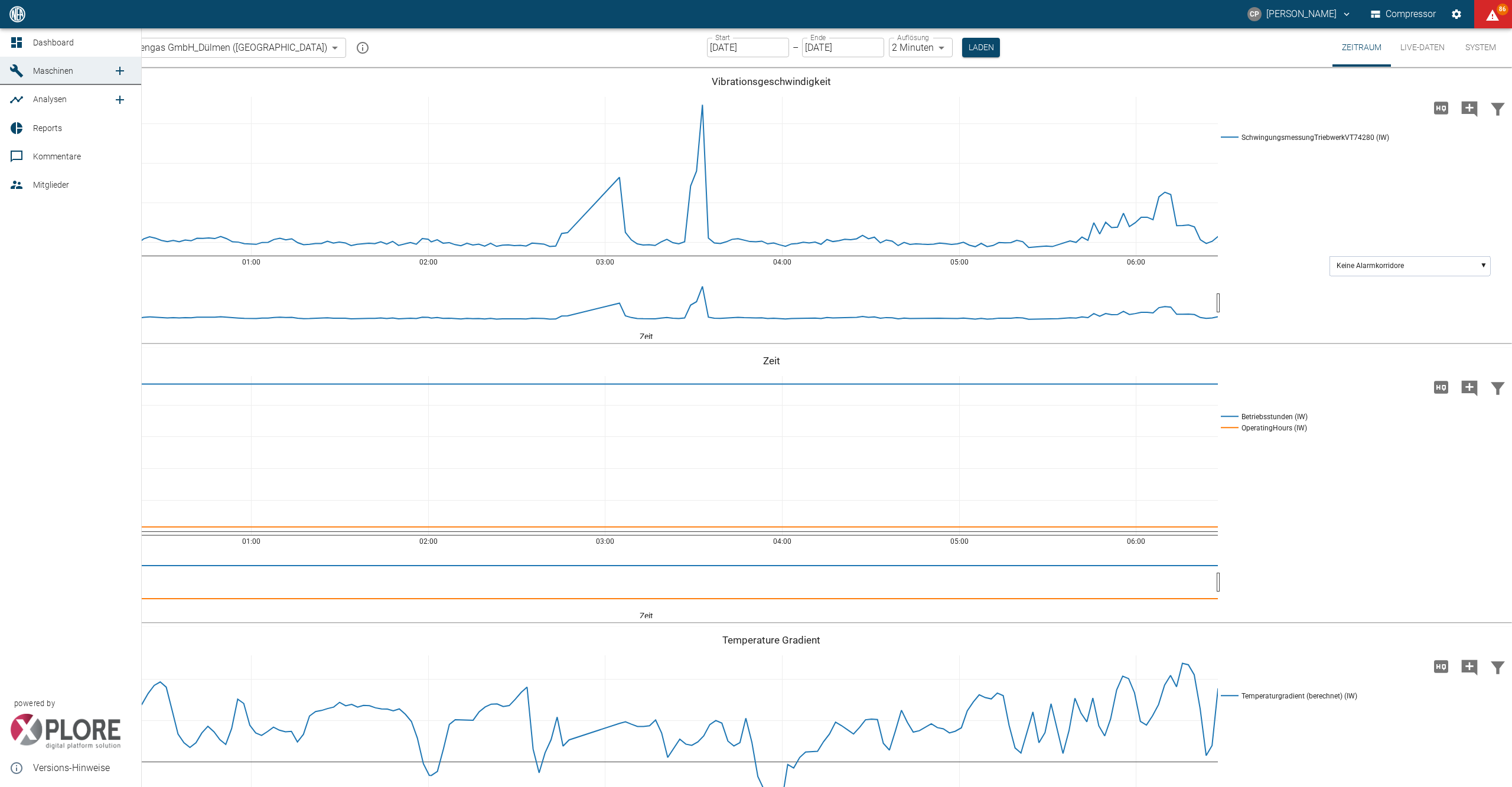
click at [23, 43] on div at bounding box center [18, 42] width 18 height 14
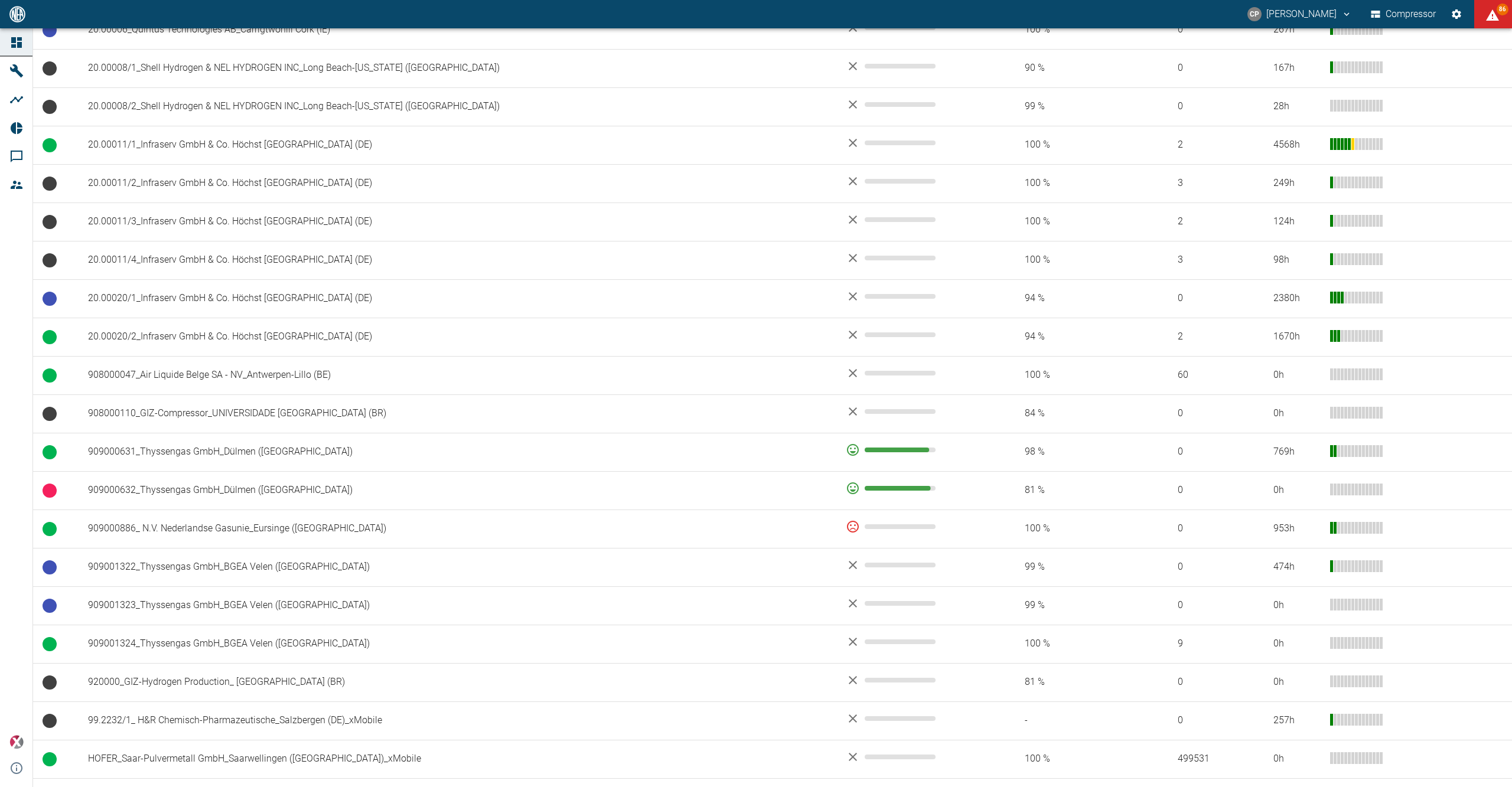
scroll to position [623, 0]
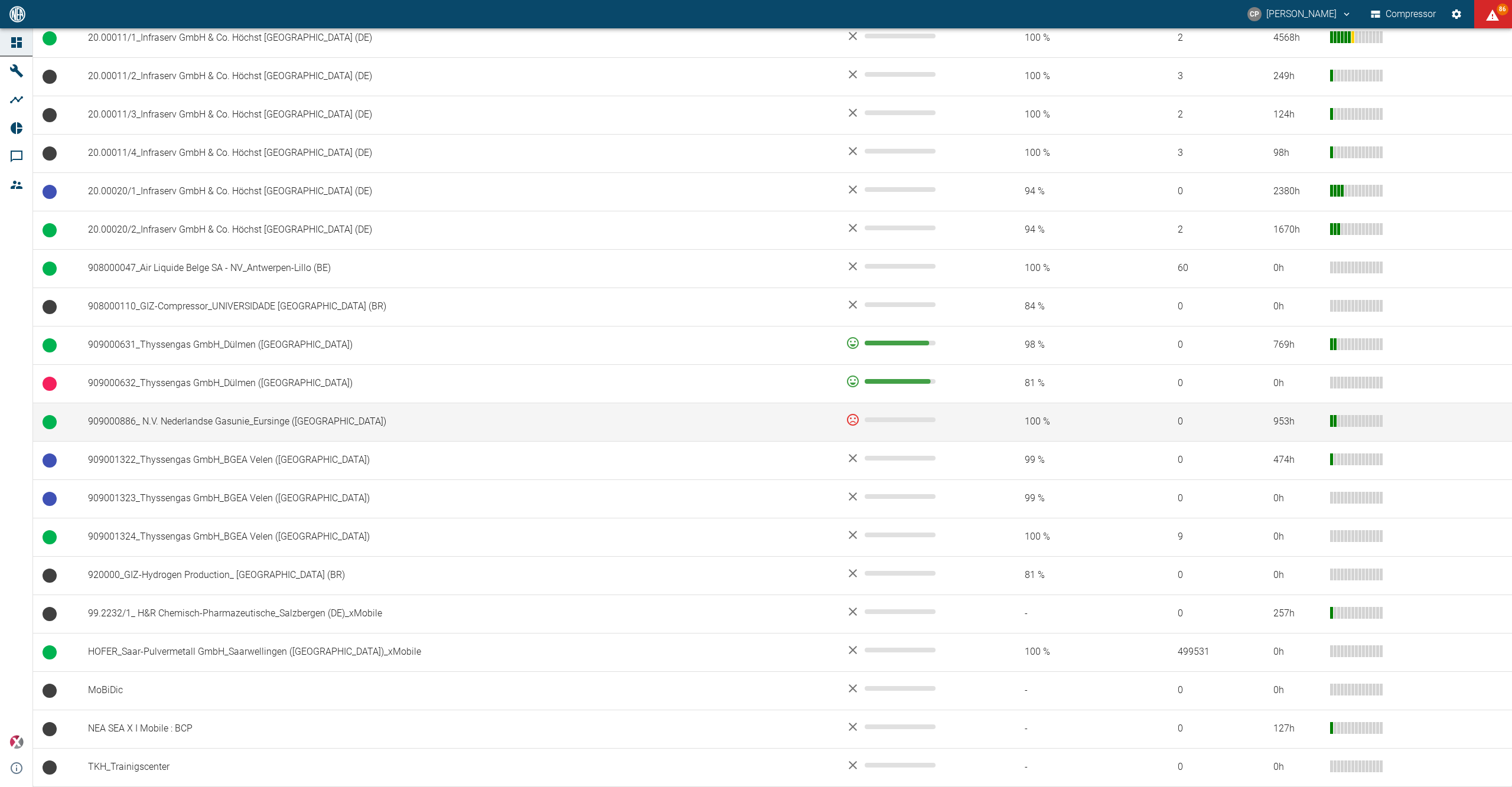
click at [315, 419] on td "909000886_ N.V. Nederlandse Gasunie_Eursinge ([GEOGRAPHIC_DATA])" at bounding box center [457, 421] width 757 height 38
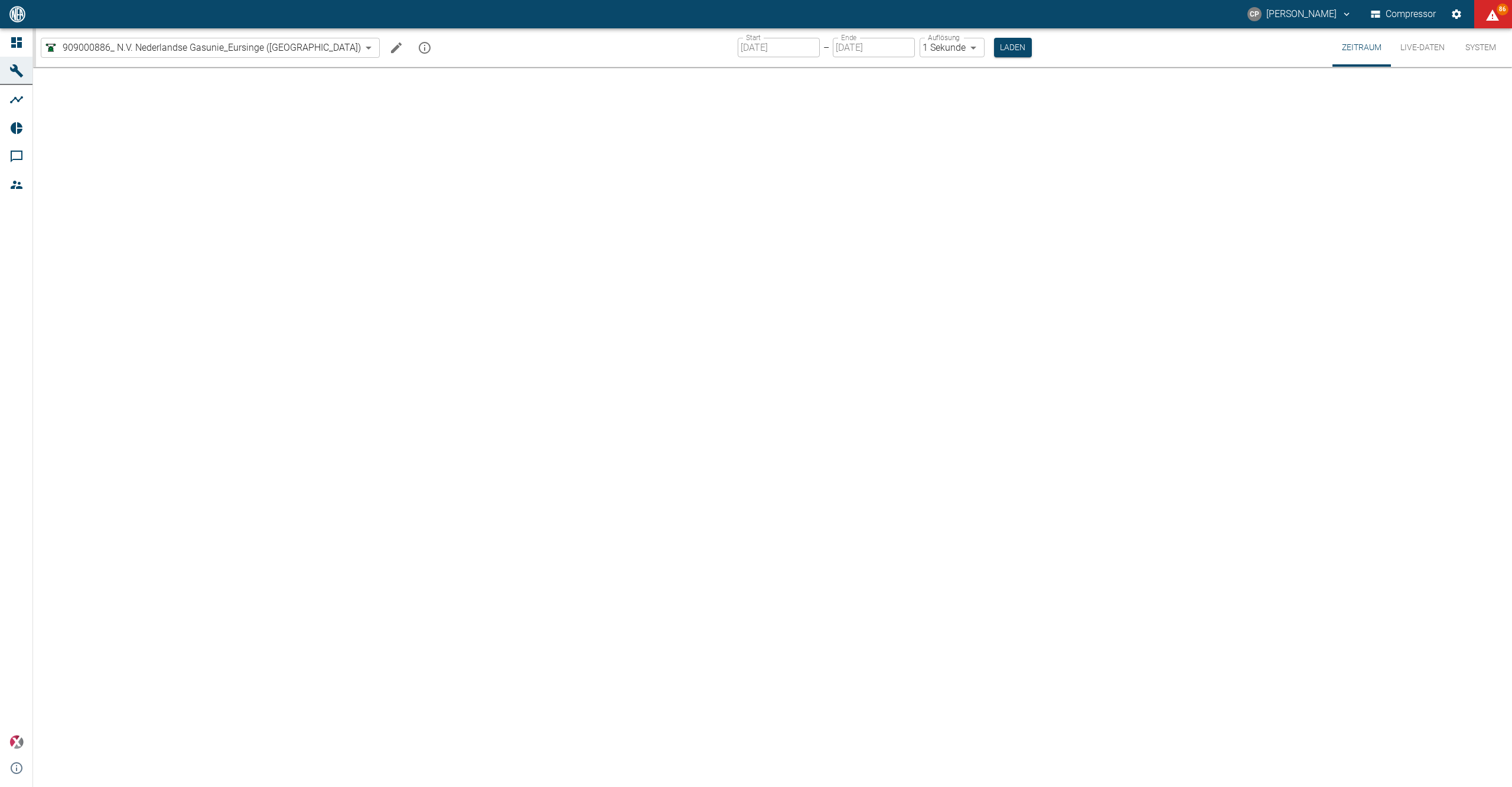
type input "2min"
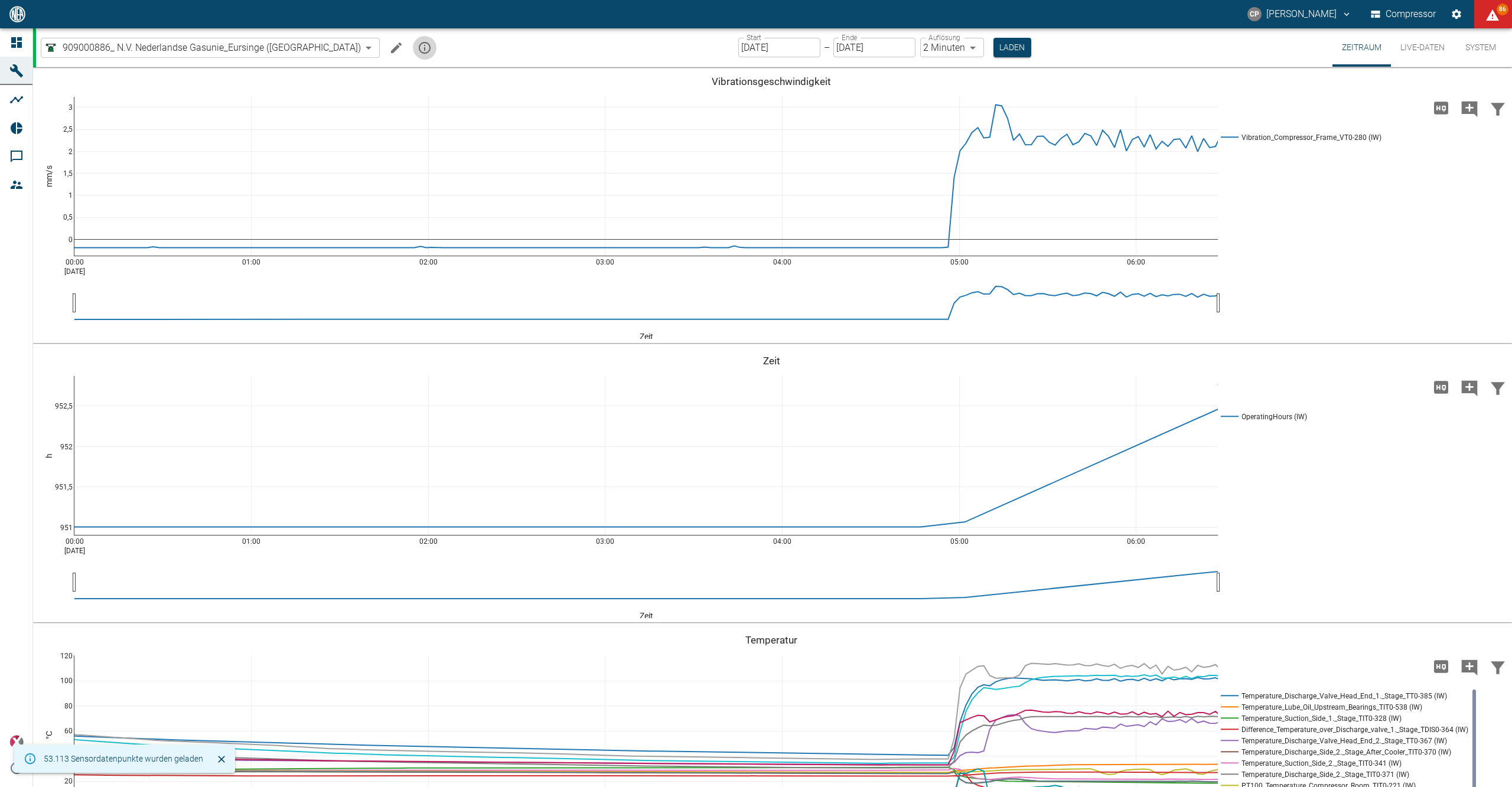
click at [418, 46] on icon "mission info" at bounding box center [424, 48] width 14 height 14
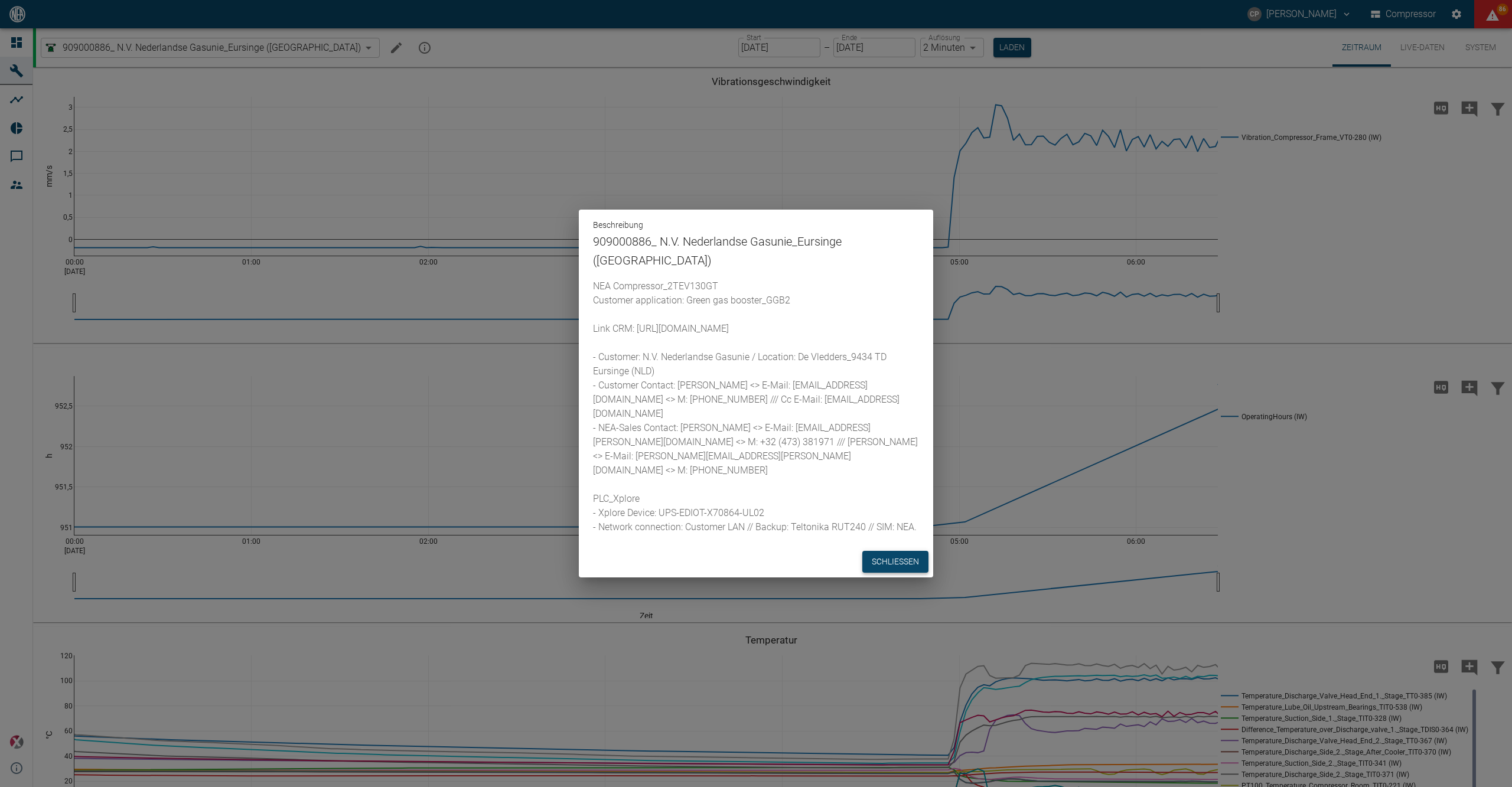
click at [901, 558] on button "Schließen" at bounding box center [895, 561] width 66 height 22
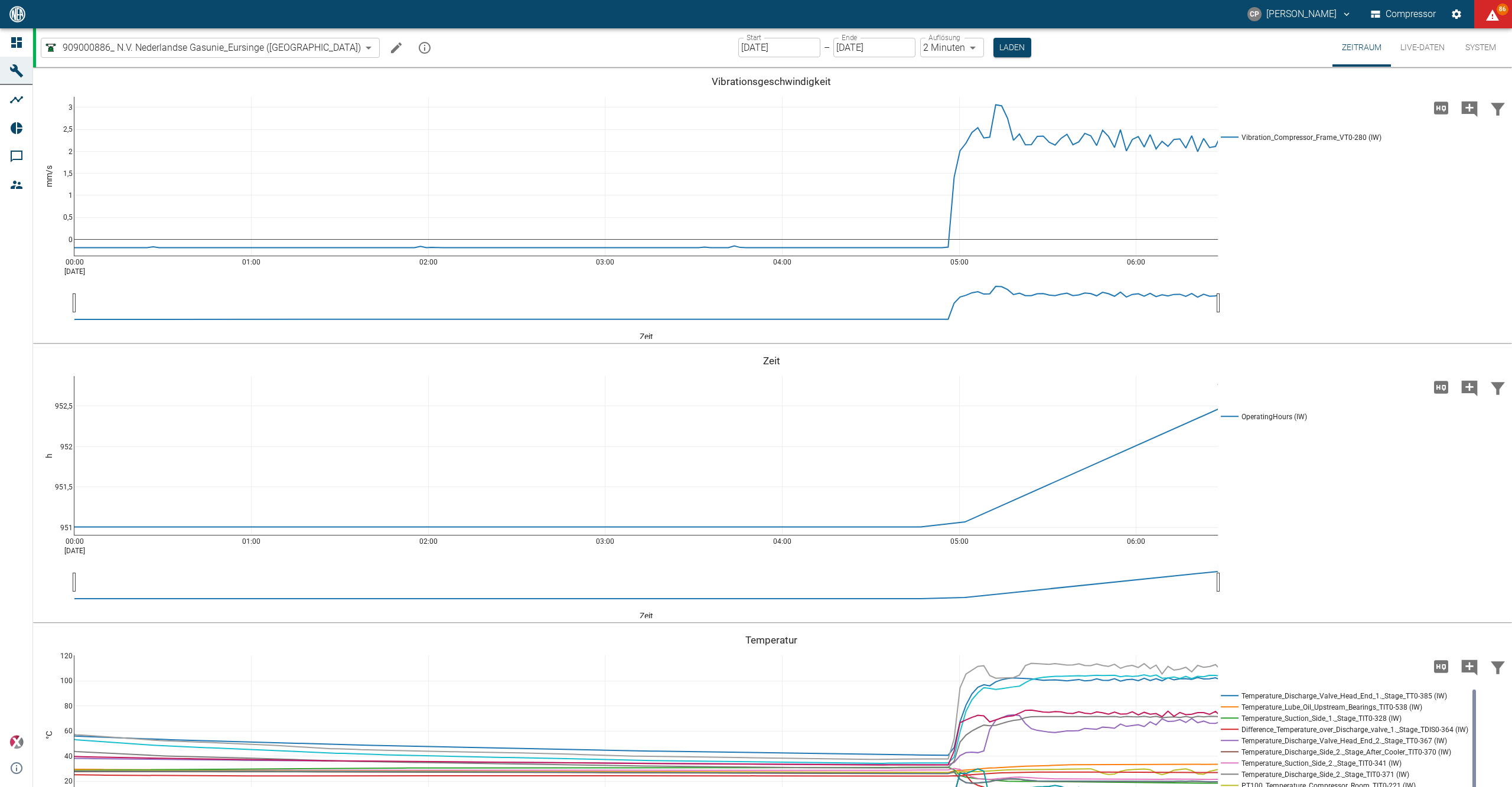
click at [12, 26] on div "CP Christoph Palm Compressor 86" at bounding box center [756, 14] width 1512 height 28
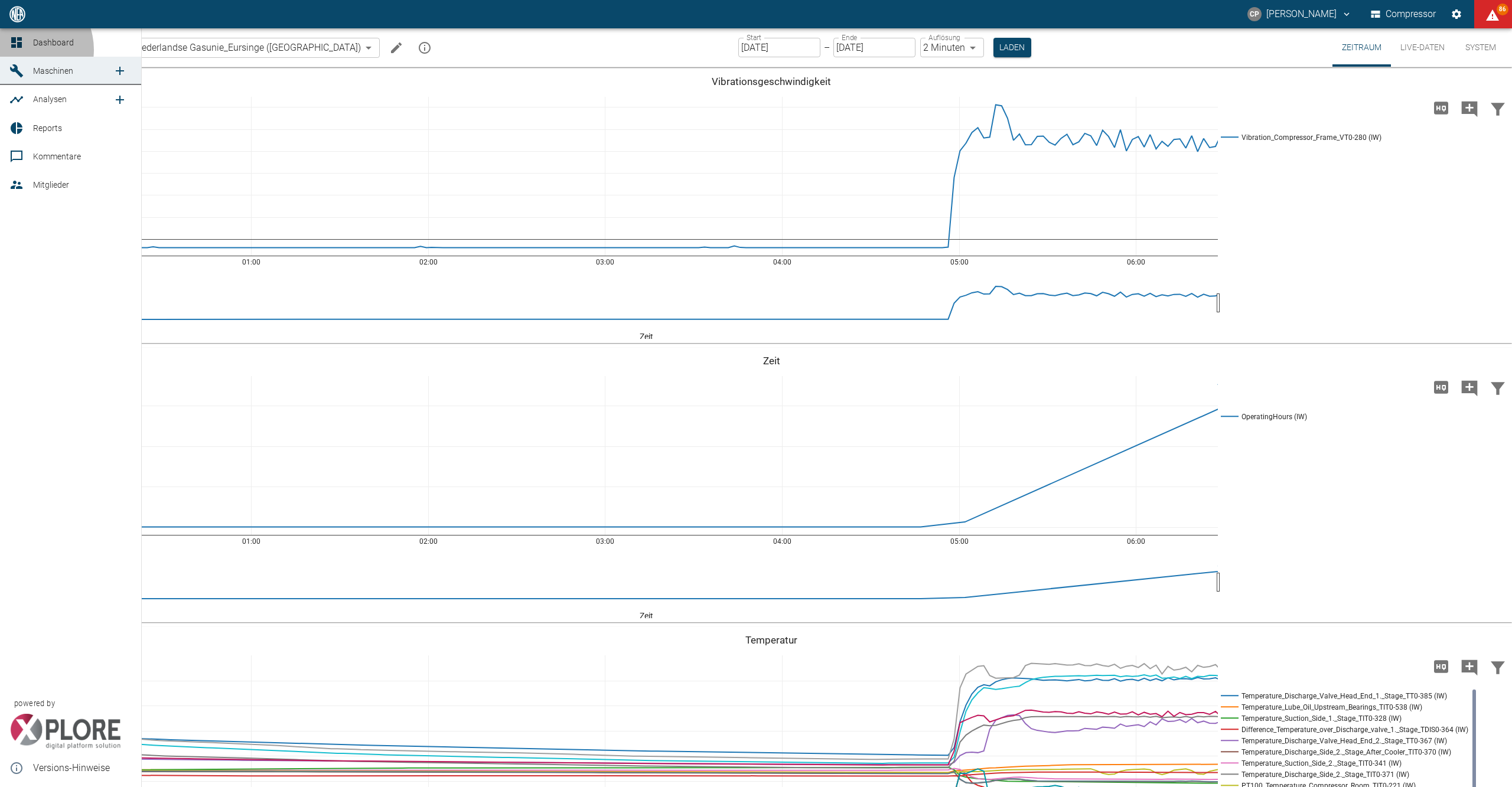
click at [23, 50] on div at bounding box center [18, 42] width 18 height 14
